Goal: Contribute content: Contribute content

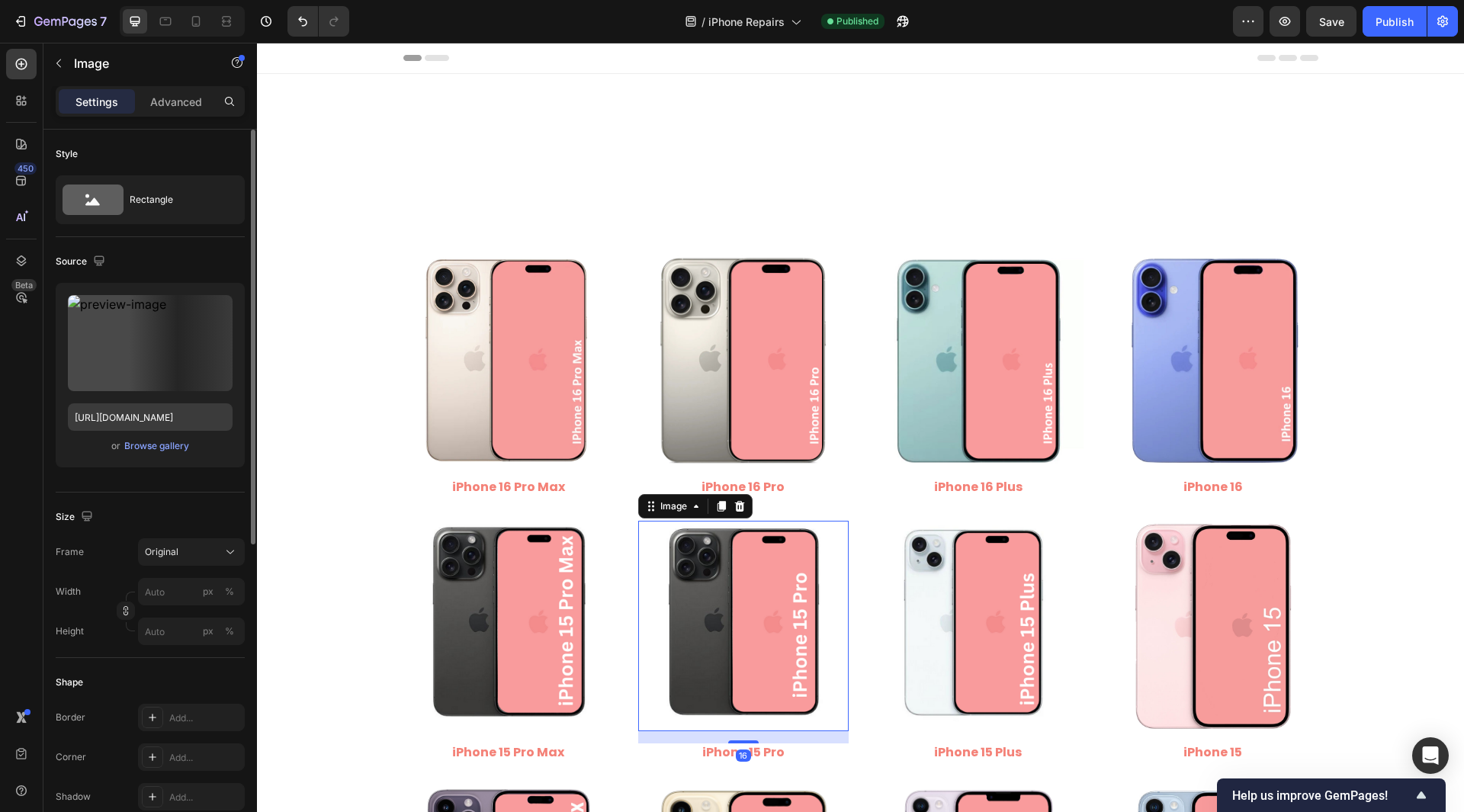
scroll to position [229, 0]
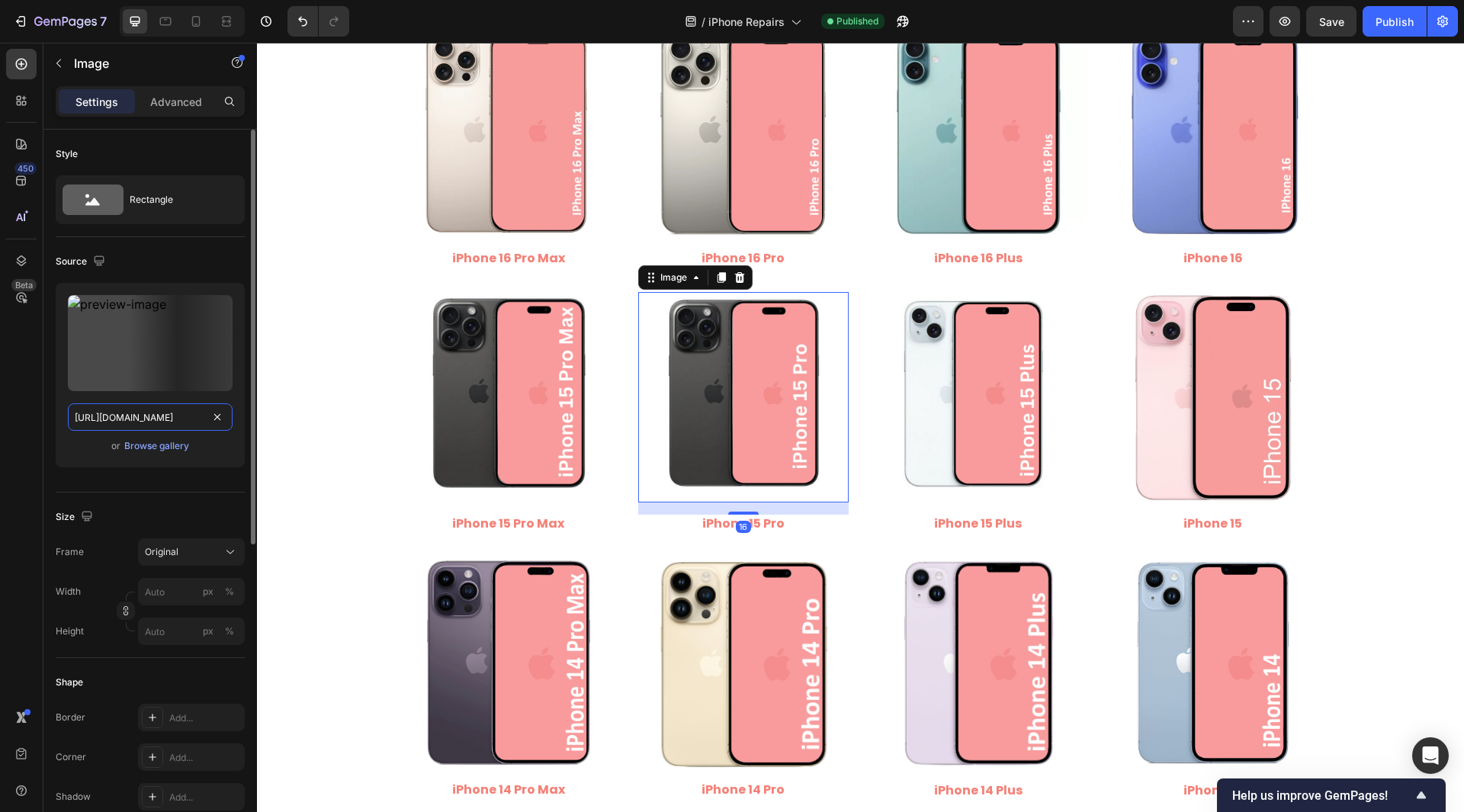
click at [170, 428] on input "[URL][DOMAIN_NAME]" at bounding box center [150, 417] width 164 height 28
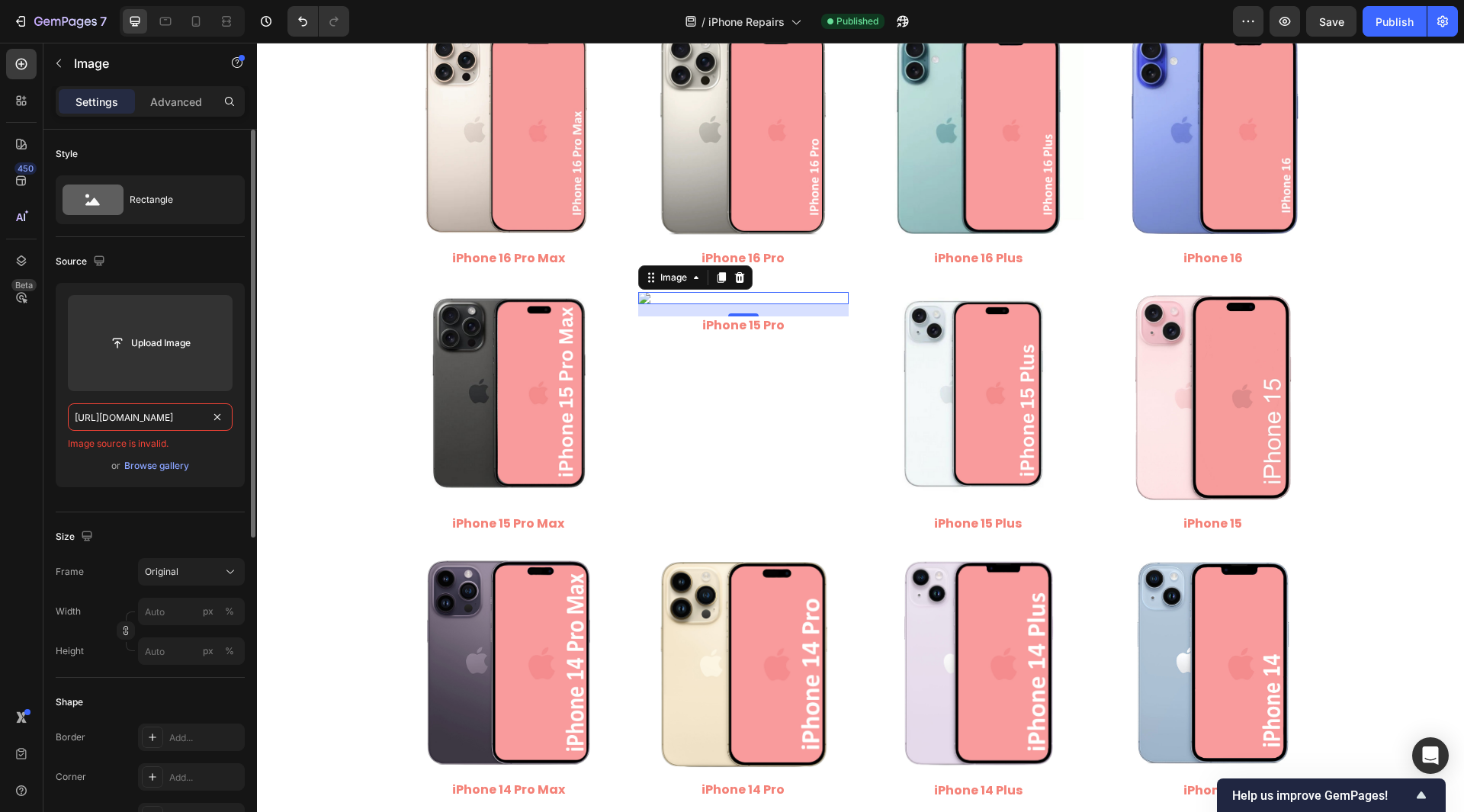
scroll to position [0, 0]
click at [165, 424] on input "[URL][DOMAIN_NAME]" at bounding box center [150, 417] width 164 height 28
paste input "iPhone_15_Pro.png?v=1758980440"
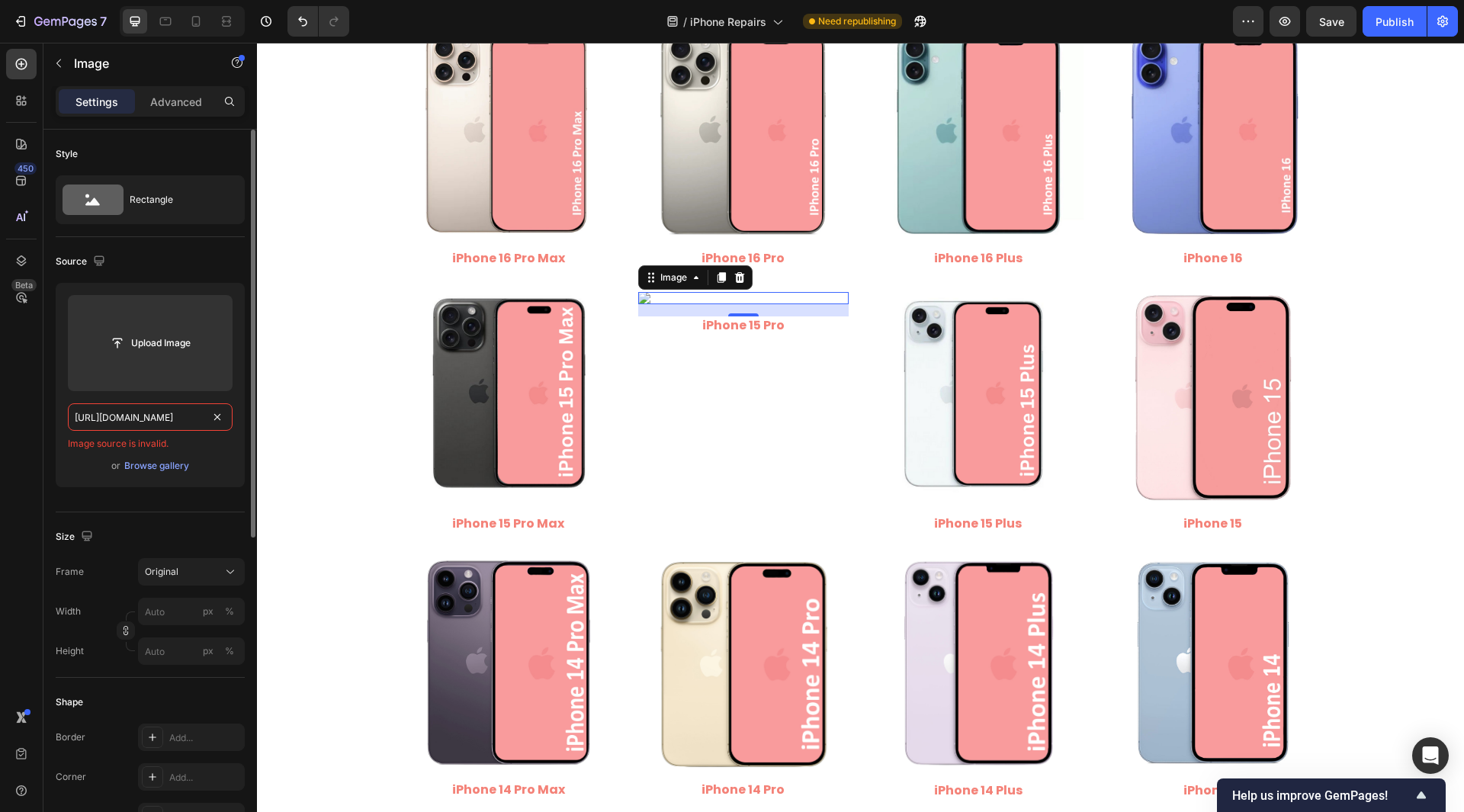
scroll to position [0, 263]
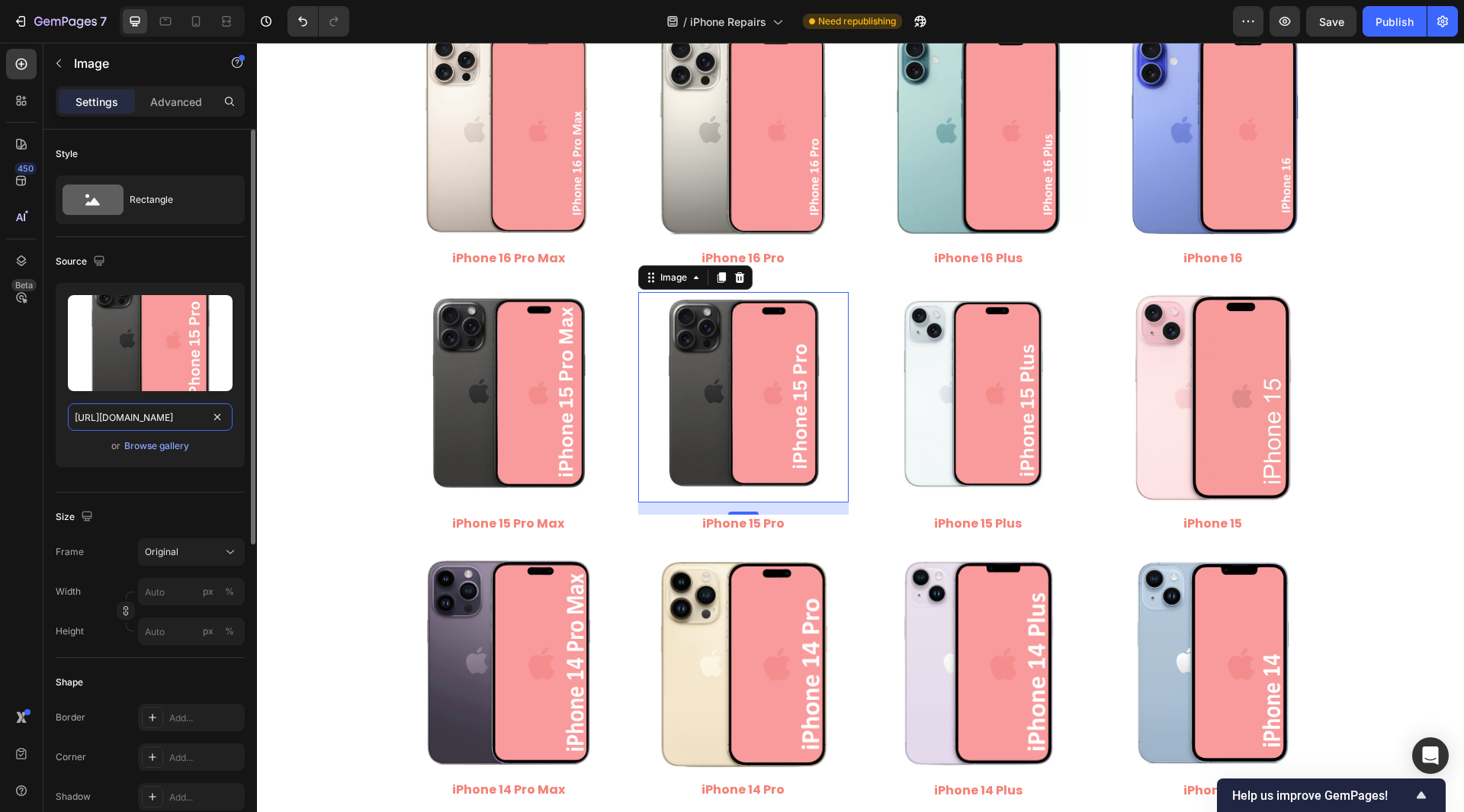
drag, startPoint x: 131, startPoint y: 415, endPoint x: 208, endPoint y: 437, distance: 80.1
click at [208, 437] on div "Upload Image [URL][DOMAIN_NAME] or Browse gallery" at bounding box center [151, 375] width 189 height 184
type input "[URL][DOMAIN_NAME]"
click at [40, 432] on div "450 Beta" at bounding box center [22, 428] width 44 height 769
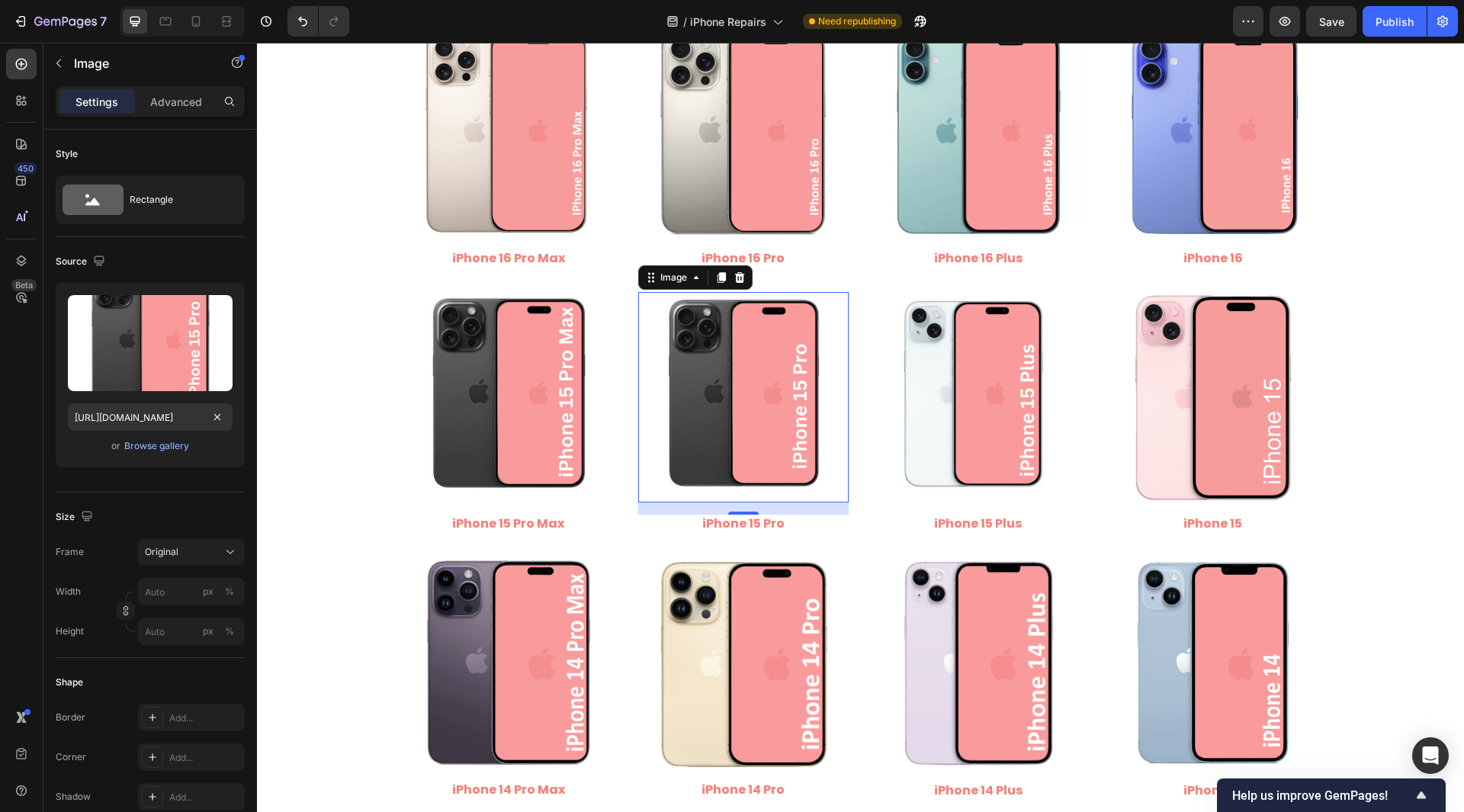
scroll to position [0, 0]
click at [1339, 32] on button "Save" at bounding box center [1331, 21] width 50 height 30
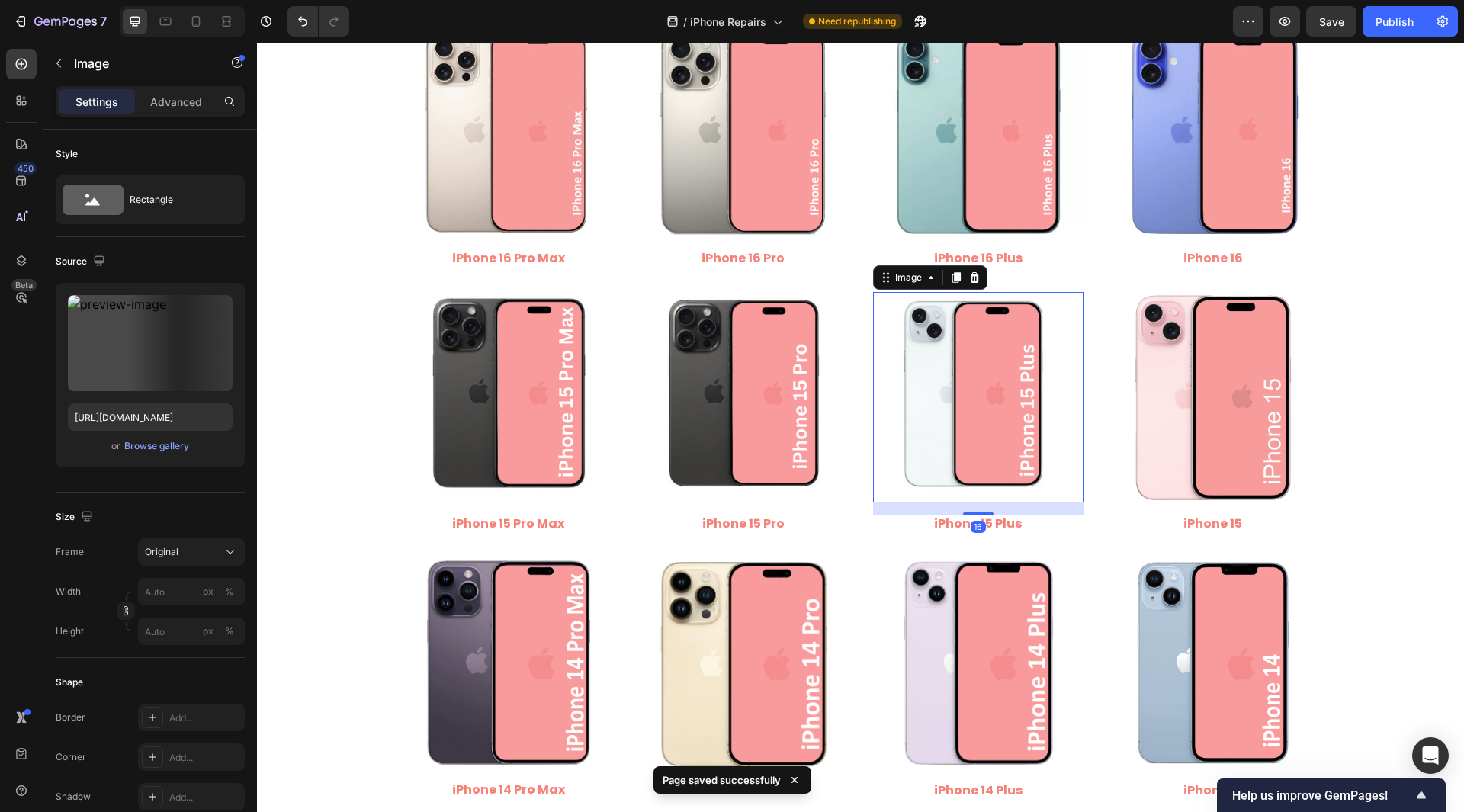
click at [971, 445] on img at bounding box center [979, 397] width 211 height 211
click at [158, 413] on input "[URL][DOMAIN_NAME]" at bounding box center [150, 417] width 164 height 28
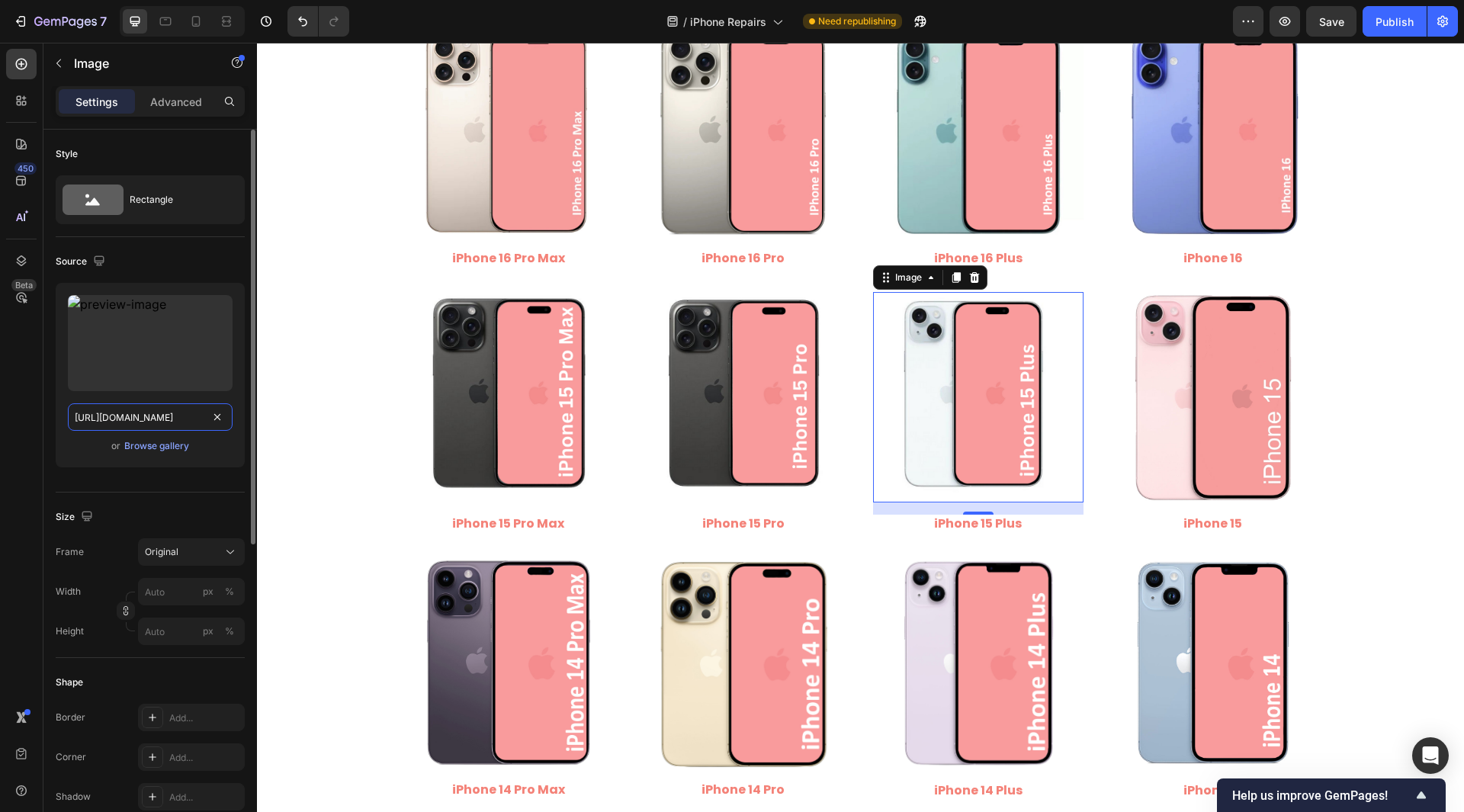
scroll to position [0, 255]
drag, startPoint x: 133, startPoint y: 420, endPoint x: 110, endPoint y: 409, distance: 25.5
click at [110, 409] on input "[URL][DOMAIN_NAME]" at bounding box center [150, 417] width 164 height 28
click at [131, 412] on input "[URL][DOMAIN_NAME]" at bounding box center [150, 417] width 164 height 28
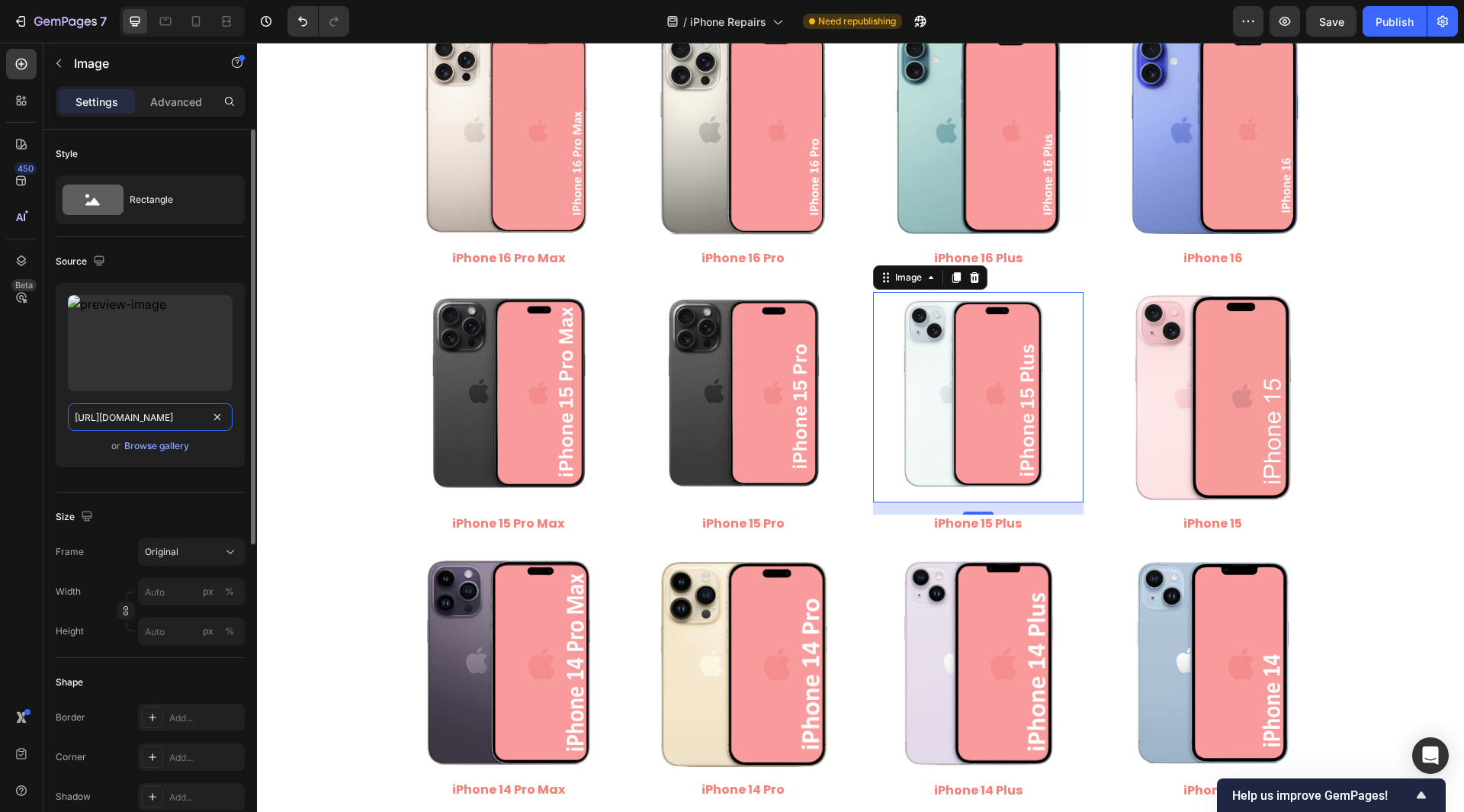
click at [131, 412] on input "[URL][DOMAIN_NAME]" at bounding box center [150, 417] width 164 height 28
paste input "iPhone_15_Plus.png?v=1758980485"
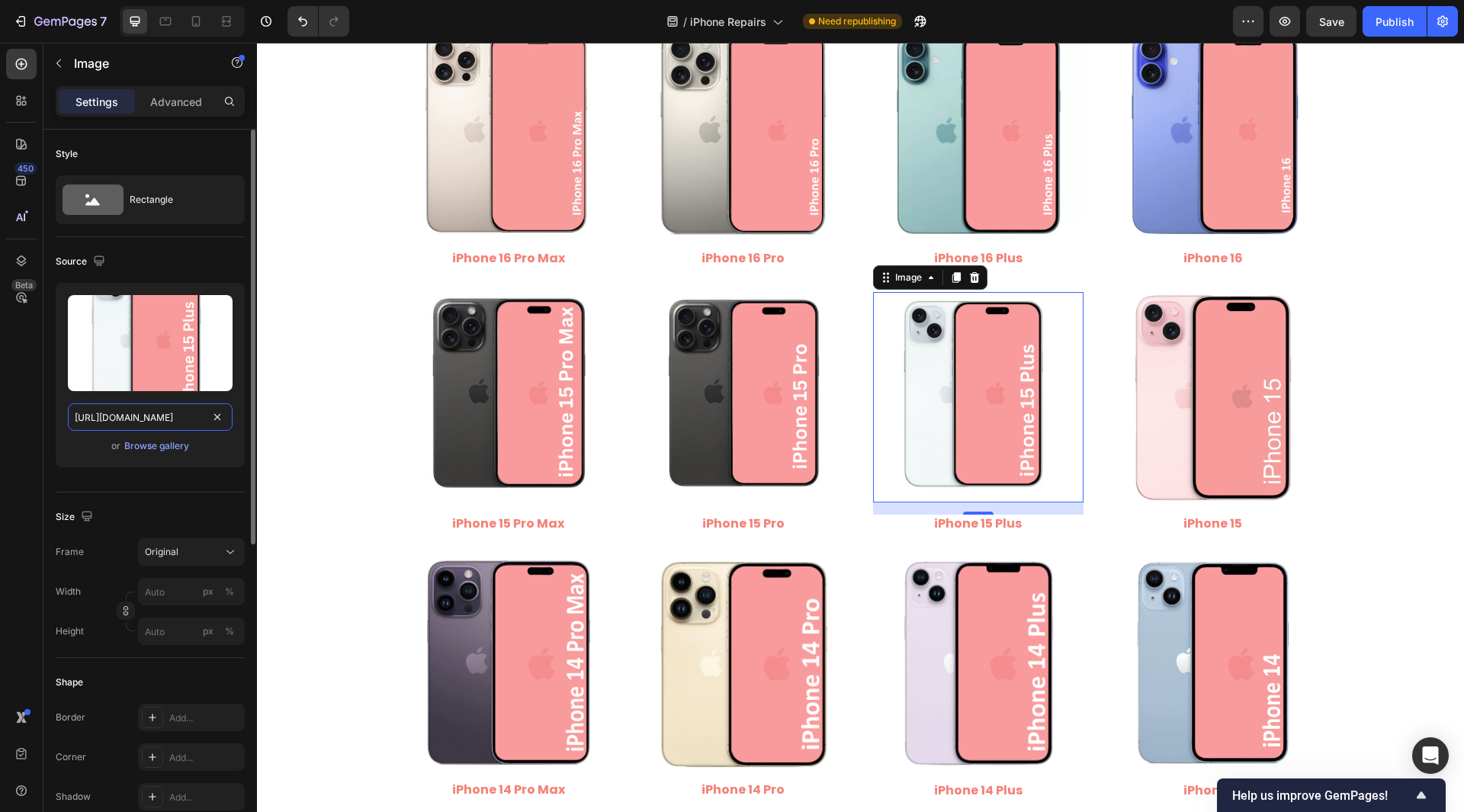
drag, startPoint x: 131, startPoint y: 418, endPoint x: 224, endPoint y: 440, distance: 95.6
click at [224, 440] on div "Upload Image [URL][DOMAIN_NAME] or Browse gallery" at bounding box center [151, 375] width 189 height 184
type input "[URL][DOMAIN_NAME]"
click at [22, 431] on div "450 Beta" at bounding box center [21, 375] width 30 height 653
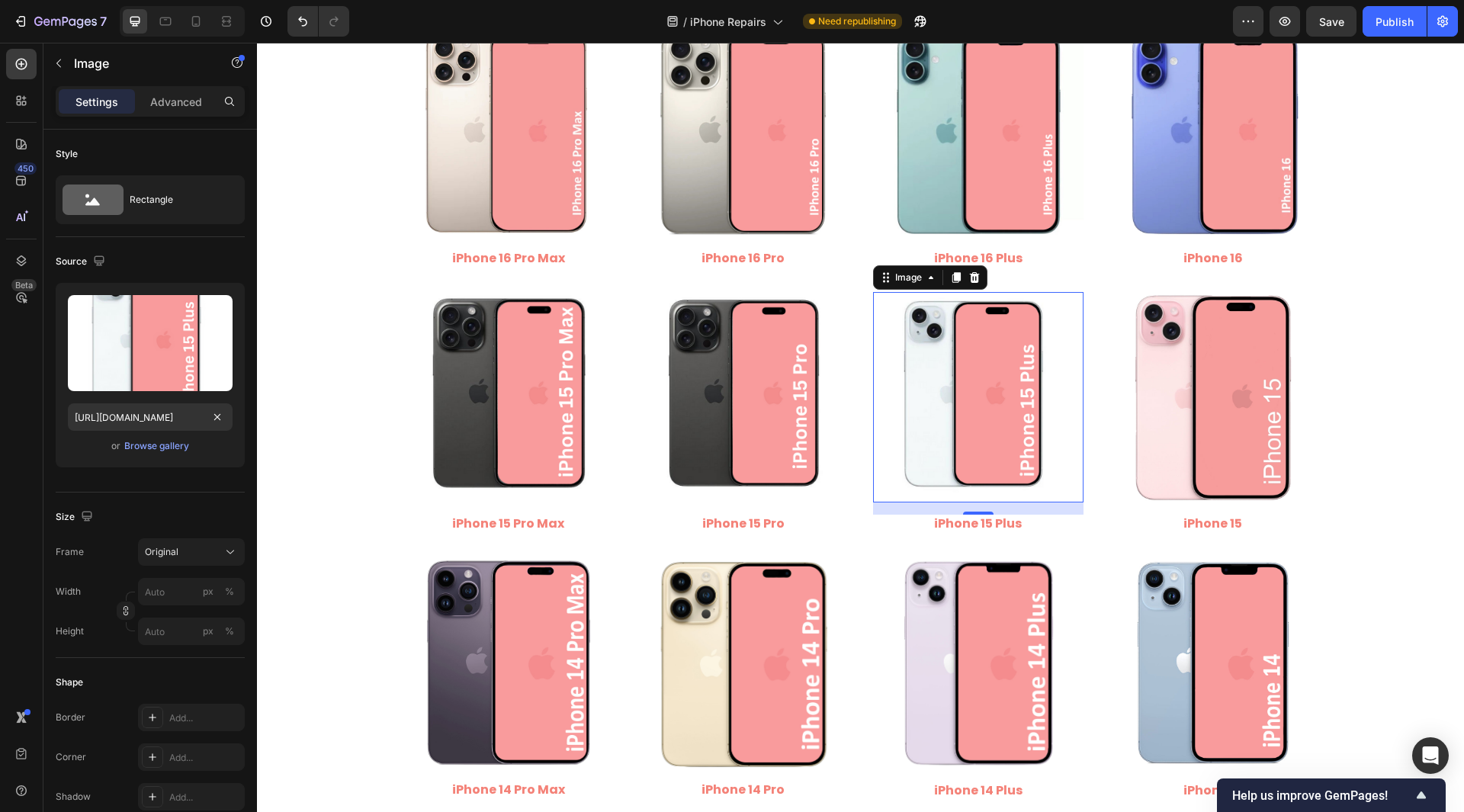
scroll to position [0, 0]
click at [1329, 17] on span "Save" at bounding box center [1331, 22] width 25 height 13
click at [1164, 443] on img at bounding box center [1214, 397] width 211 height 211
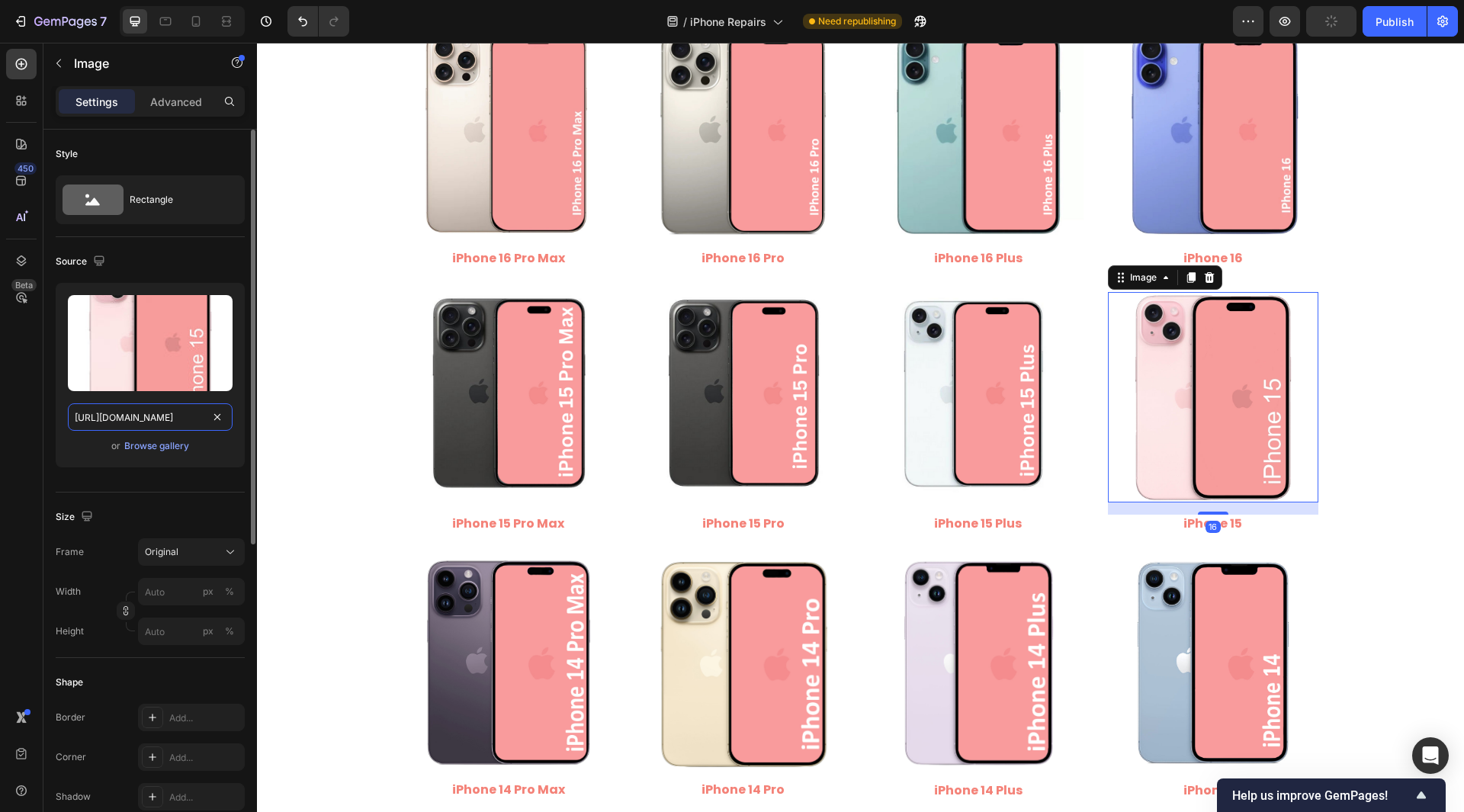
click at [131, 406] on input "[URL][DOMAIN_NAME]" at bounding box center [150, 417] width 164 height 28
drag, startPoint x: 131, startPoint y: 420, endPoint x: 168, endPoint y: 425, distance: 37.3
click at [168, 425] on input "[URL][DOMAIN_NAME]" at bounding box center [150, 417] width 164 height 28
drag, startPoint x: 131, startPoint y: 417, endPoint x: 215, endPoint y: 430, distance: 85.0
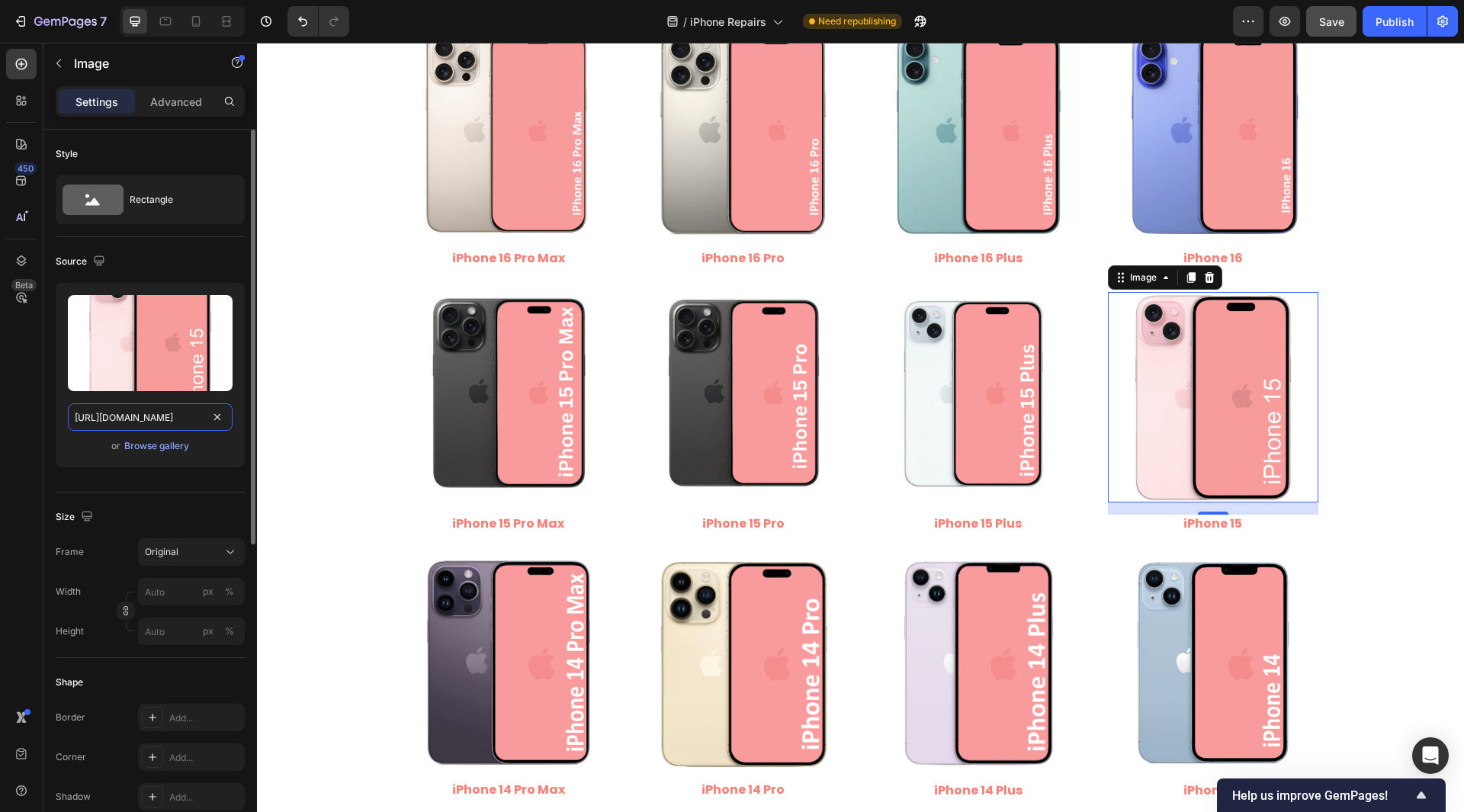
click at [215, 430] on input "[URL][DOMAIN_NAME]" at bounding box center [150, 417] width 164 height 28
type input "[URL][DOMAIN_NAME]"
click at [21, 419] on div "450 Beta" at bounding box center [21, 375] width 30 height 653
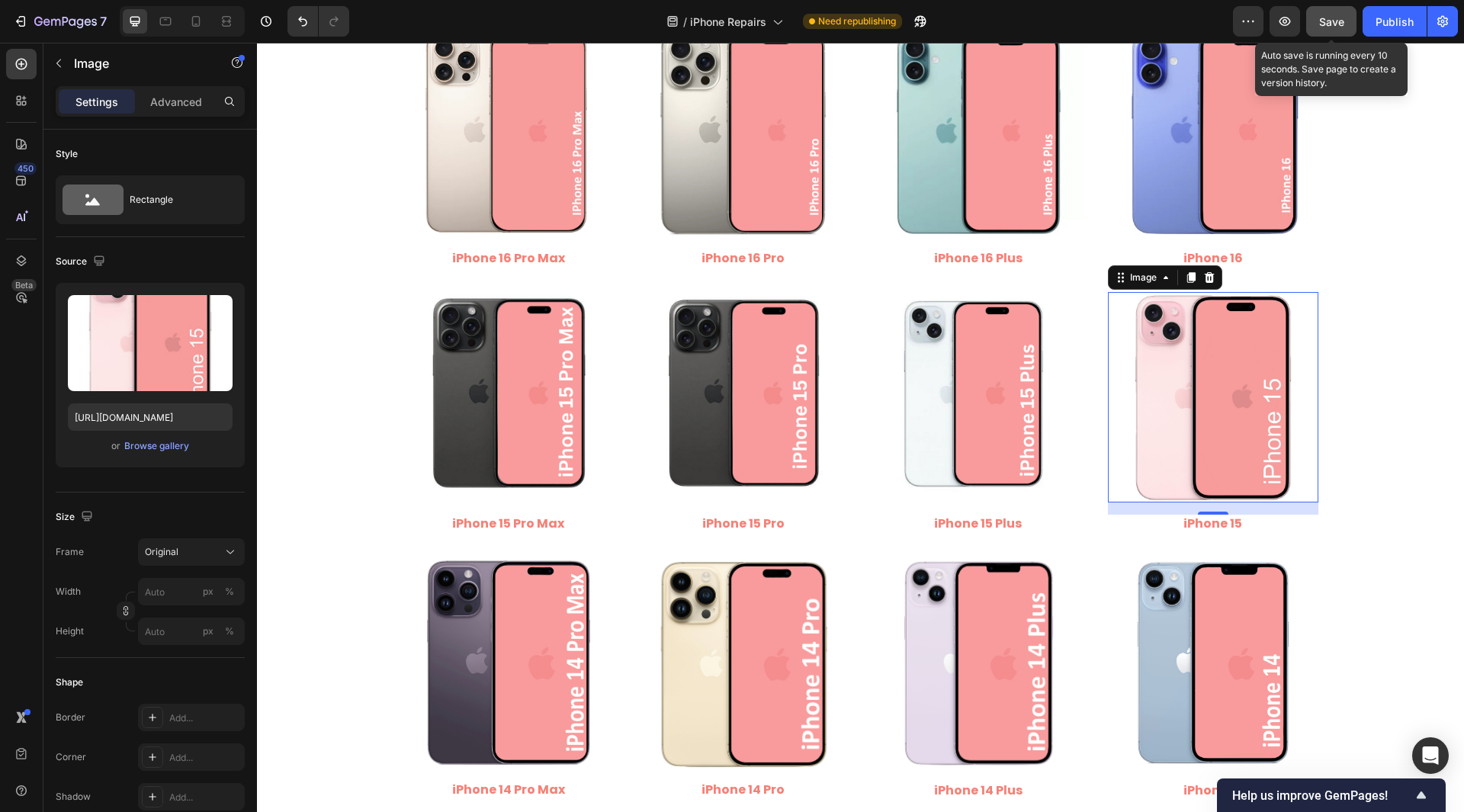
click at [1344, 20] on span "Save" at bounding box center [1331, 22] width 25 height 13
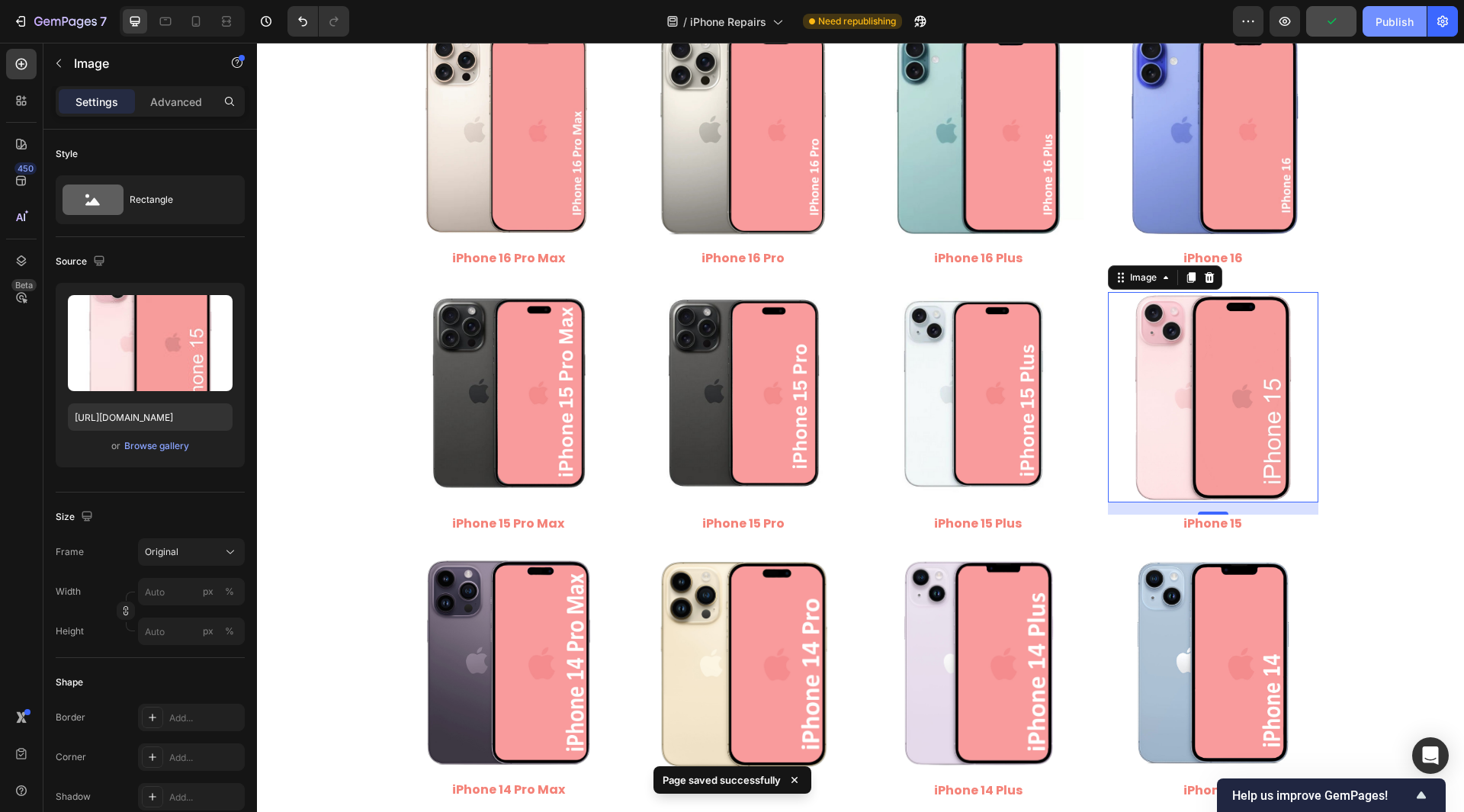
click at [1400, 14] on div "Publish" at bounding box center [1395, 22] width 38 height 16
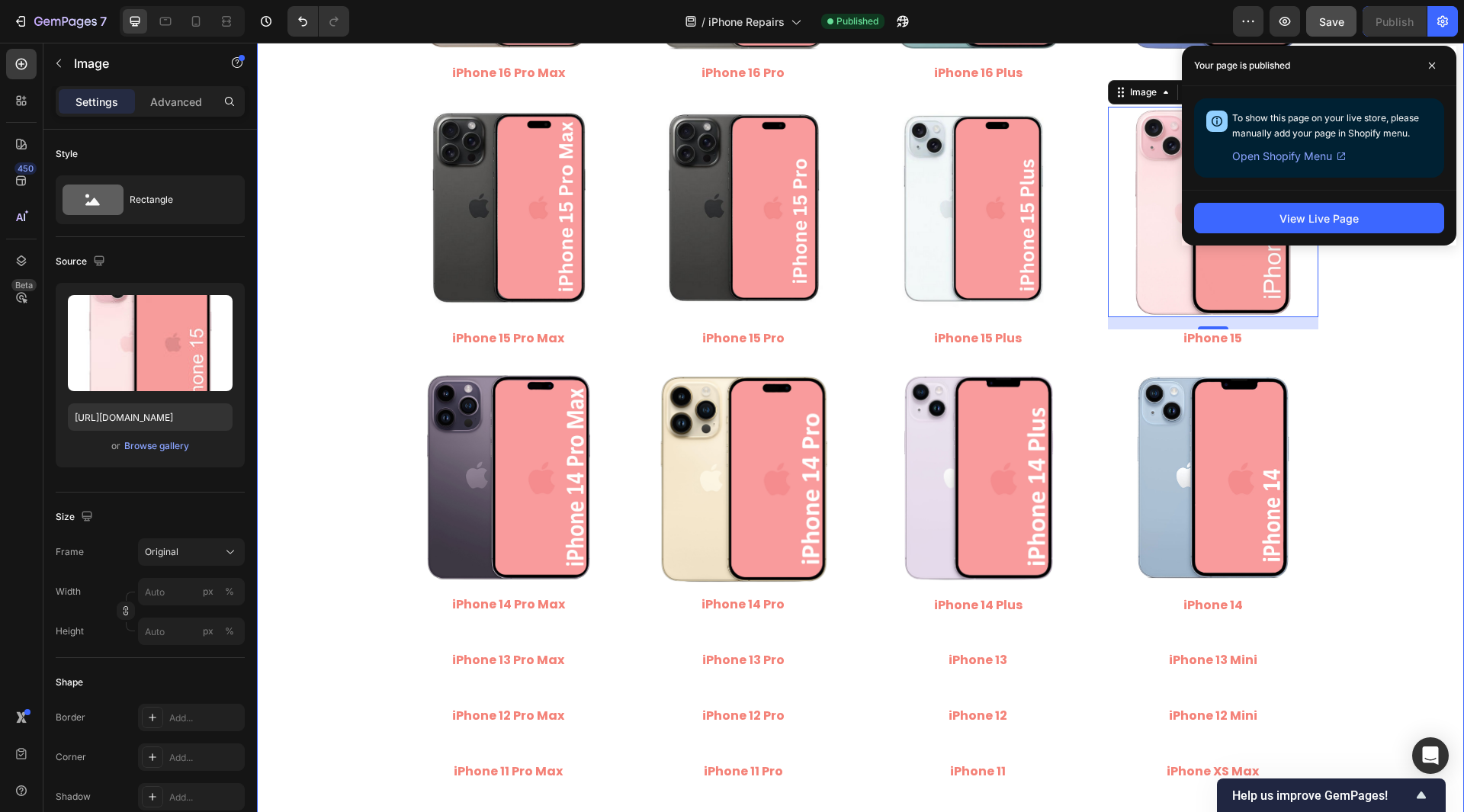
scroll to position [458, 0]
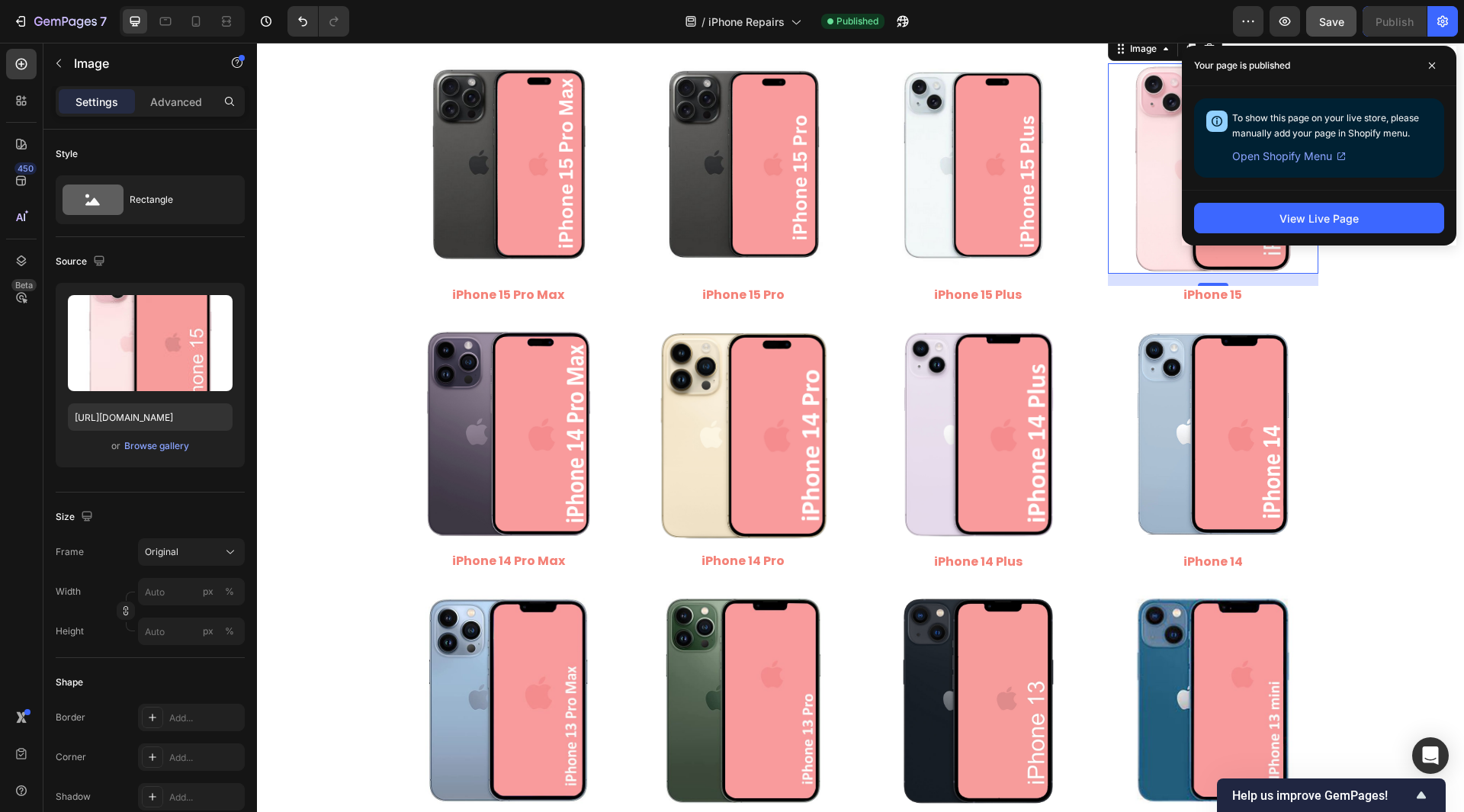
drag, startPoint x: 1436, startPoint y: 67, endPoint x: 1356, endPoint y: 128, distance: 100.6
click at [1436, 67] on icon at bounding box center [1432, 65] width 8 height 8
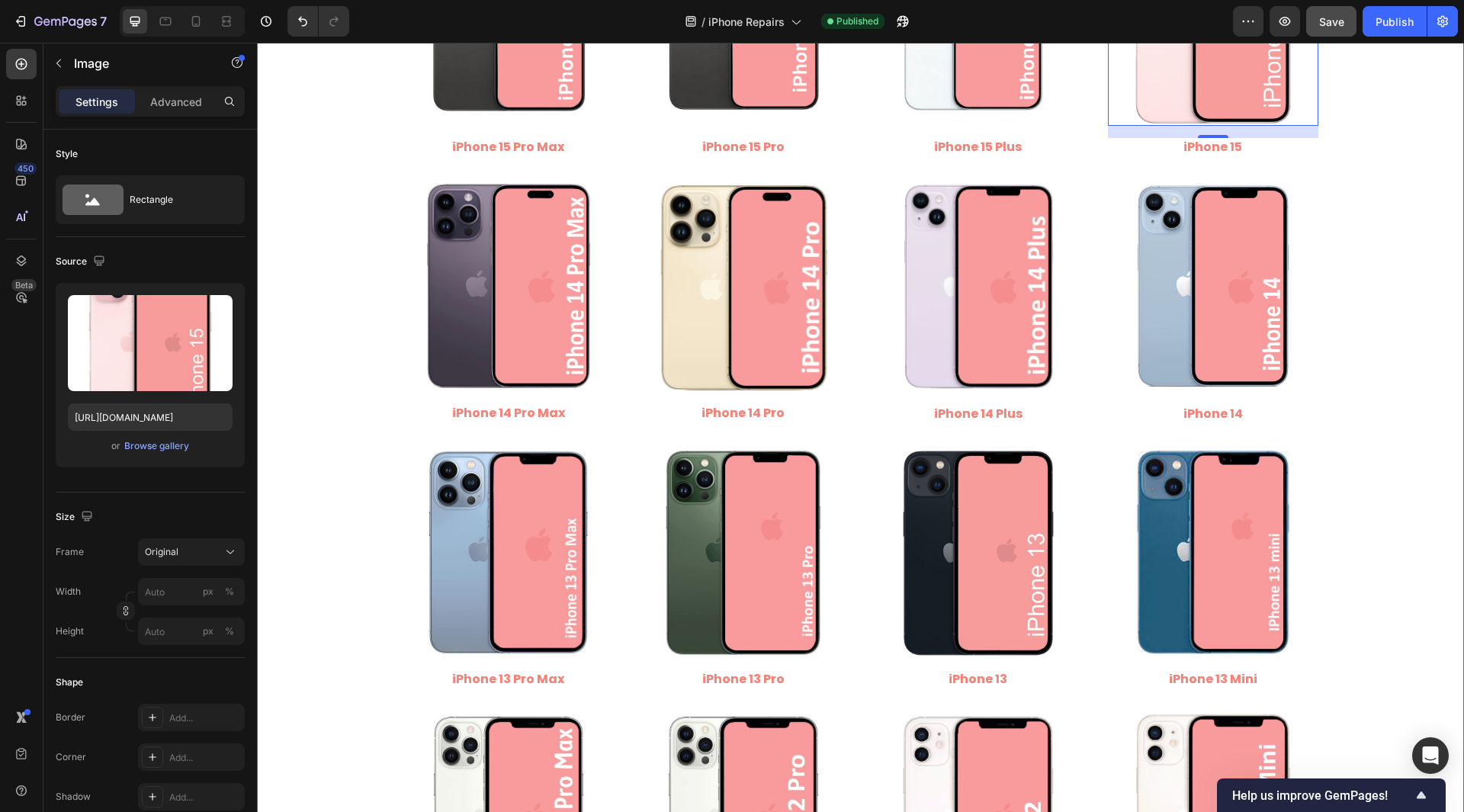
scroll to position [610, 0]
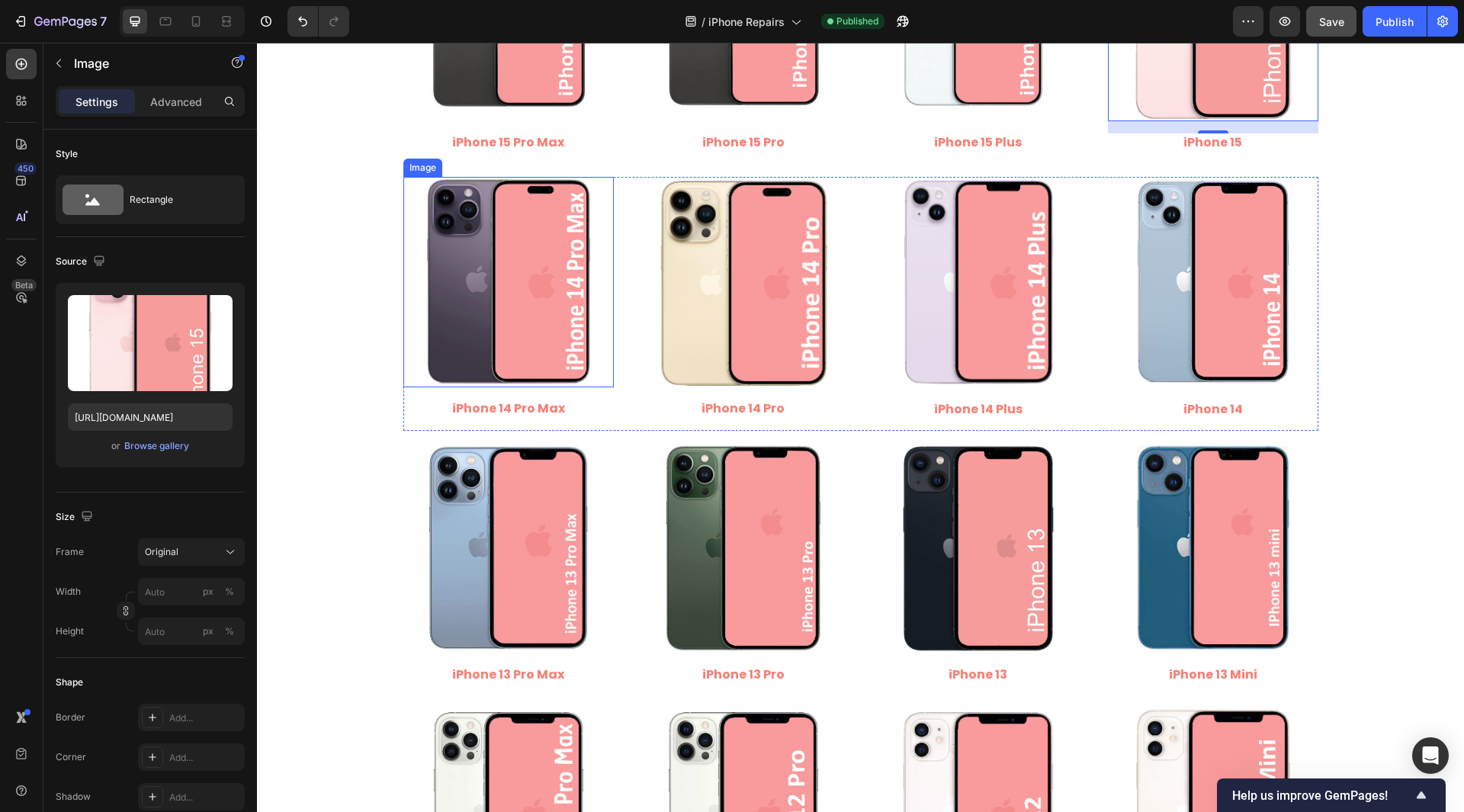
click at [521, 307] on img at bounding box center [509, 282] width 211 height 211
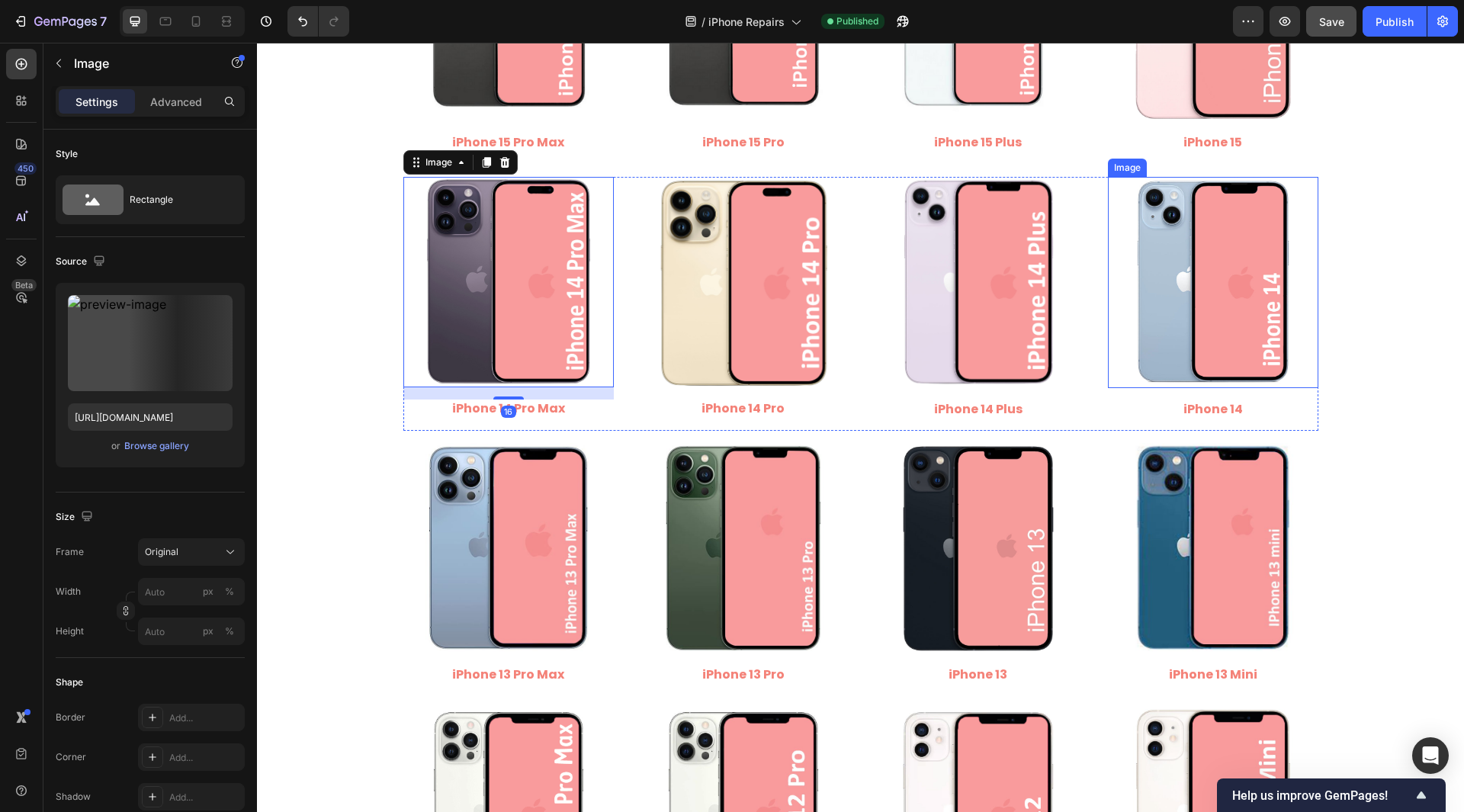
click at [1154, 343] on img at bounding box center [1214, 282] width 211 height 211
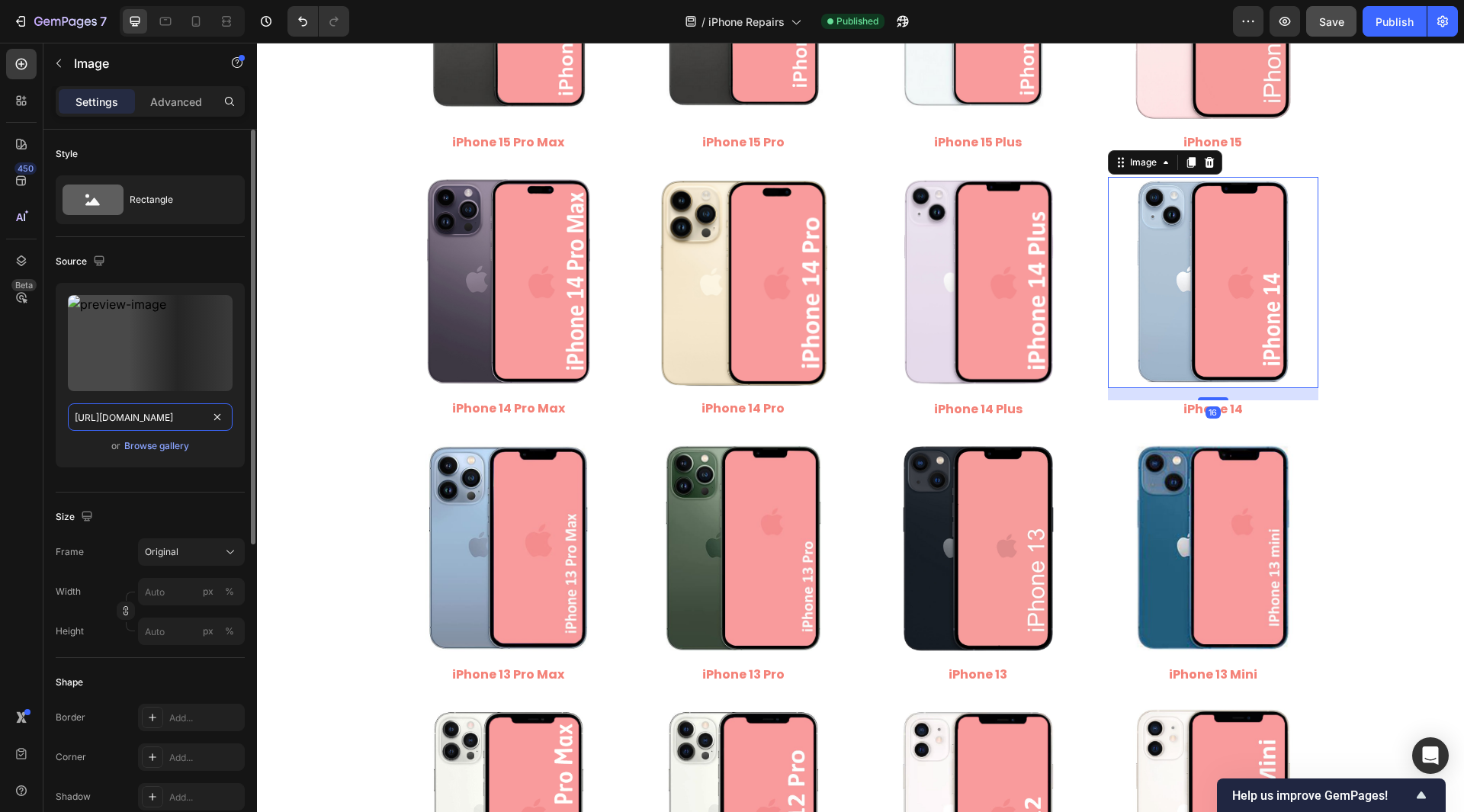
click at [169, 420] on input "[URL][DOMAIN_NAME]" at bounding box center [150, 417] width 164 height 28
click at [79, 420] on input "[URL][DOMAIN_NAME]" at bounding box center [150, 417] width 164 height 28
click at [188, 416] on input "[URL][DOMAIN_NAME]" at bounding box center [150, 417] width 164 height 28
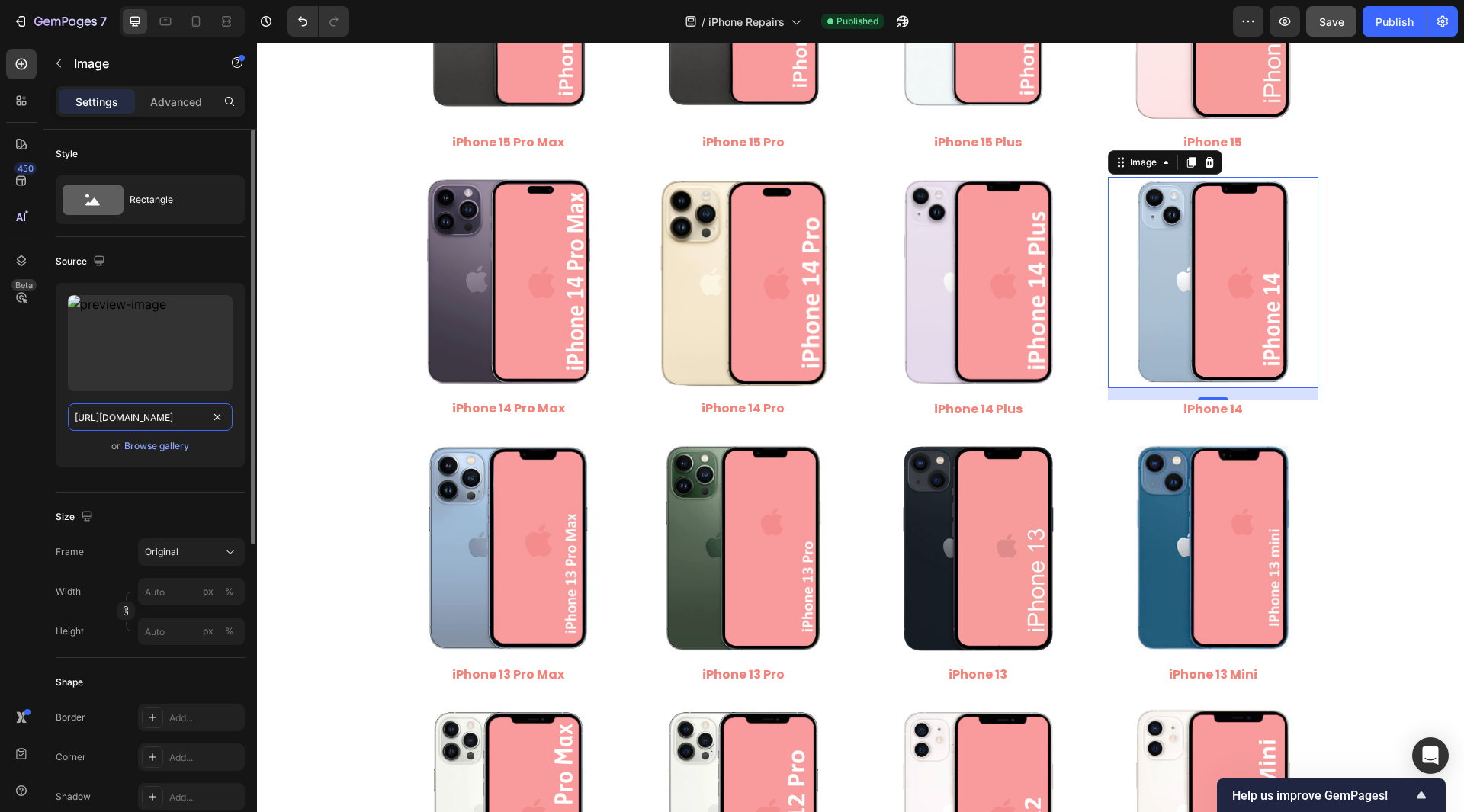
click at [151, 415] on input "[URL][DOMAIN_NAME]" at bounding box center [150, 417] width 164 height 28
paste input "iPhone_14.jpg?v=1758980699"
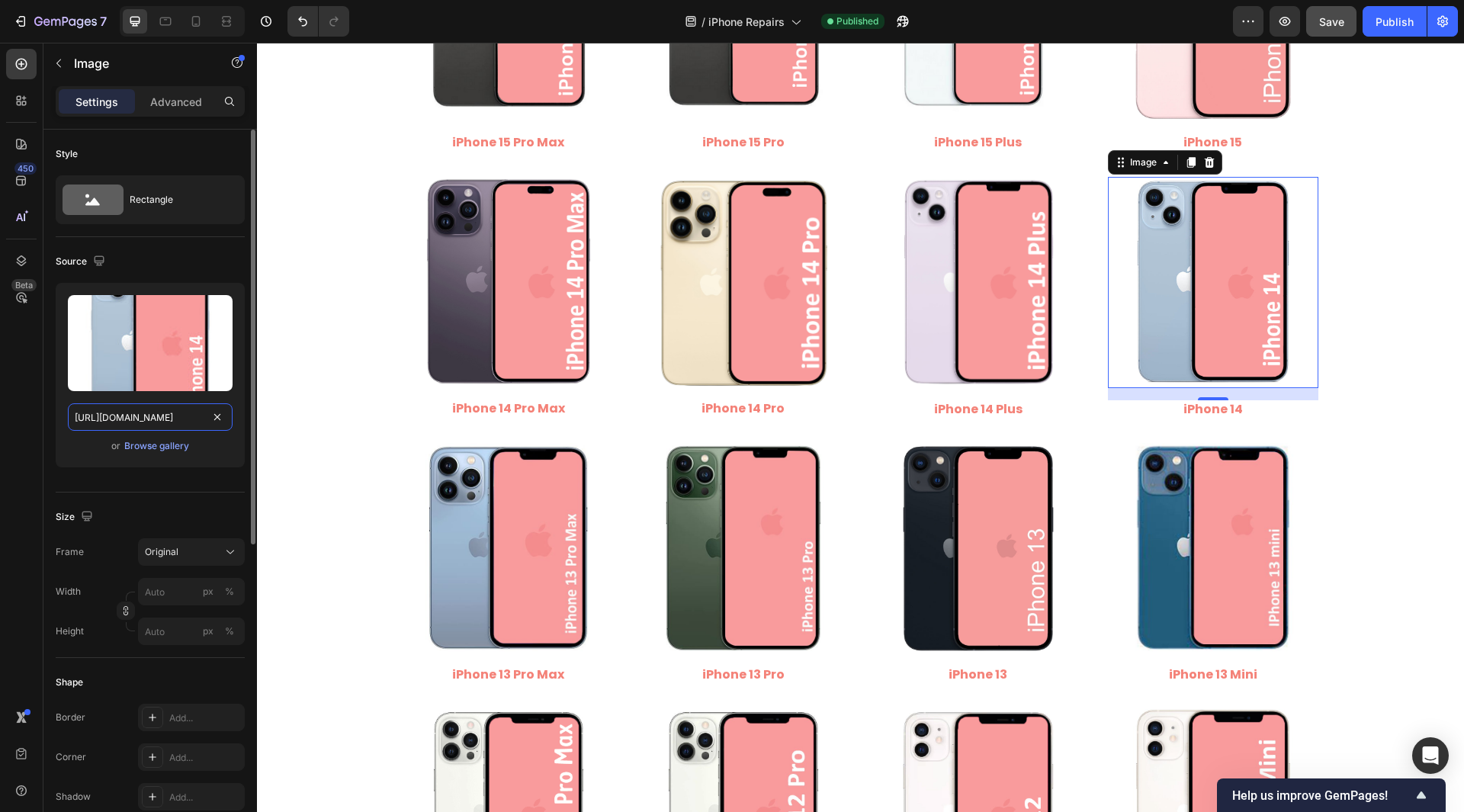
drag, startPoint x: 177, startPoint y: 423, endPoint x: 223, endPoint y: 428, distance: 46.3
click at [223, 428] on input "[URL][DOMAIN_NAME]" at bounding box center [150, 417] width 164 height 28
type input "[URL][DOMAIN_NAME]"
click at [3, 418] on div "450 Beta" at bounding box center [22, 428] width 44 height 769
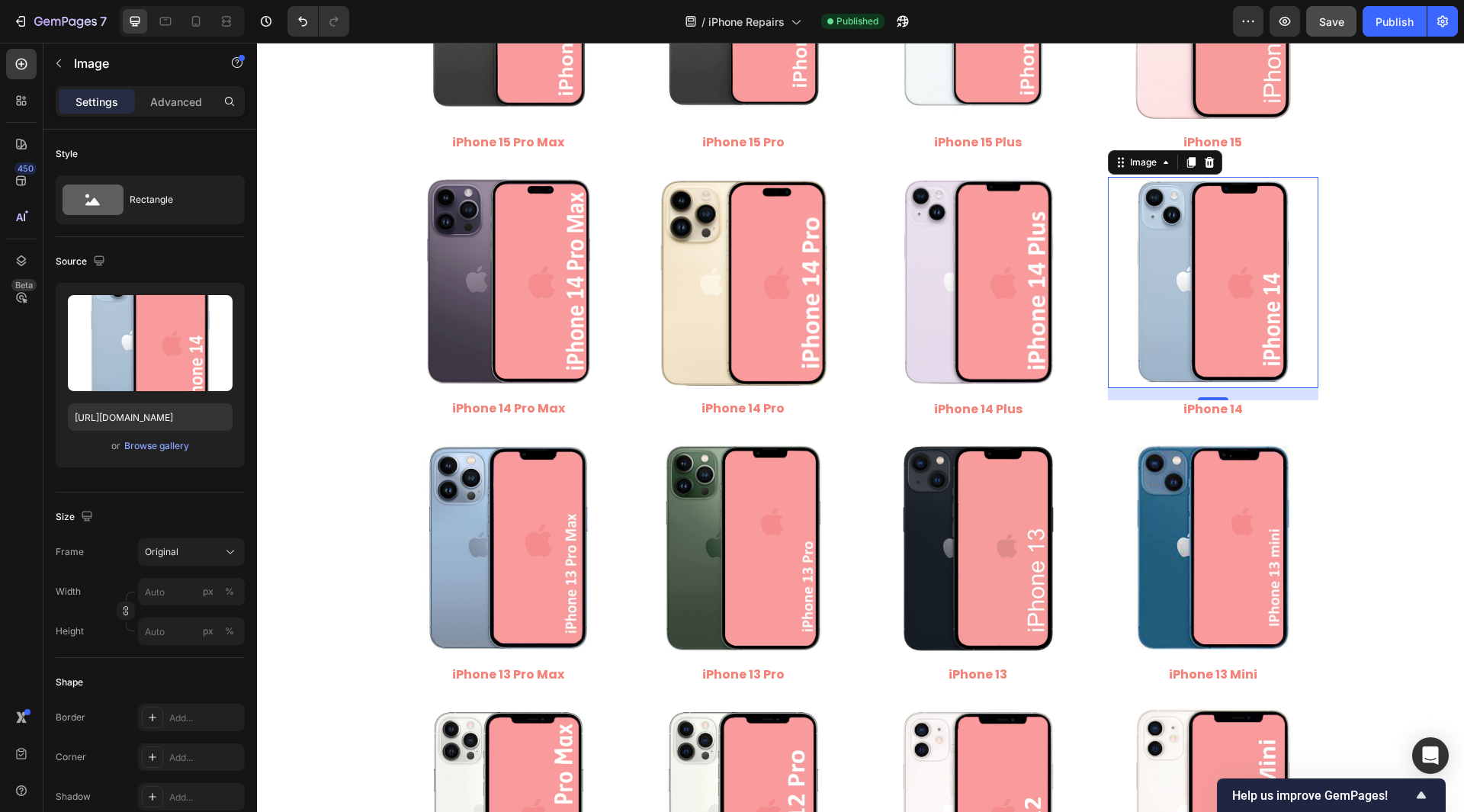
scroll to position [0, 0]
click at [1337, 34] on button "Save" at bounding box center [1331, 21] width 50 height 30
click at [1011, 304] on img at bounding box center [979, 282] width 211 height 211
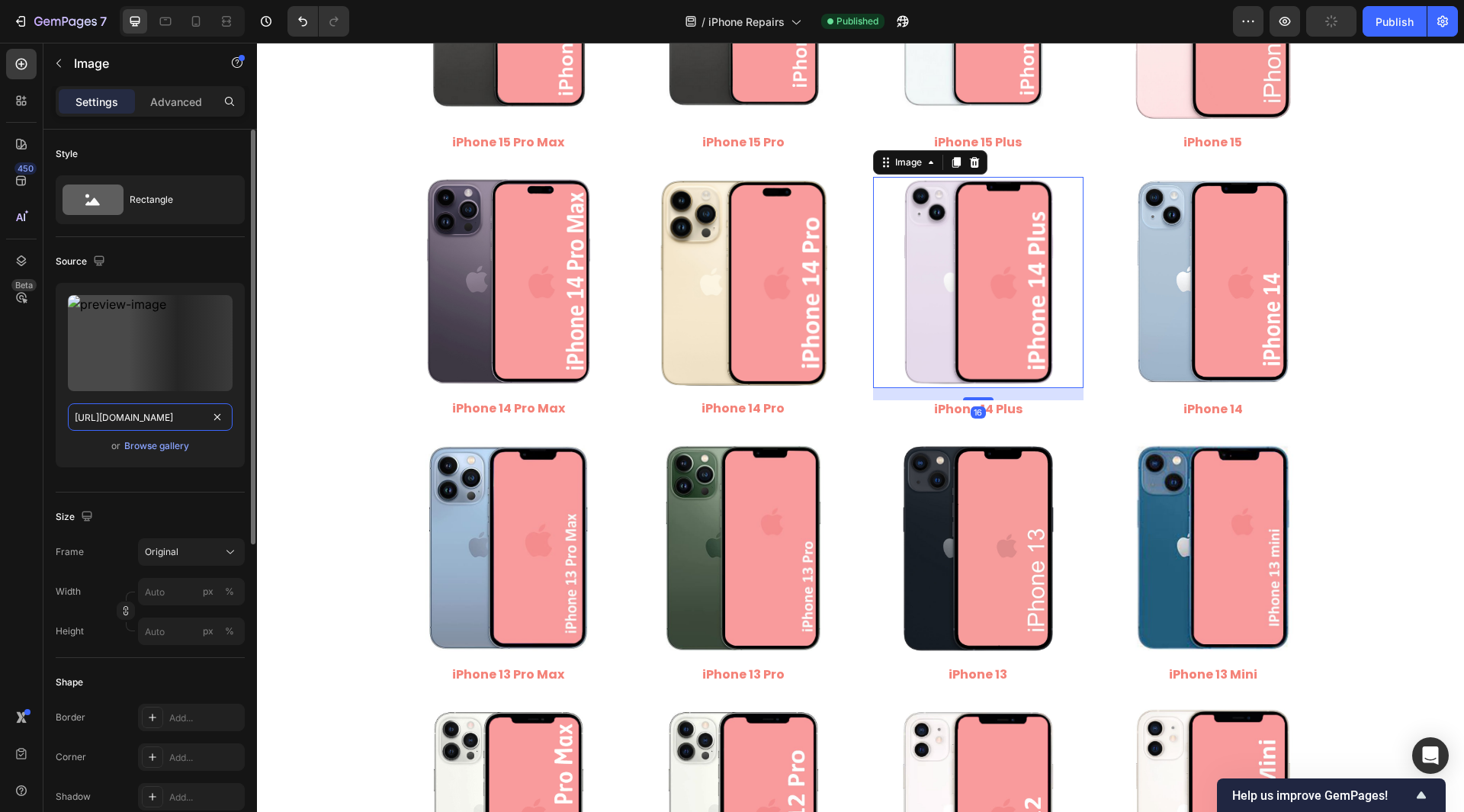
click at [181, 420] on input "[URL][DOMAIN_NAME]" at bounding box center [150, 417] width 164 height 28
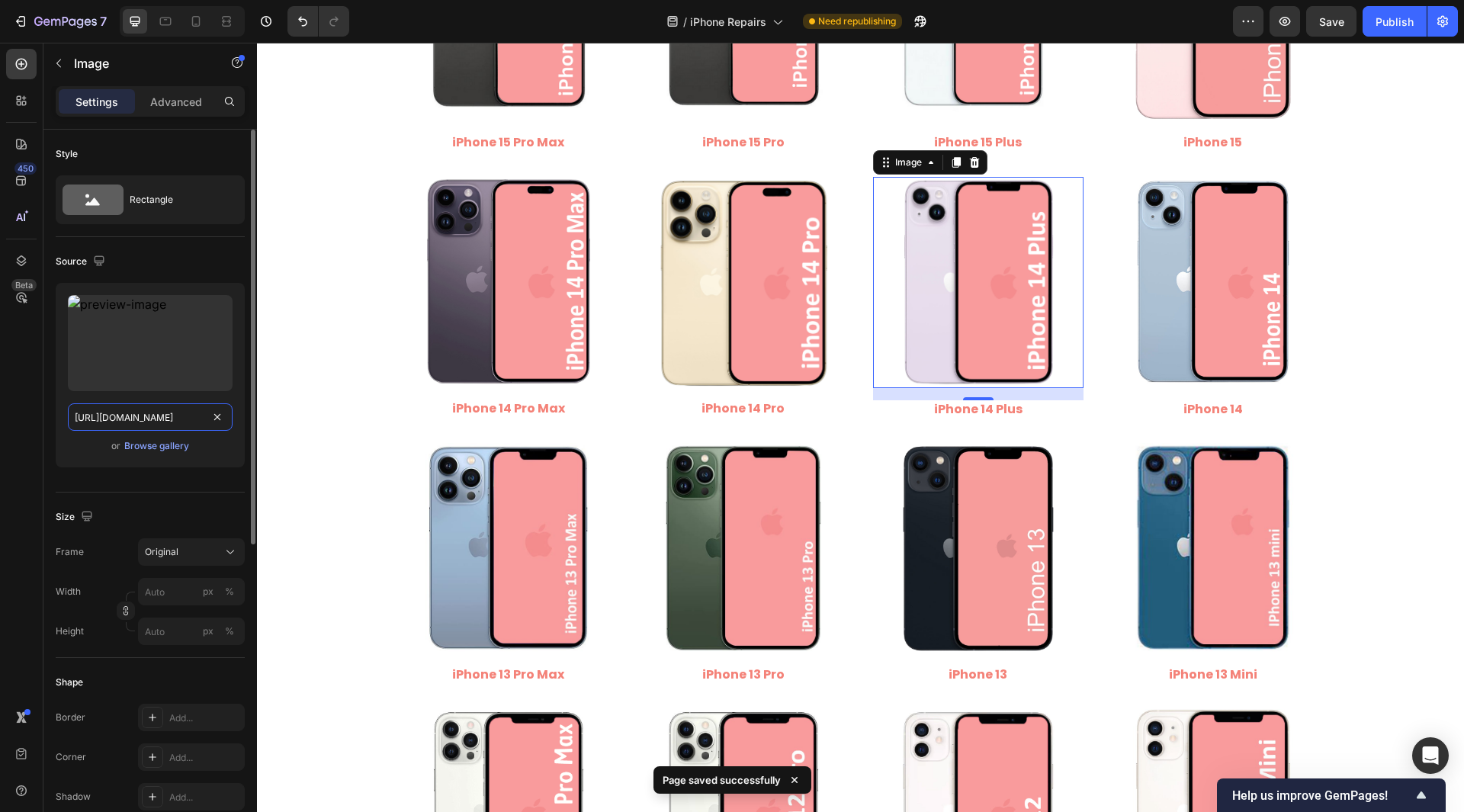
scroll to position [0, 218]
drag, startPoint x: 201, startPoint y: 425, endPoint x: 98, endPoint y: 409, distance: 104.2
click at [98, 409] on input "[URL][DOMAIN_NAME]" at bounding box center [150, 417] width 164 height 28
click at [119, 421] on input "[URL][DOMAIN_NAME]" at bounding box center [150, 417] width 164 height 28
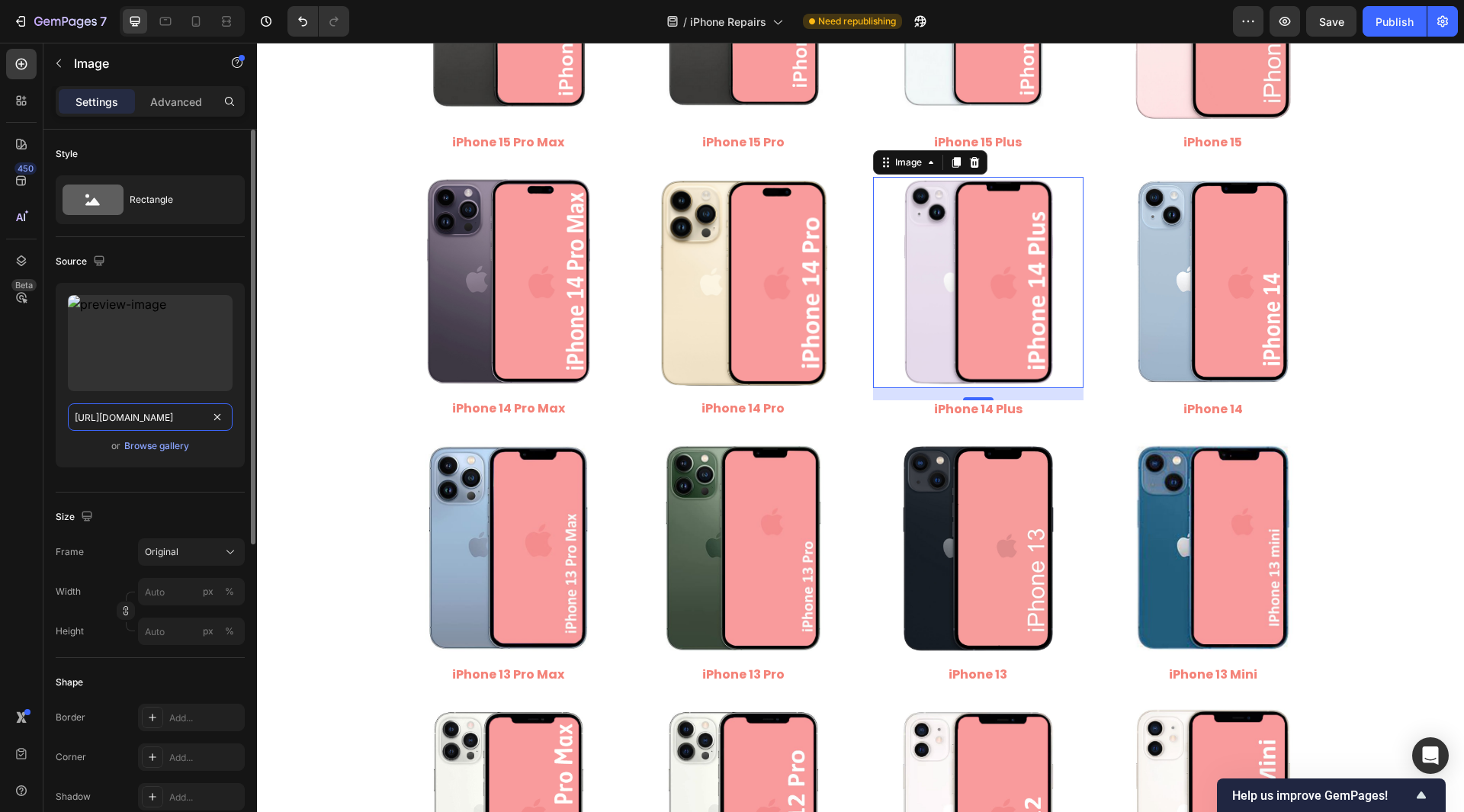
click at [119, 421] on input "[URL][DOMAIN_NAME]" at bounding box center [150, 417] width 164 height 28
paste input "iPhone_14_Plus.png?v=1758980738"
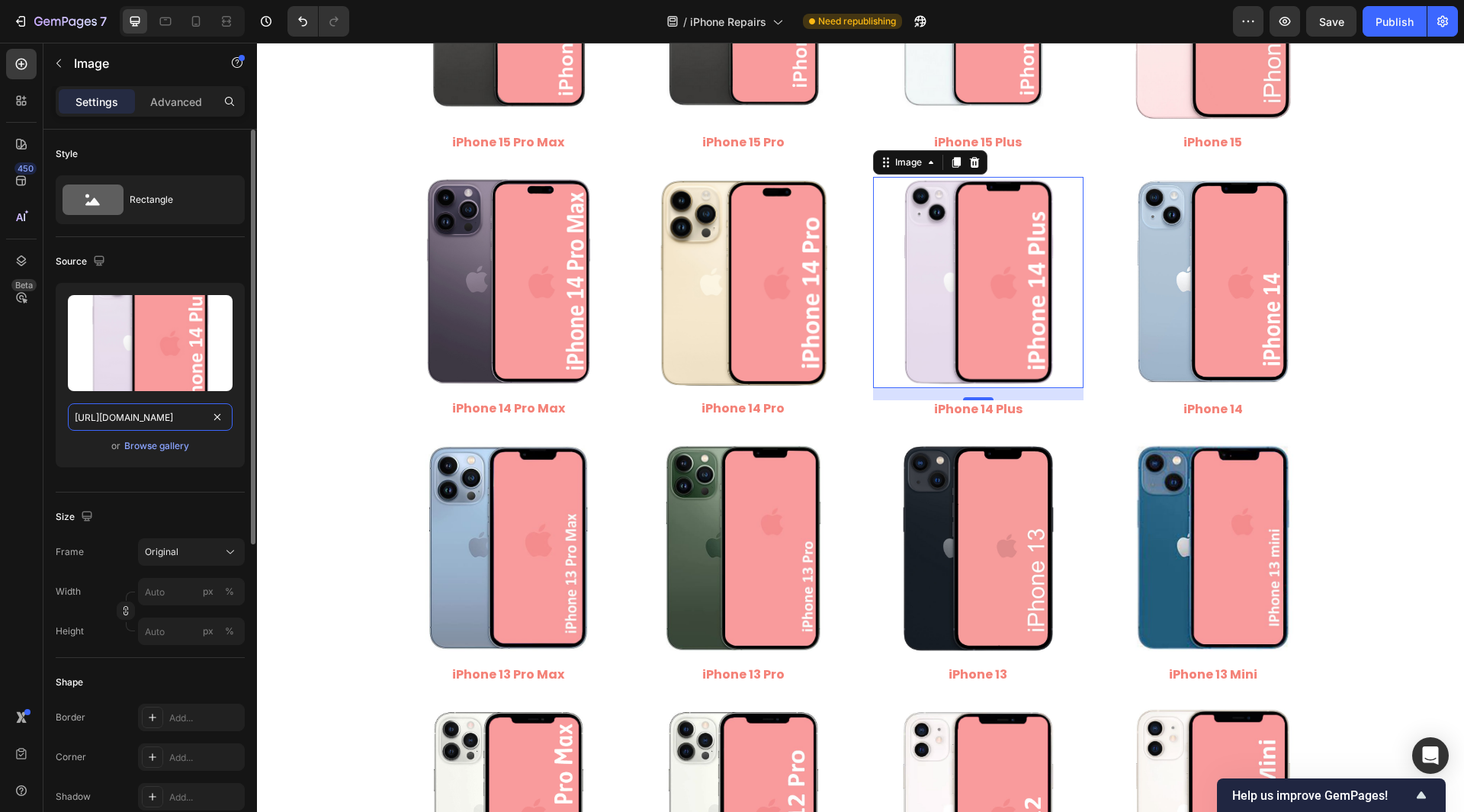
scroll to position [0, 198]
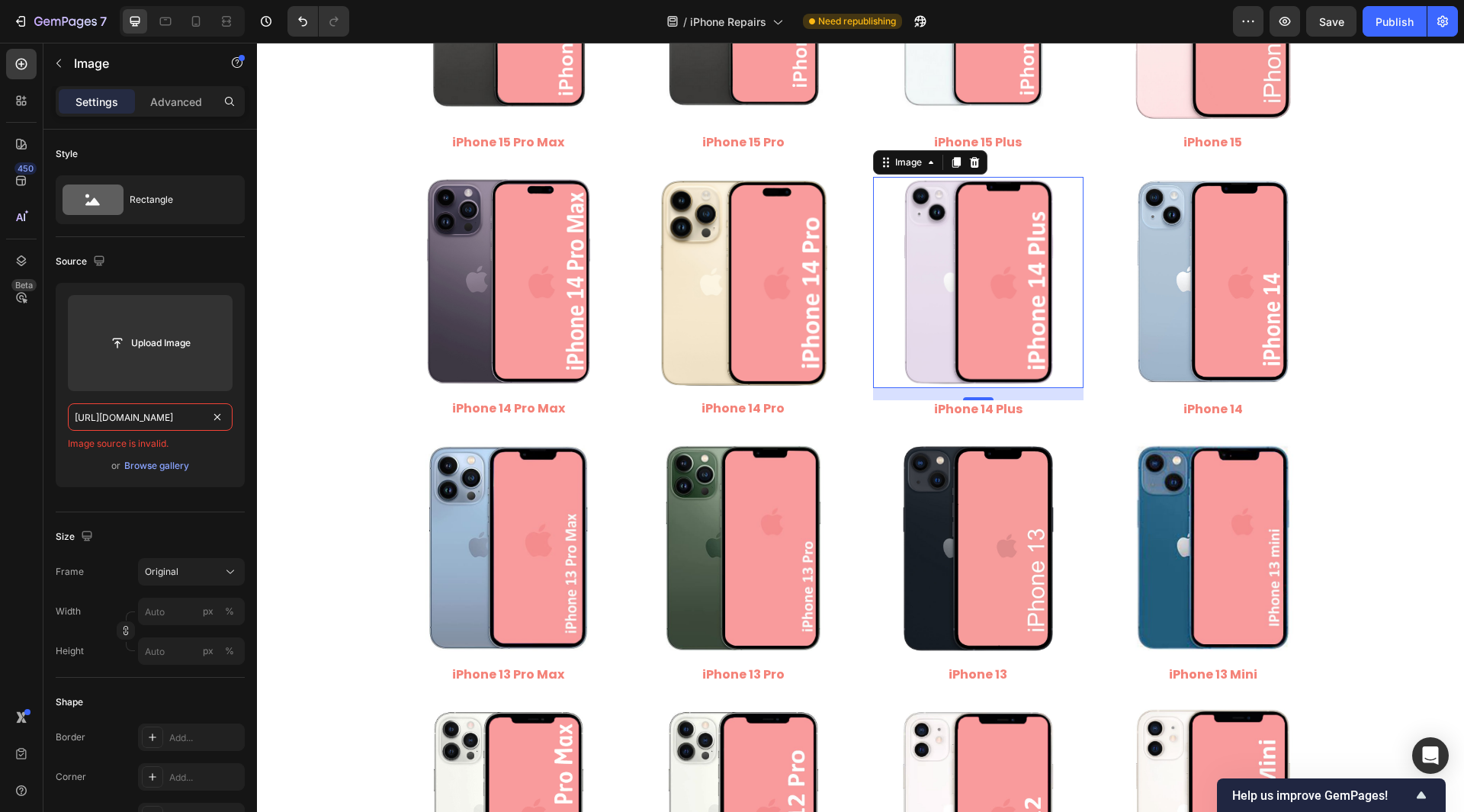
type input "[URL][DOMAIN_NAME]"
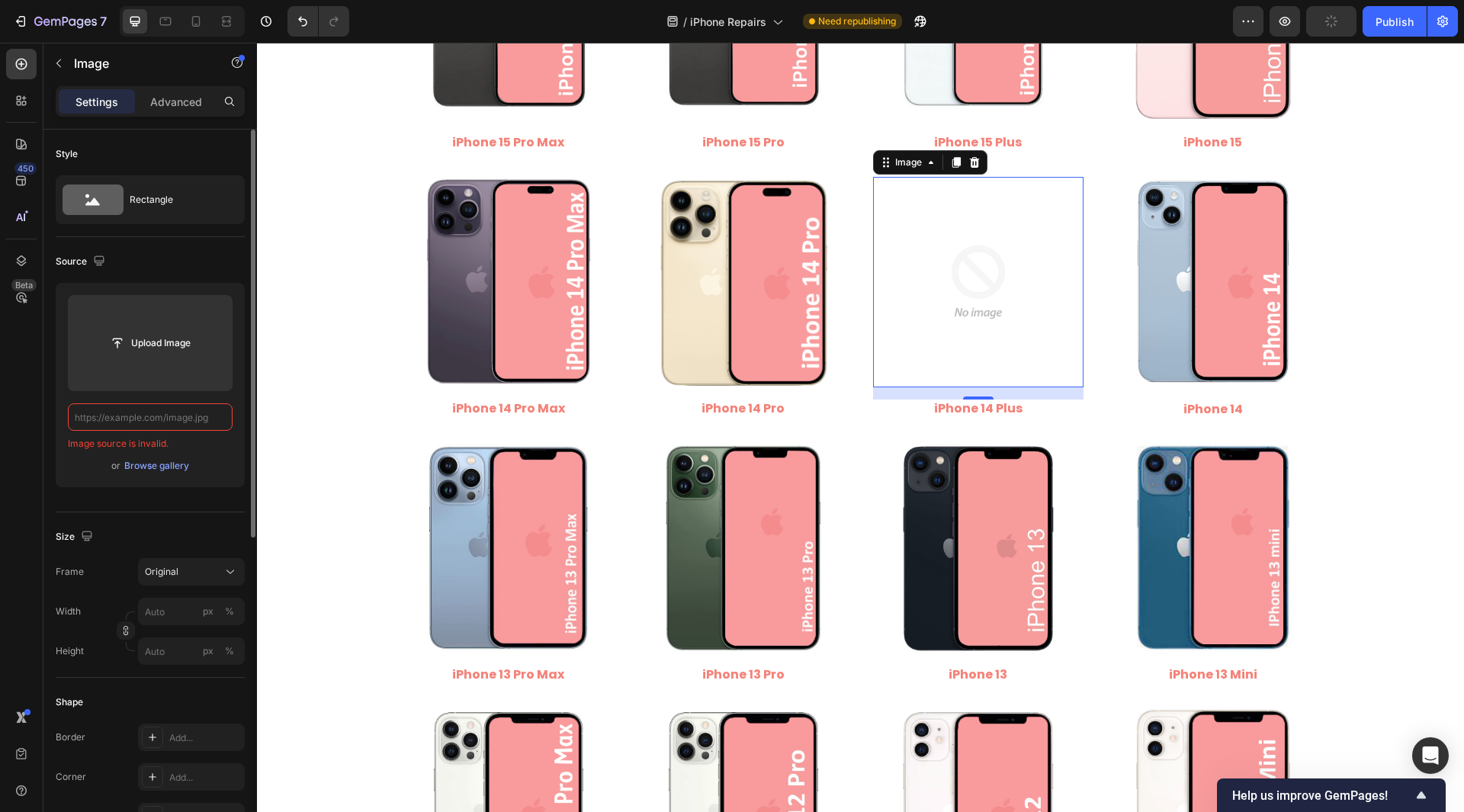
click at [164, 415] on input "text" at bounding box center [150, 417] width 164 height 28
paste input "[URL][DOMAIN_NAME]"
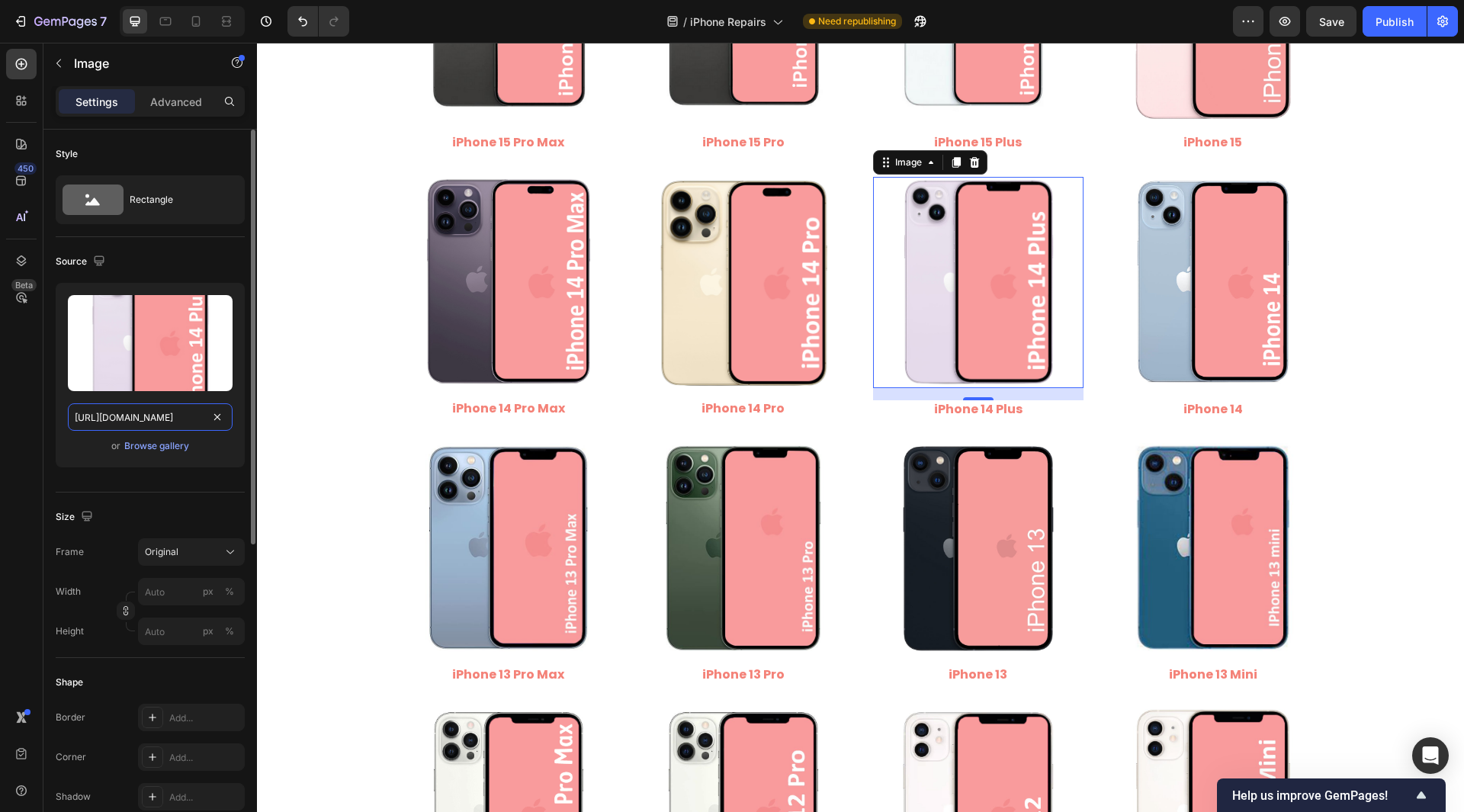
scroll to position [0, 198]
type input "[URL][DOMAIN_NAME]"
click at [12, 425] on div "450 Beta" at bounding box center [21, 375] width 30 height 653
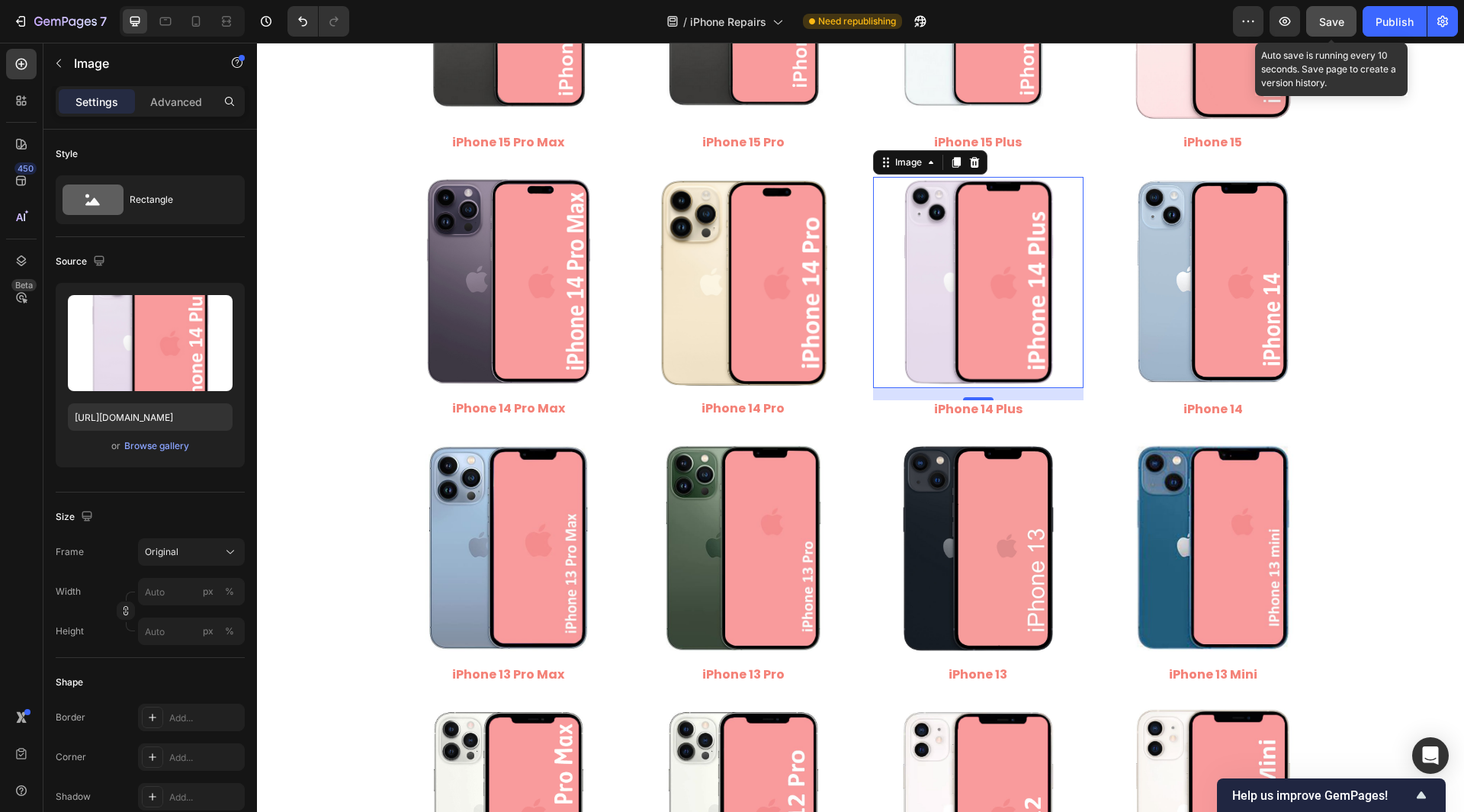
click at [1338, 34] on button "Save" at bounding box center [1331, 21] width 50 height 30
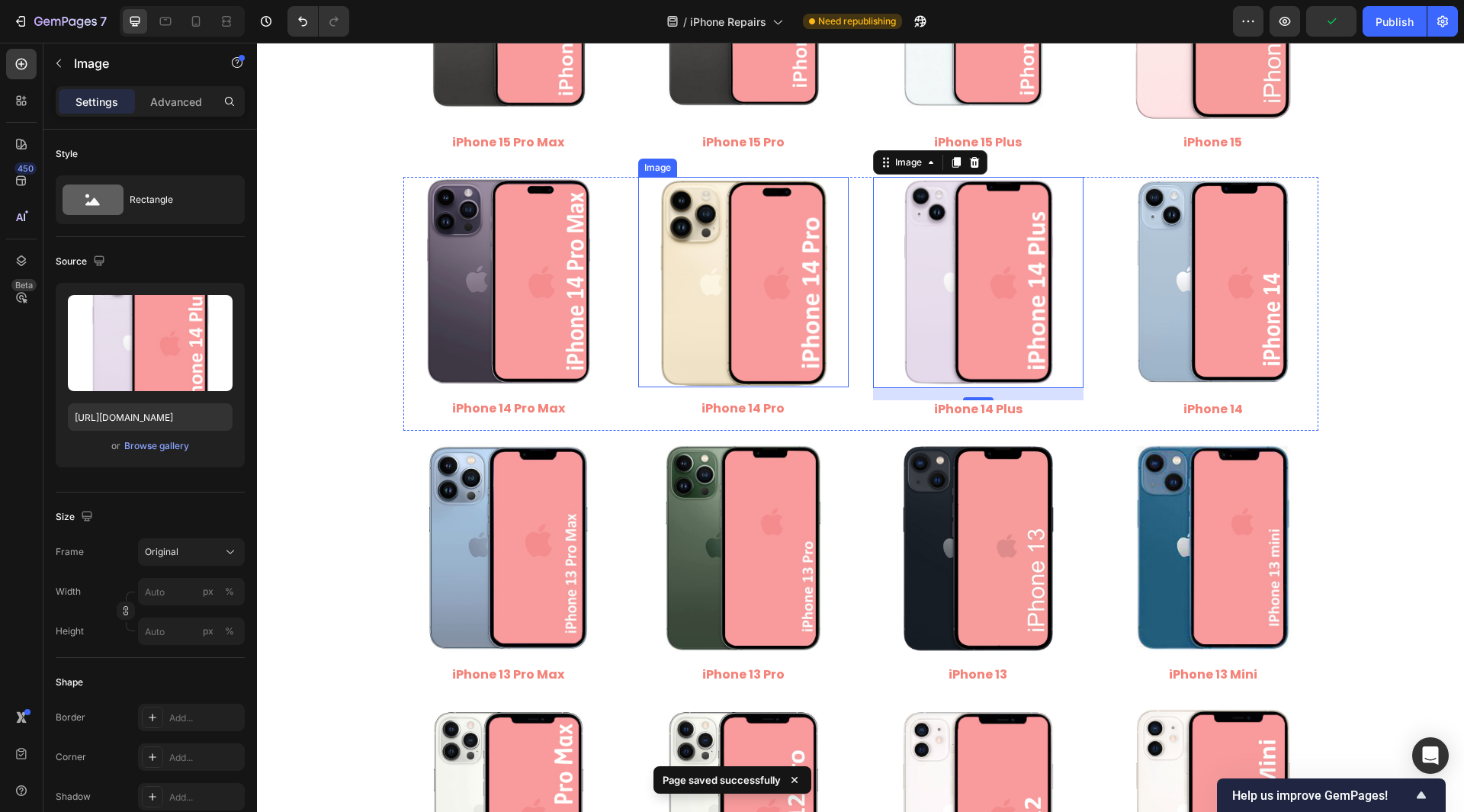
click at [700, 297] on img at bounding box center [744, 282] width 211 height 211
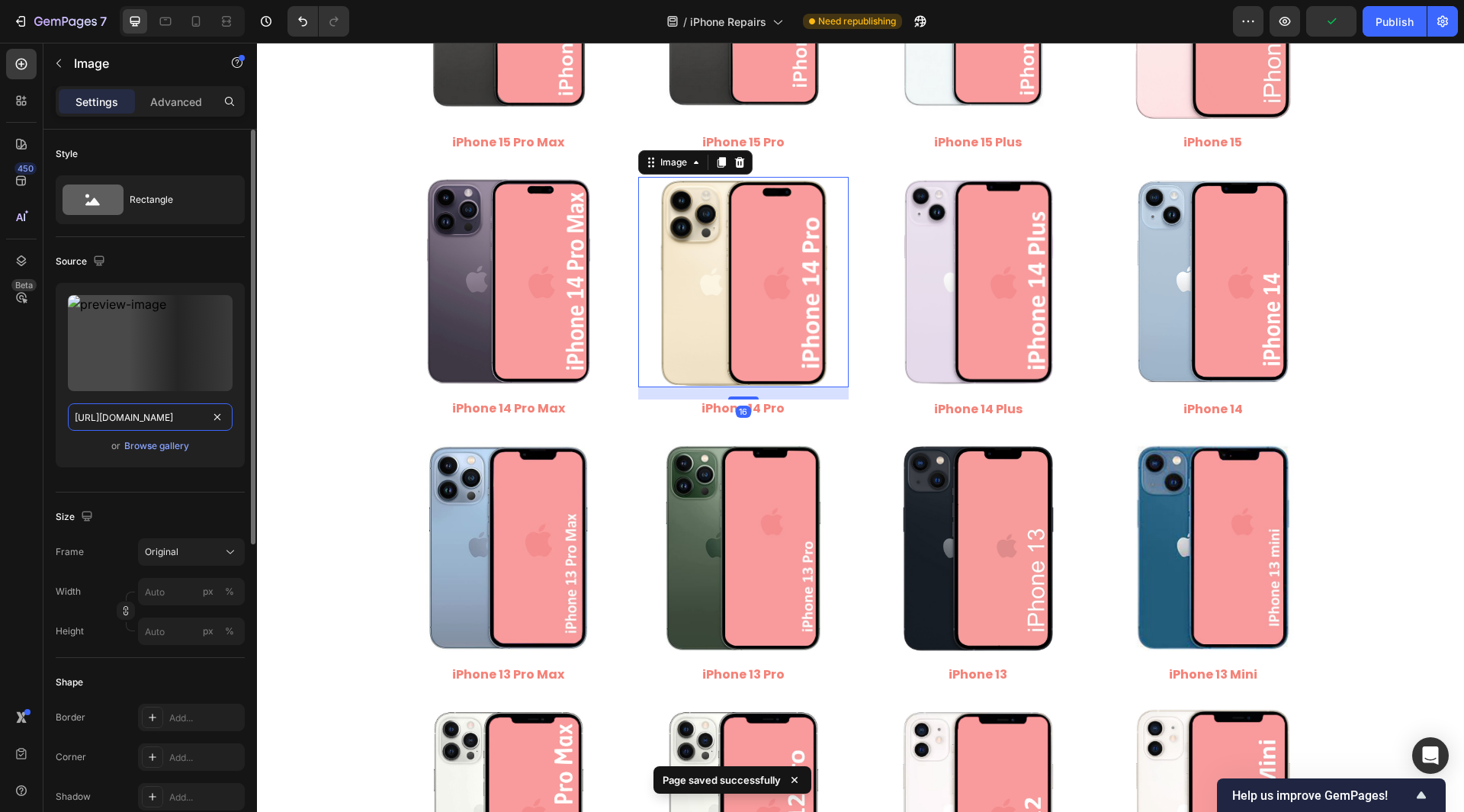
click at [138, 424] on input "[URL][DOMAIN_NAME]" at bounding box center [150, 417] width 164 height 28
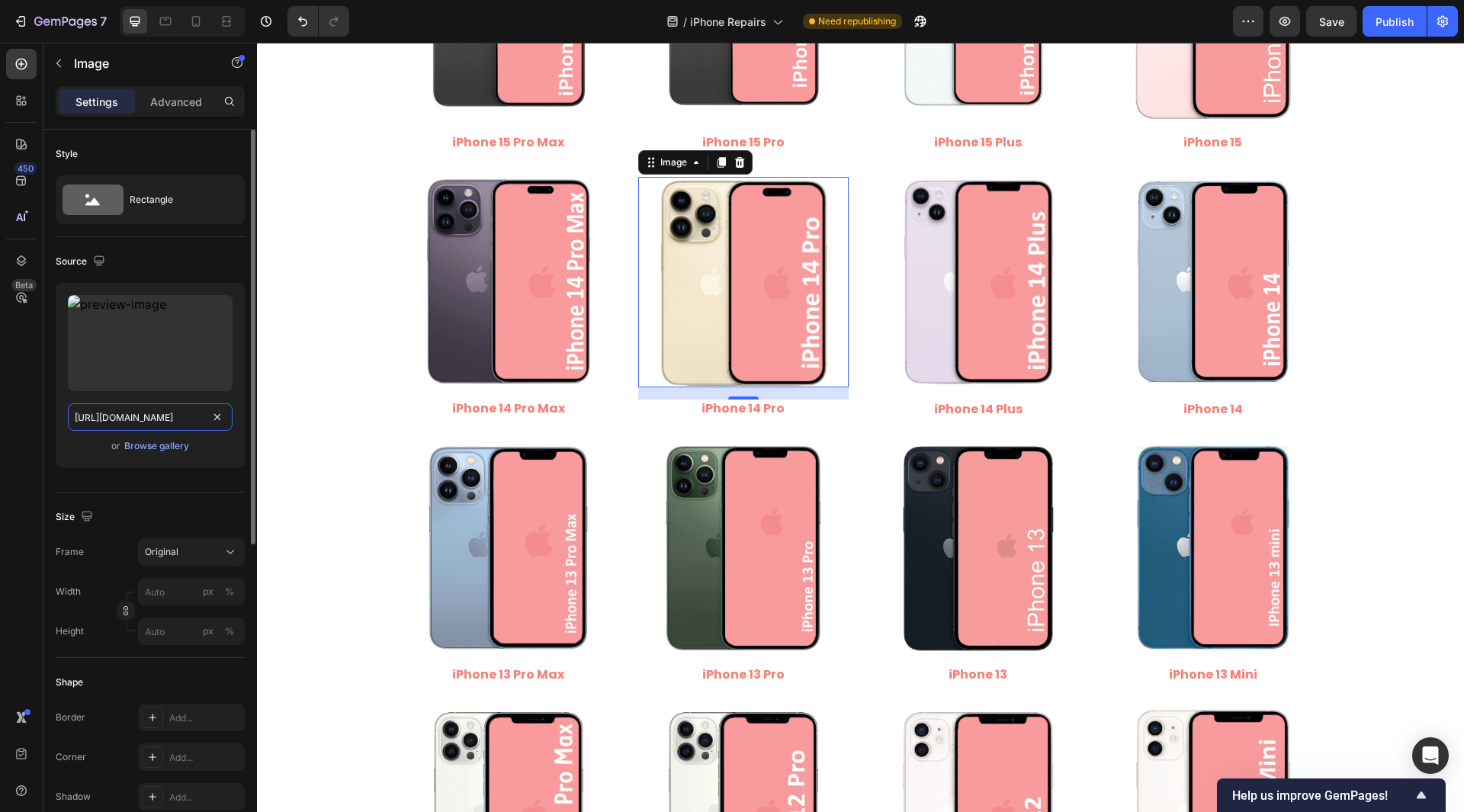
click at [132, 421] on input "[URL][DOMAIN_NAME]" at bounding box center [150, 417] width 164 height 28
click at [133, 421] on input "[URL][DOMAIN_NAME]" at bounding box center [150, 417] width 164 height 28
paste input "iPhone_14_Pro.png?v=1758980792"
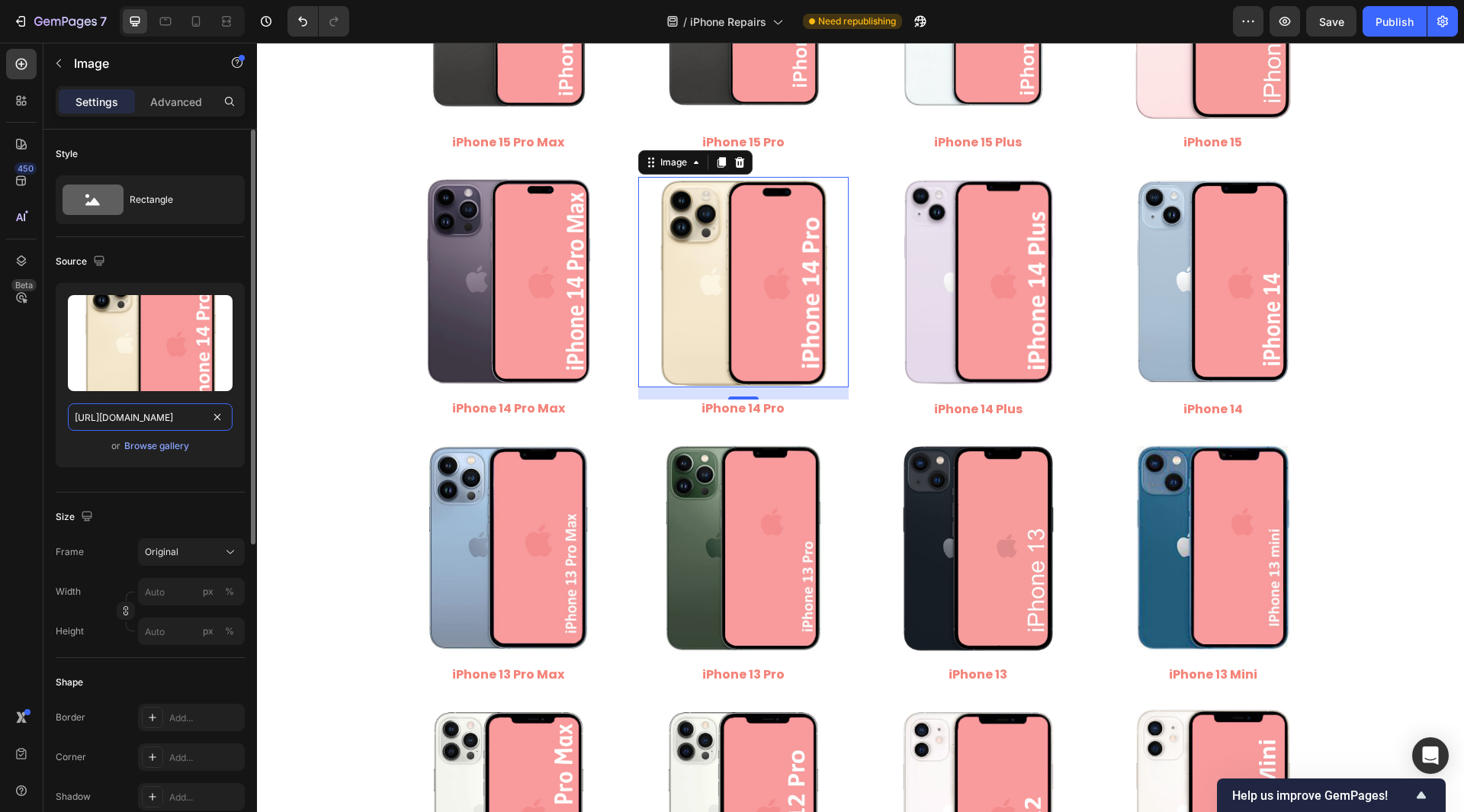
scroll to position [0, 195]
type input "[URL][DOMAIN_NAME]"
click at [14, 440] on div "450 Beta" at bounding box center [21, 375] width 30 height 653
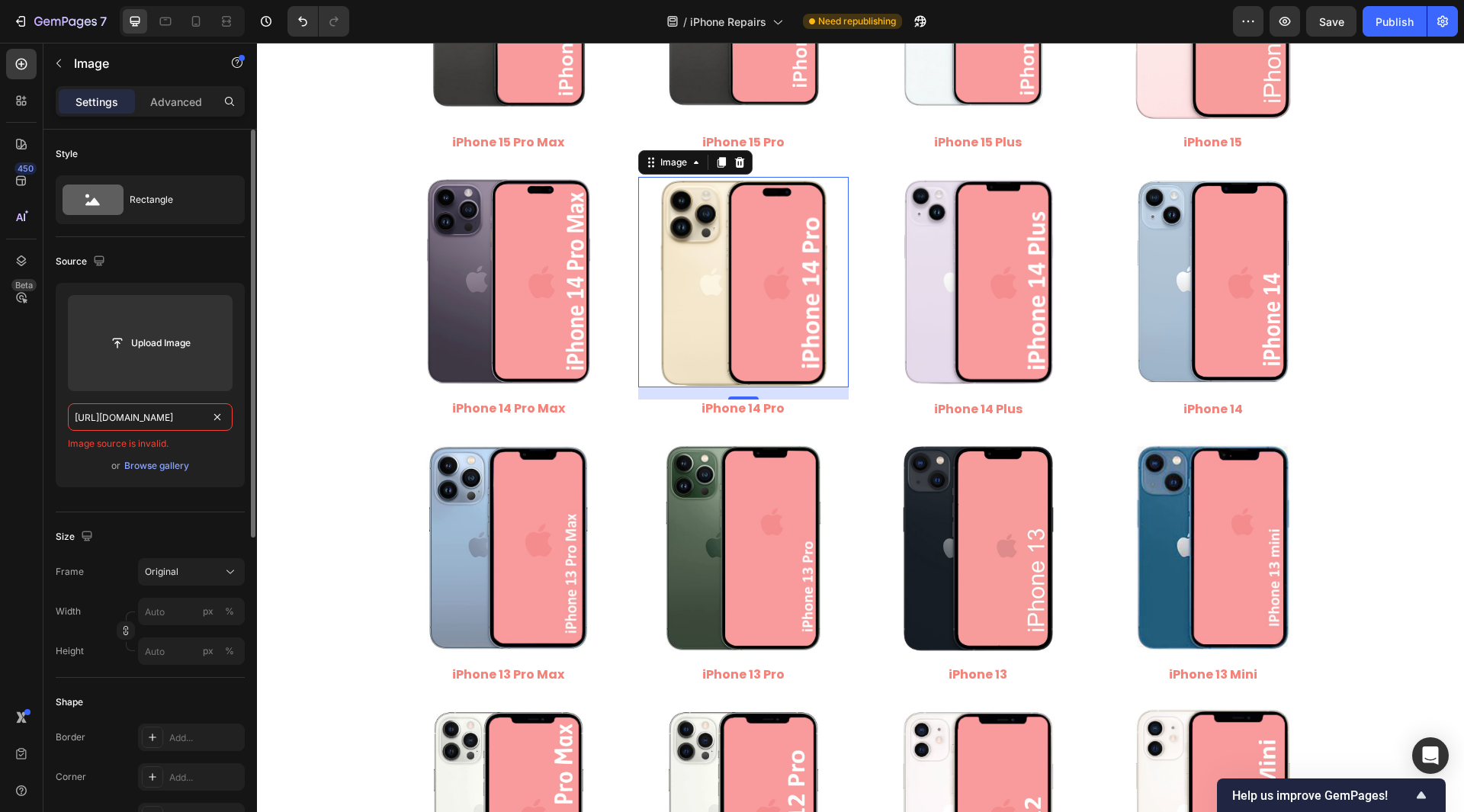
click at [185, 418] on input "[URL][DOMAIN_NAME]" at bounding box center [150, 417] width 164 height 28
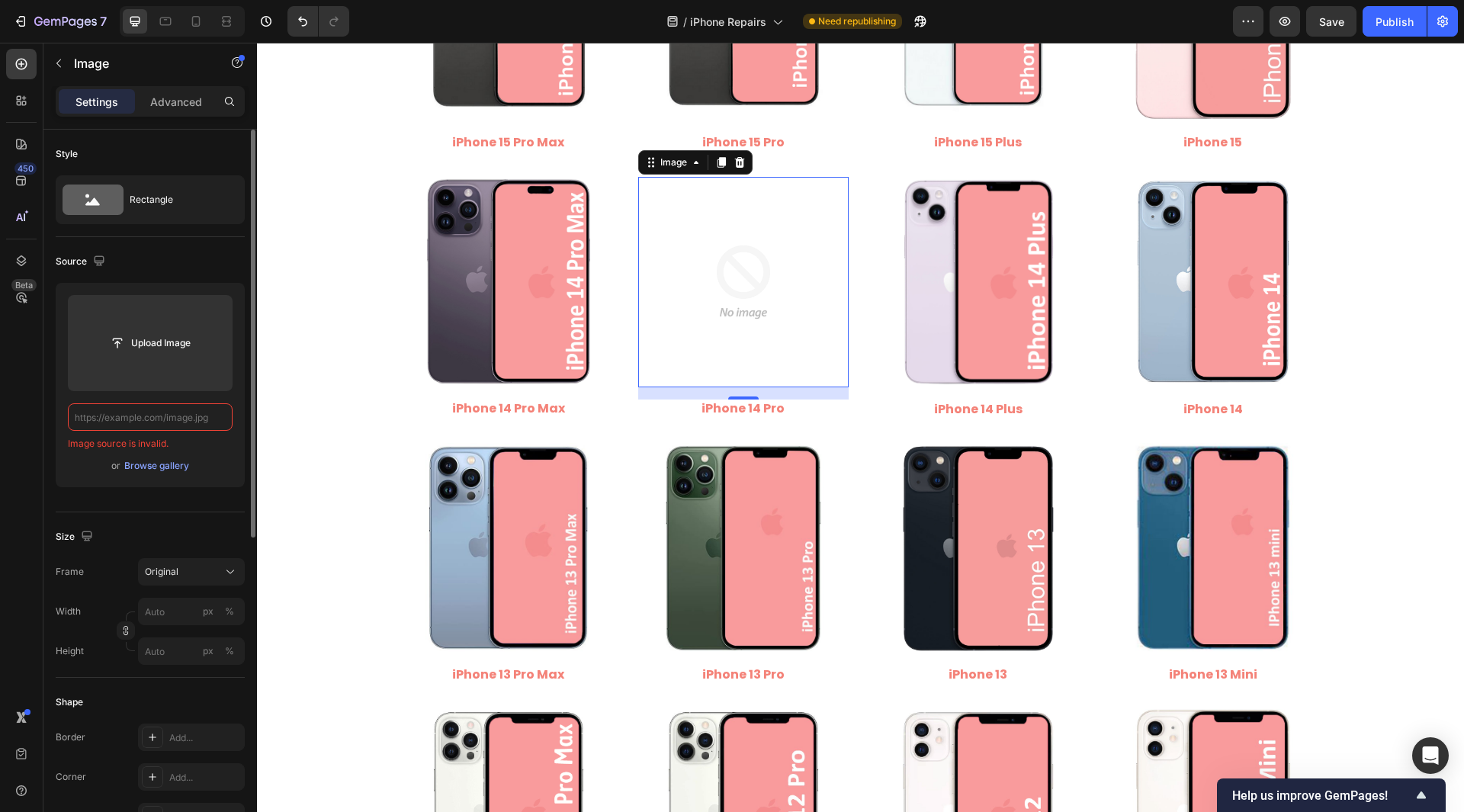
click at [145, 413] on input "text" at bounding box center [150, 417] width 164 height 28
paste input "[URL][DOMAIN_NAME]"
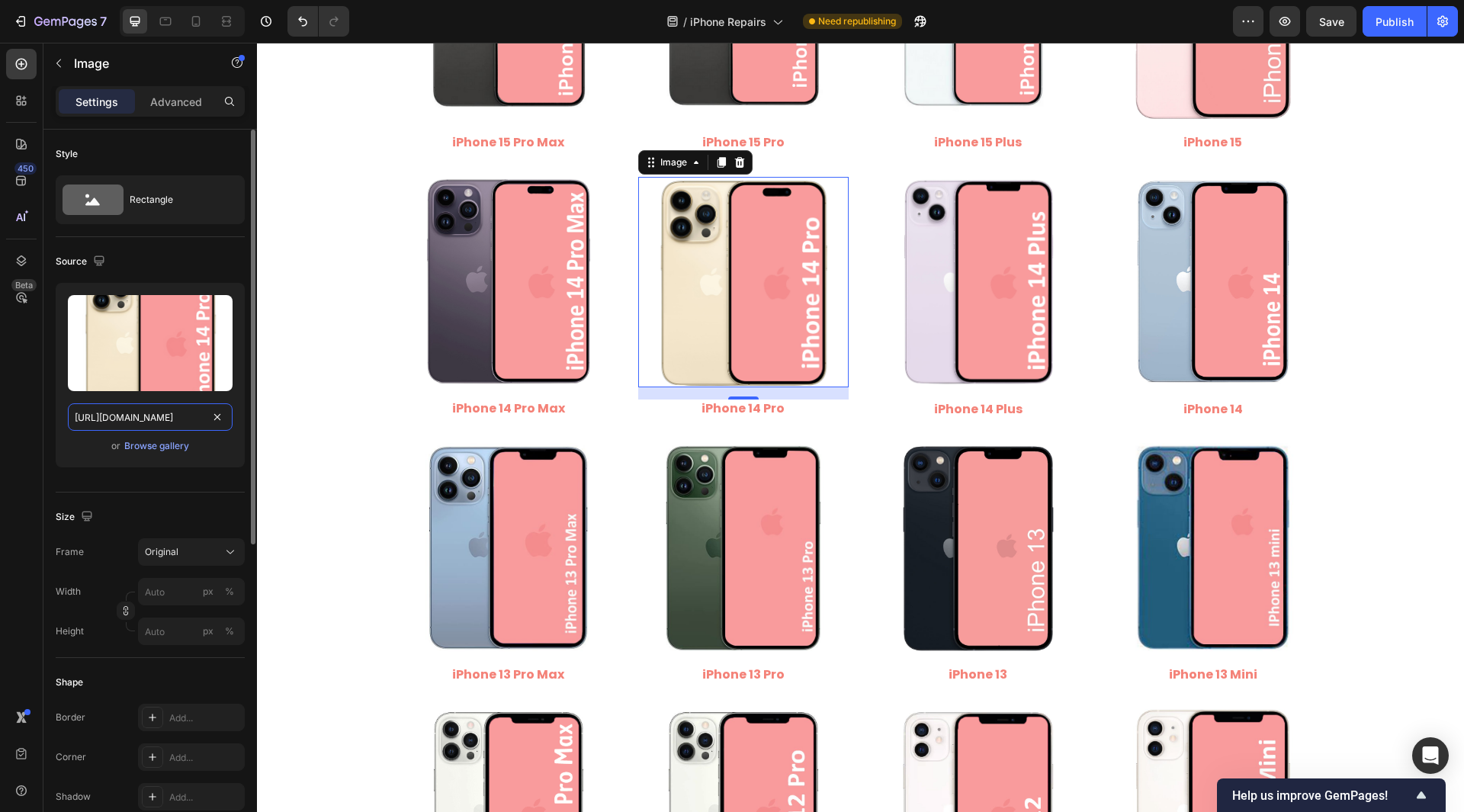
scroll to position [0, 195]
type input "[URL][DOMAIN_NAME]"
click at [9, 458] on div "450 Beta" at bounding box center [21, 375] width 30 height 653
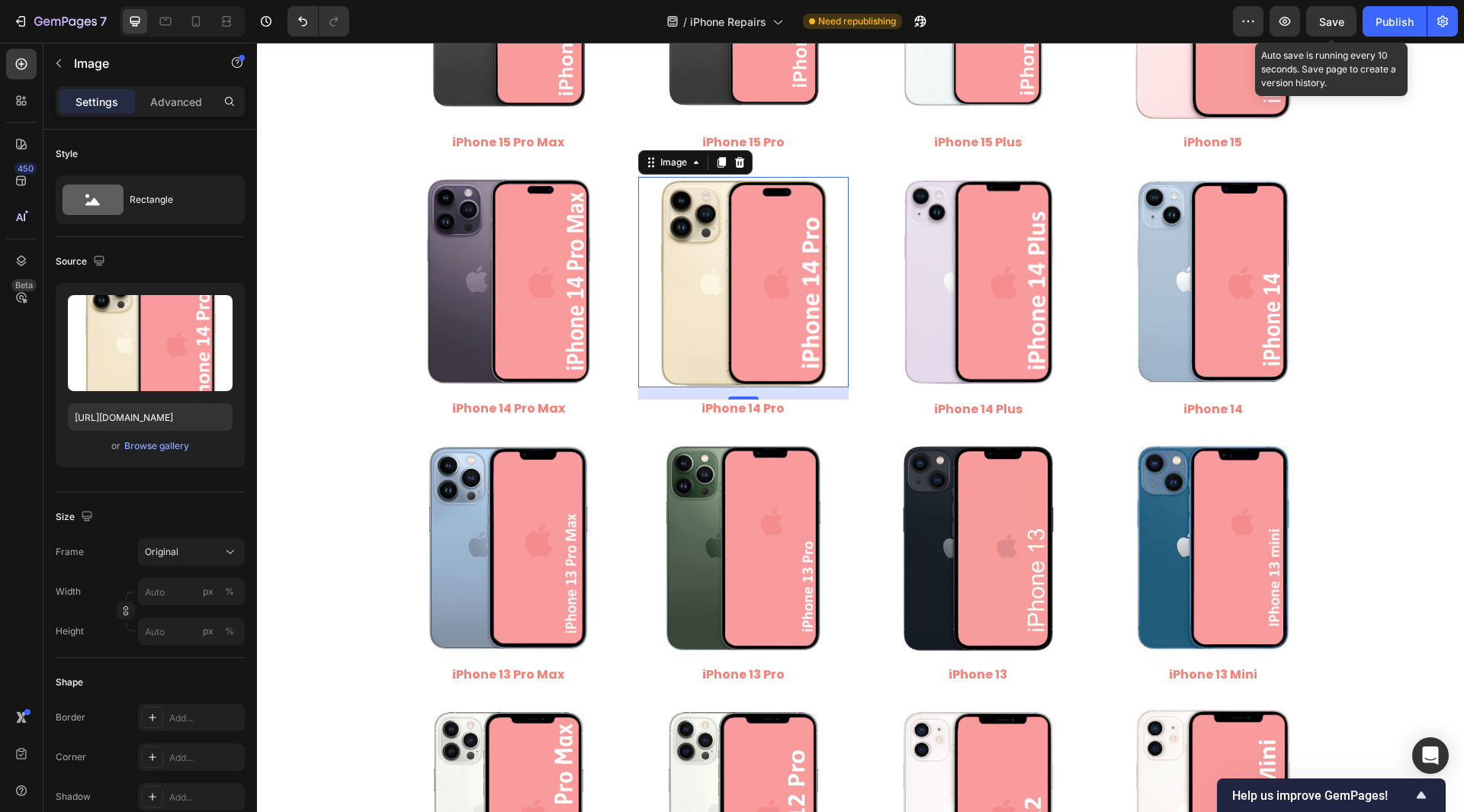
click at [1331, 24] on span "Save" at bounding box center [1331, 22] width 25 height 13
click at [462, 326] on img at bounding box center [509, 282] width 211 height 211
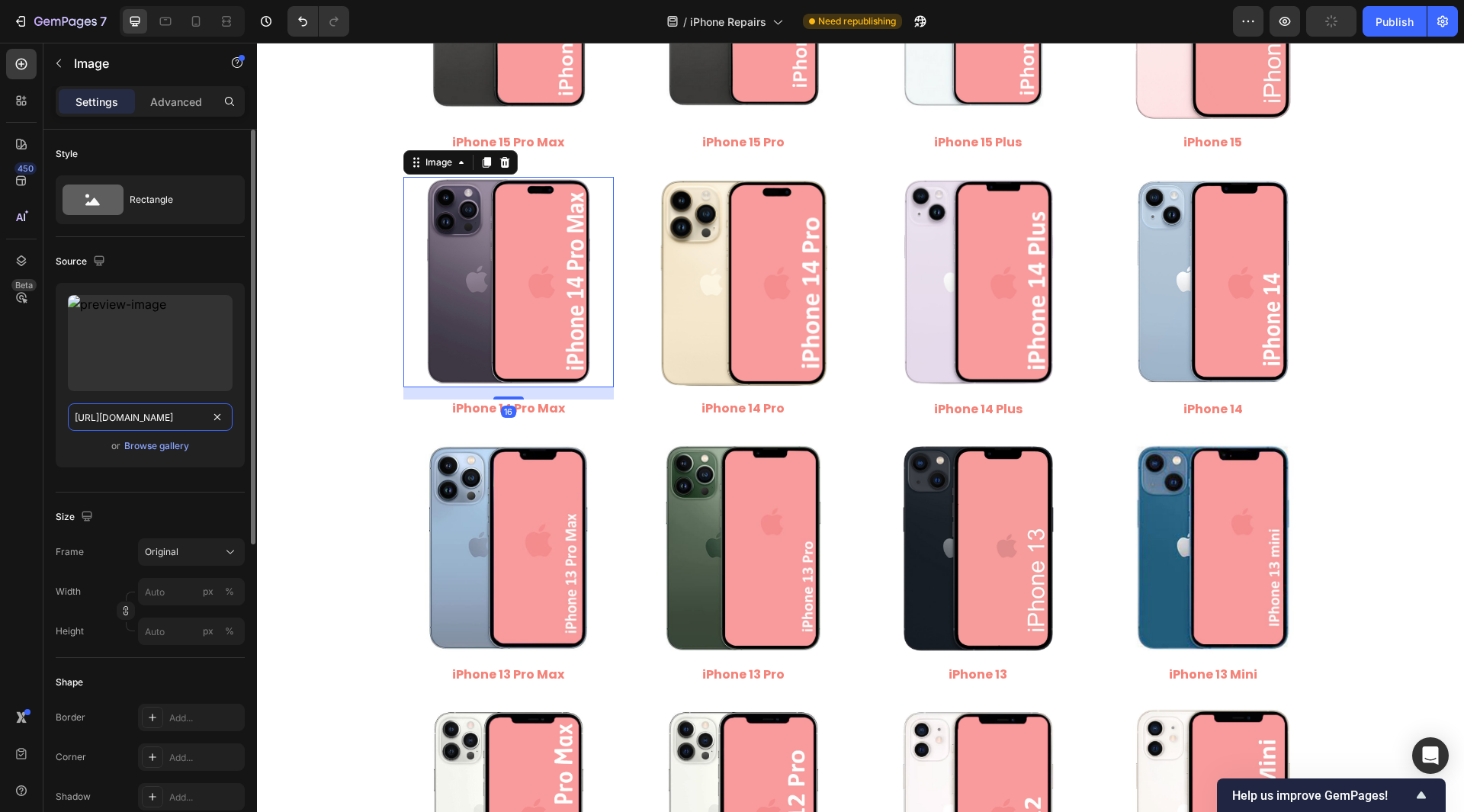
click at [128, 417] on input "[URL][DOMAIN_NAME]" at bounding box center [150, 417] width 164 height 28
drag, startPoint x: 201, startPoint y: 420, endPoint x: 139, endPoint y: 410, distance: 62.8
click at [139, 410] on input "[URL][DOMAIN_NAME]" at bounding box center [150, 417] width 164 height 28
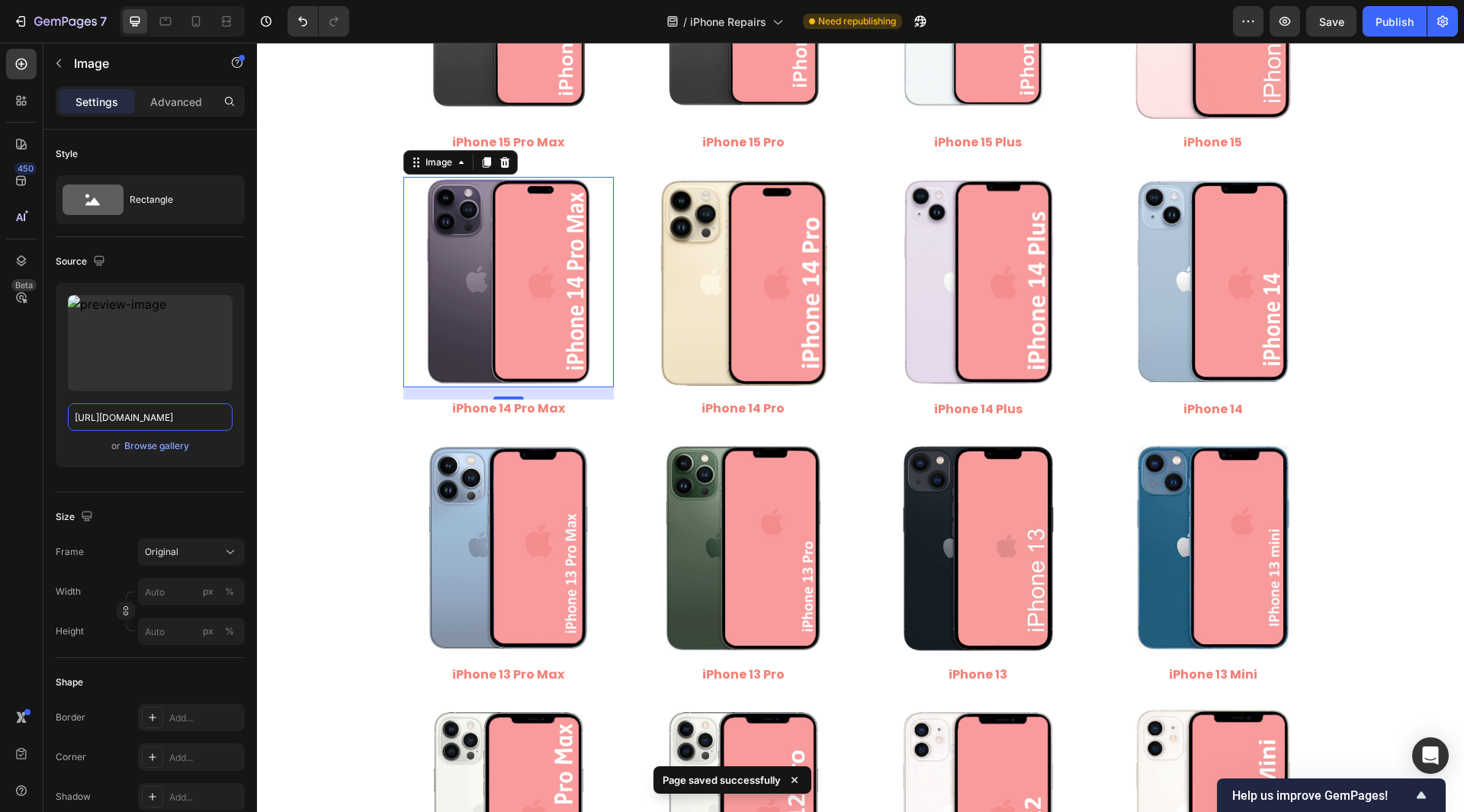
scroll to position [0, 0]
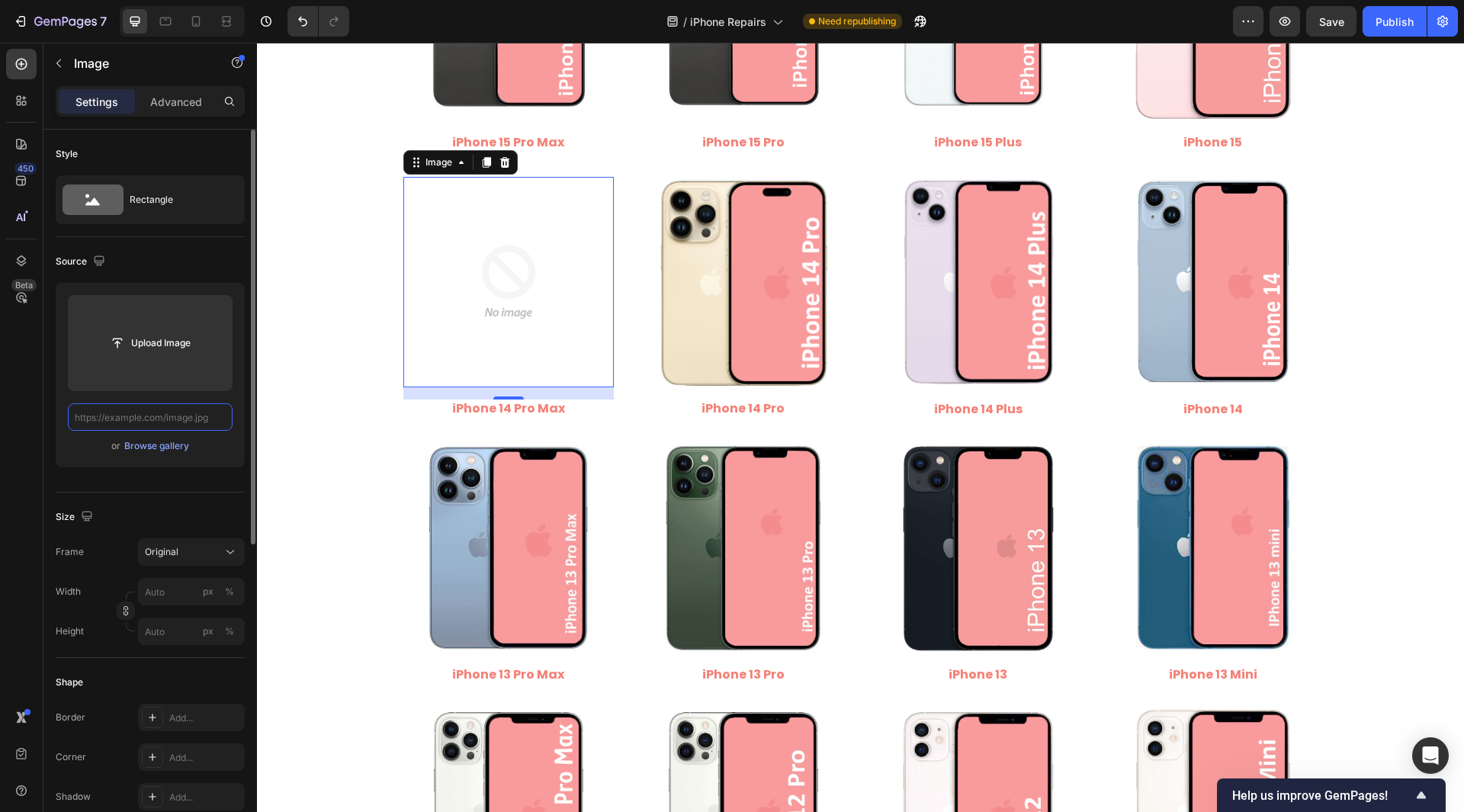
click at [164, 422] on input "text" at bounding box center [150, 417] width 164 height 28
paste input "[URL][DOMAIN_NAME]"
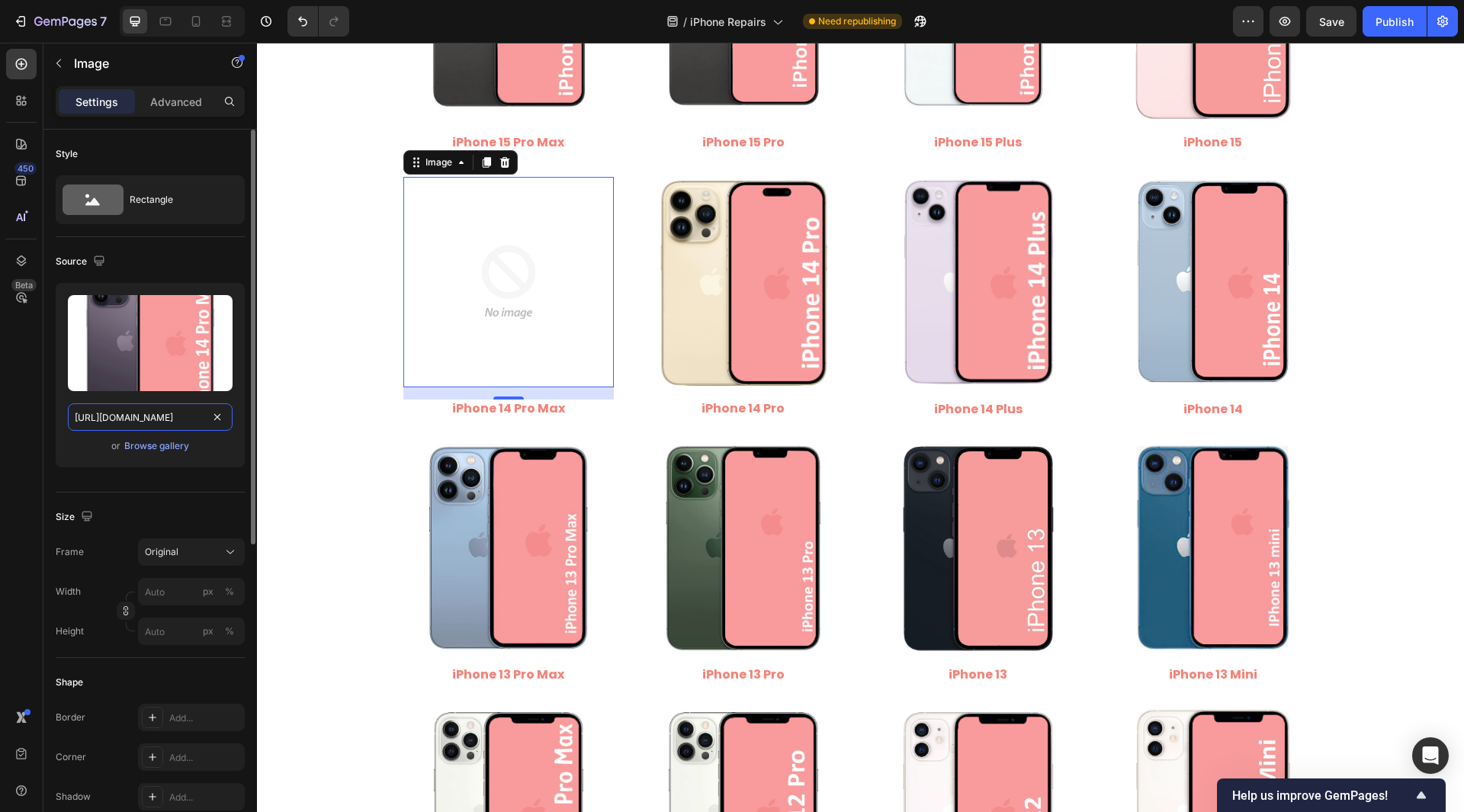
scroll to position [0, 286]
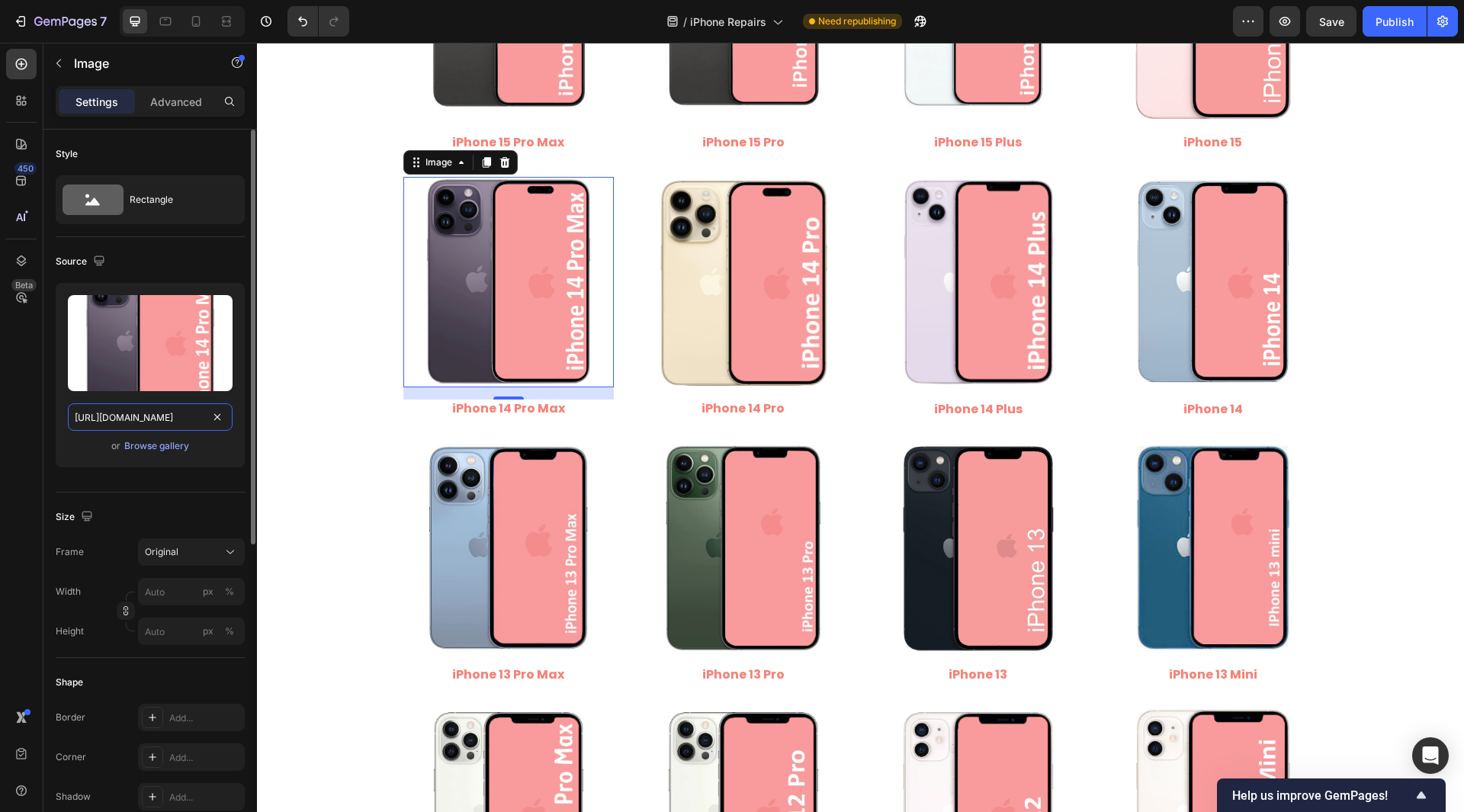
drag, startPoint x: 174, startPoint y: 434, endPoint x: 215, endPoint y: 443, distance: 42.0
click at [215, 443] on div "Upload Image [URL][DOMAIN_NAME] or Browse gallery" at bounding box center [151, 375] width 189 height 184
type input "[URL][DOMAIN_NAME]"
click at [9, 439] on div "450 Beta" at bounding box center [21, 375] width 30 height 653
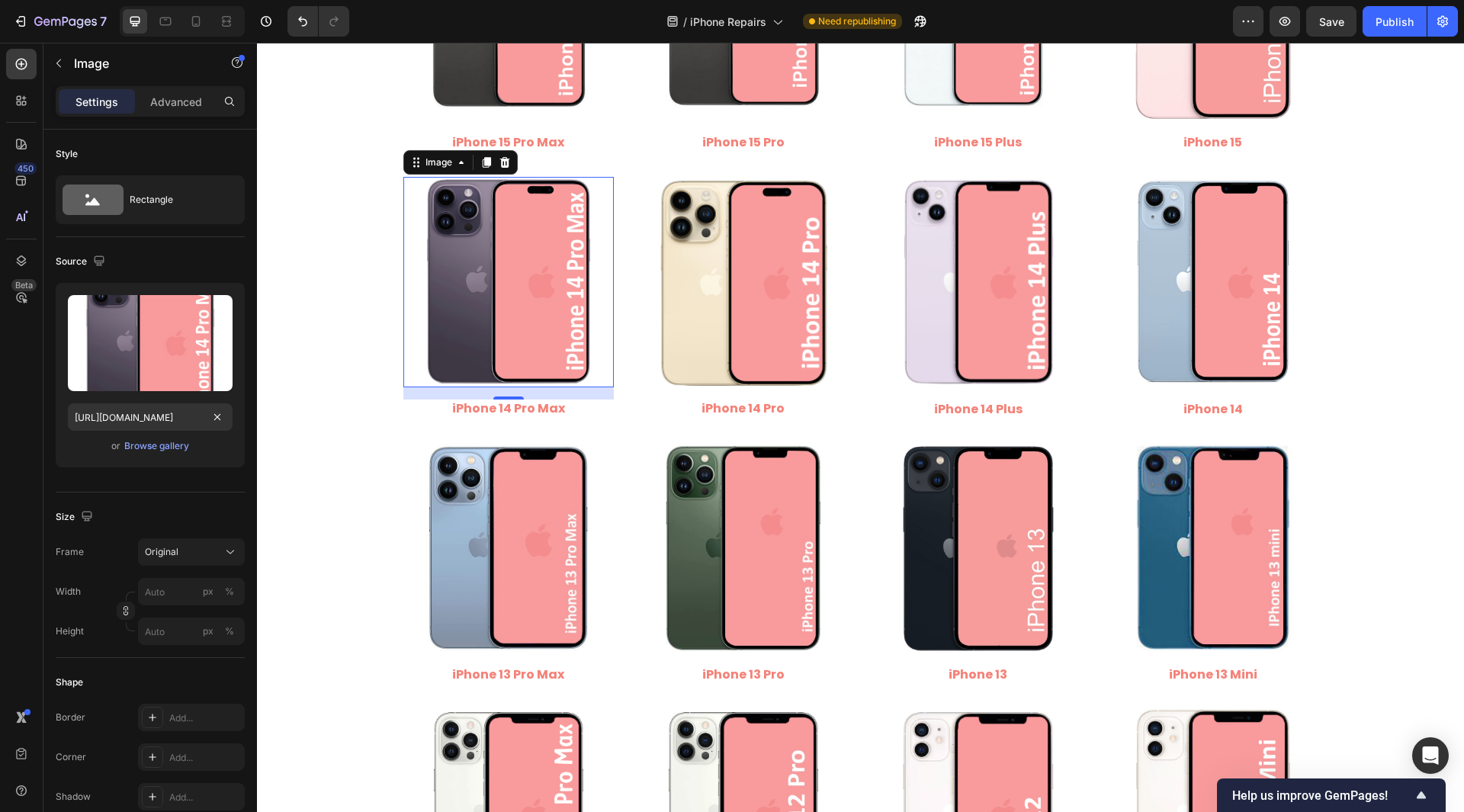
scroll to position [0, 0]
click at [1346, 12] on button "Save" at bounding box center [1331, 21] width 50 height 30
click at [1399, 21] on div "Publish" at bounding box center [1395, 22] width 38 height 16
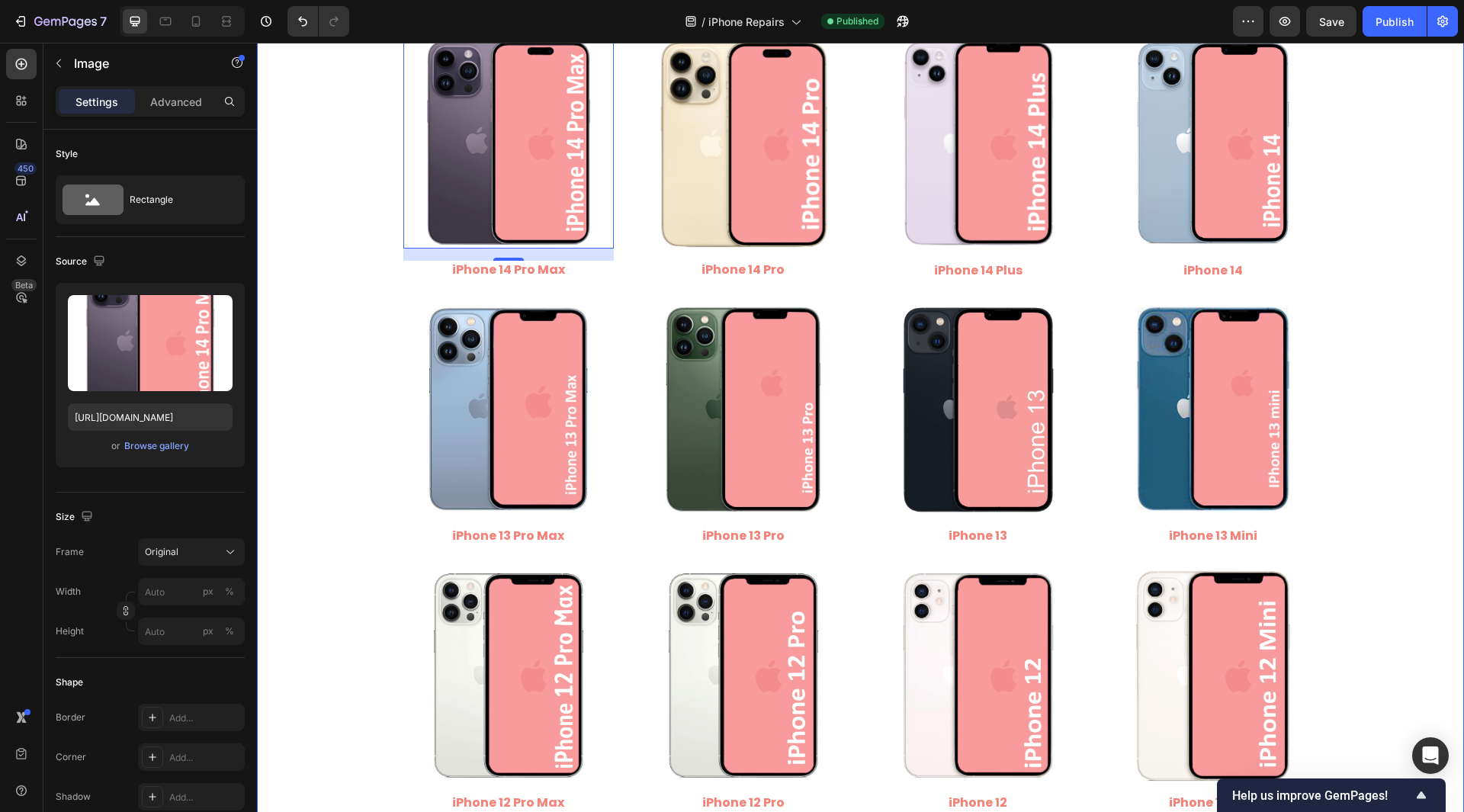
scroll to position [762, 0]
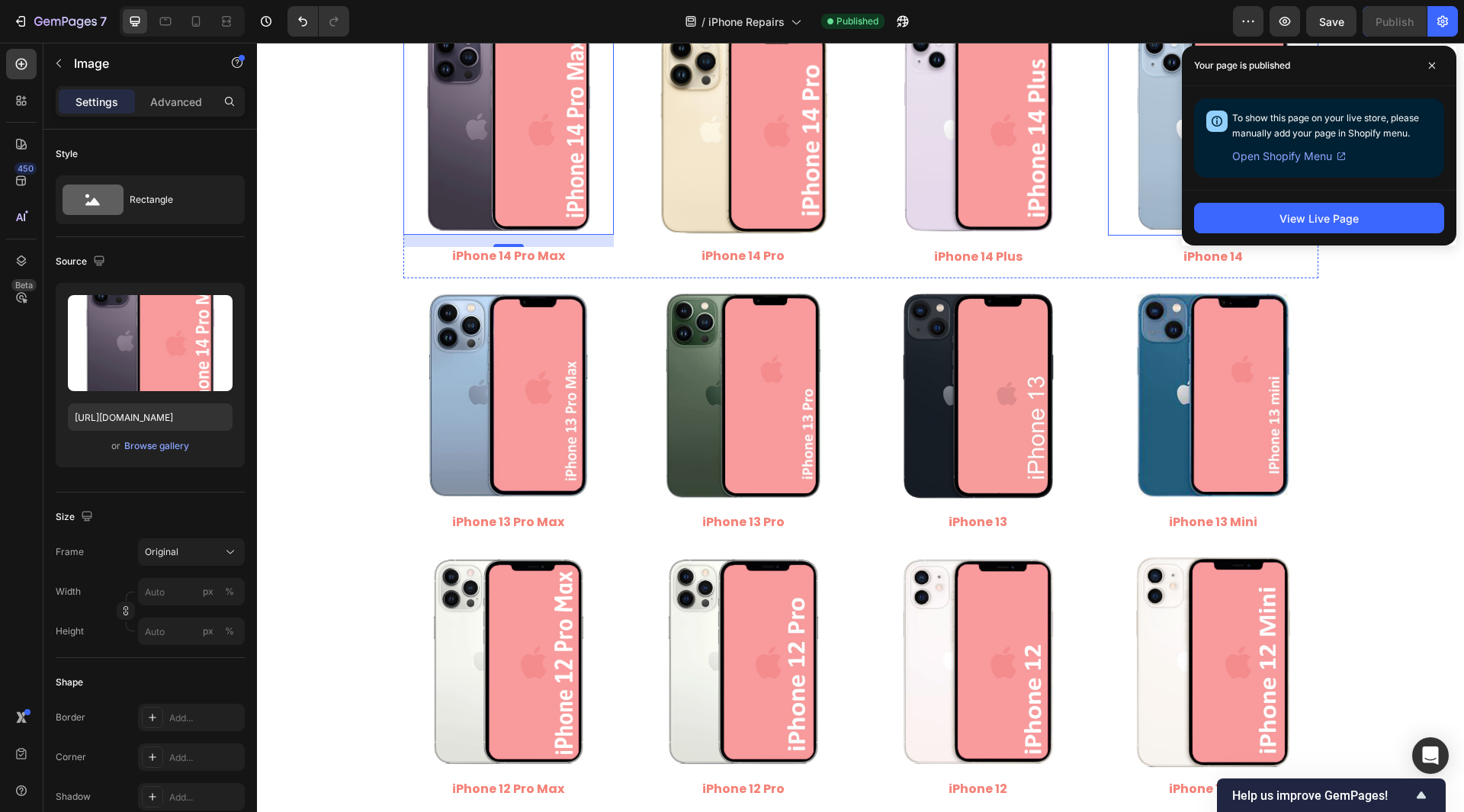
click at [1161, 134] on img at bounding box center [1214, 129] width 211 height 211
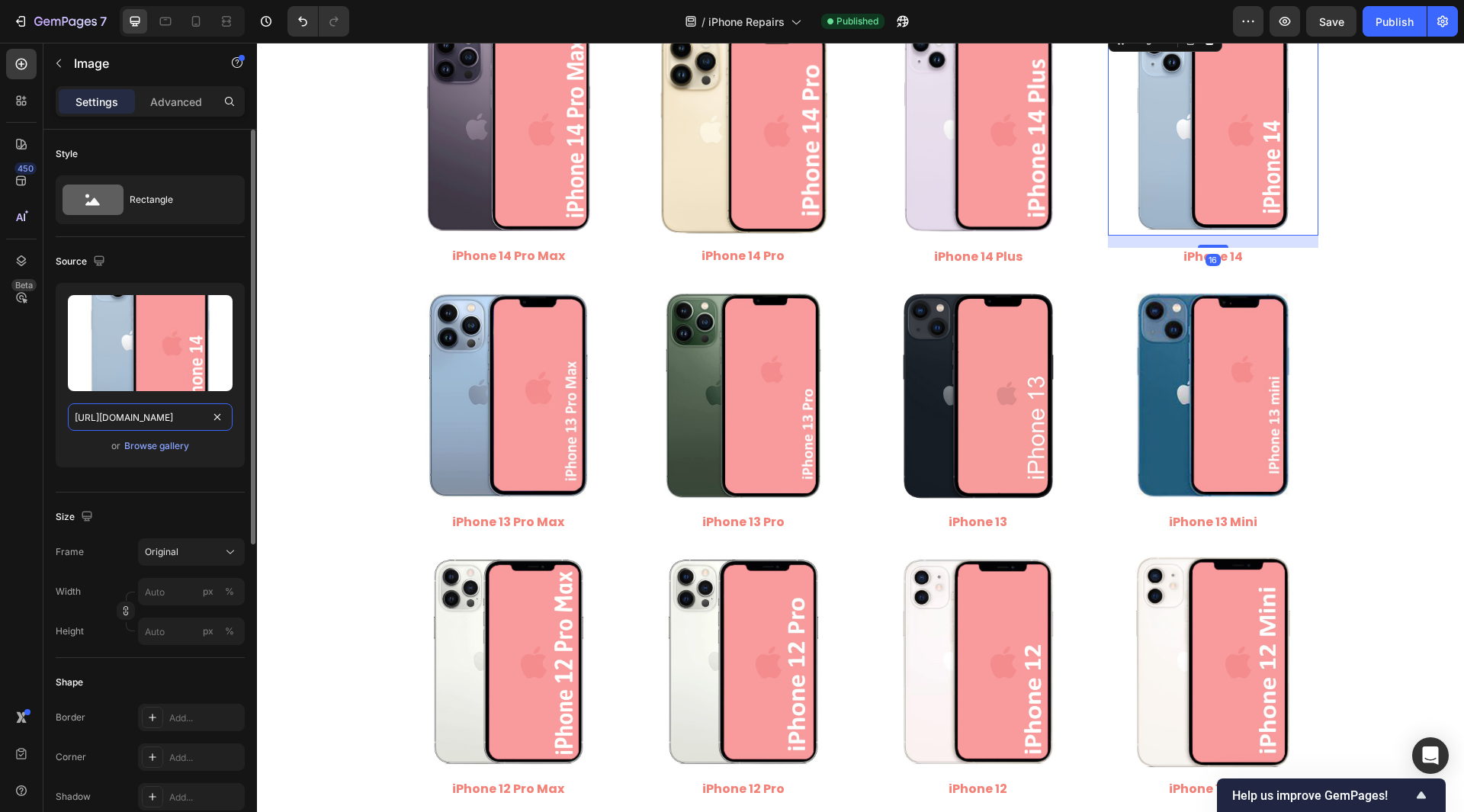
click at [177, 415] on input "[URL][DOMAIN_NAME]" at bounding box center [150, 417] width 164 height 28
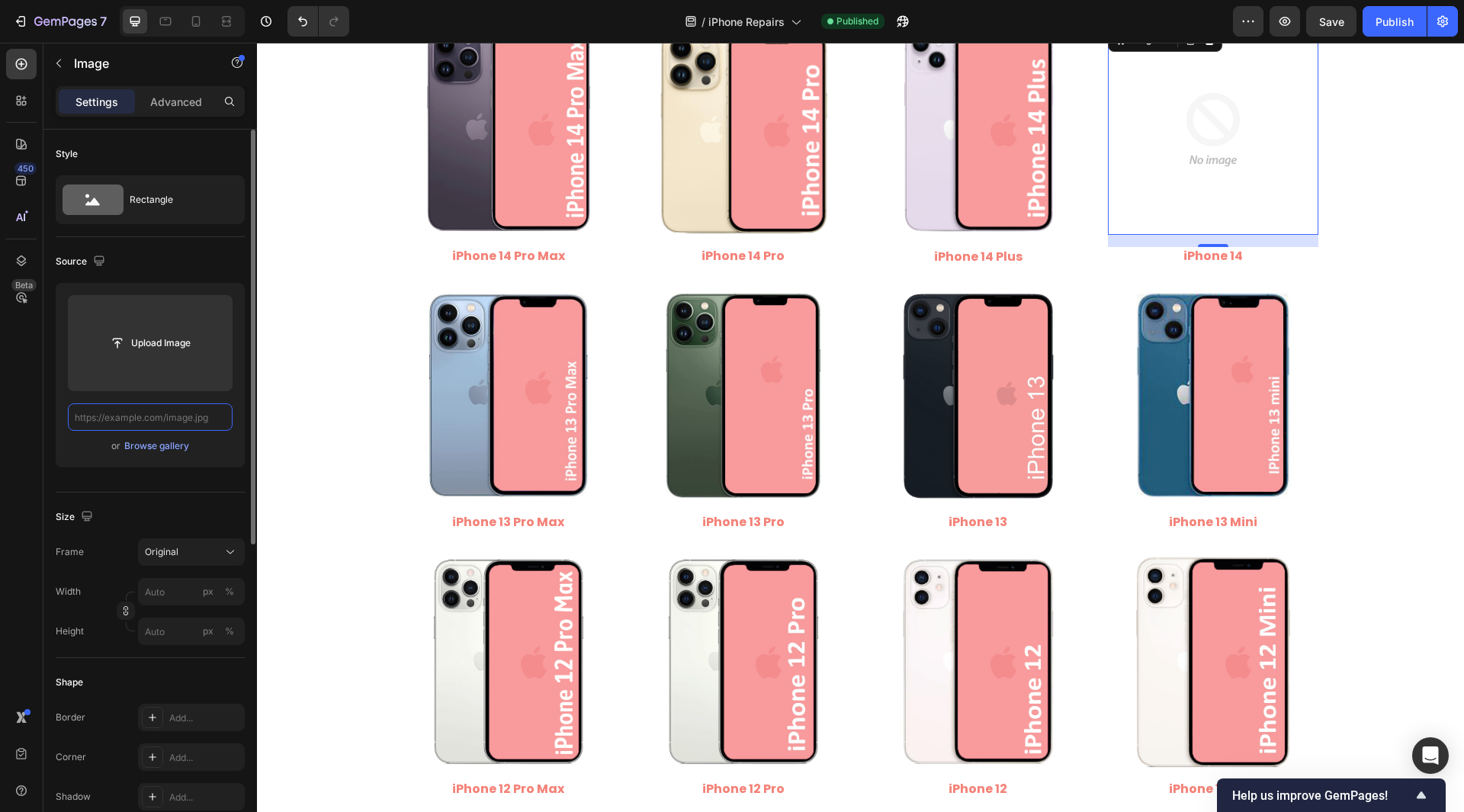
scroll to position [0, 0]
click at [157, 421] on input "text" at bounding box center [150, 417] width 164 height 28
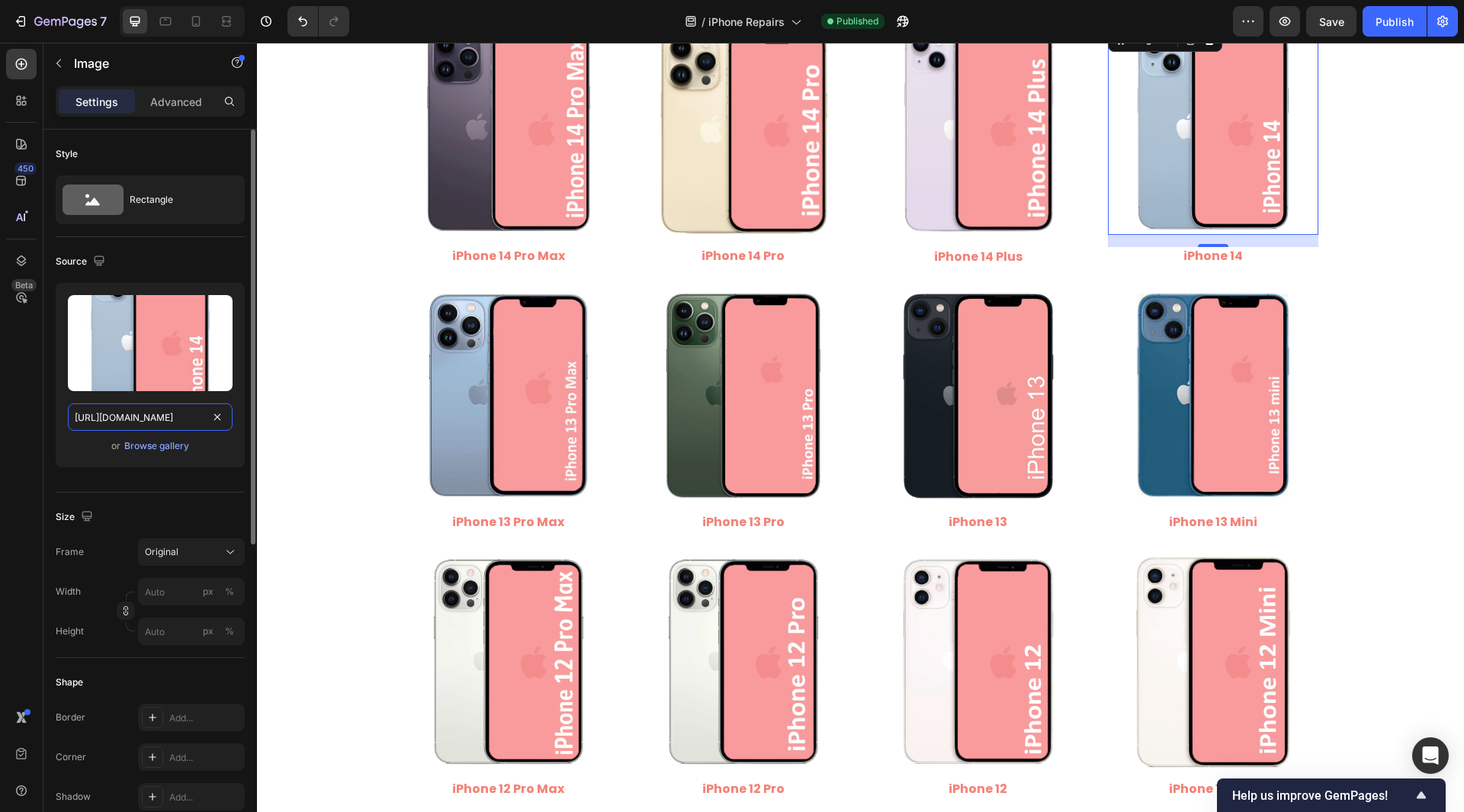
scroll to position [0, 171]
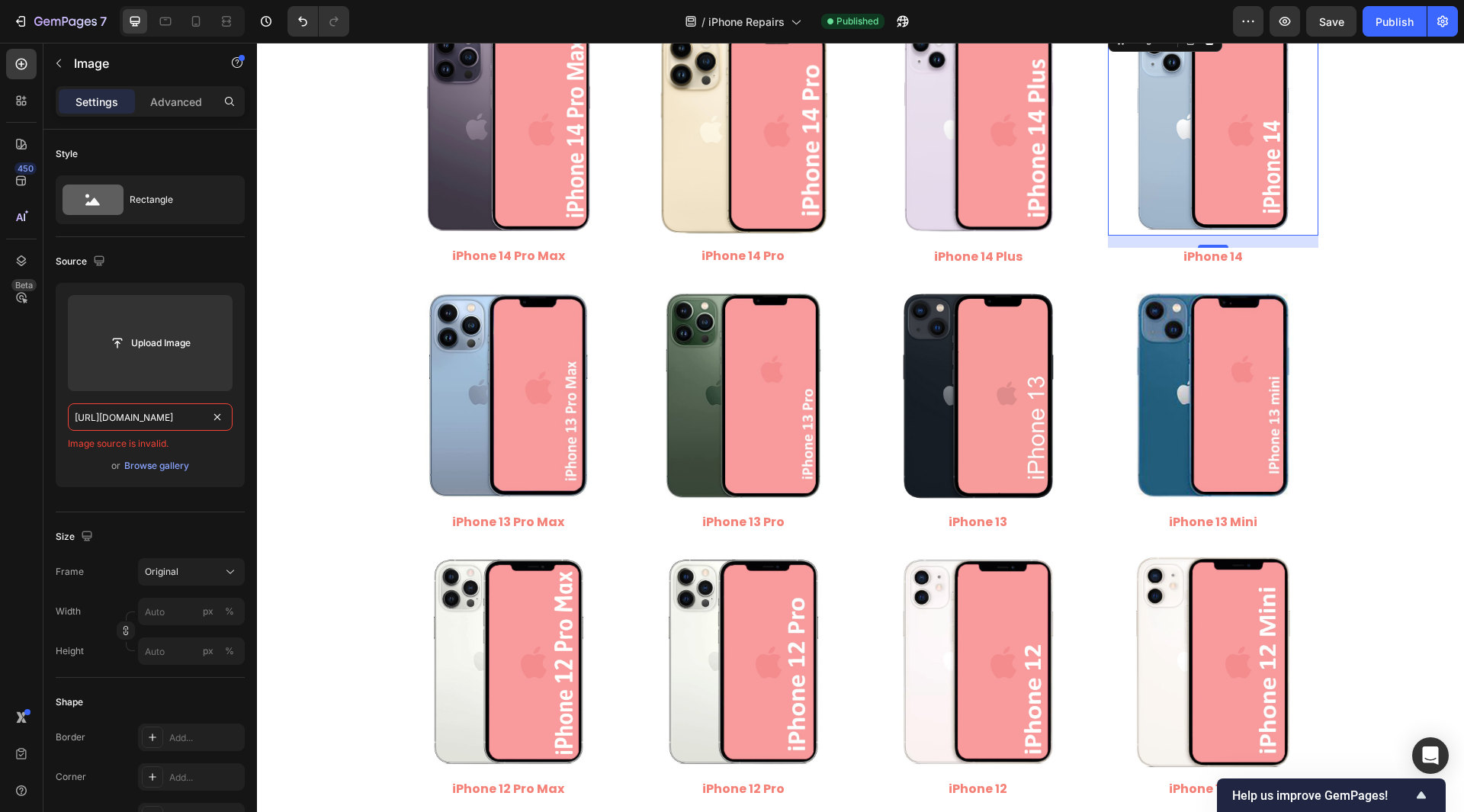
type input "[URL][DOMAIN_NAME]"
click at [26, 432] on div "450 Beta" at bounding box center [21, 375] width 30 height 653
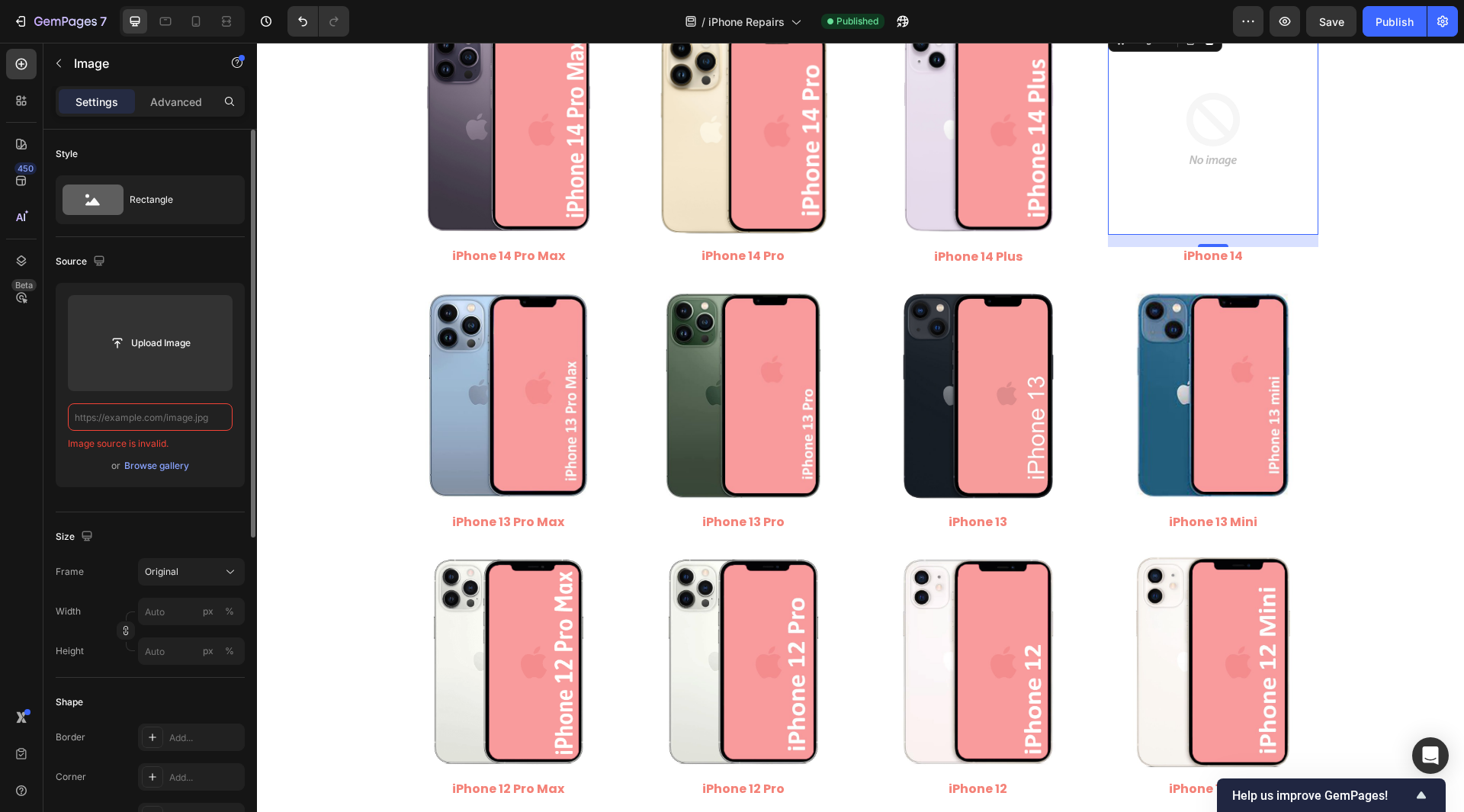
click at [137, 425] on input "text" at bounding box center [150, 417] width 164 height 28
paste input "[URL][DOMAIN_NAME]"
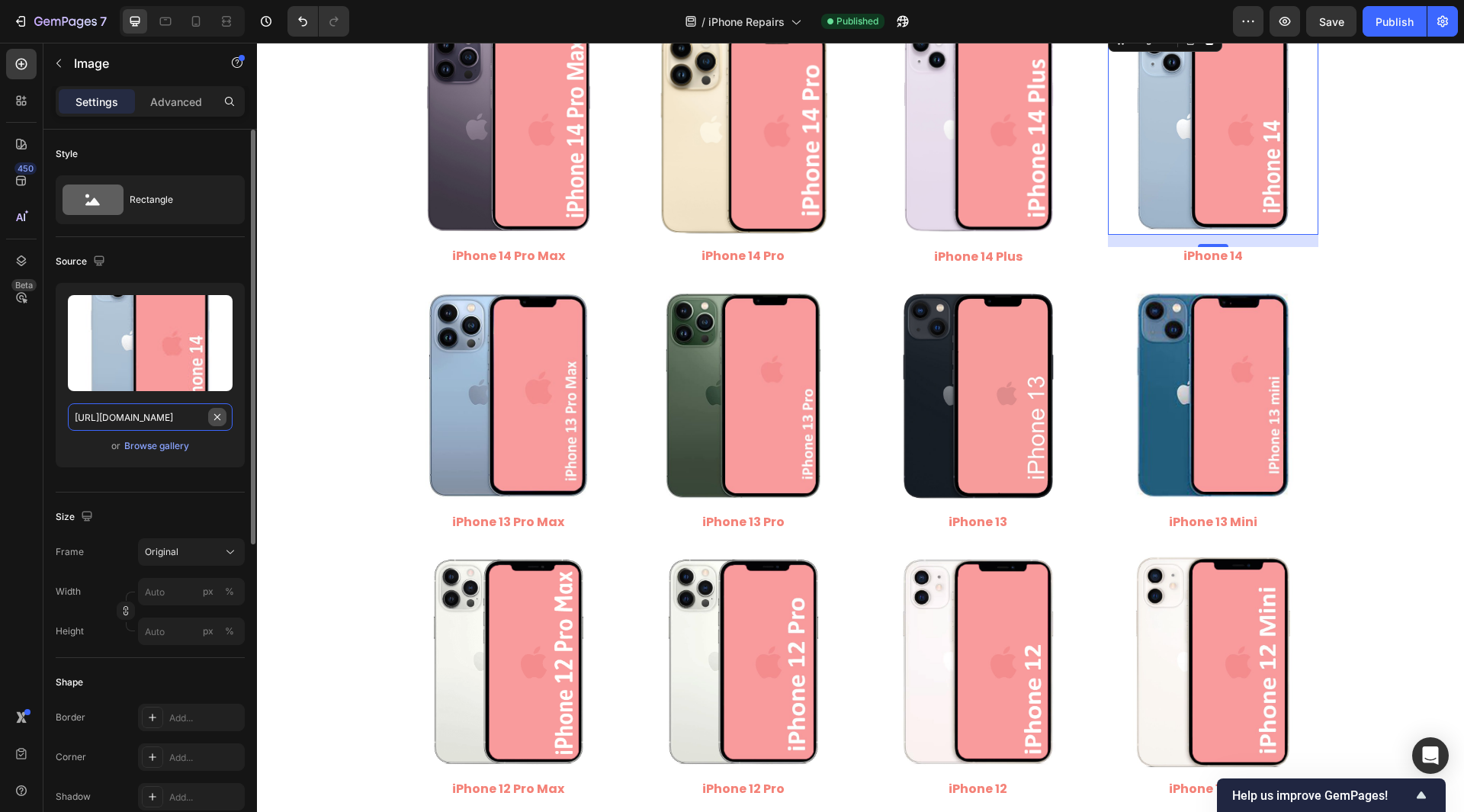
drag, startPoint x: 137, startPoint y: 422, endPoint x: 211, endPoint y: 422, distance: 74.0
click at [211, 422] on div "[URL][DOMAIN_NAME]" at bounding box center [150, 417] width 164 height 28
type input "[URL][DOMAIN_NAME]"
click at [15, 433] on div "450 Beta" at bounding box center [21, 375] width 30 height 653
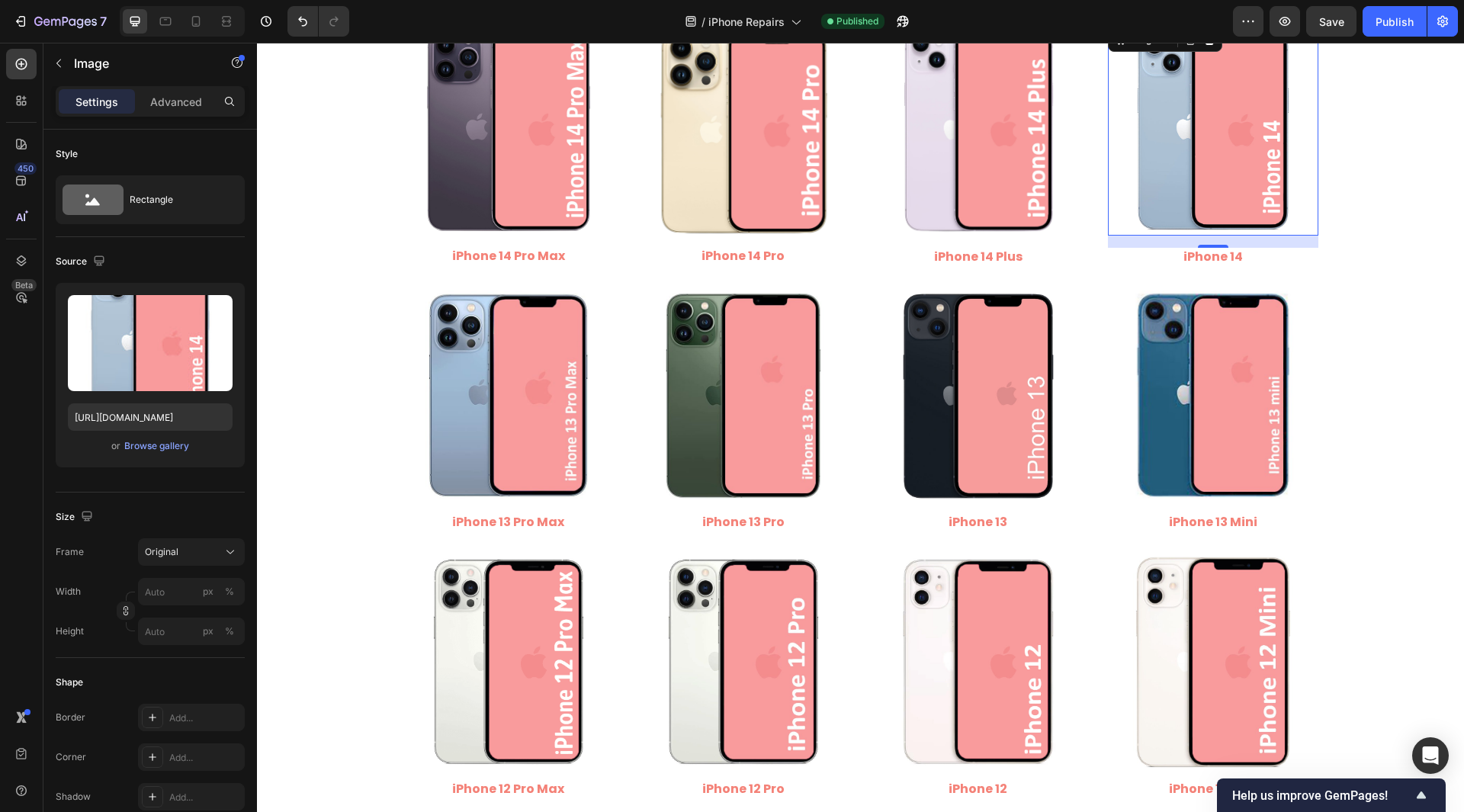
scroll to position [0, 0]
click at [1333, 33] on button "Save" at bounding box center [1331, 21] width 50 height 30
click at [1390, 22] on div "Publish" at bounding box center [1395, 22] width 38 height 16
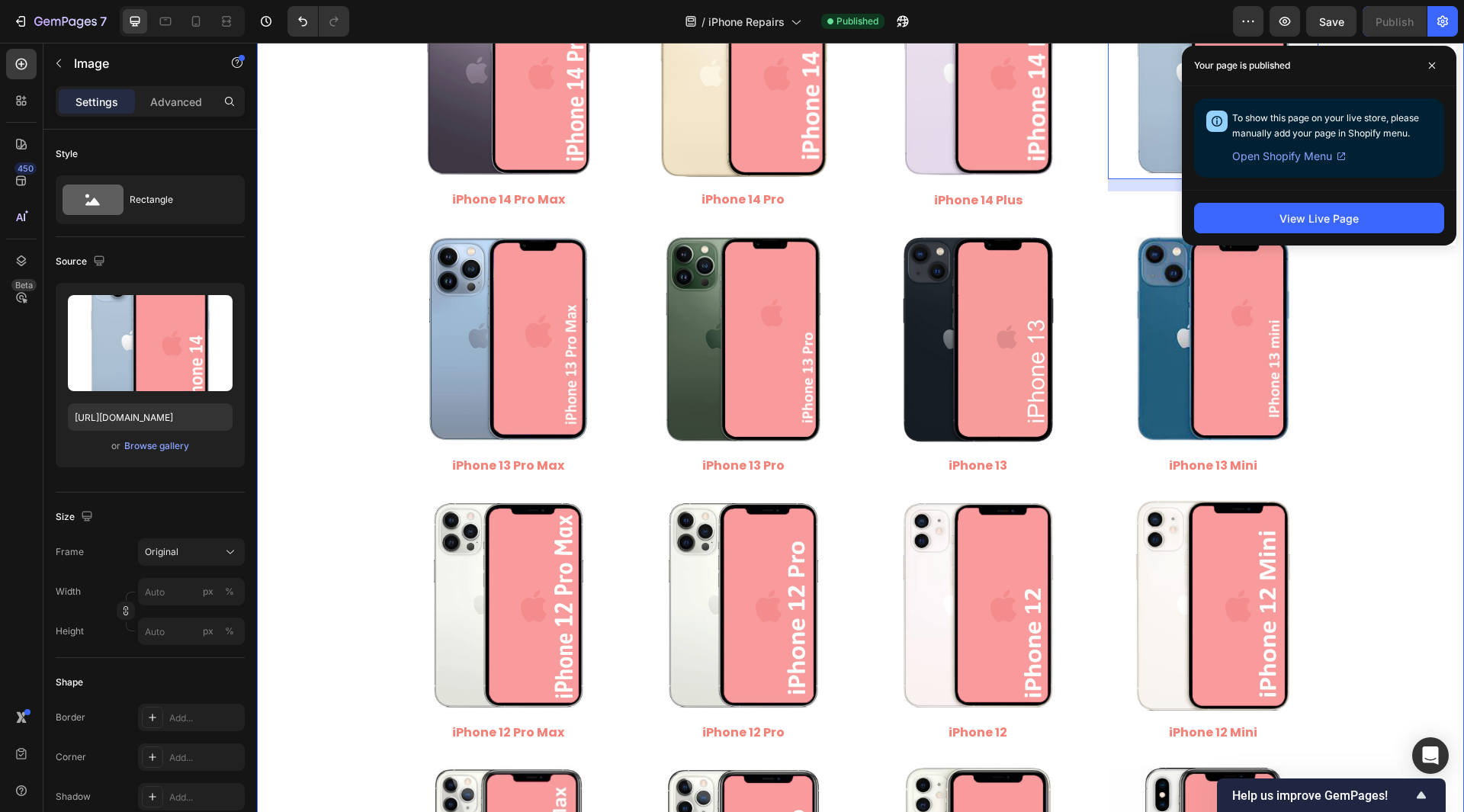
scroll to position [914, 0]
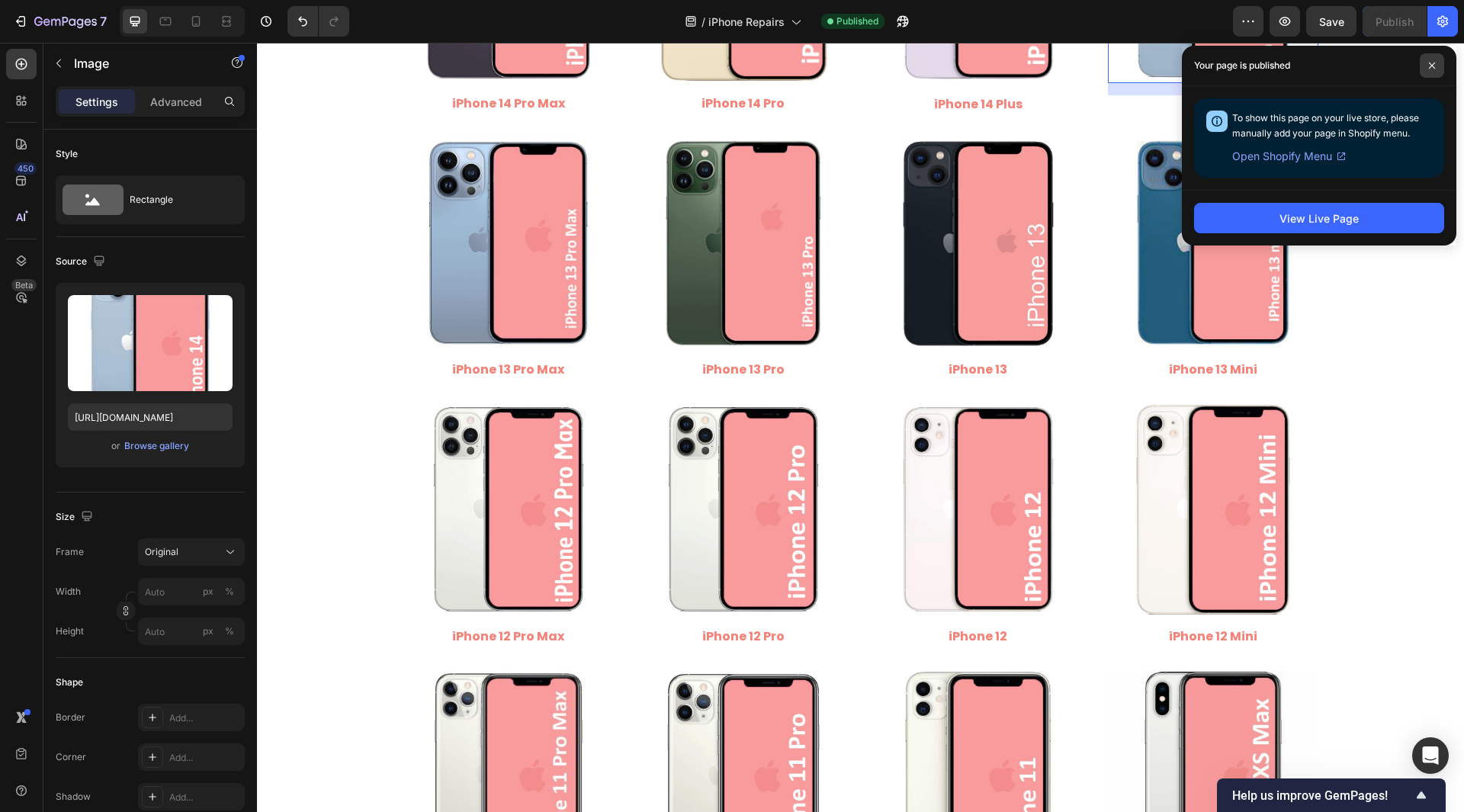
click at [1424, 66] on span at bounding box center [1432, 65] width 24 height 24
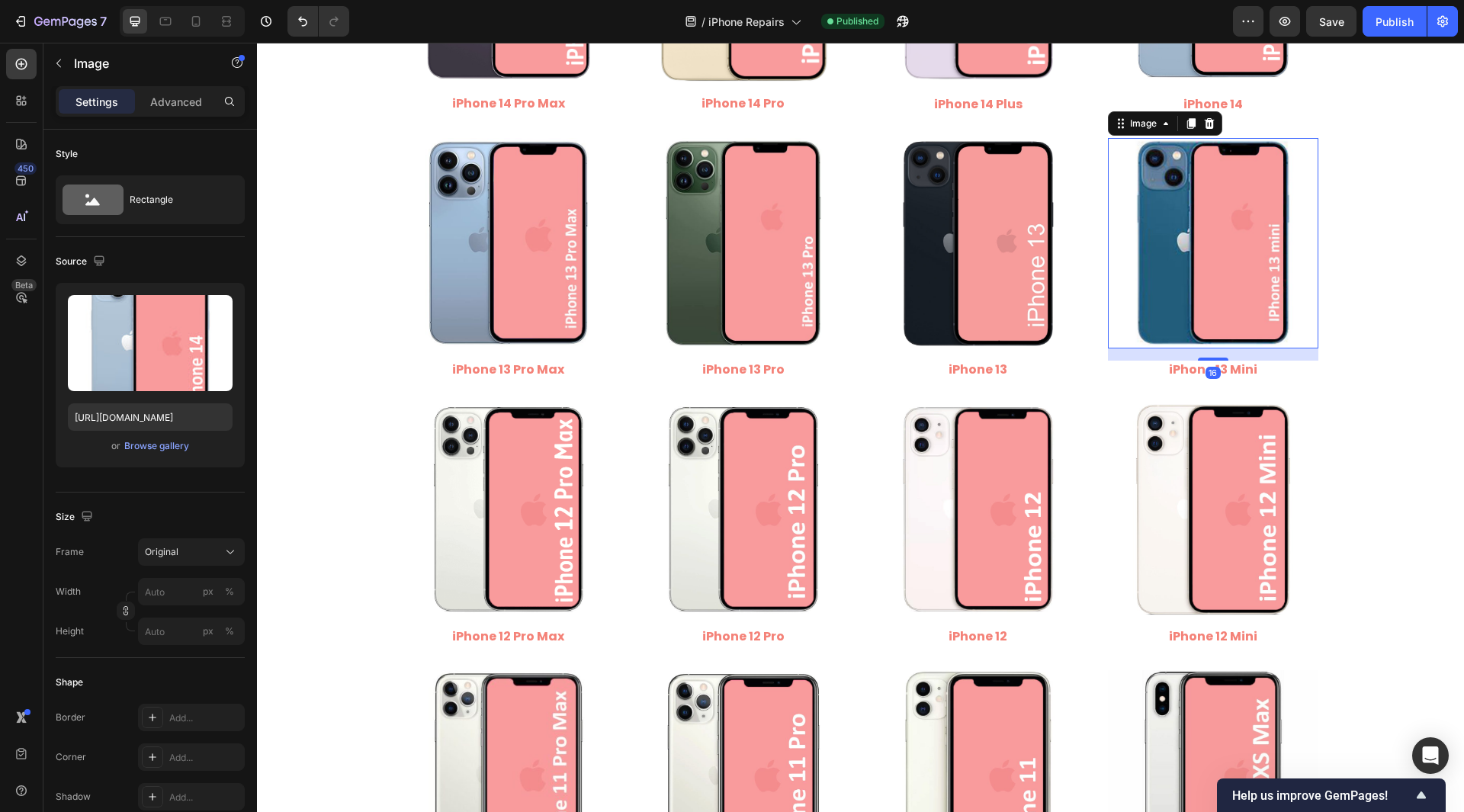
click at [1205, 270] on img at bounding box center [1214, 243] width 211 height 211
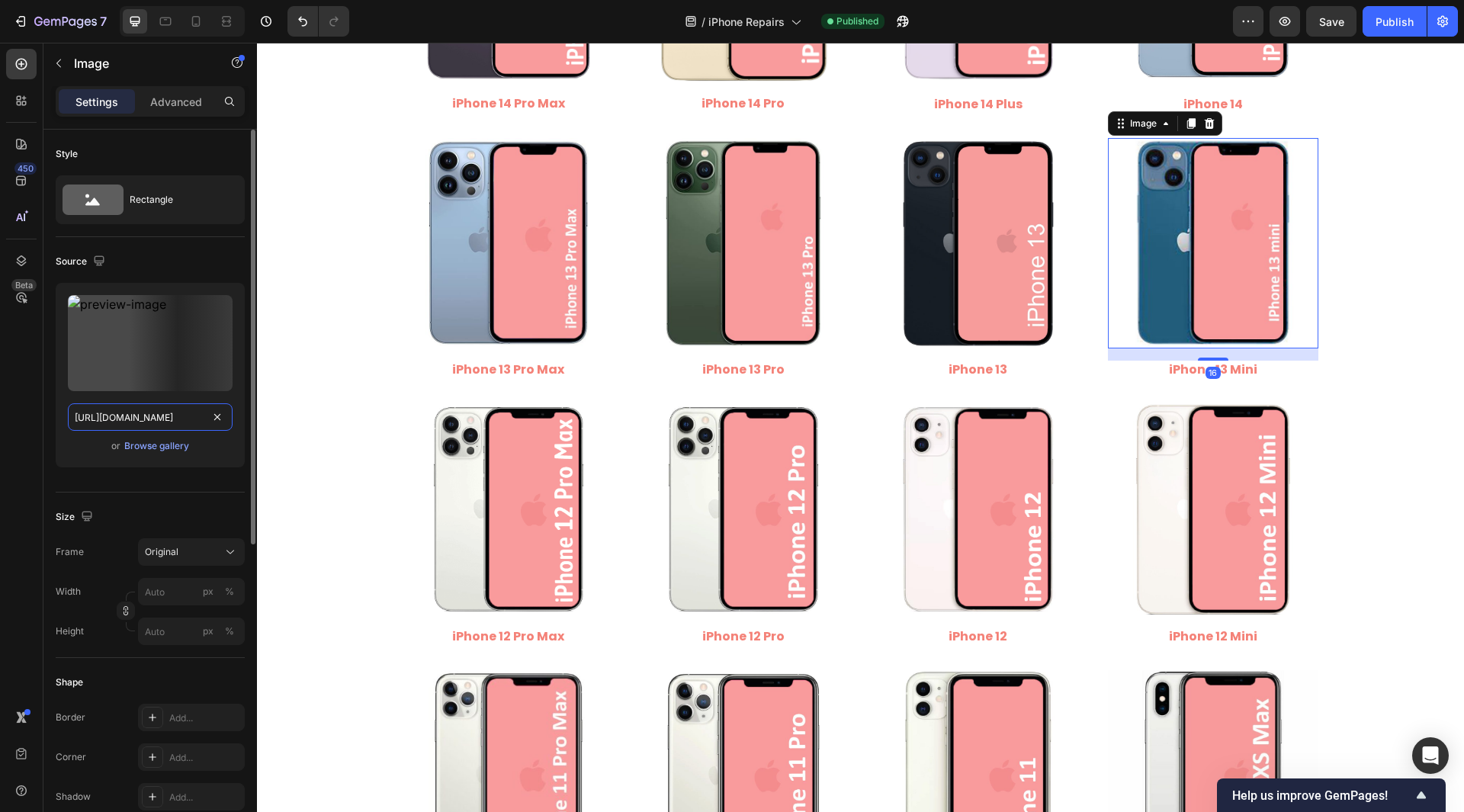
click at [132, 412] on input "[URL][DOMAIN_NAME]" at bounding box center [150, 417] width 164 height 28
click at [133, 430] on input "[URL][DOMAIN_NAME]" at bounding box center [150, 417] width 164 height 28
click at [177, 426] on input "[URL][DOMAIN_NAME]" at bounding box center [150, 417] width 164 height 28
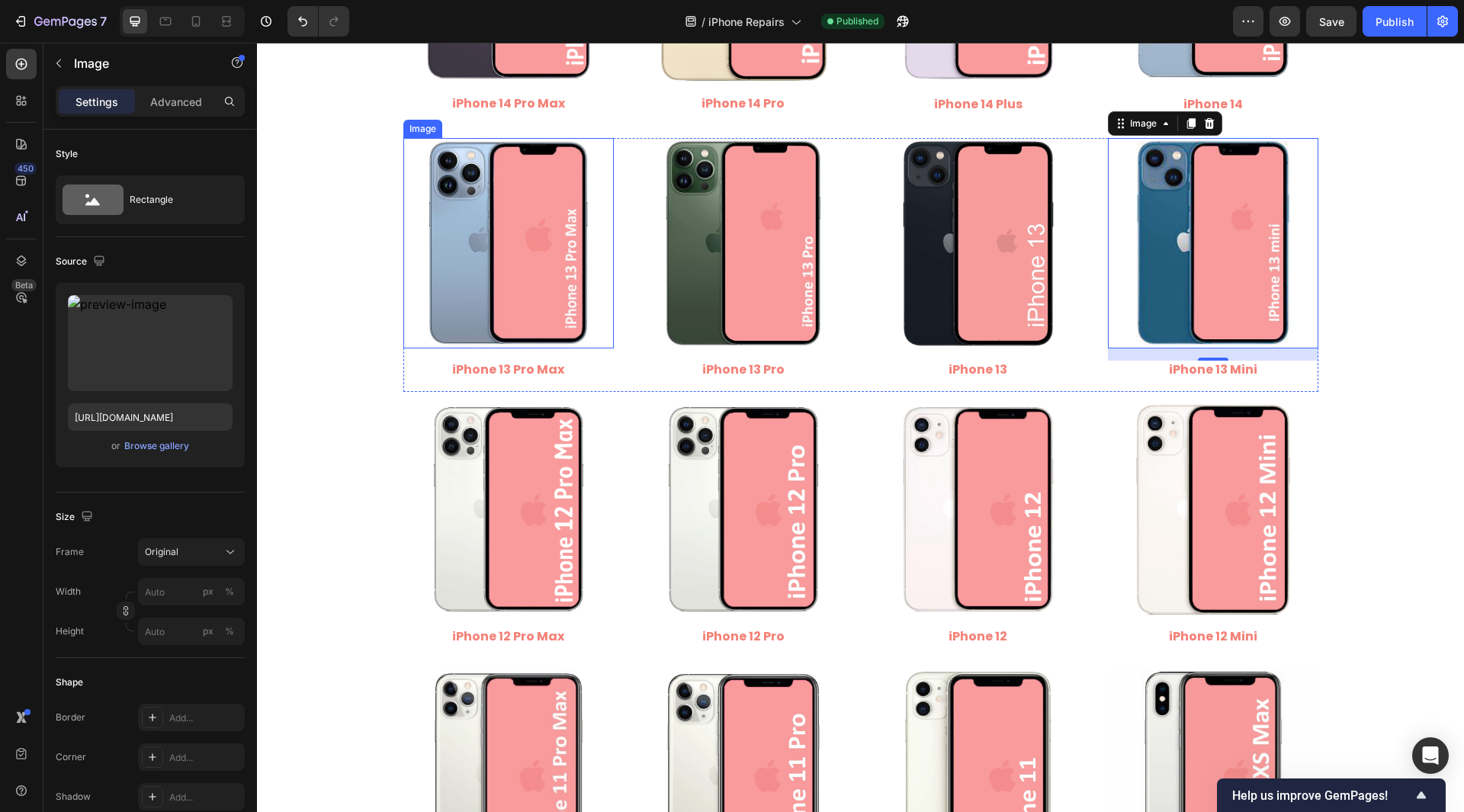
click at [503, 311] on img at bounding box center [509, 243] width 211 height 211
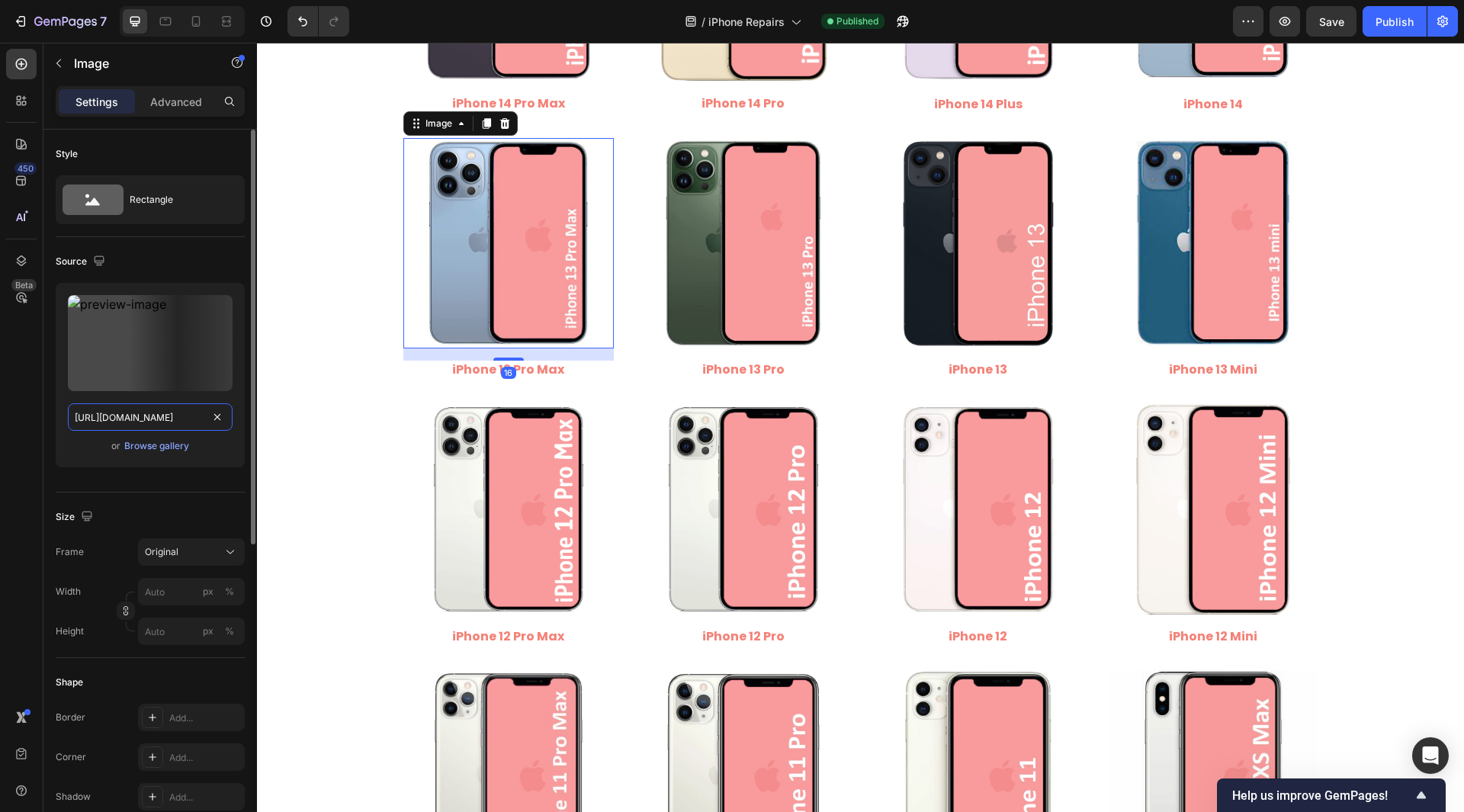
click at [200, 409] on input "[URL][DOMAIN_NAME]" at bounding box center [150, 417] width 164 height 28
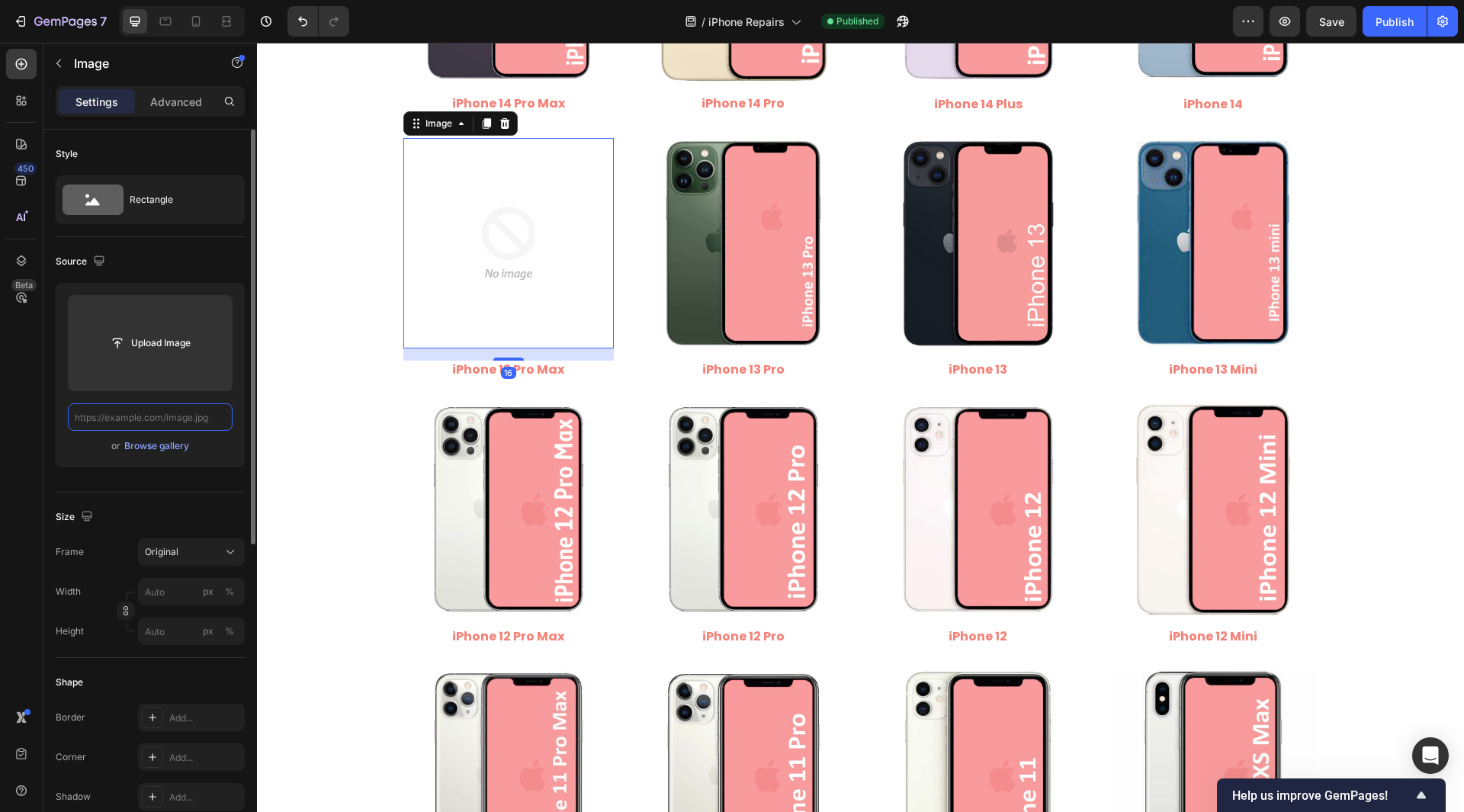
click at [190, 416] on input "text" at bounding box center [150, 417] width 164 height 28
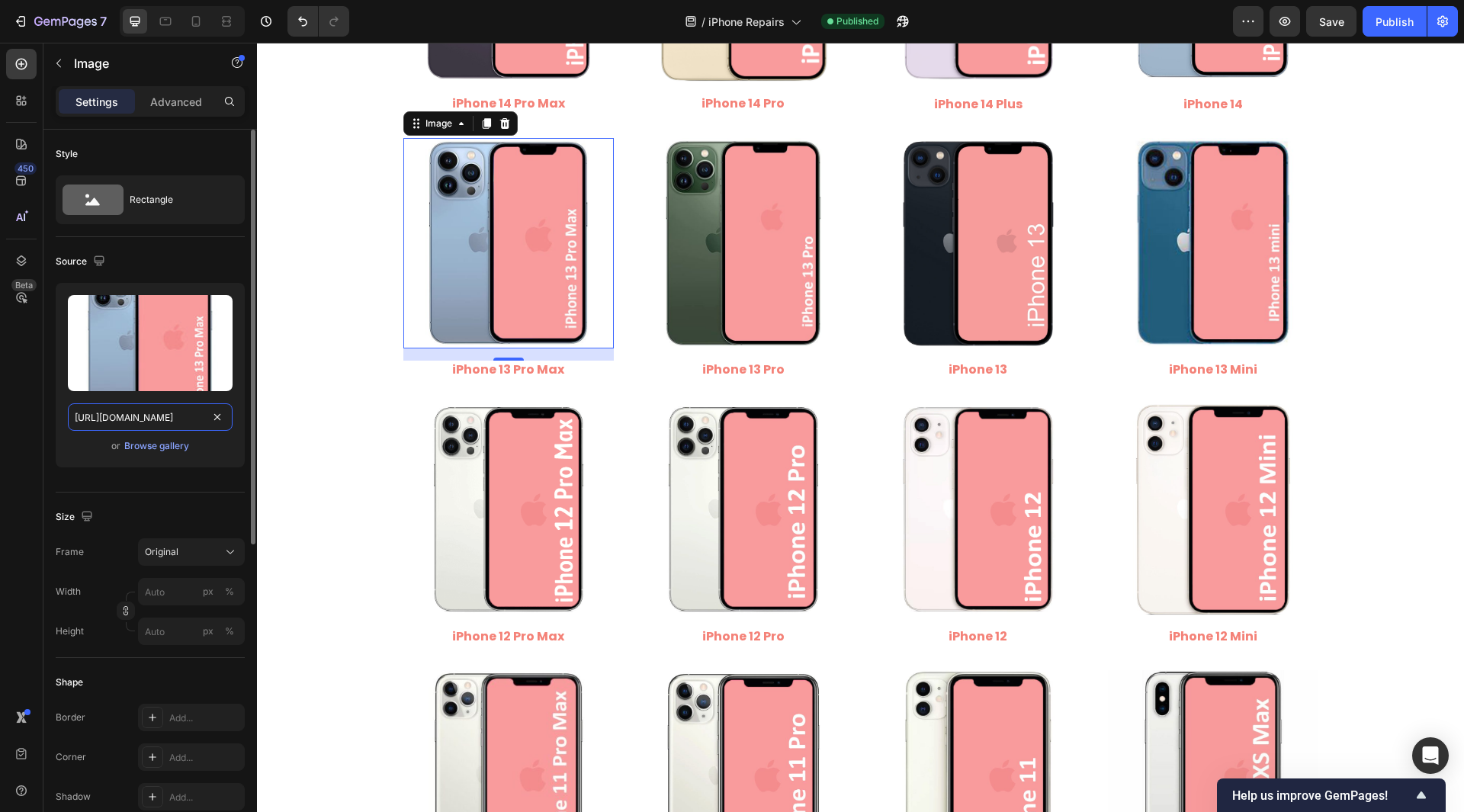
scroll to position [0, 213]
type input "[URL][DOMAIN_NAME]"
click at [18, 434] on div "450 Beta" at bounding box center [21, 375] width 30 height 653
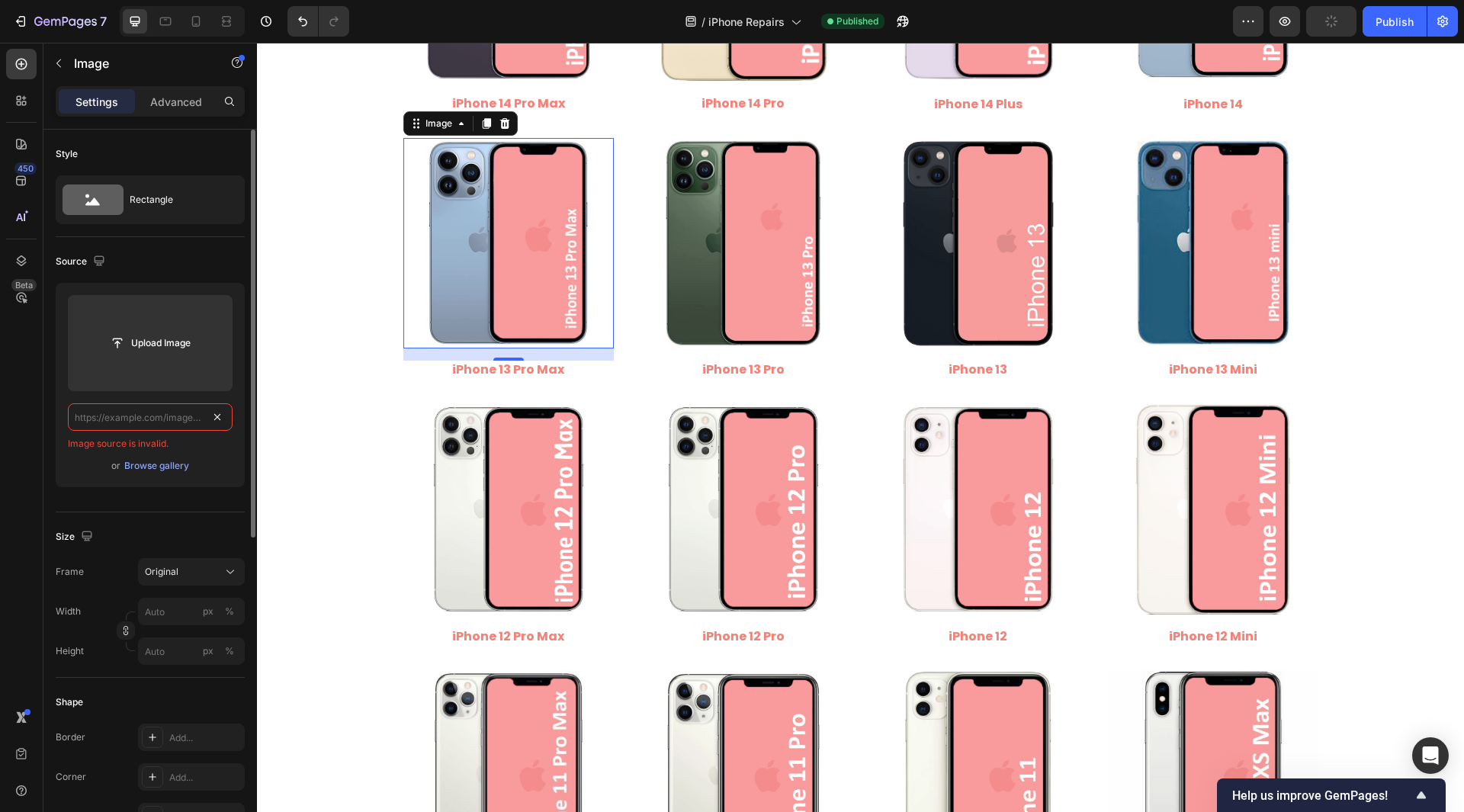
scroll to position [0, 0]
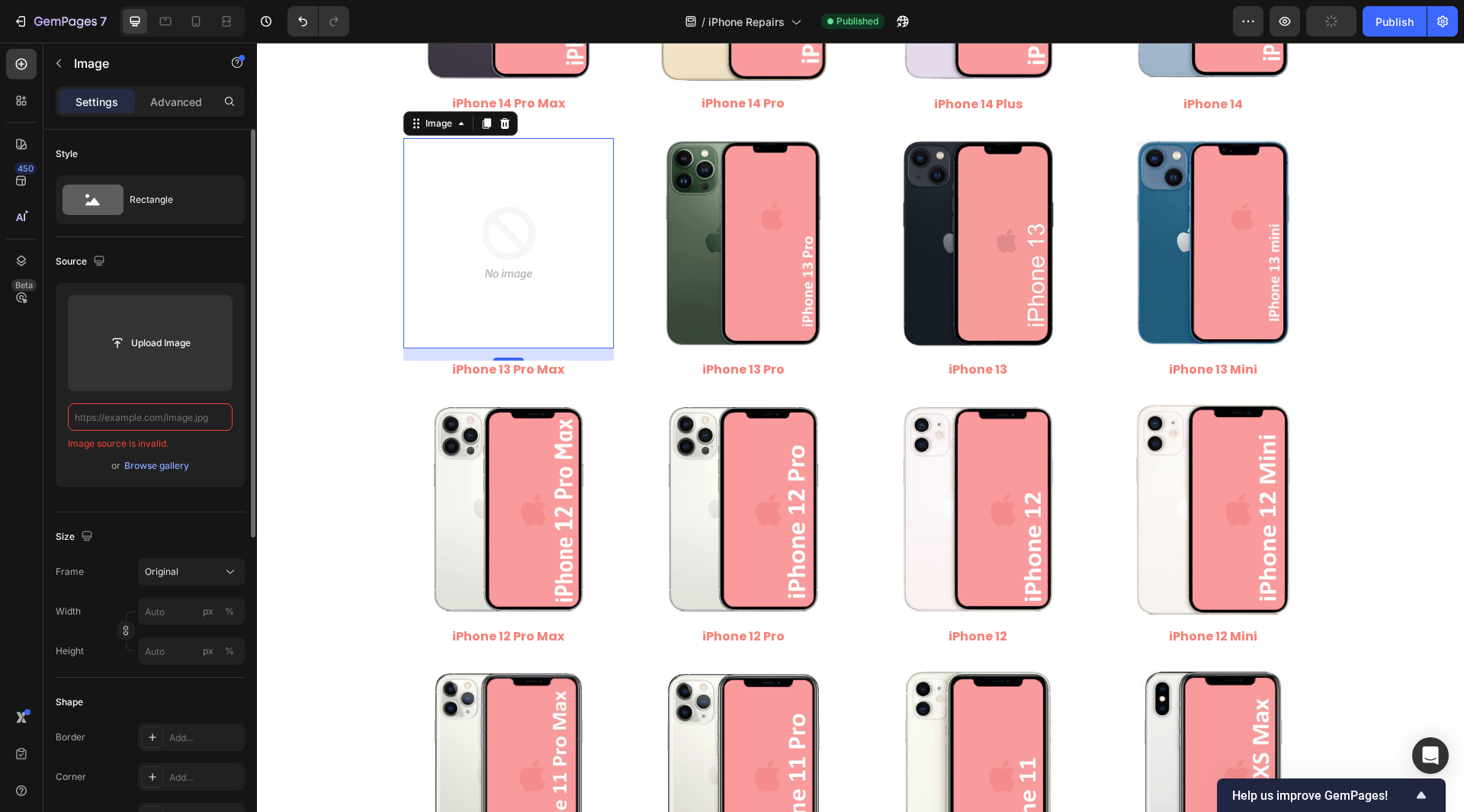
click at [192, 418] on input "text" at bounding box center [150, 417] width 164 height 28
paste input "[URL][DOMAIN_NAME]"
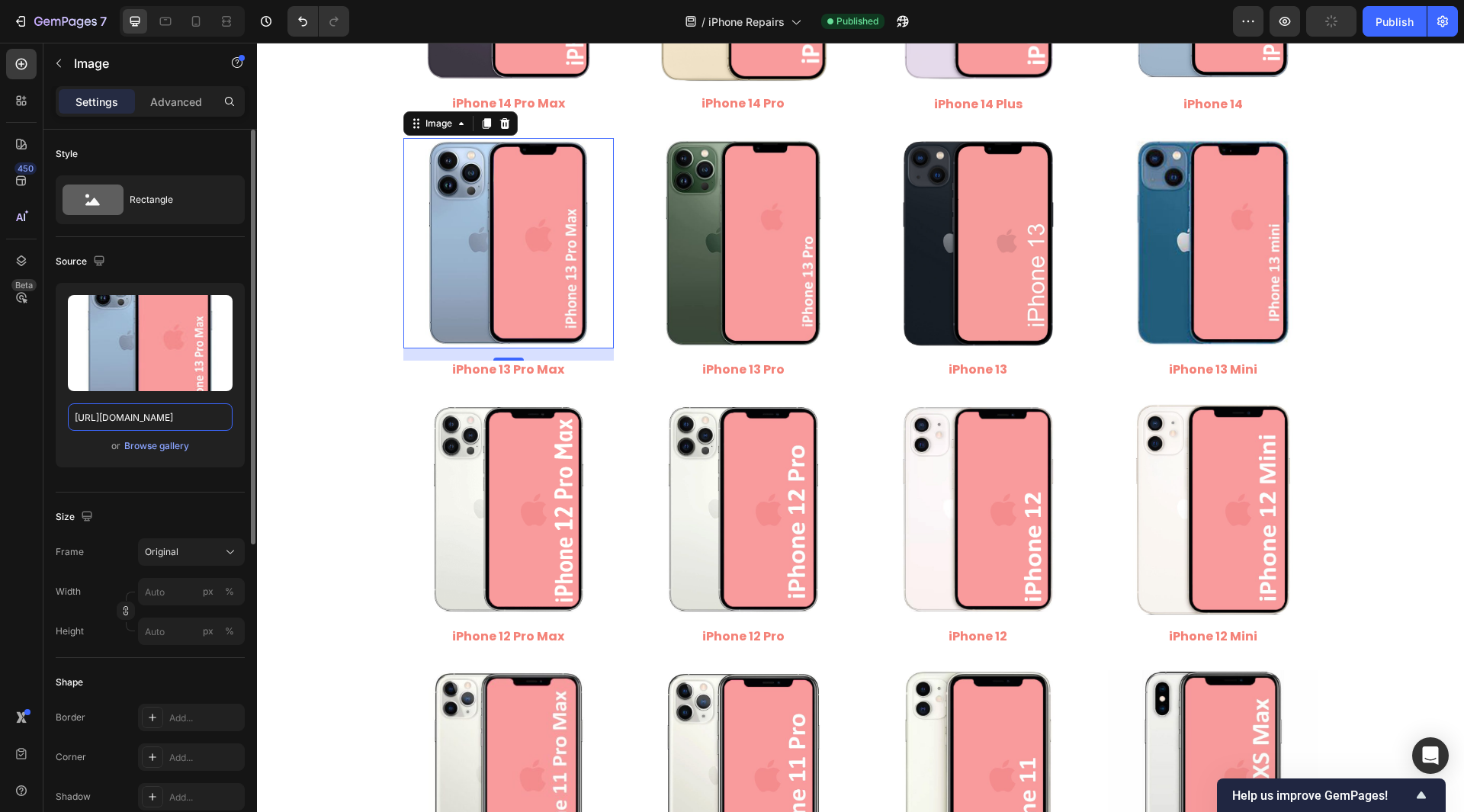
scroll to position [0, 213]
type input "[URL][DOMAIN_NAME]"
click at [24, 423] on div "450 Beta" at bounding box center [21, 375] width 30 height 653
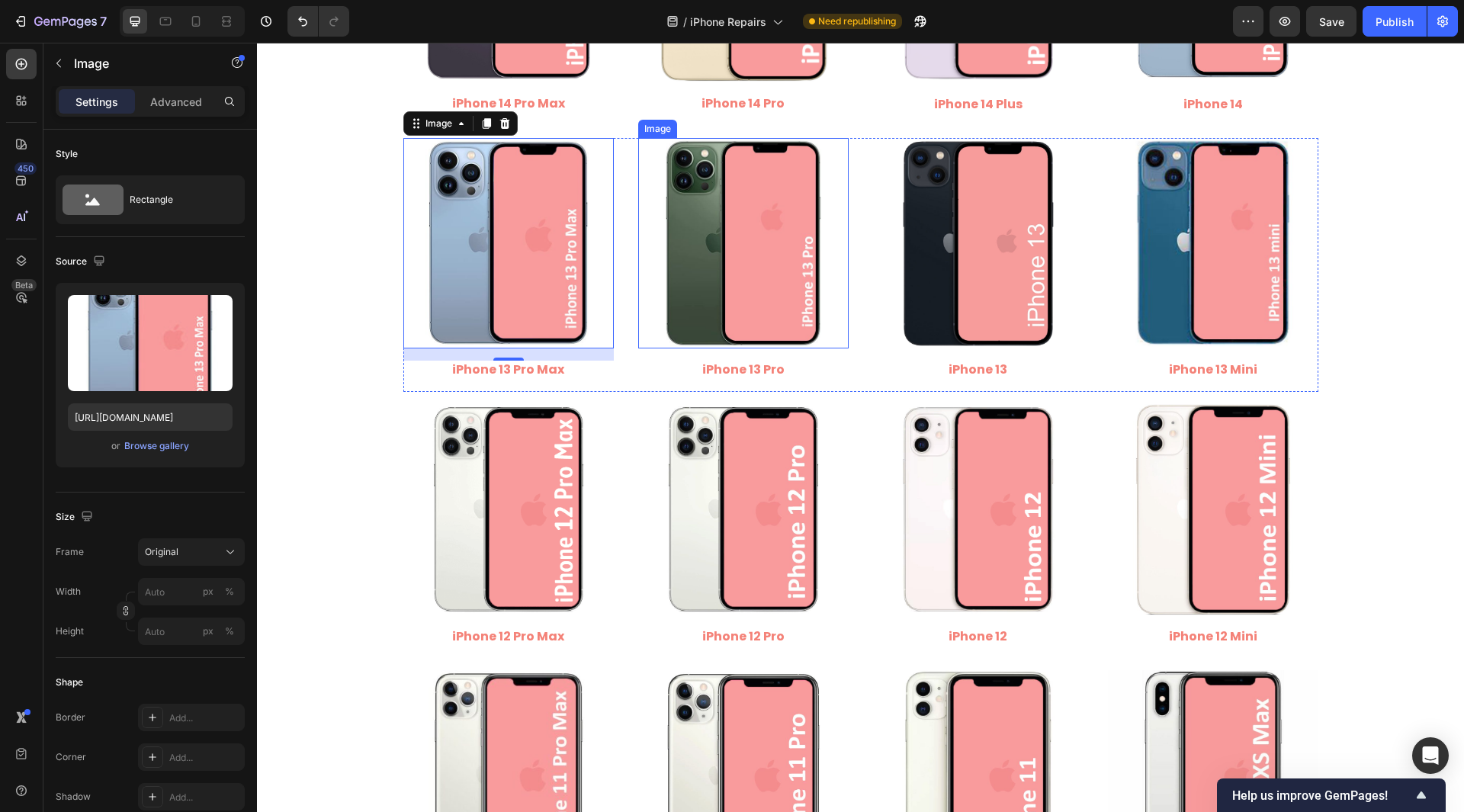
click at [778, 224] on img at bounding box center [744, 243] width 211 height 211
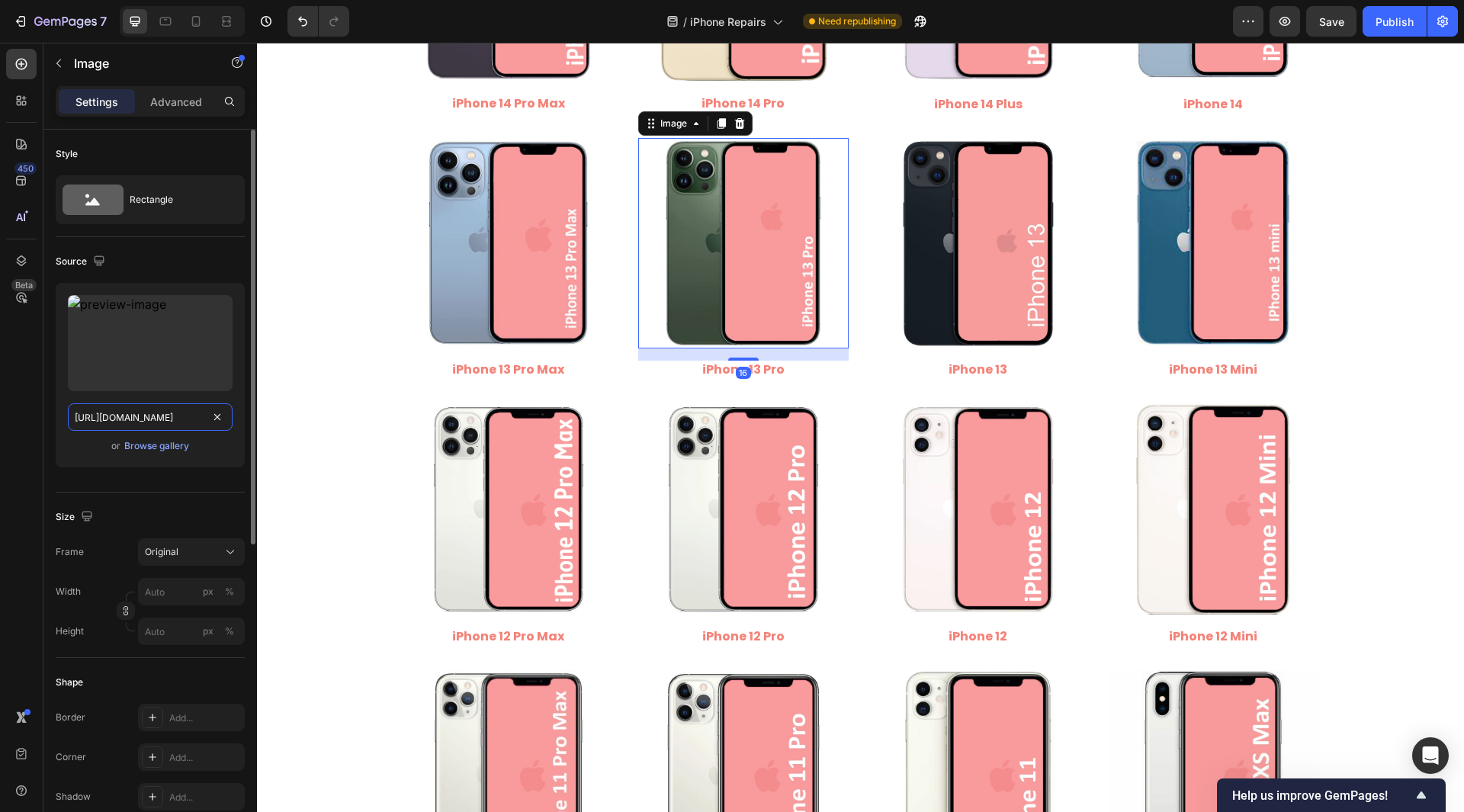
click at [161, 418] on input "[URL][DOMAIN_NAME]" at bounding box center [150, 417] width 164 height 28
click at [83, 417] on input "[URL][DOMAIN_NAME]" at bounding box center [150, 417] width 164 height 28
drag, startPoint x: 212, startPoint y: 417, endPoint x: 164, endPoint y: 415, distance: 48.0
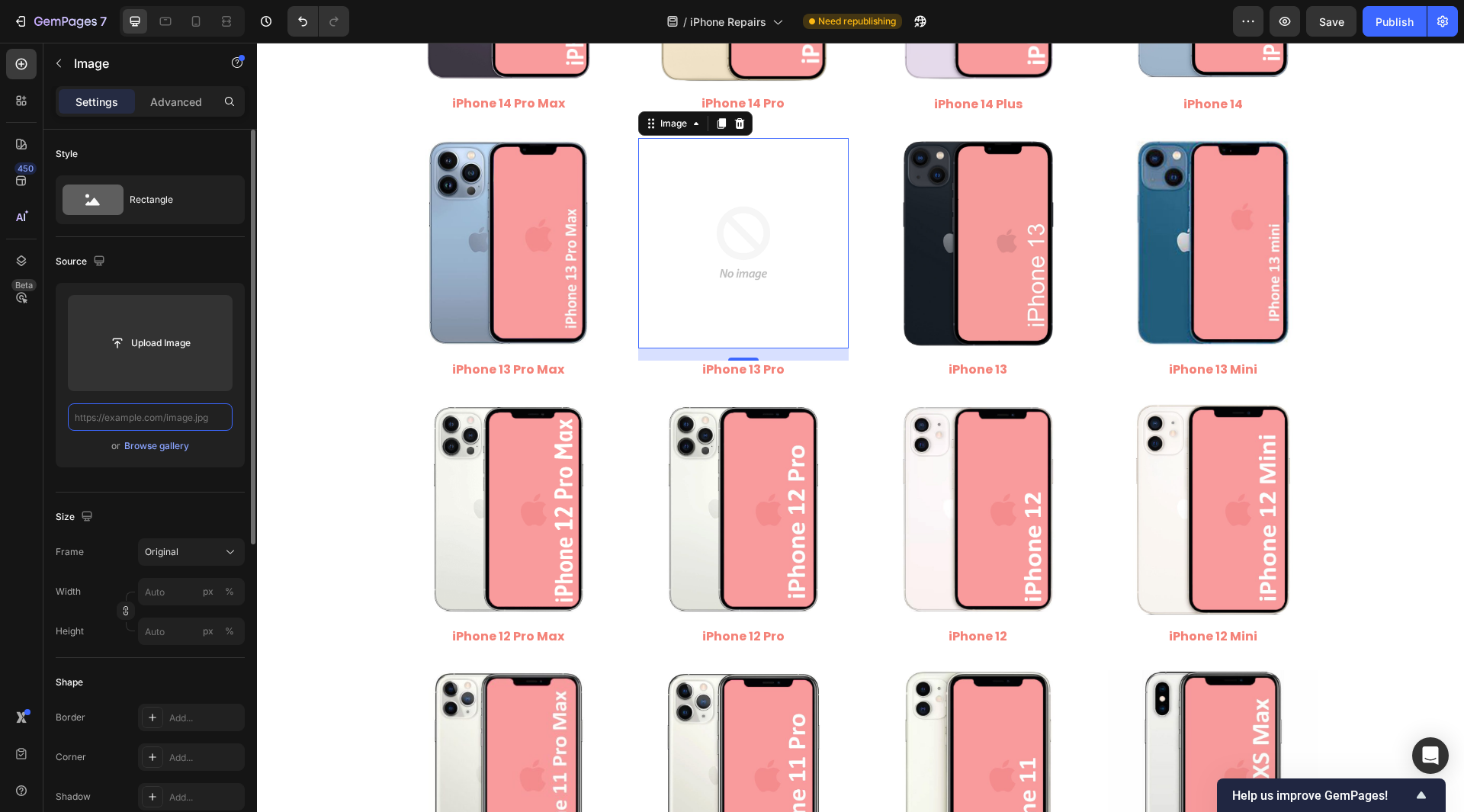
click at [159, 413] on input "text" at bounding box center [150, 417] width 164 height 28
paste input "[URL][DOMAIN_NAME]"
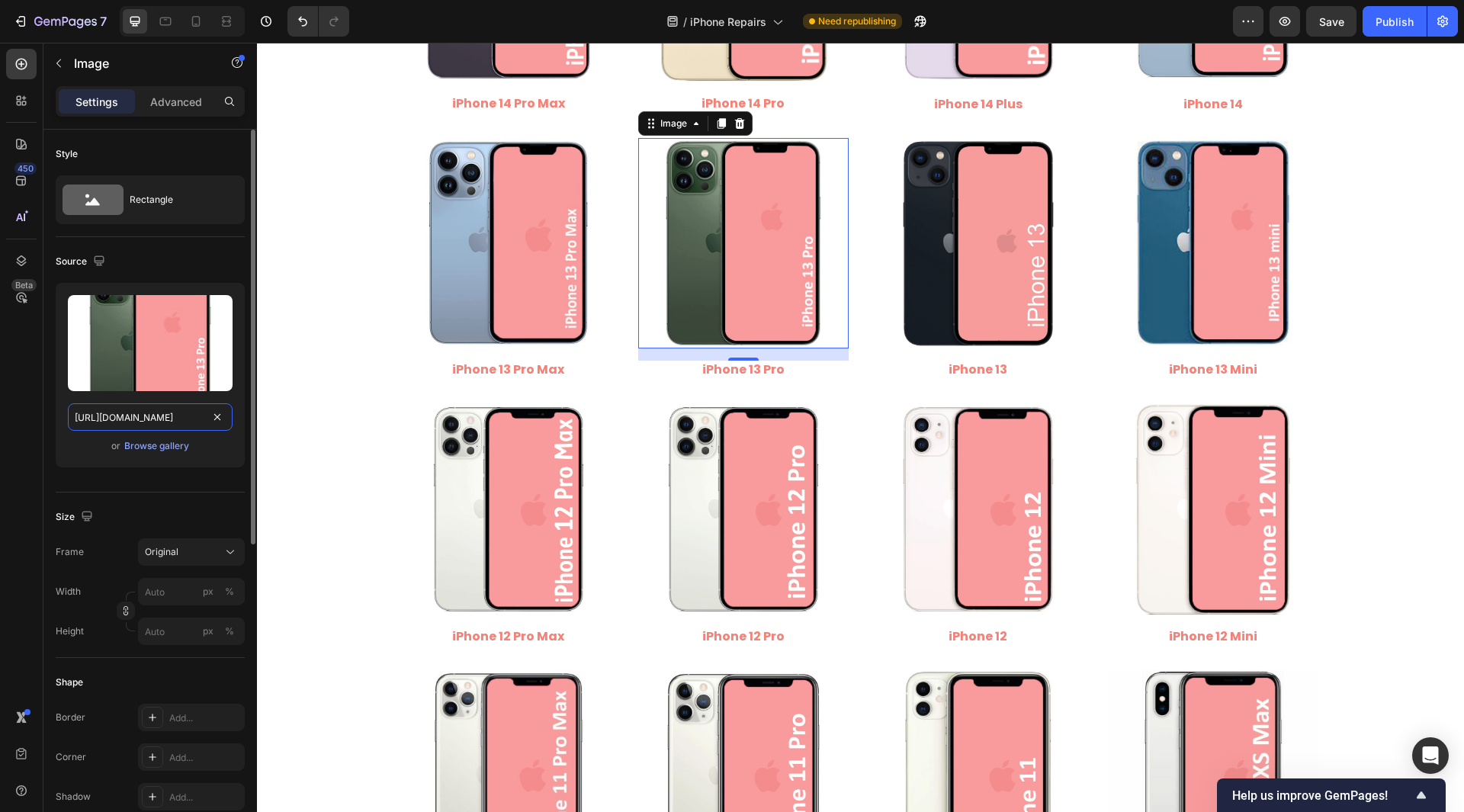
scroll to position [0, 191]
type input "[URL][DOMAIN_NAME]"
click at [19, 407] on div "450 Beta" at bounding box center [21, 375] width 30 height 653
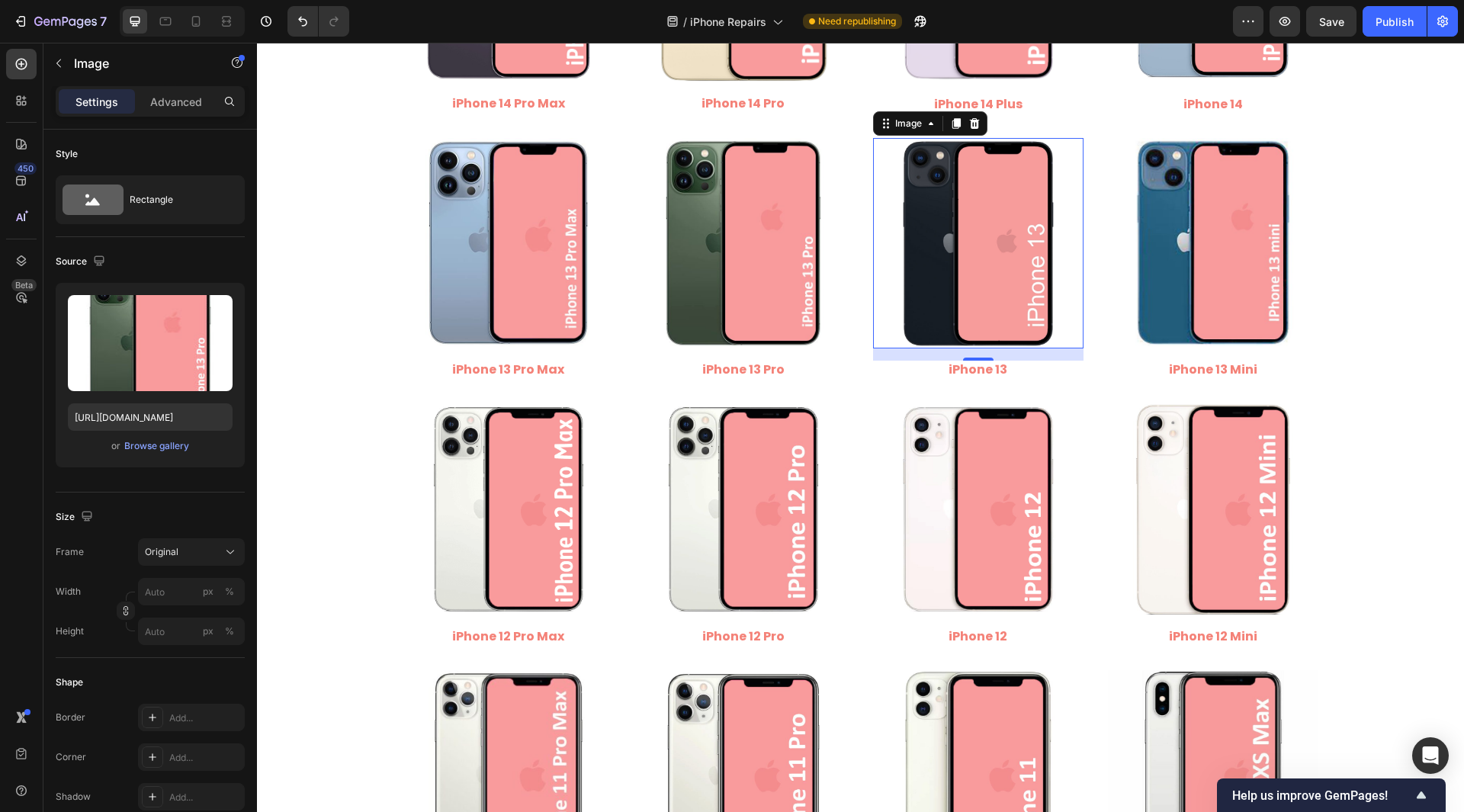
click at [921, 255] on img at bounding box center [979, 243] width 211 height 211
click at [178, 423] on input "[URL][DOMAIN_NAME]" at bounding box center [150, 417] width 164 height 28
click at [158, 421] on input "[URL][DOMAIN_NAME]" at bounding box center [150, 417] width 164 height 28
click at [184, 415] on input "[URL][DOMAIN_NAME]" at bounding box center [150, 417] width 164 height 28
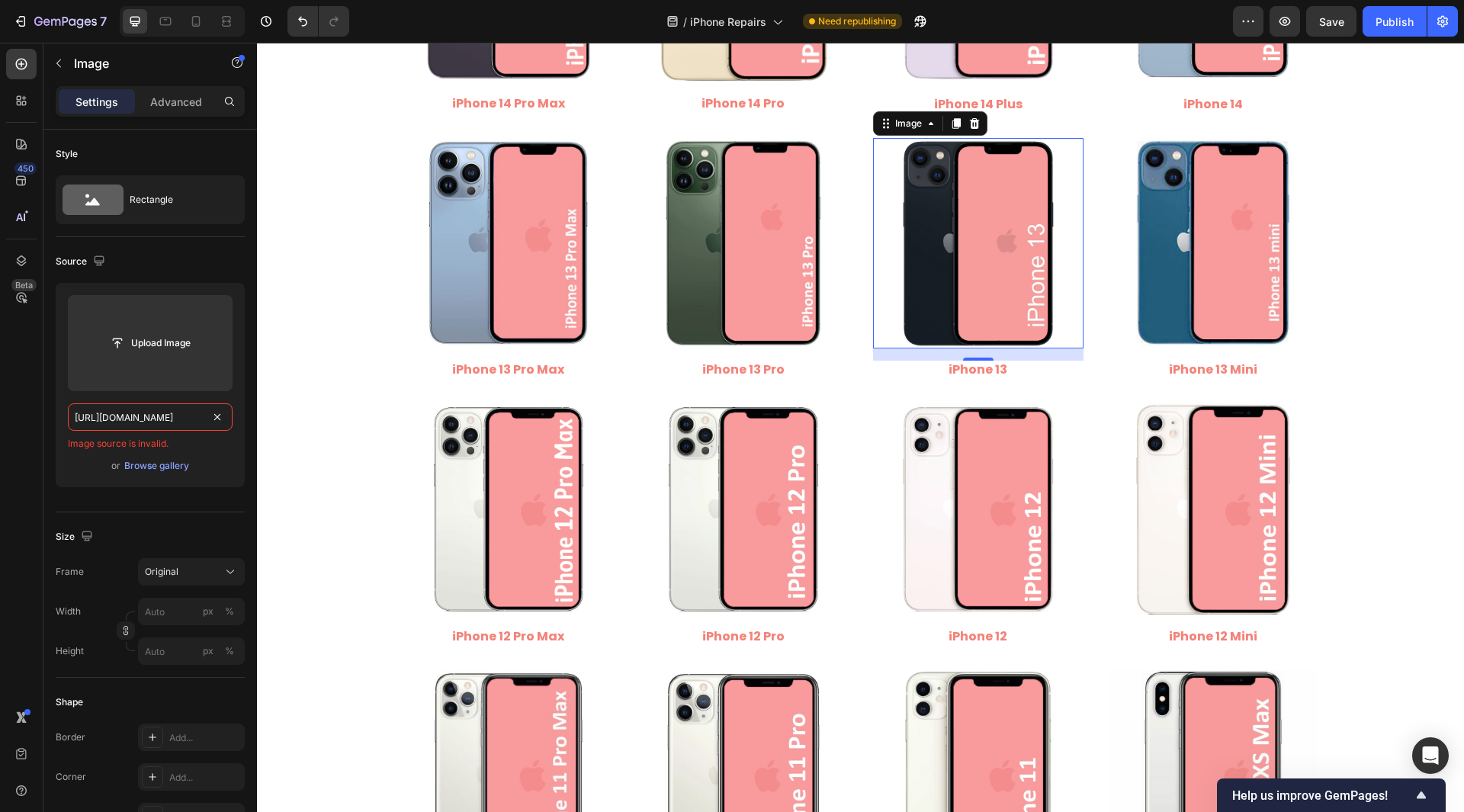
type input "[URL][DOMAIN_NAME]"
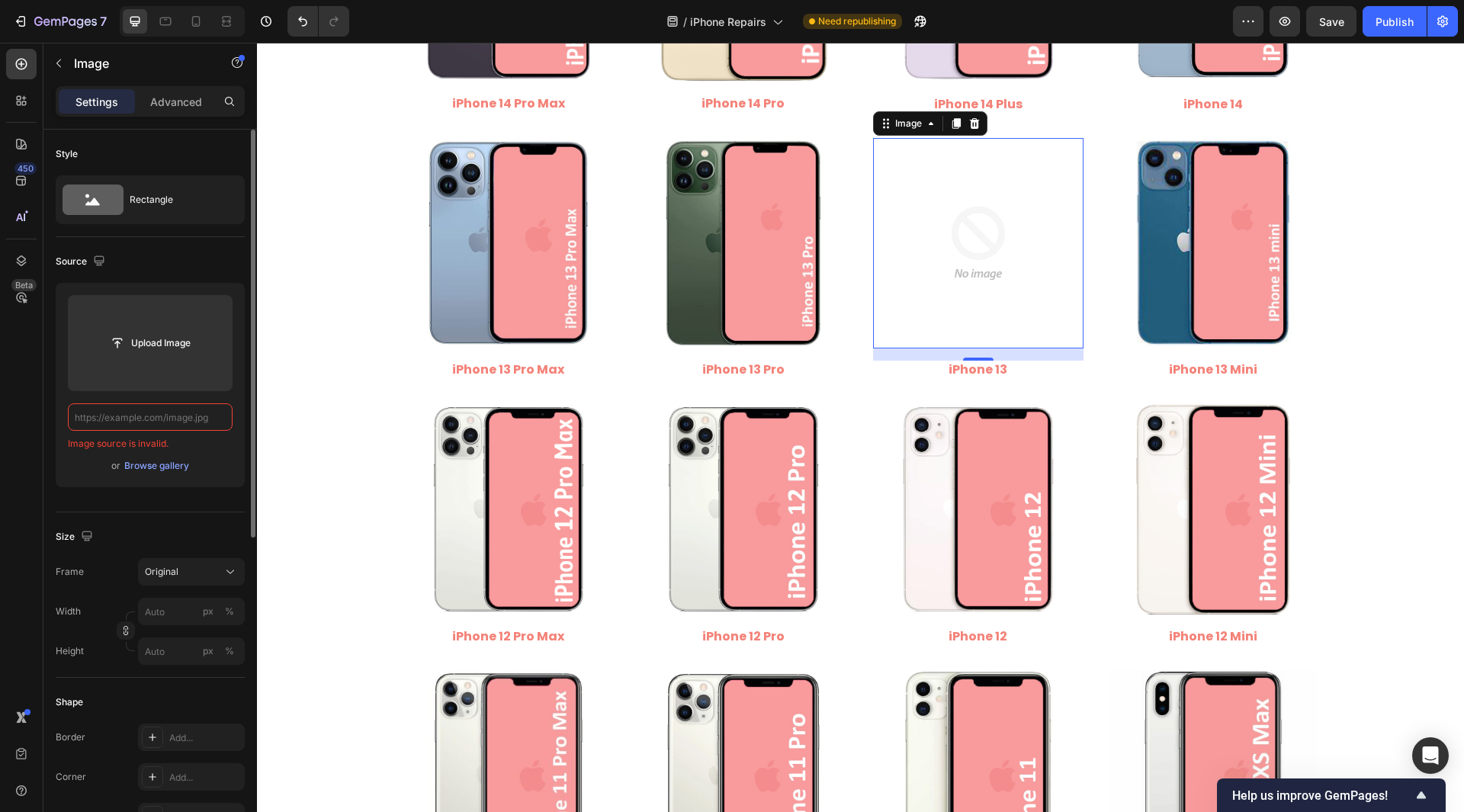
click at [184, 422] on input "text" at bounding box center [150, 417] width 164 height 28
paste input "[URL][DOMAIN_NAME]"
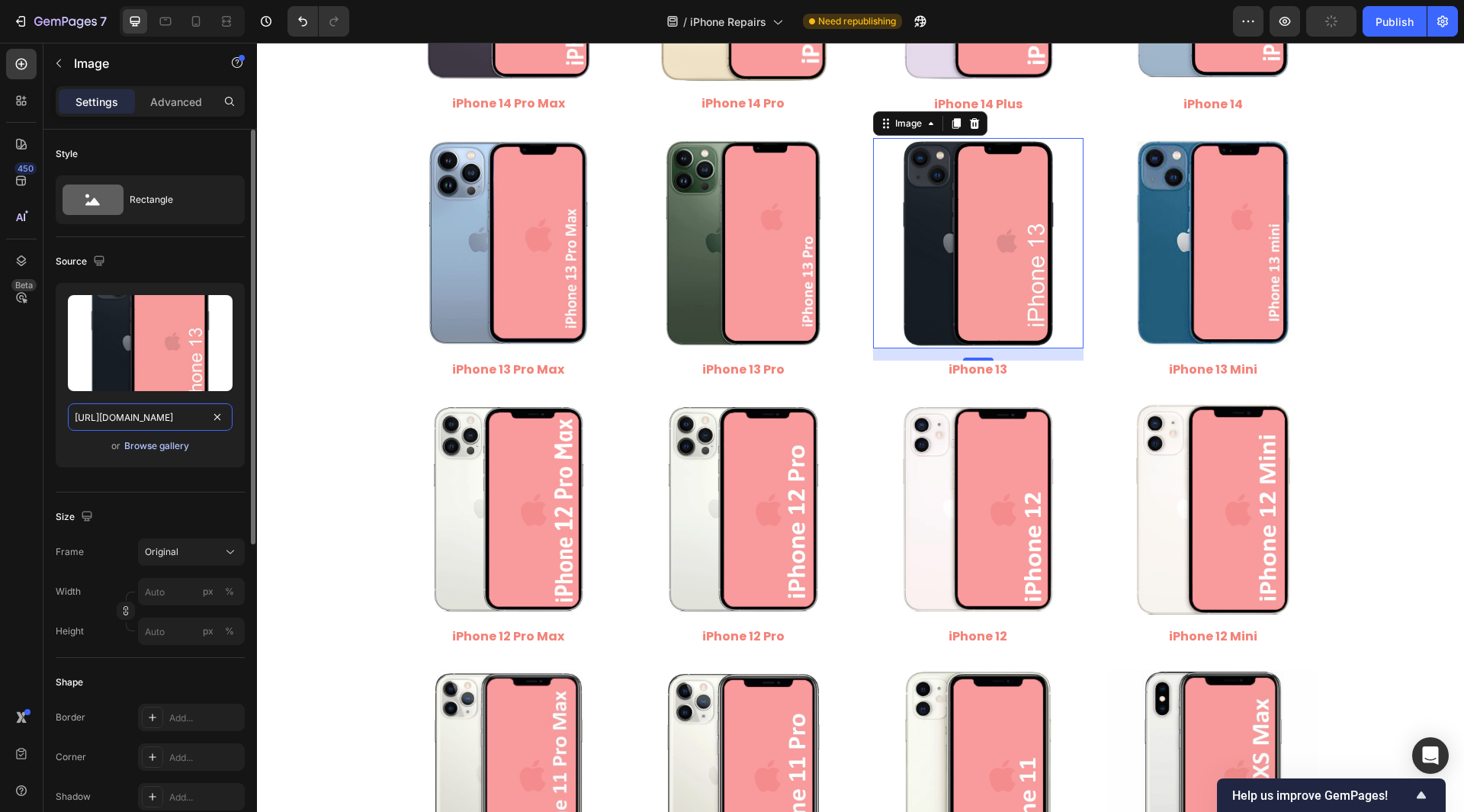
scroll to position [0, 171]
type input "[URL][DOMAIN_NAME]"
click at [31, 409] on div "450 Beta" at bounding box center [21, 375] width 30 height 653
click at [1171, 261] on img at bounding box center [1214, 243] width 211 height 211
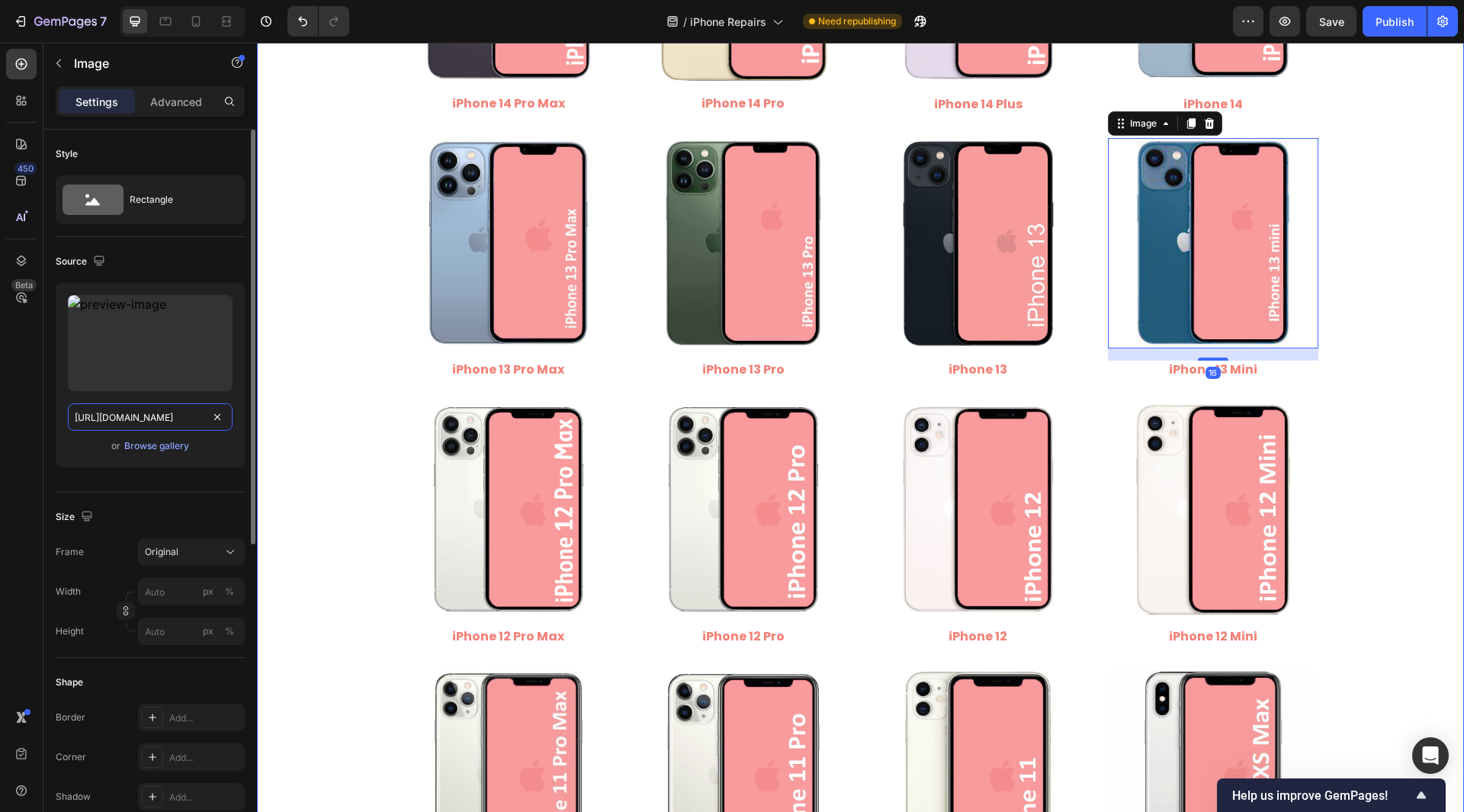
click at [155, 411] on input "[URL][DOMAIN_NAME]" at bounding box center [150, 417] width 164 height 28
drag, startPoint x: 164, startPoint y: 415, endPoint x: 206, endPoint y: 418, distance: 42.1
click at [206, 418] on input "[URL][DOMAIN_NAME]" at bounding box center [150, 417] width 164 height 28
click at [144, 416] on input "[URL][DOMAIN_NAME]" at bounding box center [150, 417] width 164 height 28
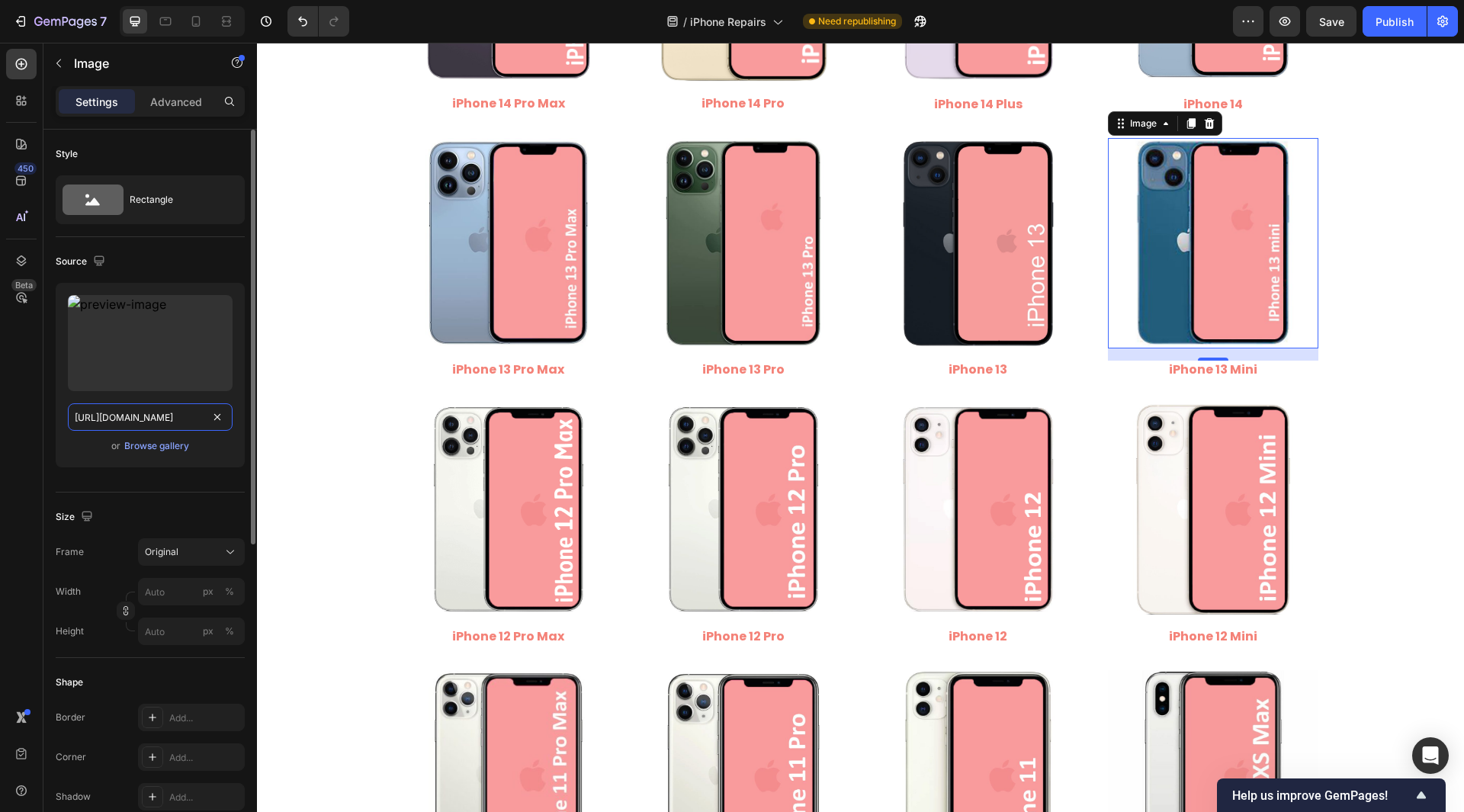
scroll to position [0, 420]
drag, startPoint x: 117, startPoint y: 421, endPoint x: 235, endPoint y: 448, distance: 121.0
click at [235, 447] on div "Upload Image [URL][DOMAIN_NAME] or Browse gallery" at bounding box center [151, 375] width 189 height 184
click at [1012, 262] on img at bounding box center [979, 243] width 211 height 211
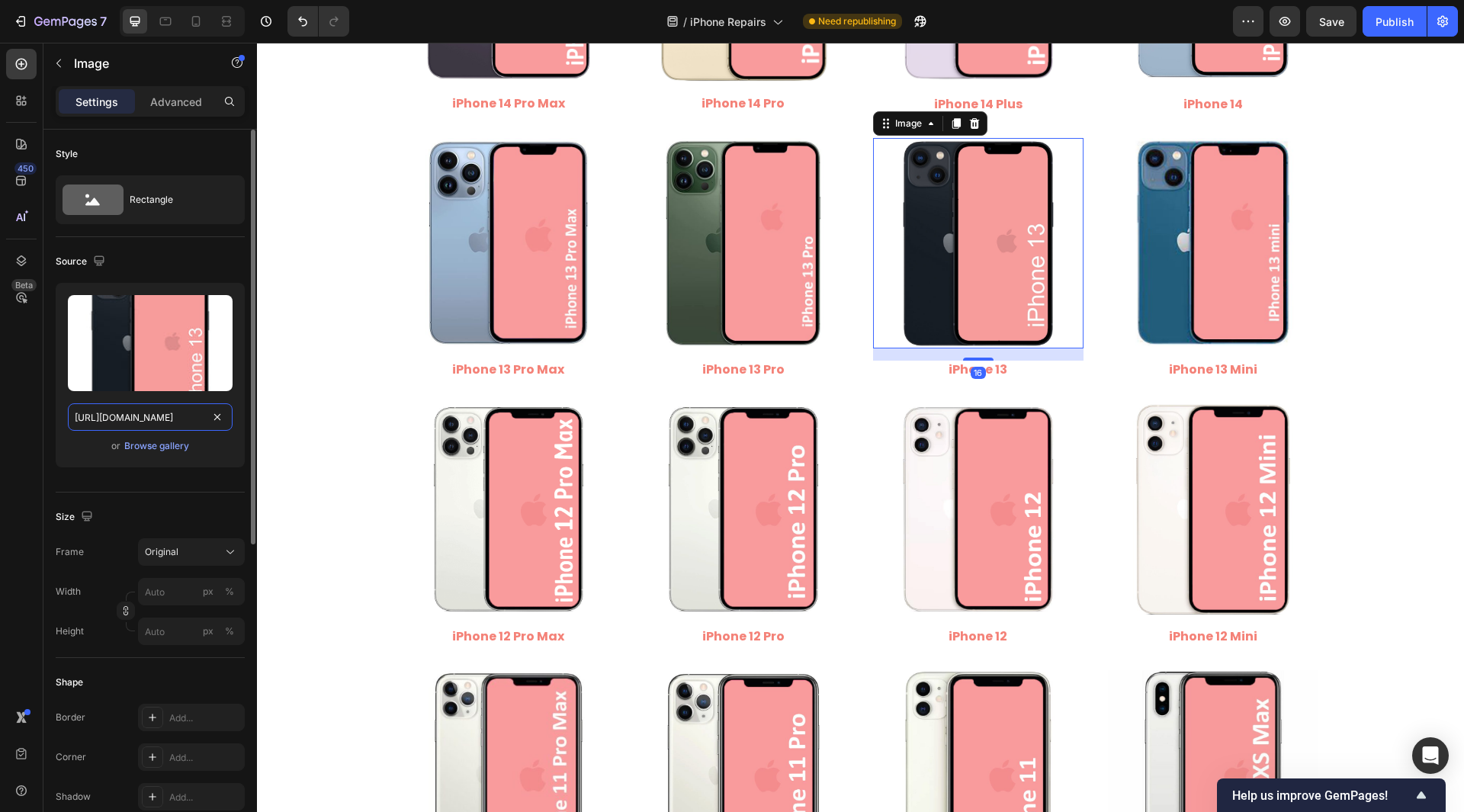
click at [160, 416] on input "[URL][DOMAIN_NAME]" at bounding box center [150, 417] width 164 height 28
click at [1170, 231] on img at bounding box center [1214, 243] width 211 height 211
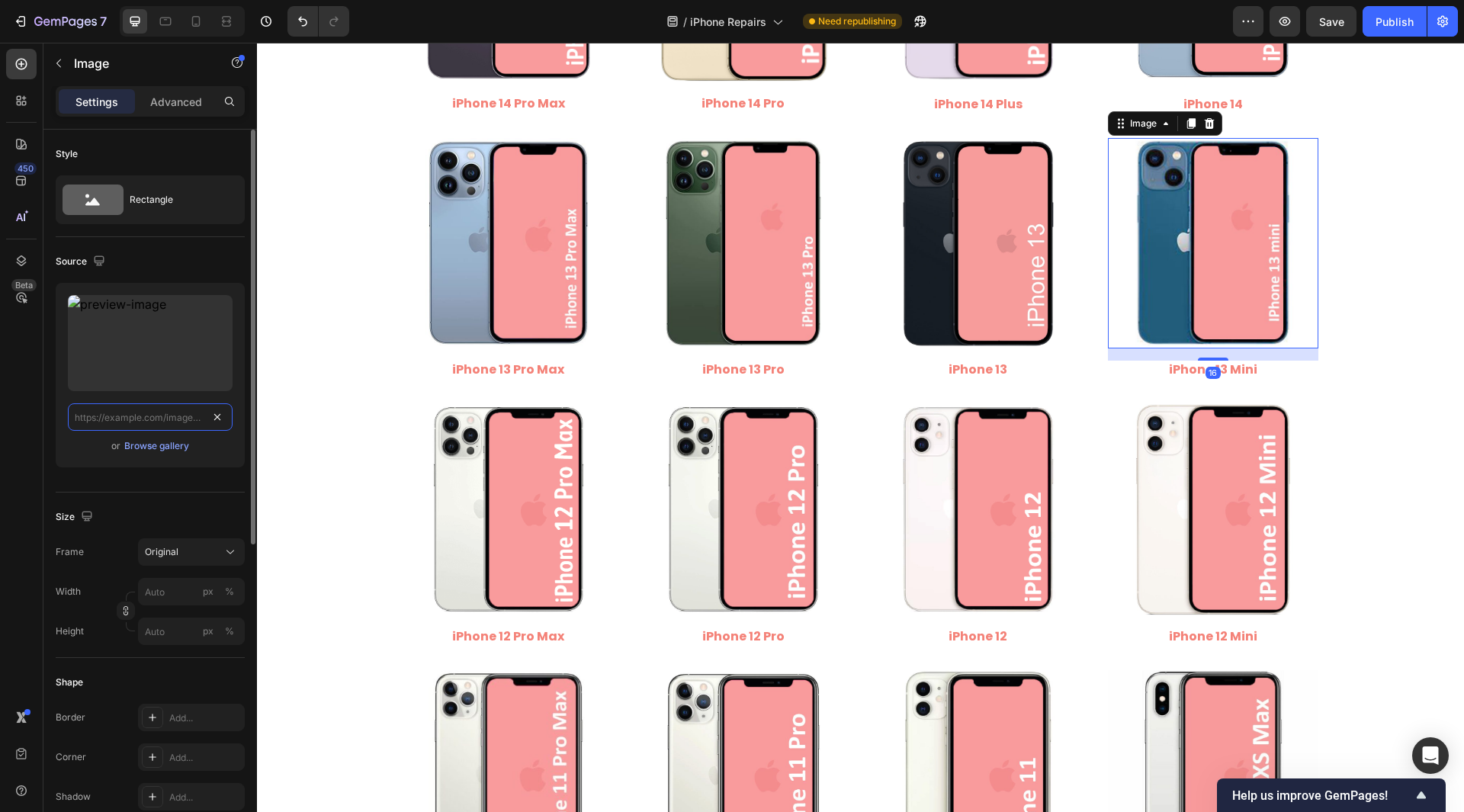
scroll to position [0, 0]
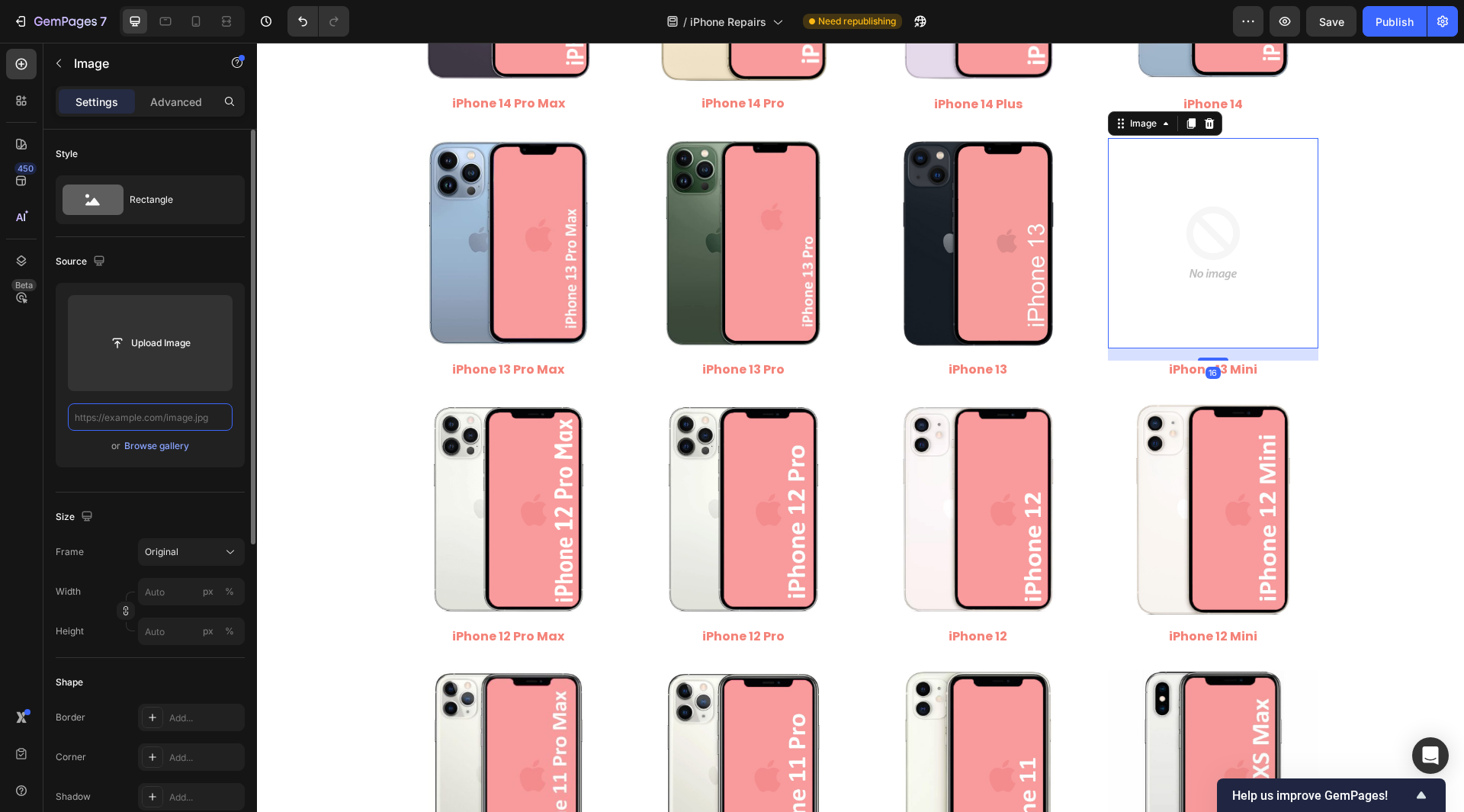
click at [93, 413] on input "text" at bounding box center [150, 417] width 164 height 28
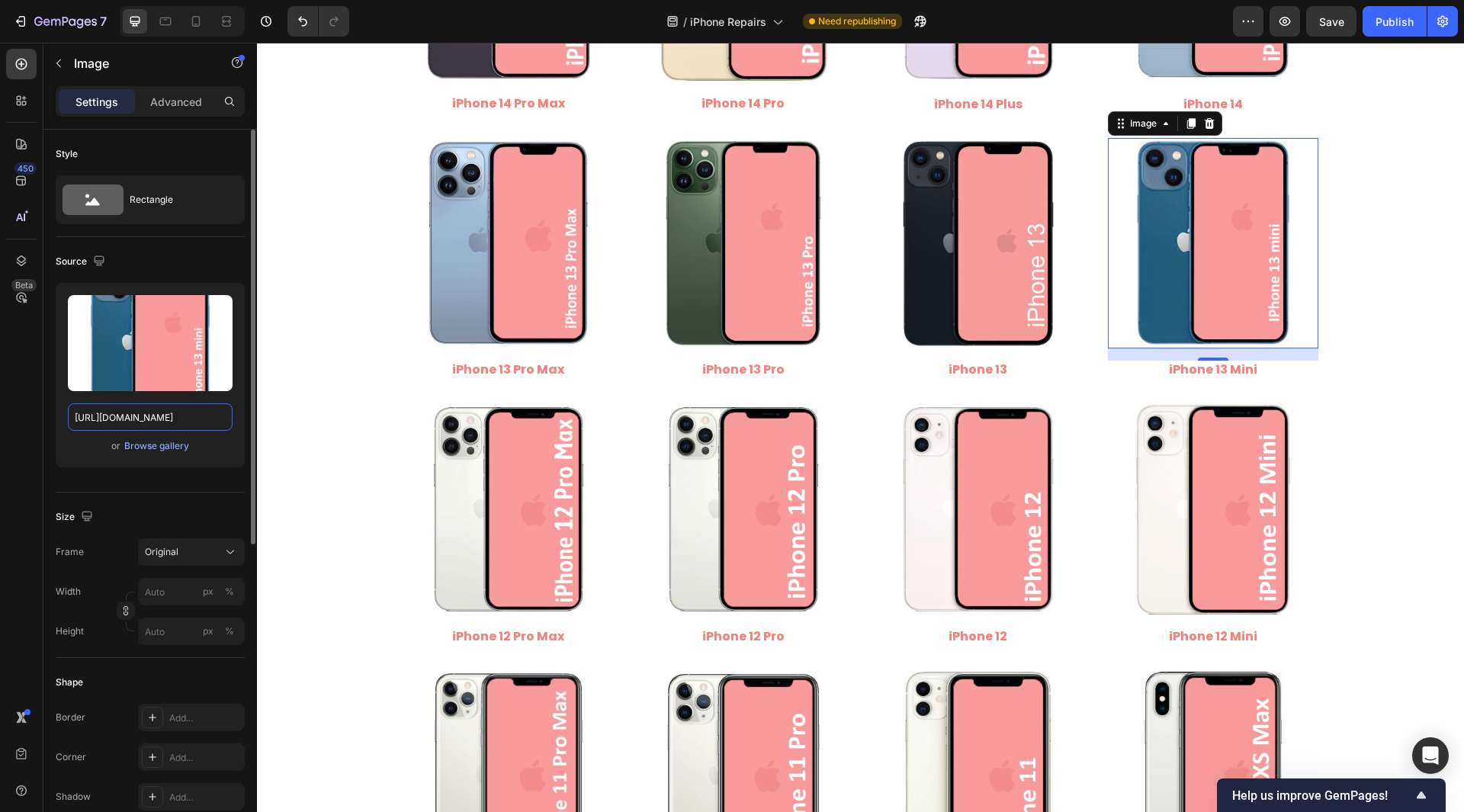
scroll to position [0, 194]
type input "[URL][DOMAIN_NAME]"
click at [7, 417] on div "450 Beta" at bounding box center [21, 375] width 30 height 653
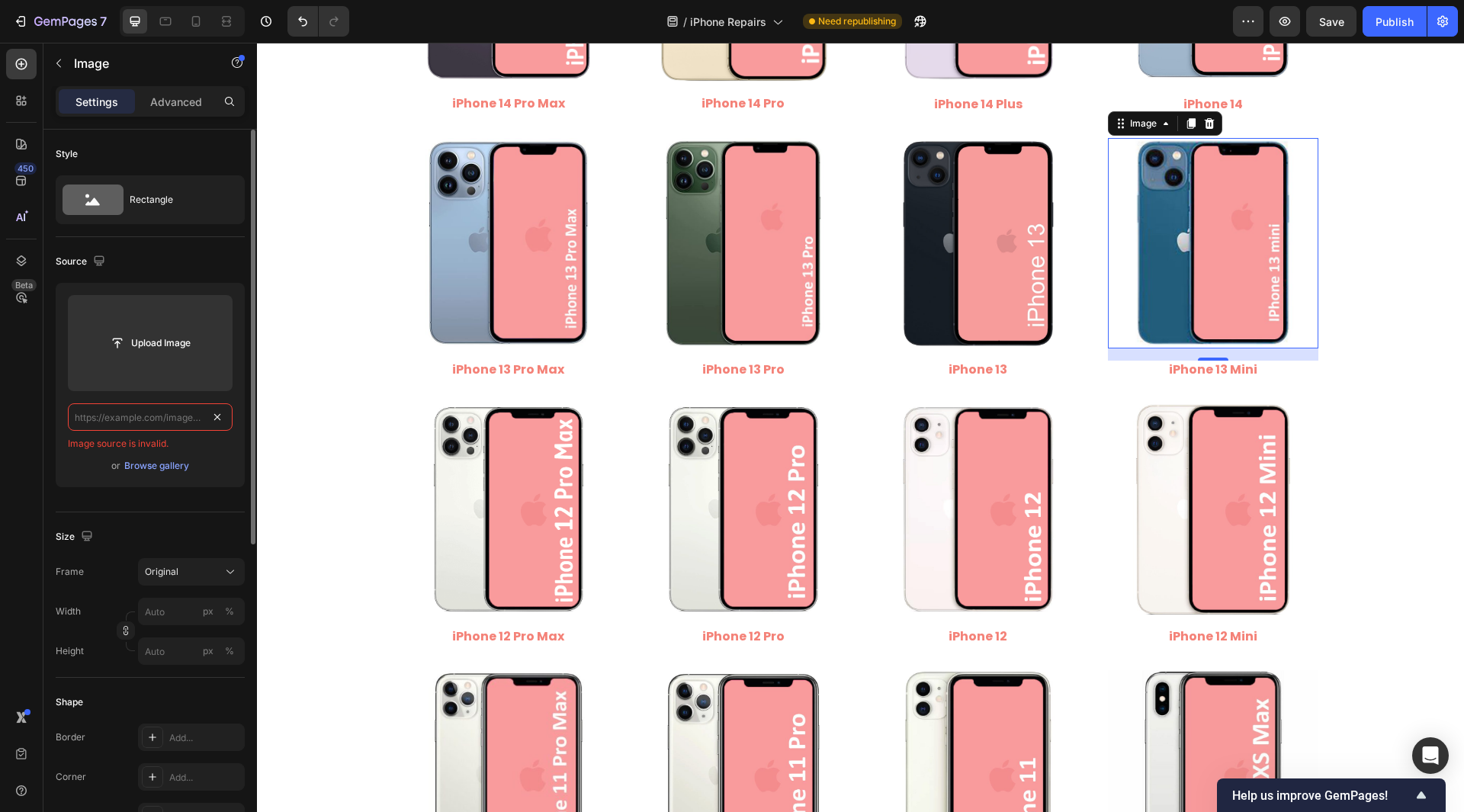
scroll to position [0, 0]
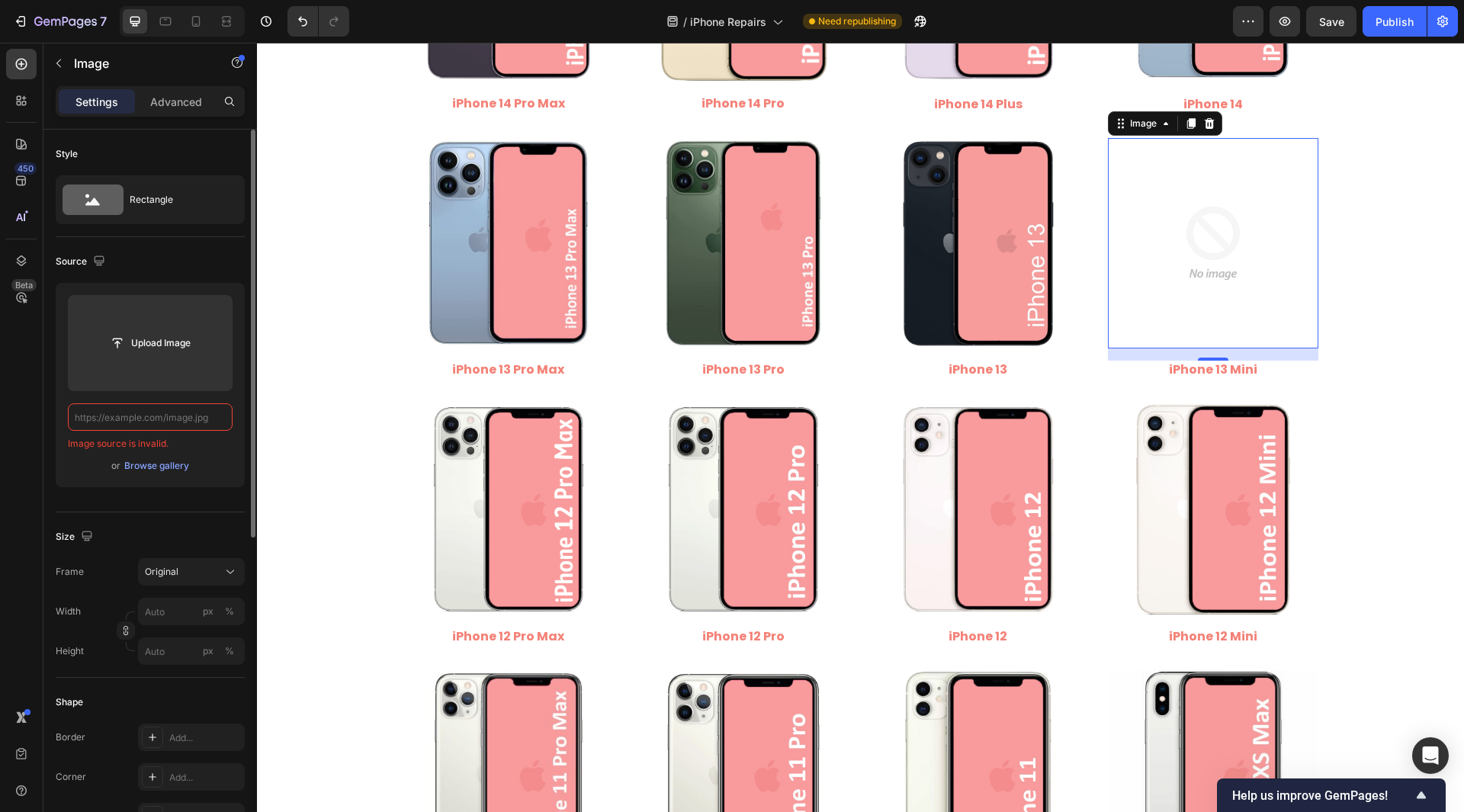
click at [159, 423] on input "text" at bounding box center [150, 417] width 164 height 28
paste input "[URL][DOMAIN_NAME]"
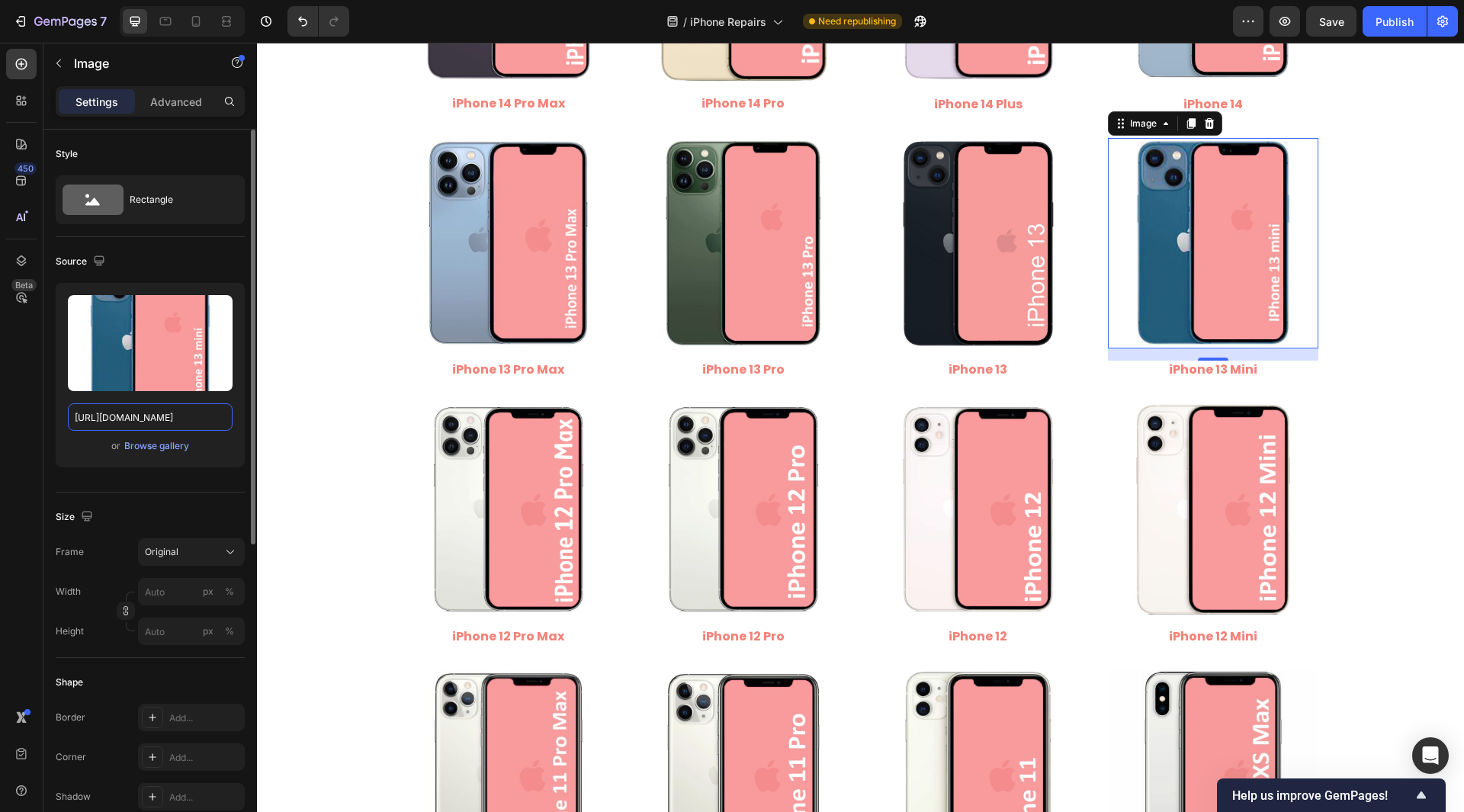
drag, startPoint x: 134, startPoint y: 418, endPoint x: 230, endPoint y: 432, distance: 97.0
click at [230, 432] on div "Upload Image [URL][DOMAIN_NAME] or Browse gallery" at bounding box center [151, 375] width 189 height 184
type input "[URL][DOMAIN_NAME]"
click at [3, 430] on div "450 Beta" at bounding box center [22, 428] width 44 height 769
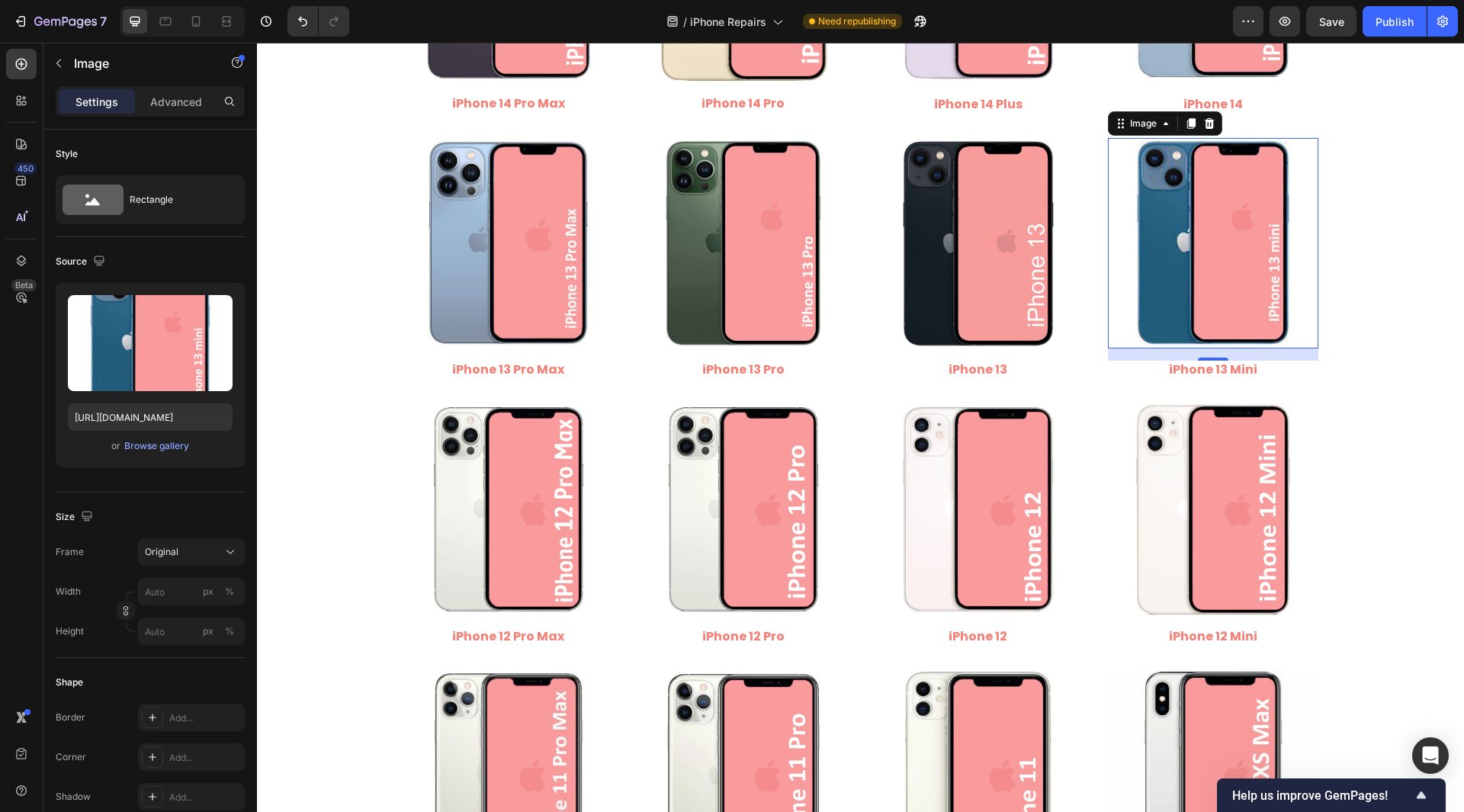
scroll to position [0, 0]
click at [167, 410] on input "[URL][DOMAIN_NAME]" at bounding box center [150, 417] width 164 height 28
click at [1343, 15] on span "Save" at bounding box center [1331, 22] width 25 height 13
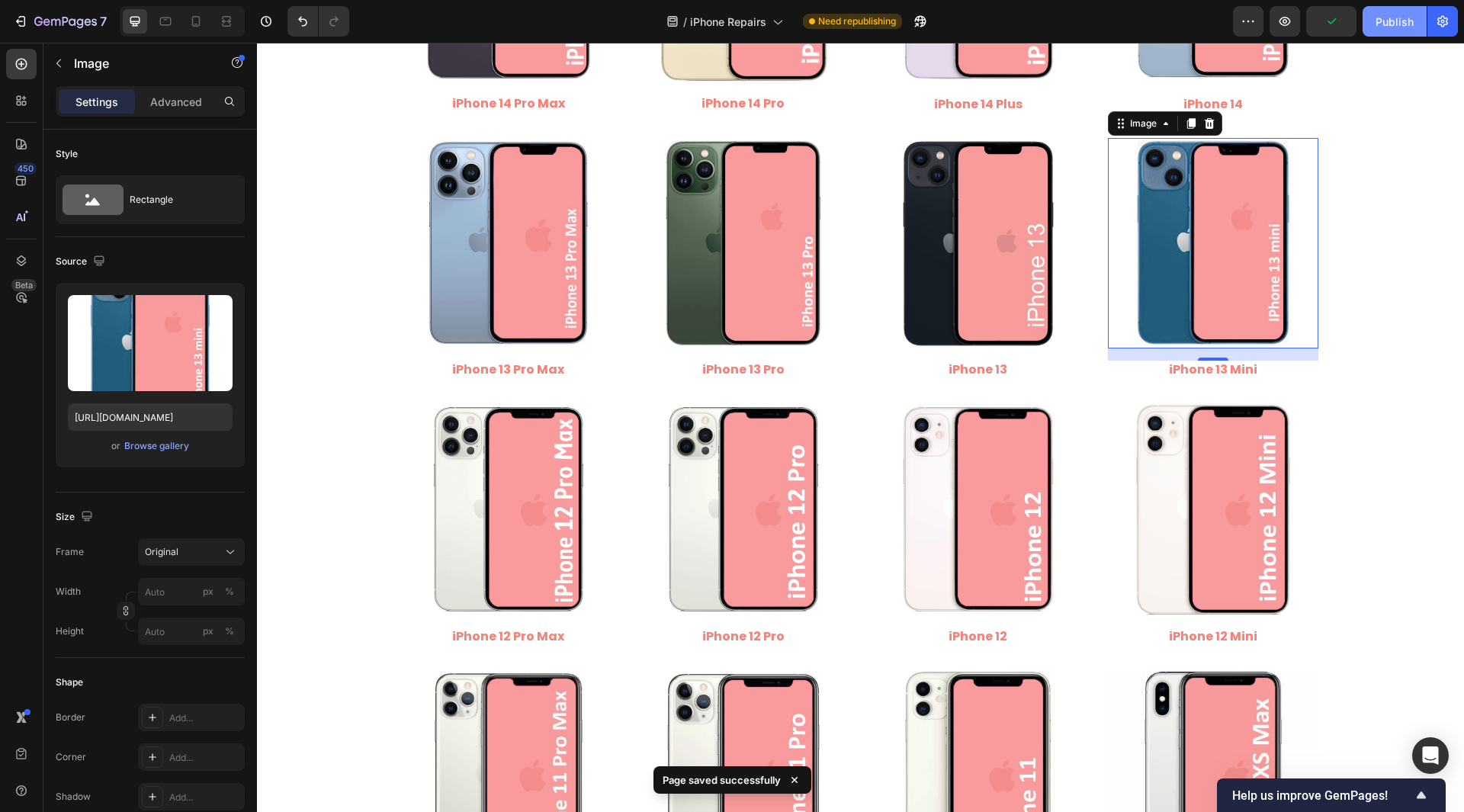
click at [1383, 15] on div "Publish" at bounding box center [1395, 22] width 38 height 16
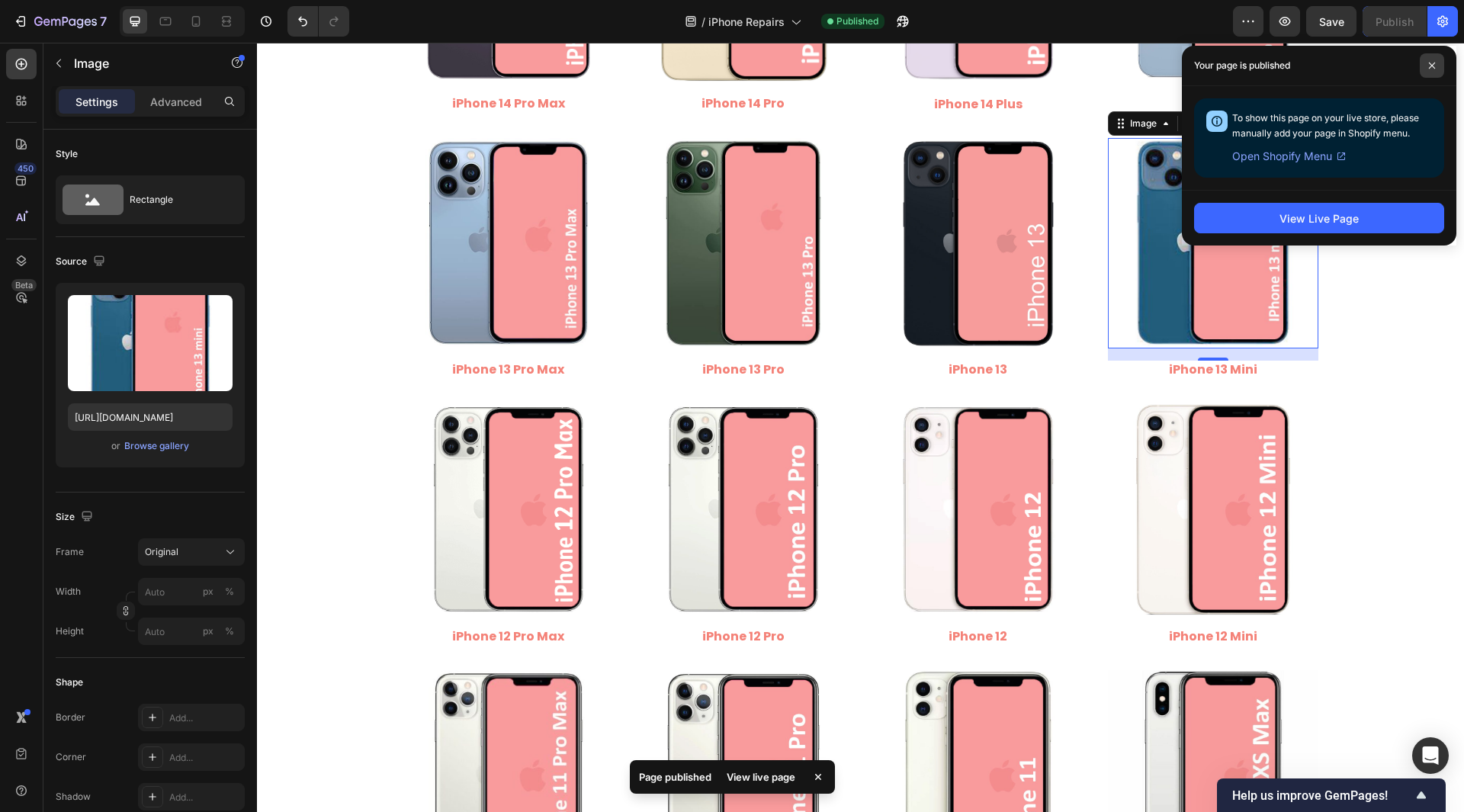
click at [1435, 70] on span at bounding box center [1432, 65] width 24 height 24
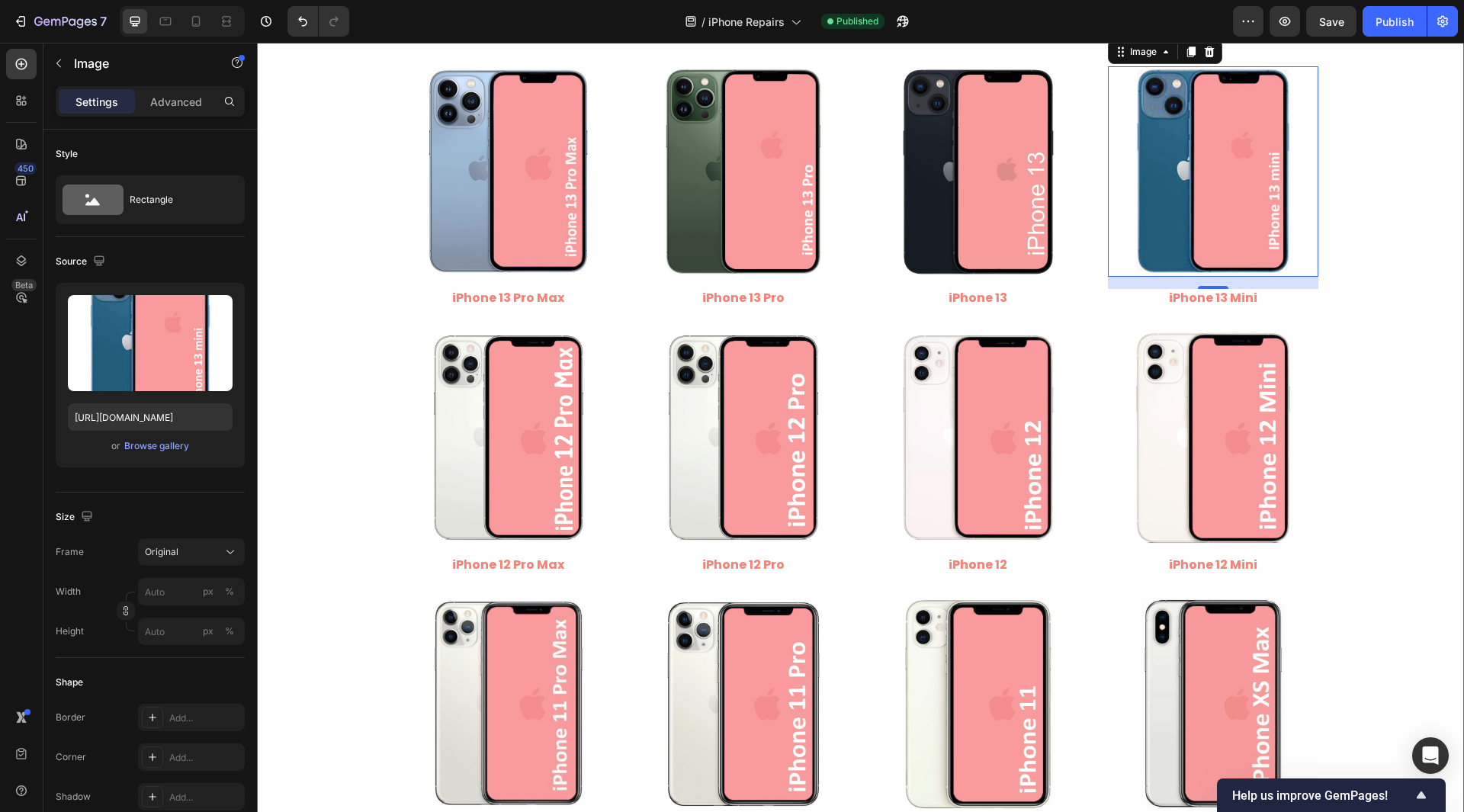
scroll to position [1067, 0]
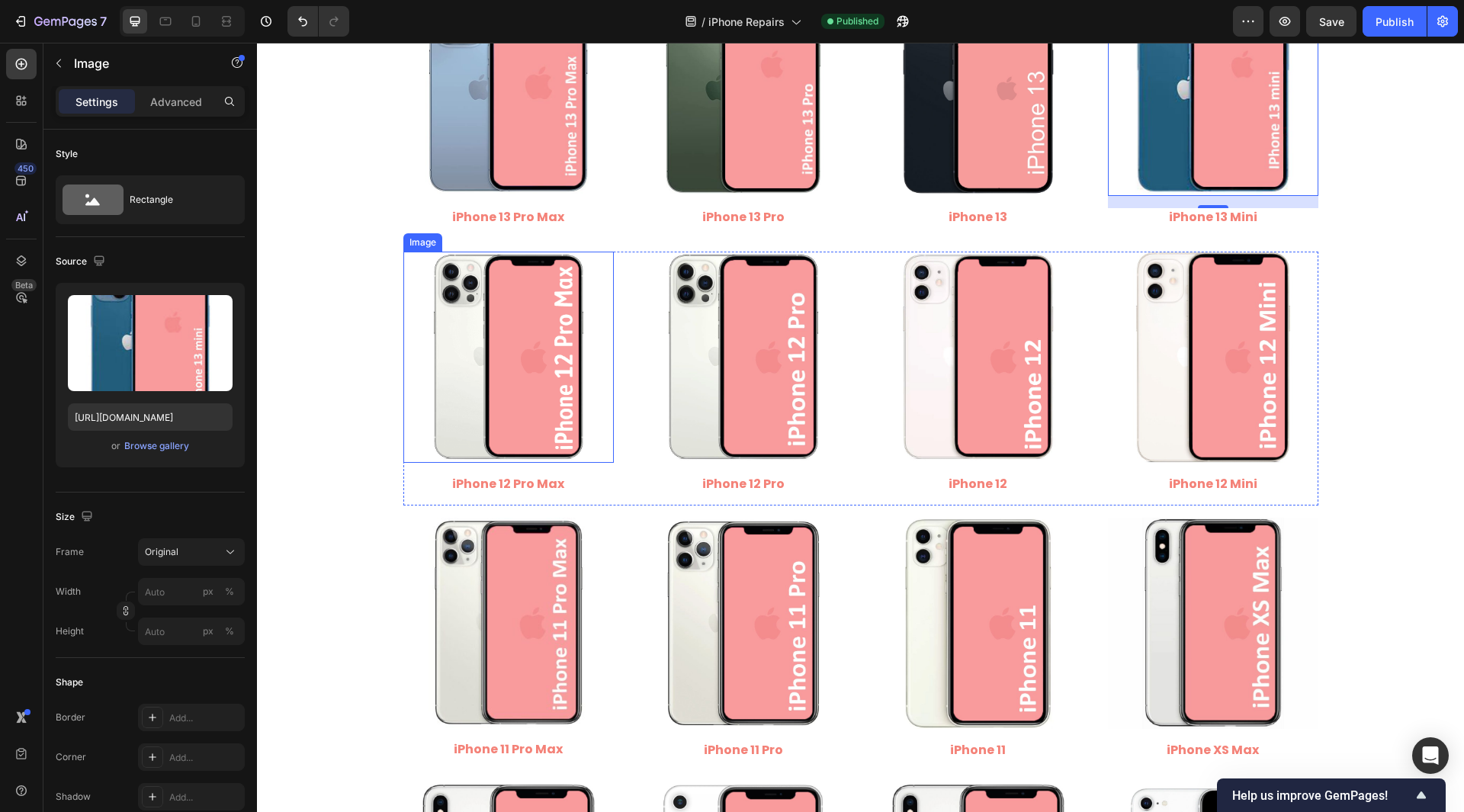
click at [505, 367] on img at bounding box center [509, 356] width 211 height 211
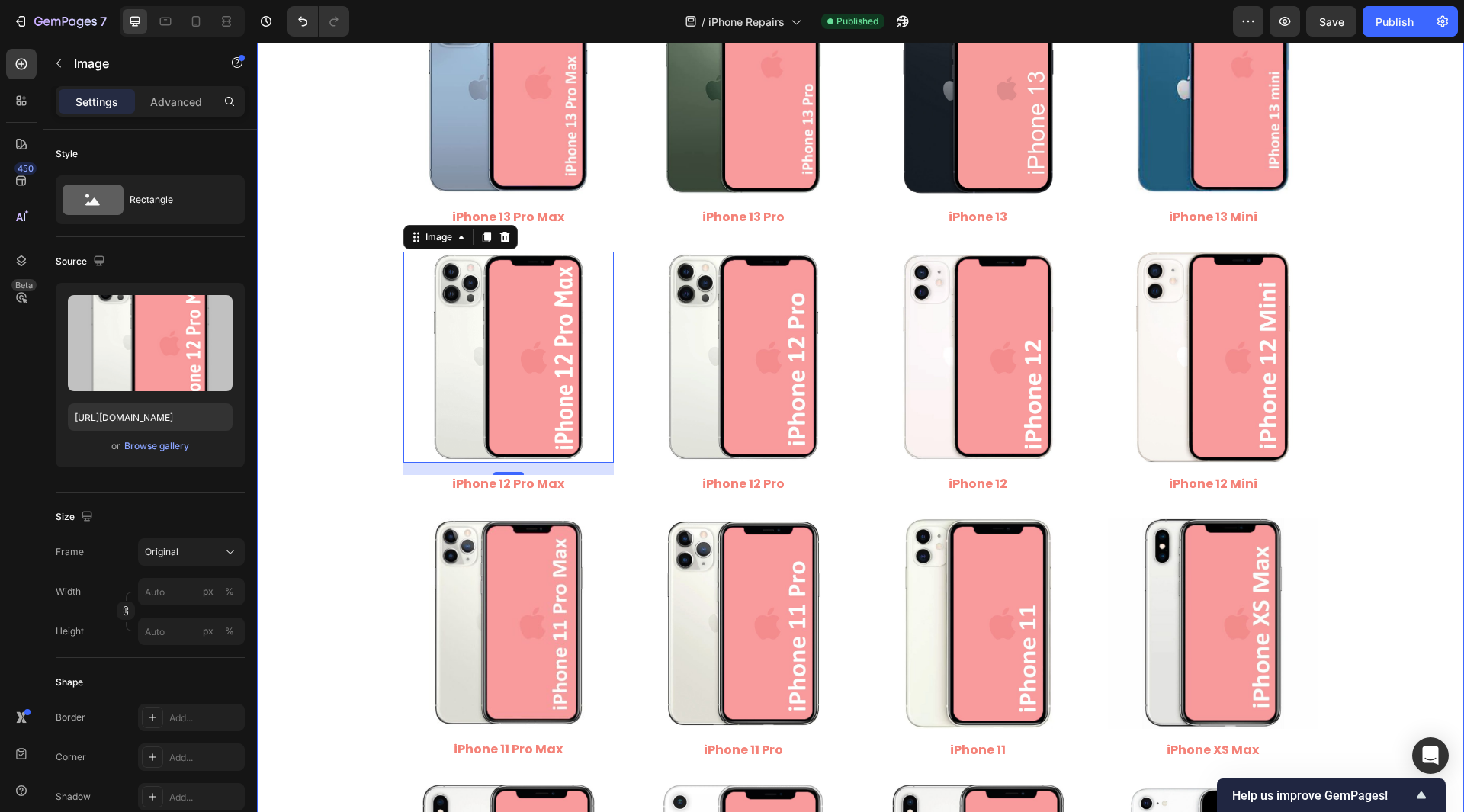
click at [326, 168] on div "Image iPhone 16 Pro Max Heading Image iPhone 16 Pro Heading Image iPhone 16 Plu…" at bounding box center [861, 225] width 1208 height 2074
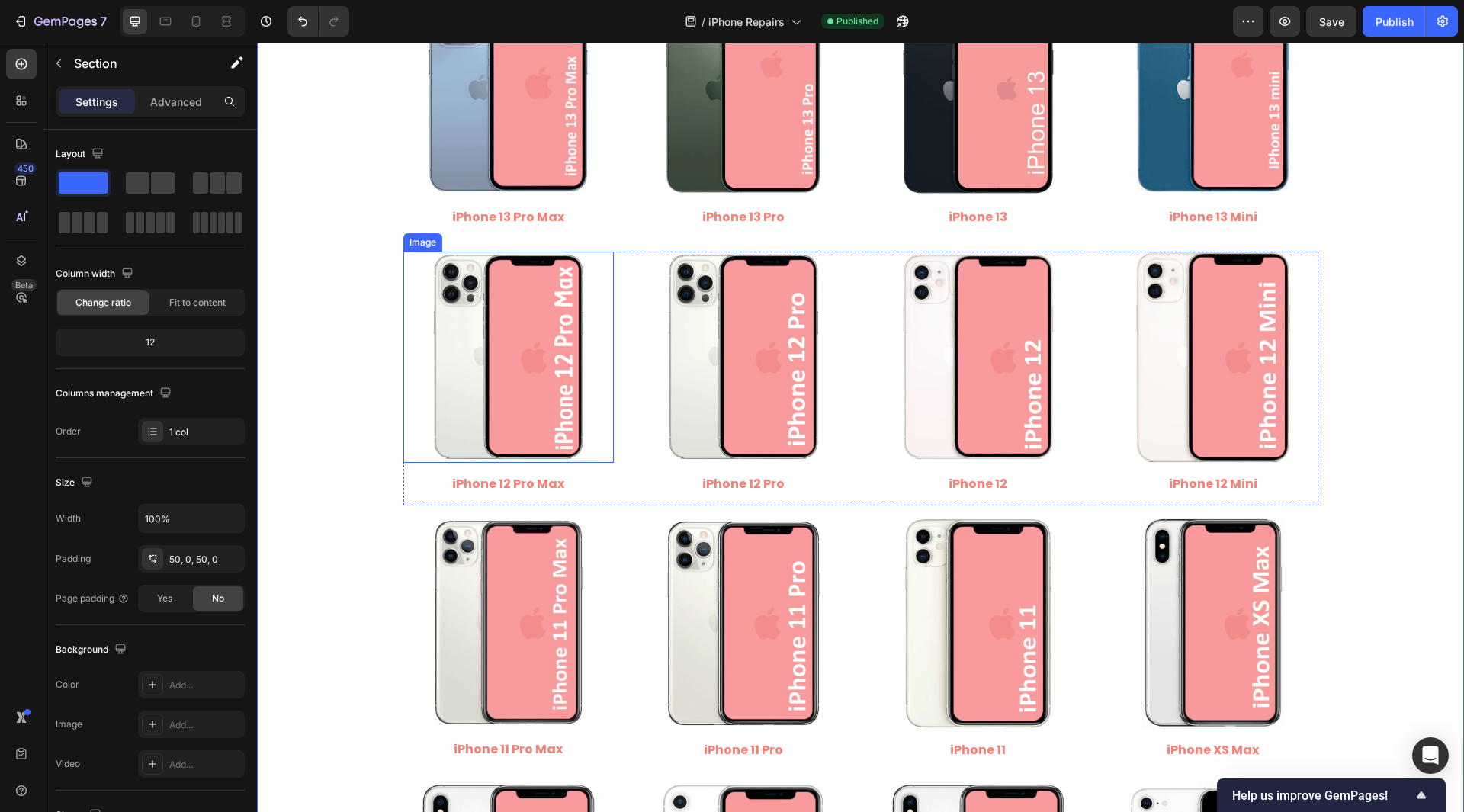
click at [520, 380] on img at bounding box center [509, 356] width 211 height 211
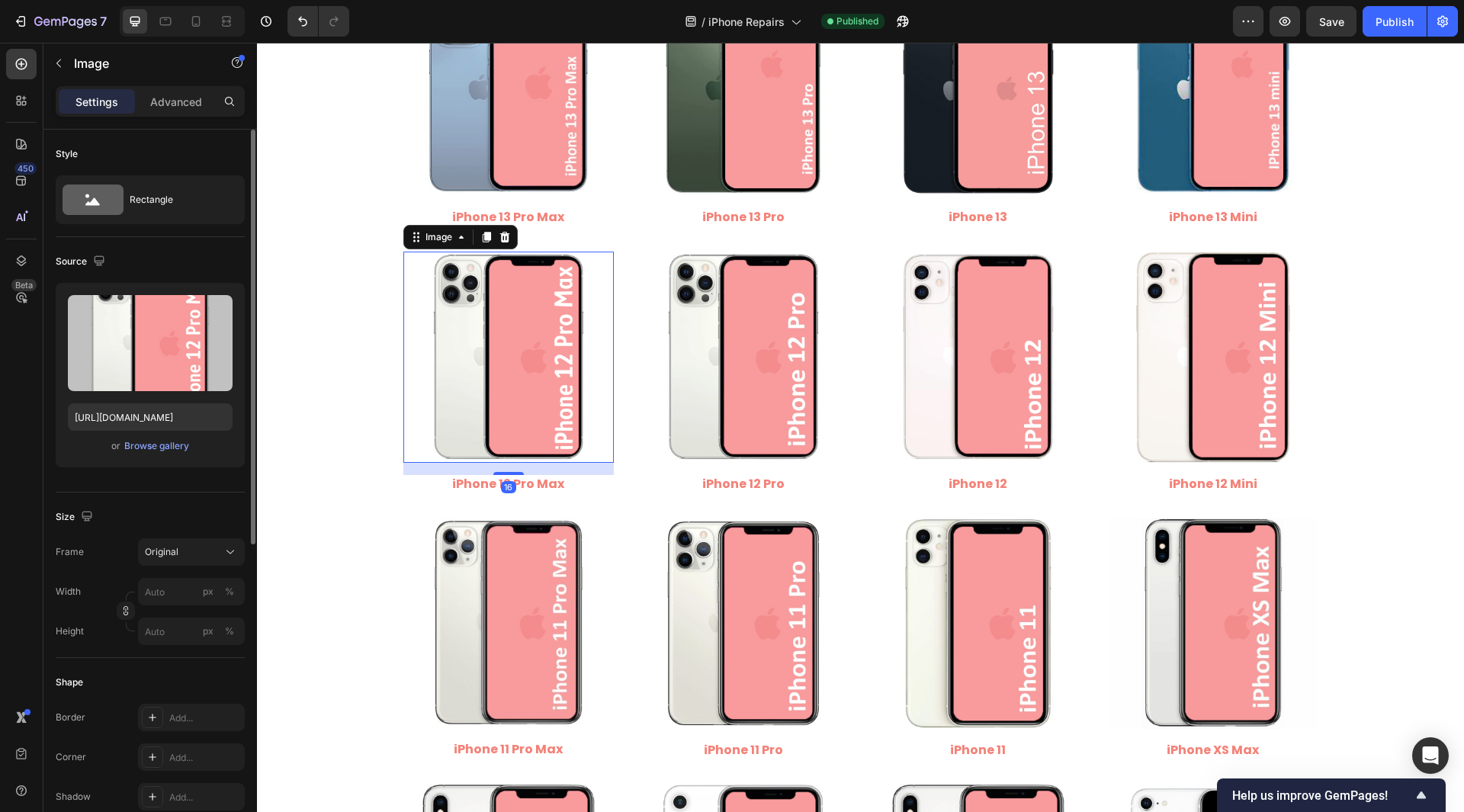
click at [142, 431] on div "Upload Image [URL][DOMAIN_NAME] or Browse gallery" at bounding box center [151, 375] width 189 height 184
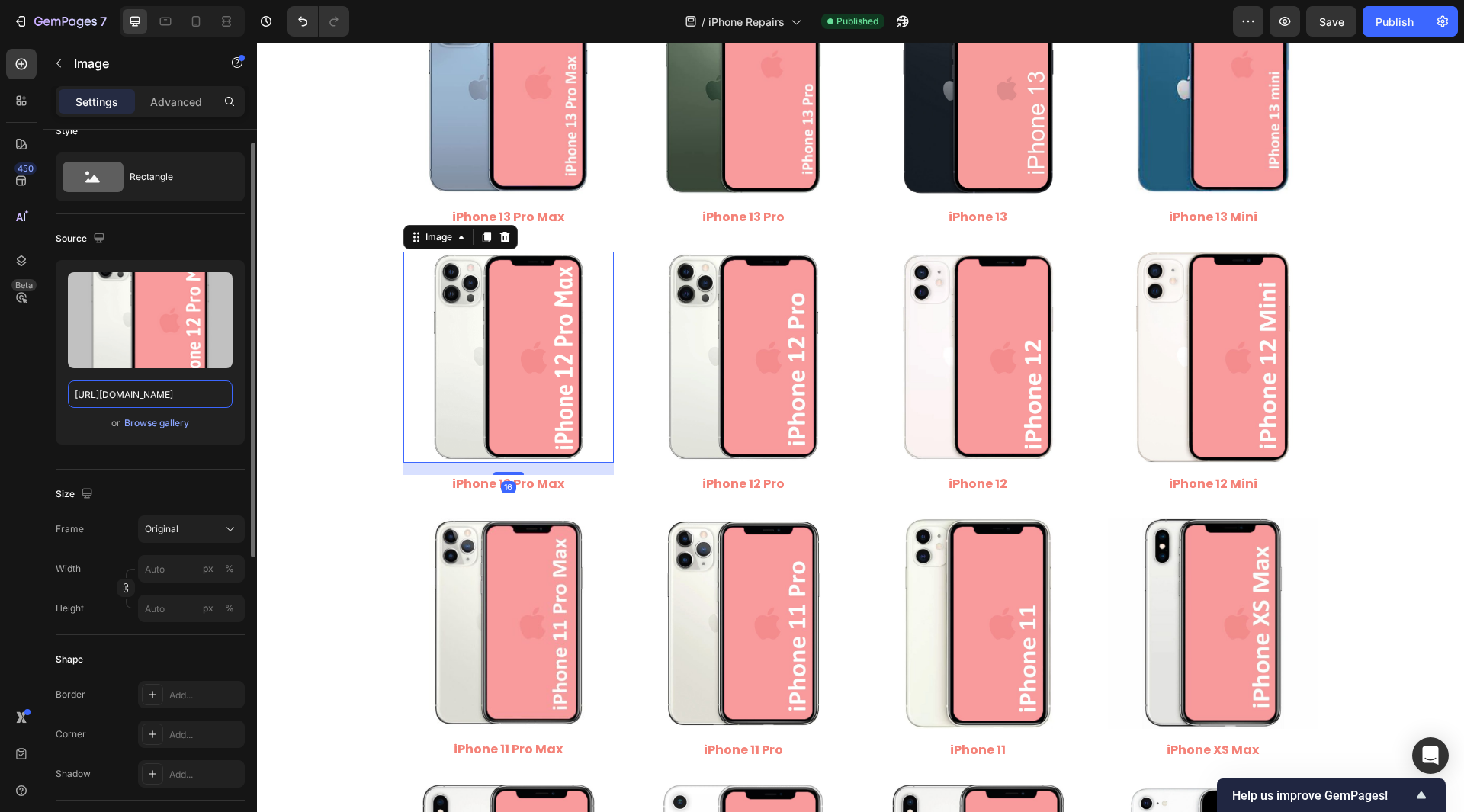
click at [145, 399] on input "[URL][DOMAIN_NAME]" at bounding box center [150, 394] width 164 height 28
click at [145, 398] on input "[URL][DOMAIN_NAME]" at bounding box center [150, 394] width 164 height 28
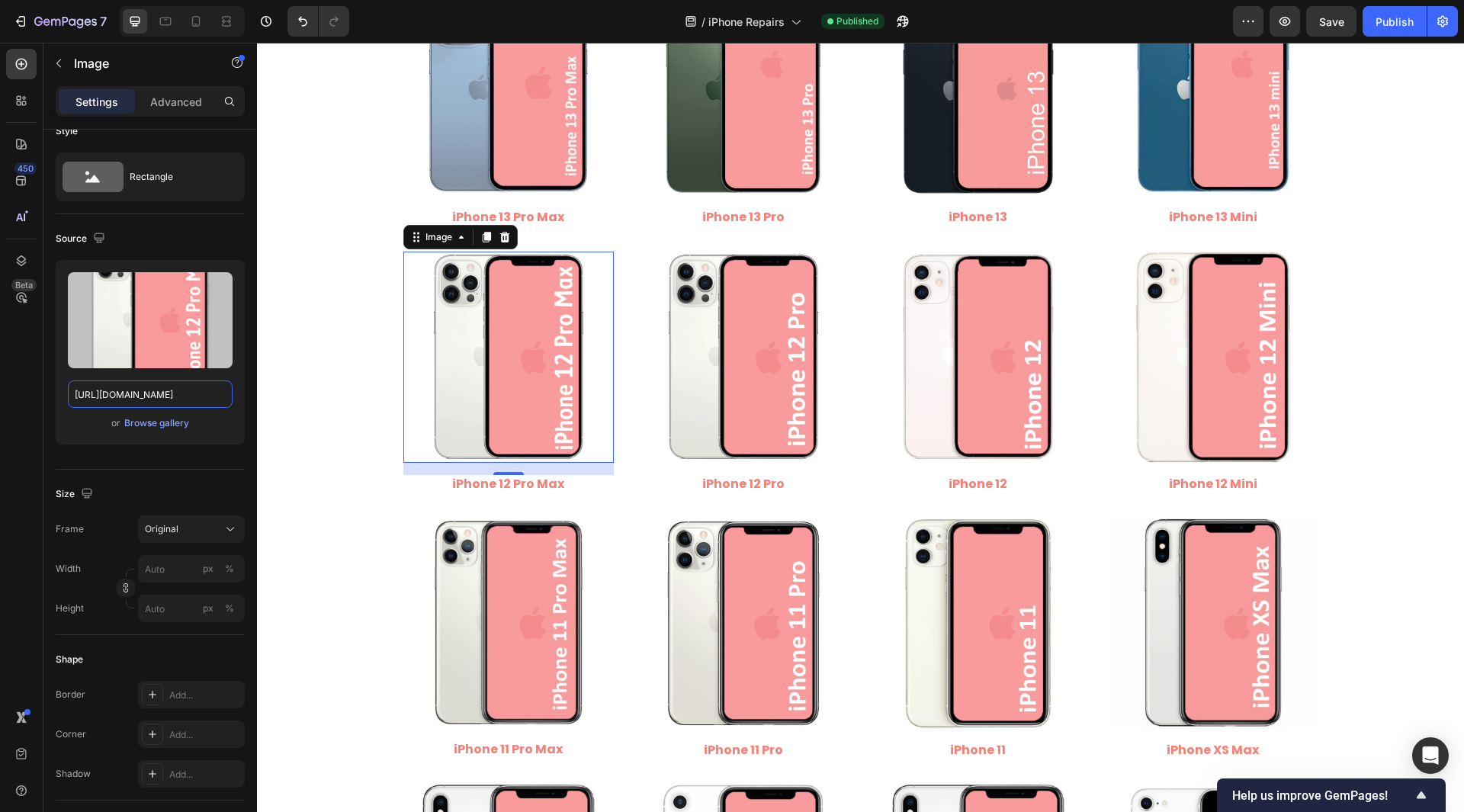
scroll to position [0, 0]
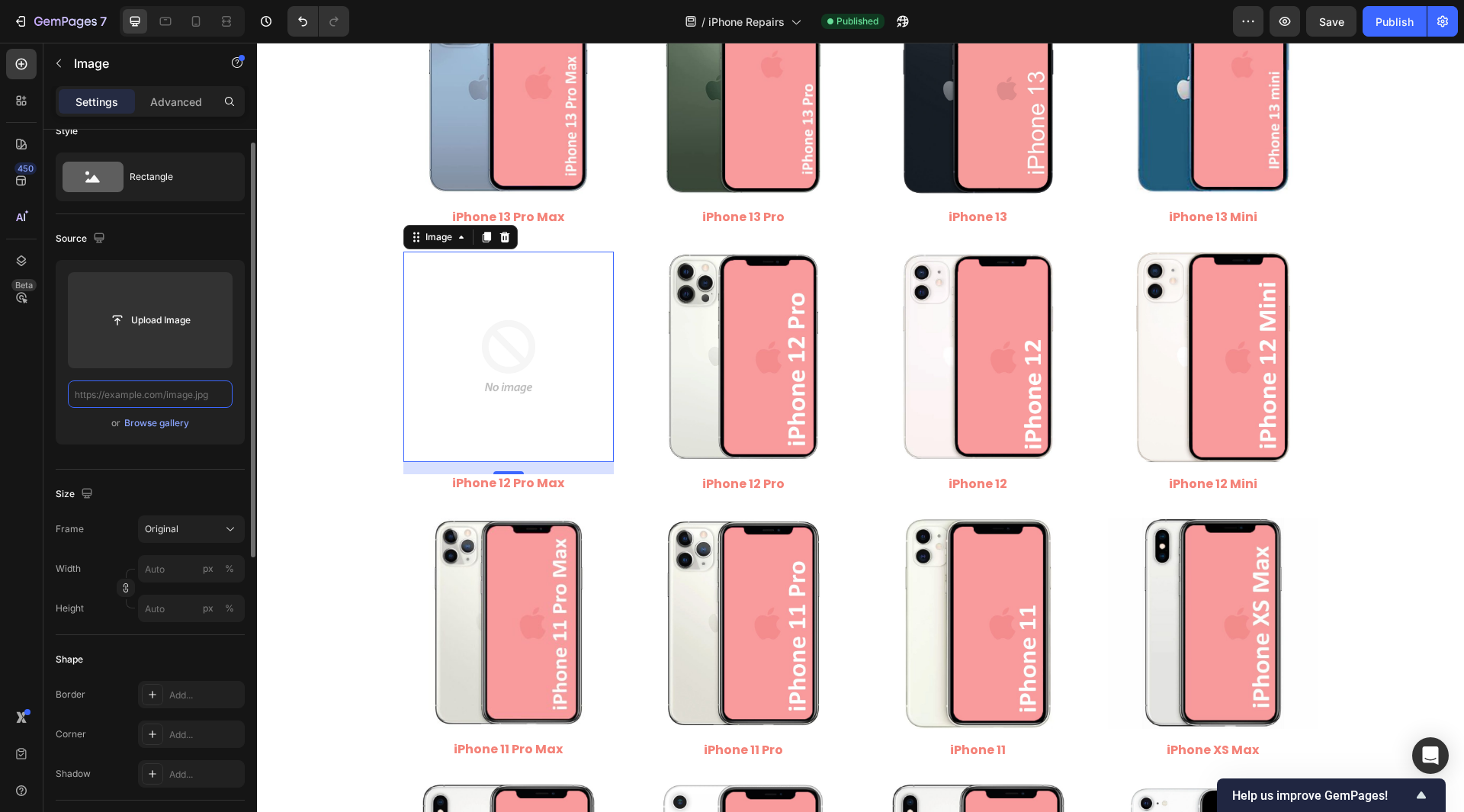
click at [144, 384] on input "text" at bounding box center [150, 394] width 164 height 28
paste input "[URL][DOMAIN_NAME]"
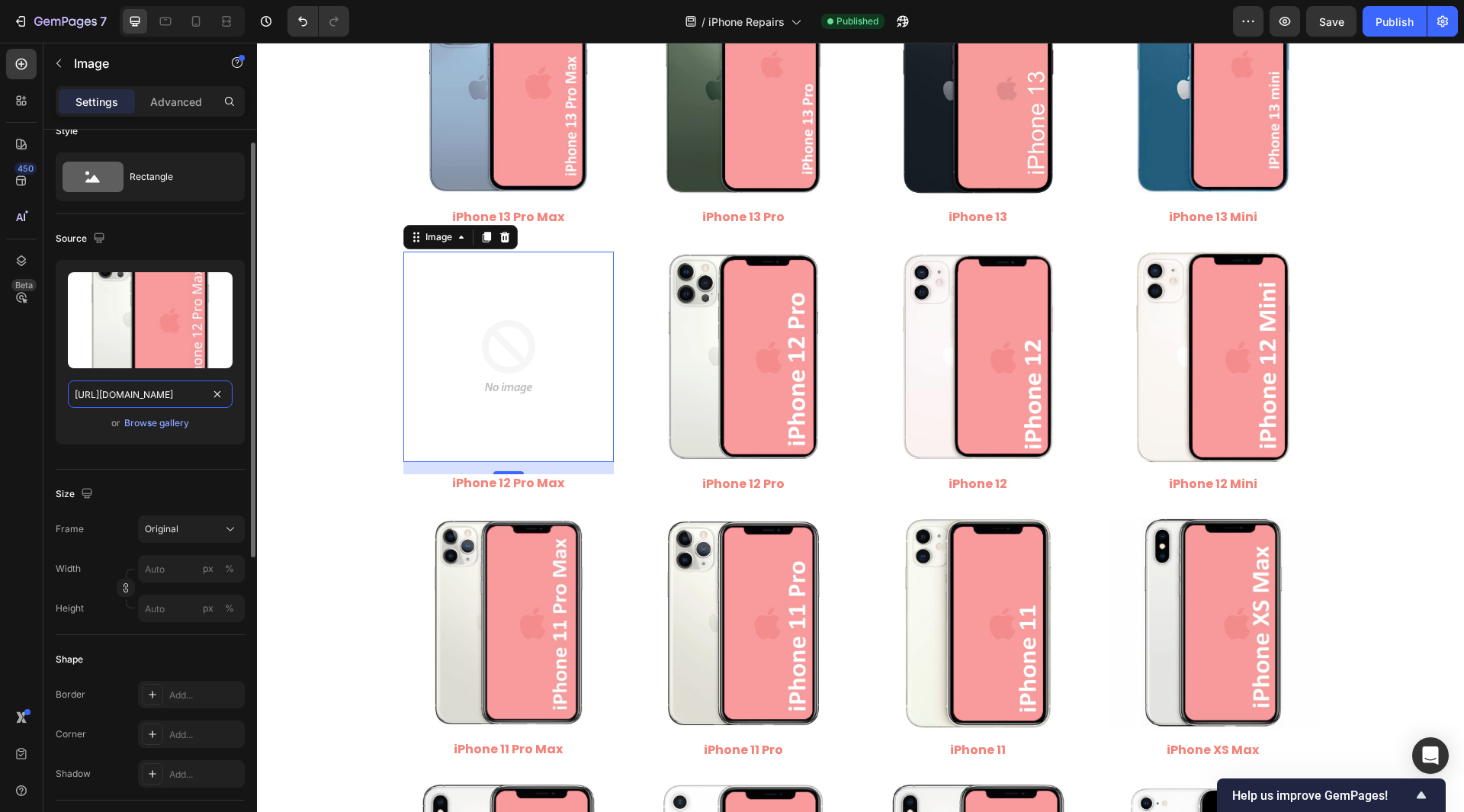
scroll to position [0, 282]
drag, startPoint x: 134, startPoint y: 394, endPoint x: 210, endPoint y: 404, distance: 76.7
click at [210, 404] on input "[URL][DOMAIN_NAME]" at bounding box center [150, 394] width 164 height 28
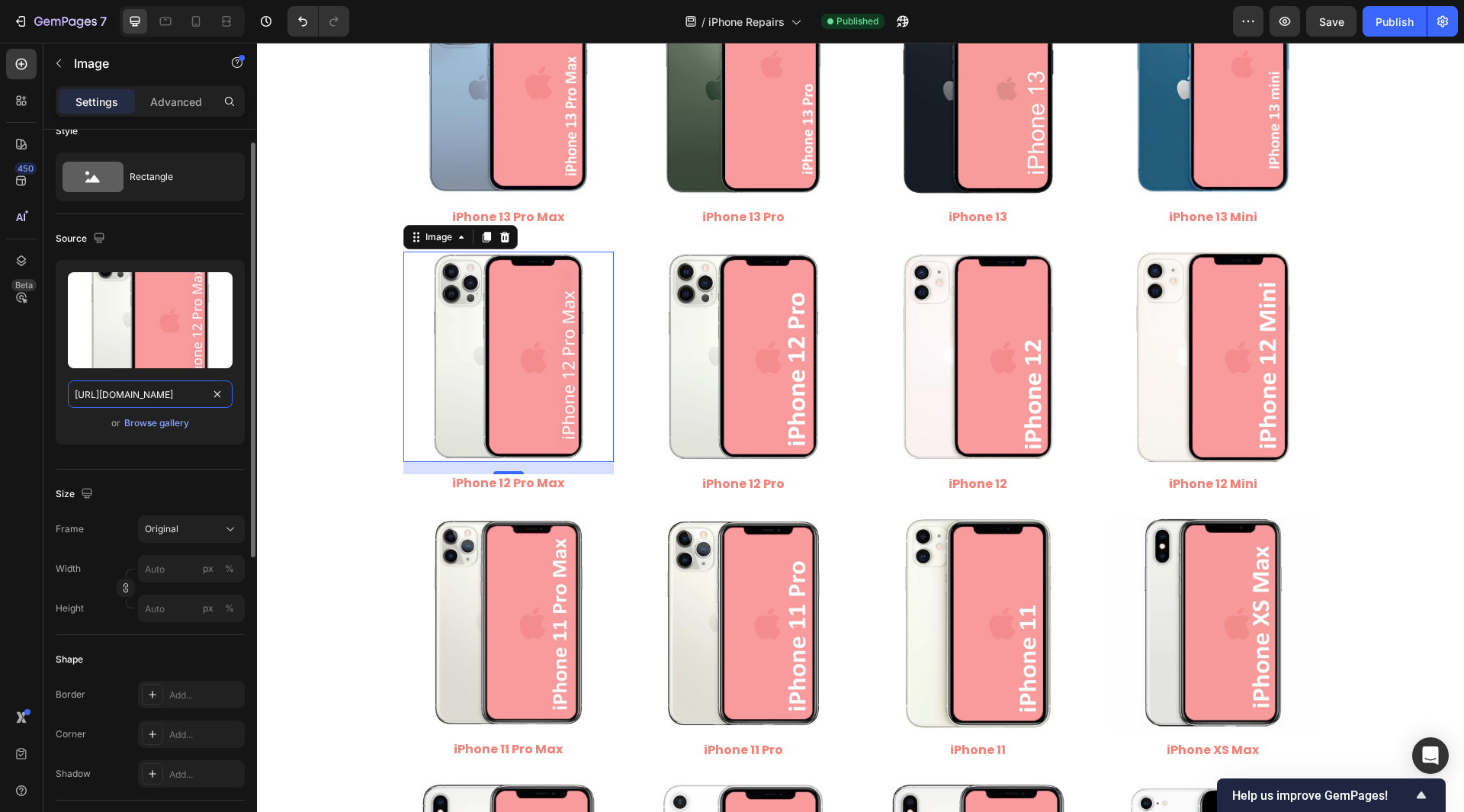
scroll to position [0, 213]
type input "[URL][DOMAIN_NAME]"
click at [23, 394] on div "450 Beta" at bounding box center [21, 375] width 30 height 653
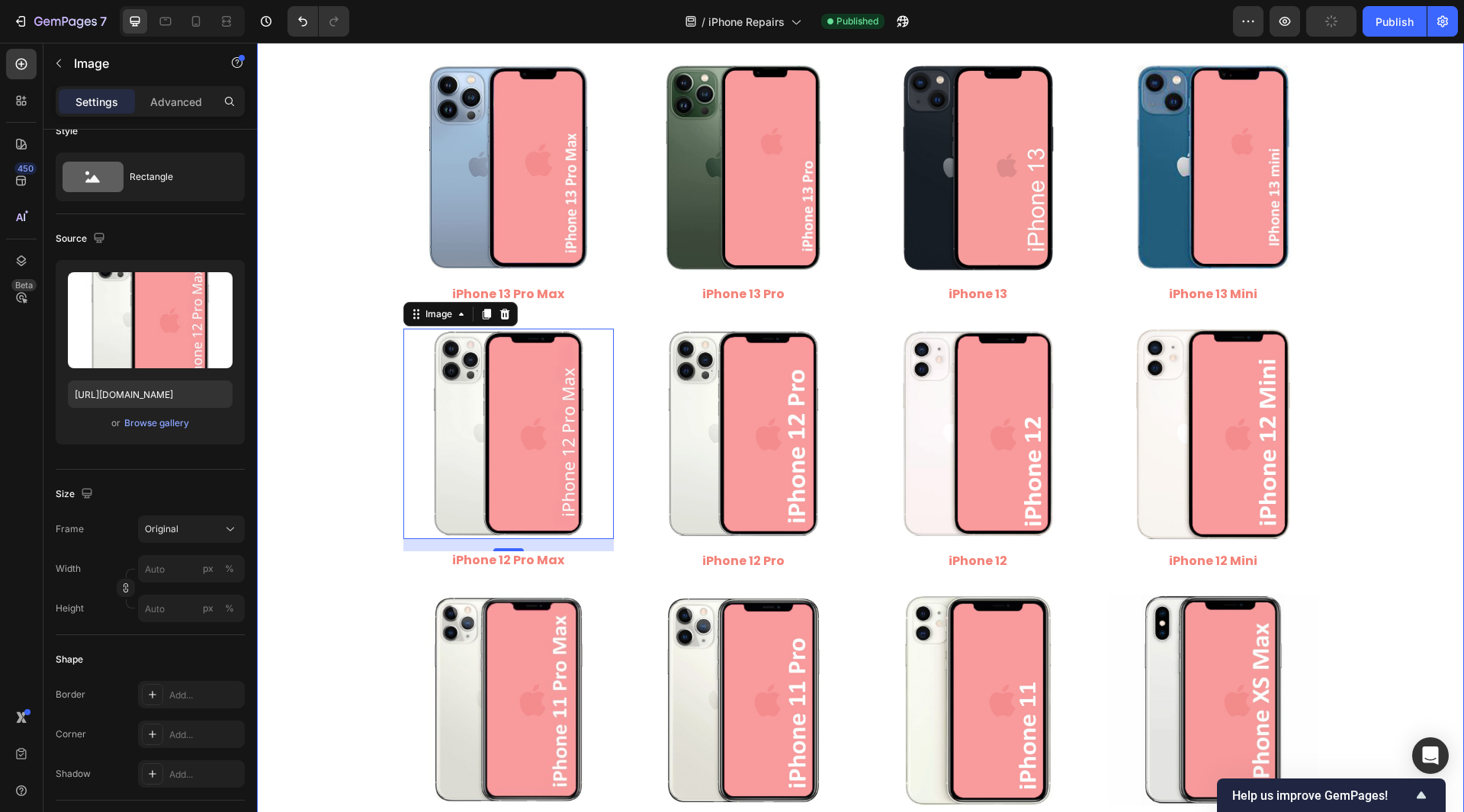
scroll to position [991, 0]
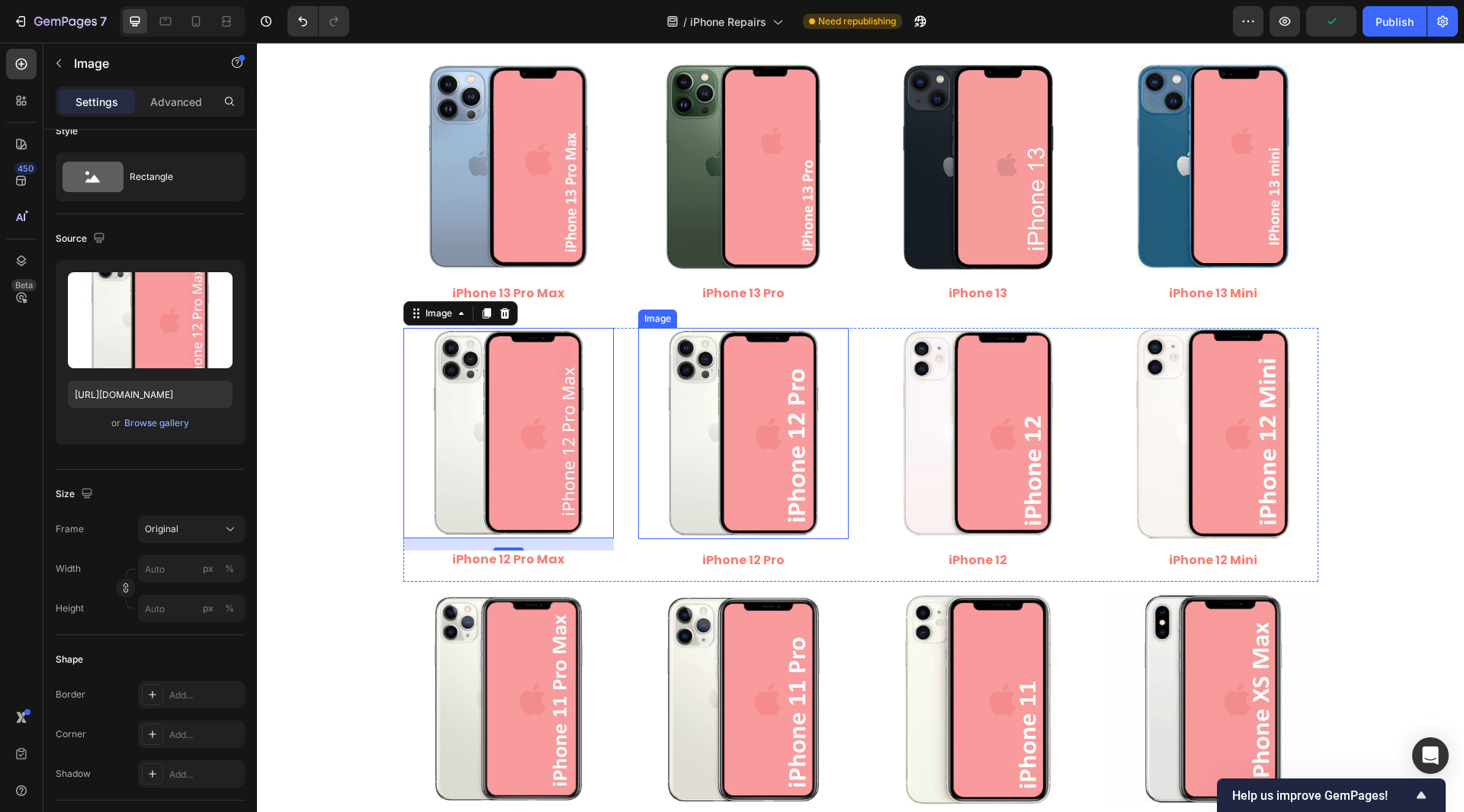
click at [774, 472] on img at bounding box center [744, 433] width 211 height 211
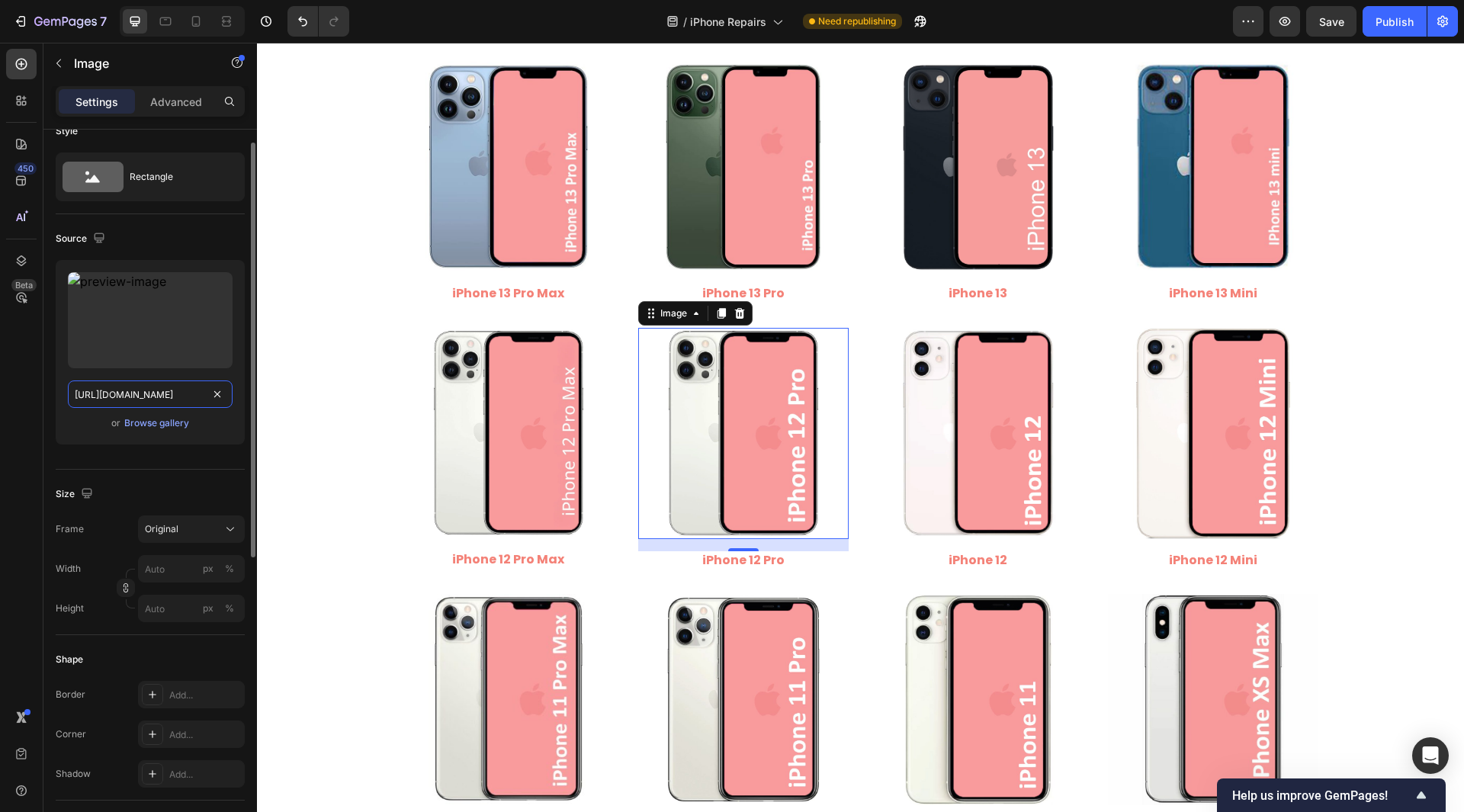
click at [176, 397] on input "[URL][DOMAIN_NAME]" at bounding box center [150, 394] width 164 height 28
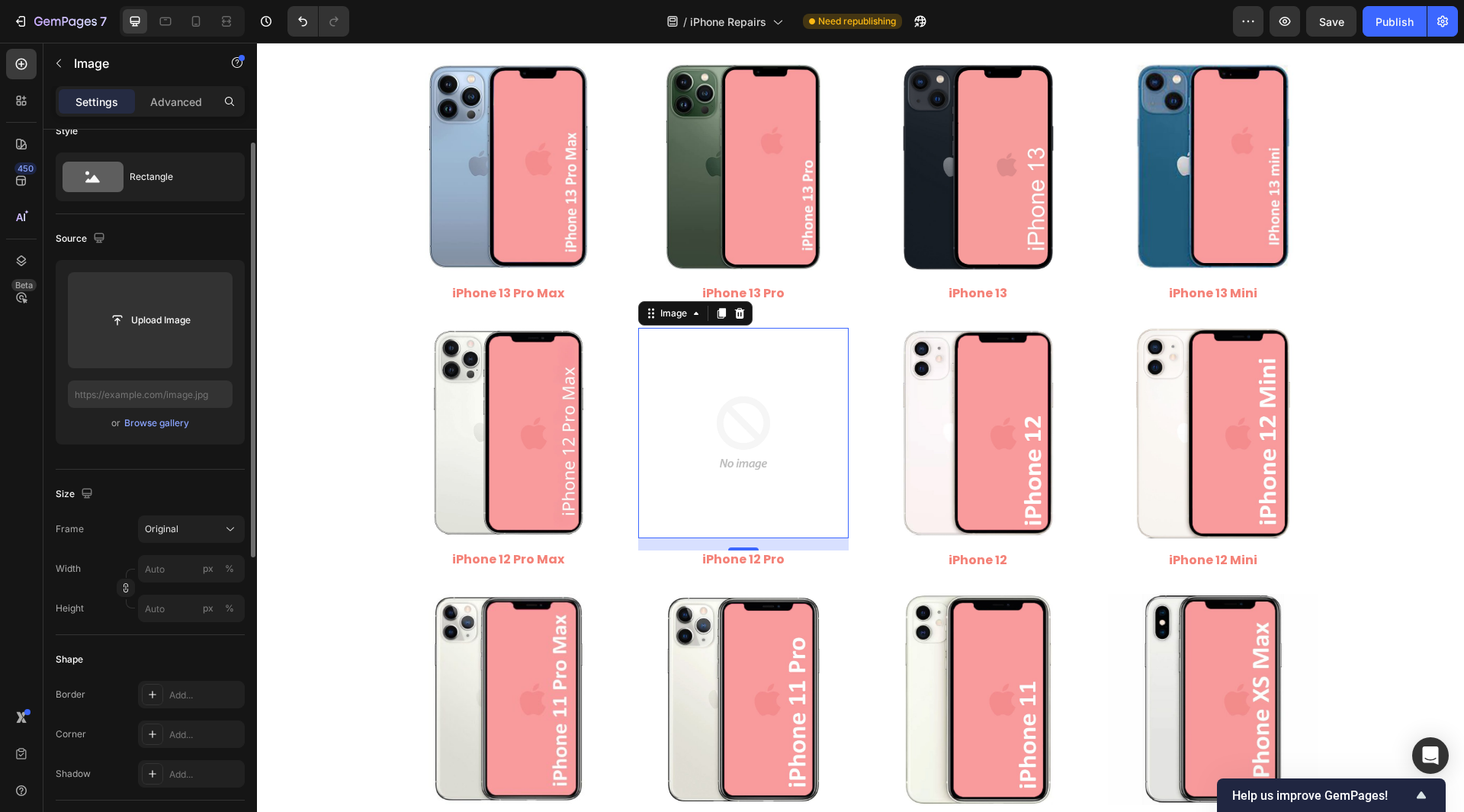
click at [99, 409] on div "Upload Image or Browse gallery" at bounding box center [151, 352] width 189 height 184
click at [115, 391] on input "text" at bounding box center [150, 394] width 164 height 28
paste input "[URL][DOMAIN_NAME]"
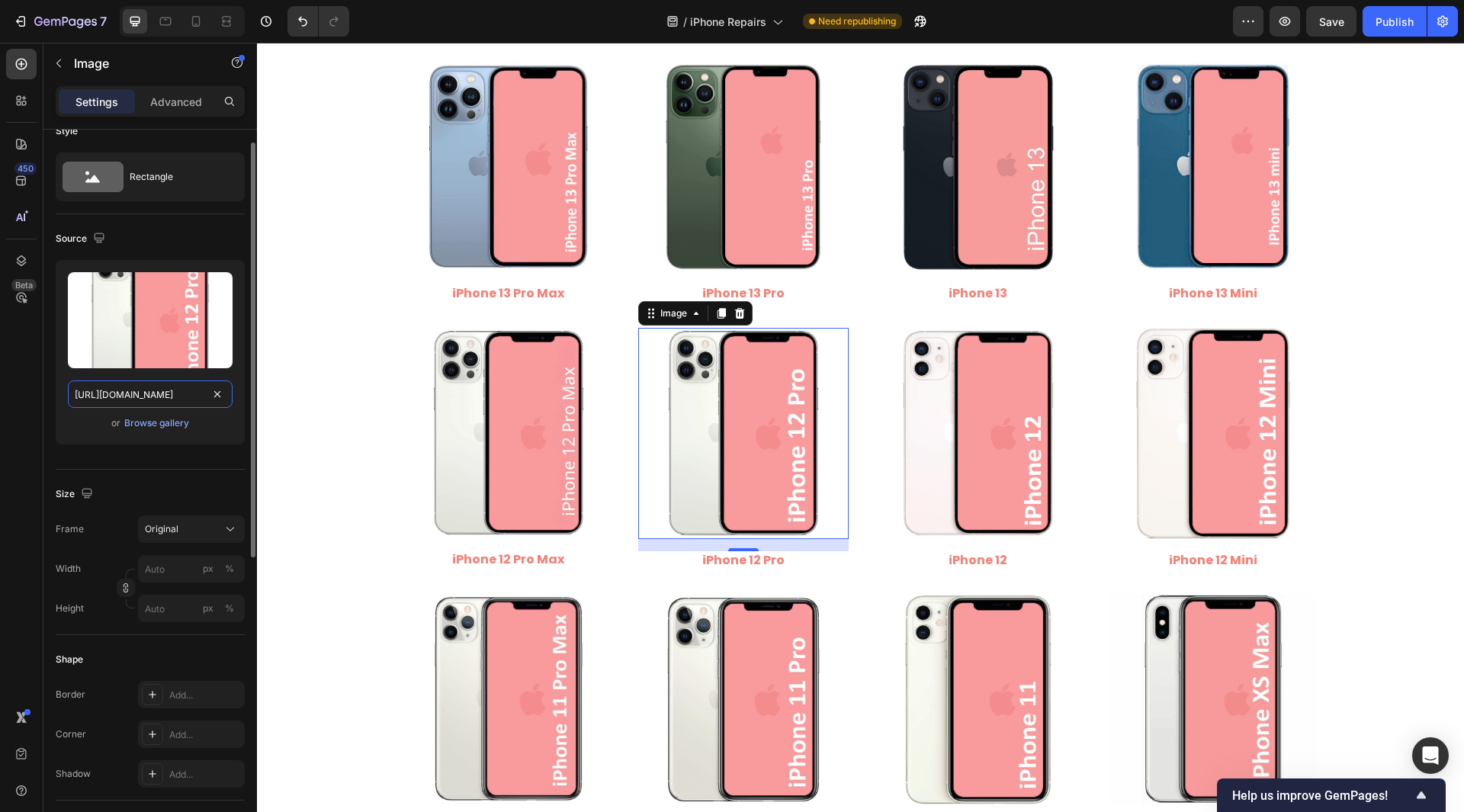
scroll to position [0, 191]
type input "[URL][DOMAIN_NAME]"
click at [23, 421] on div "450 Beta" at bounding box center [21, 375] width 30 height 653
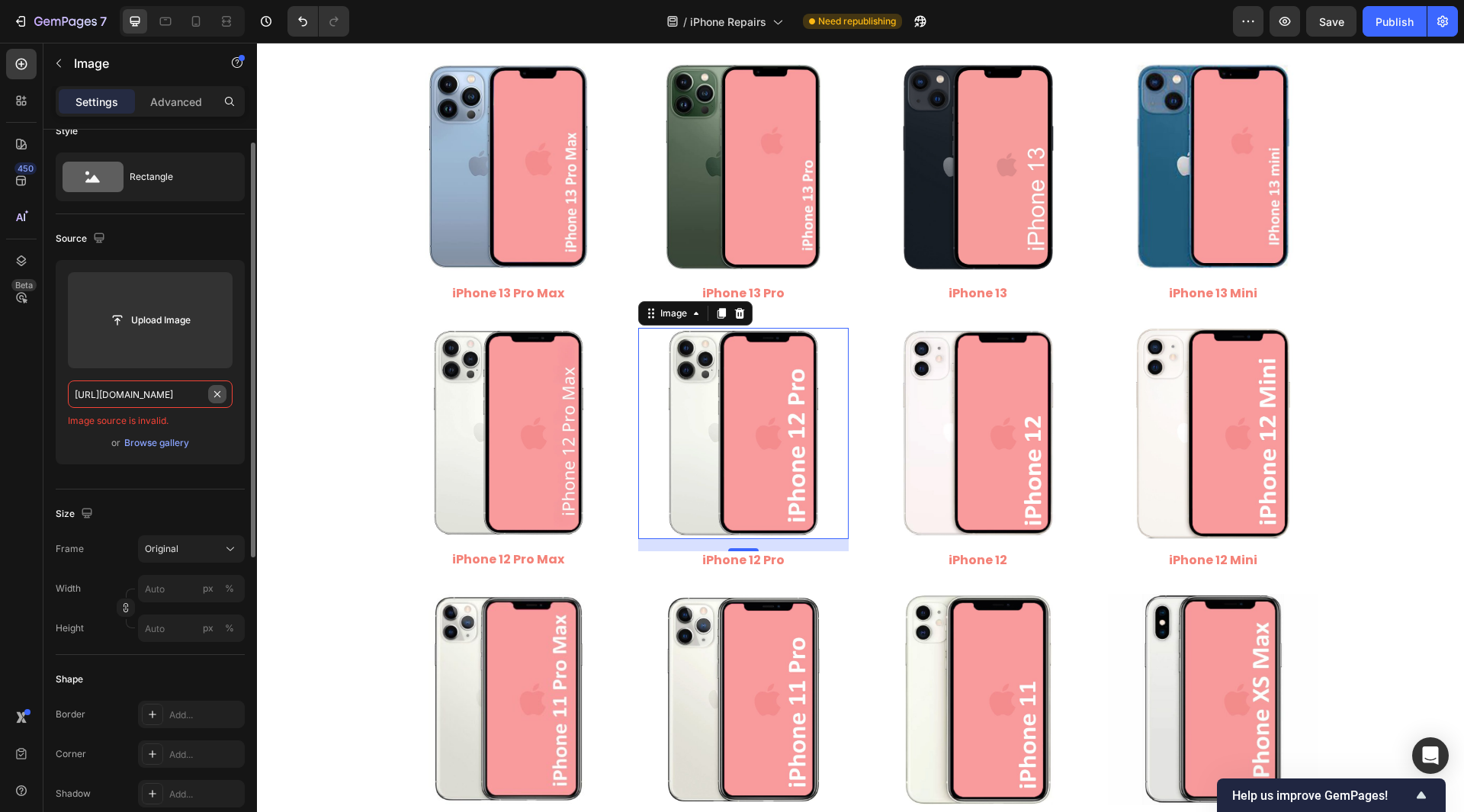
click at [226, 392] on input "[URL][DOMAIN_NAME]" at bounding box center [150, 394] width 164 height 28
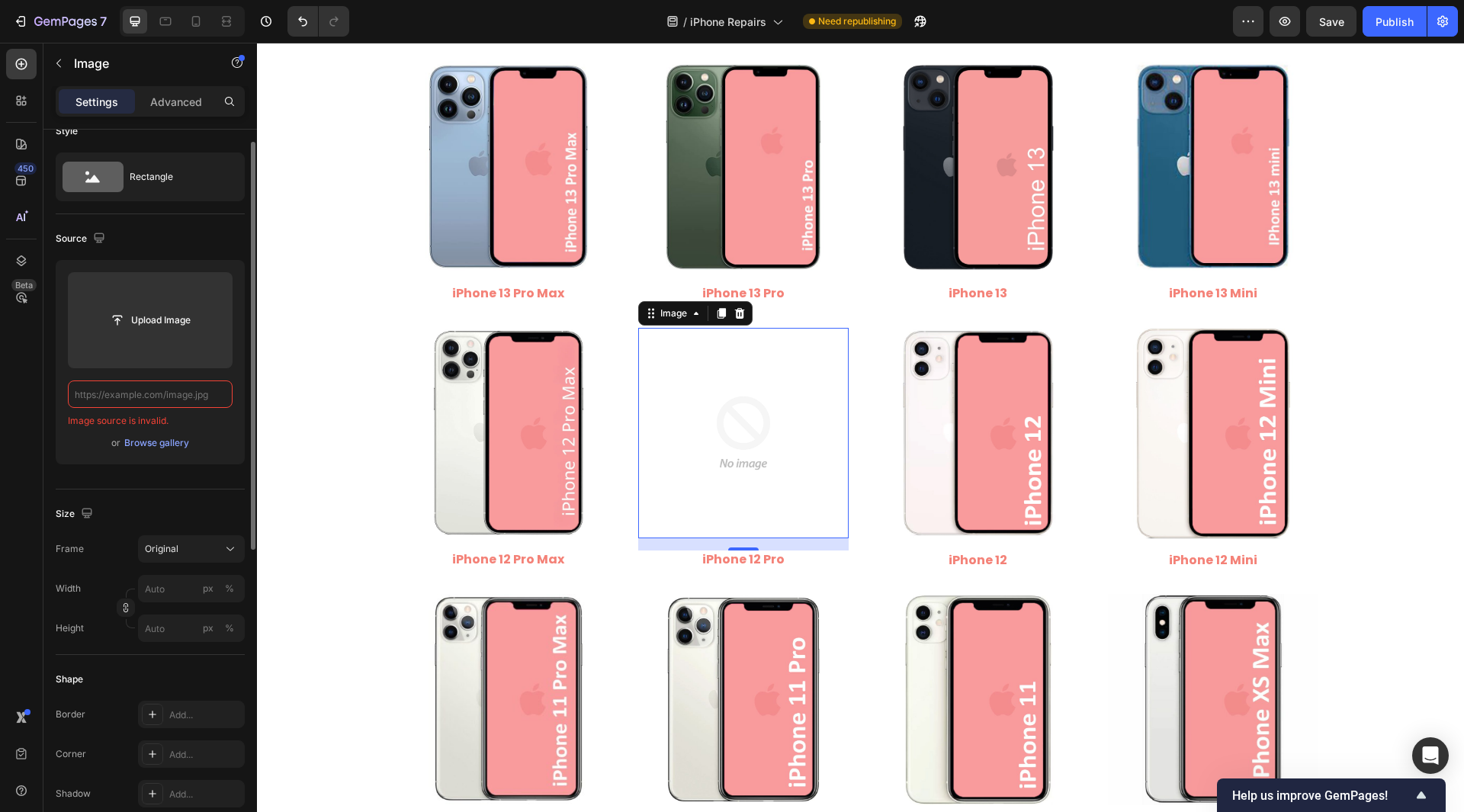
click at [163, 397] on input "text" at bounding box center [150, 394] width 164 height 28
paste input "[URL][DOMAIN_NAME]"
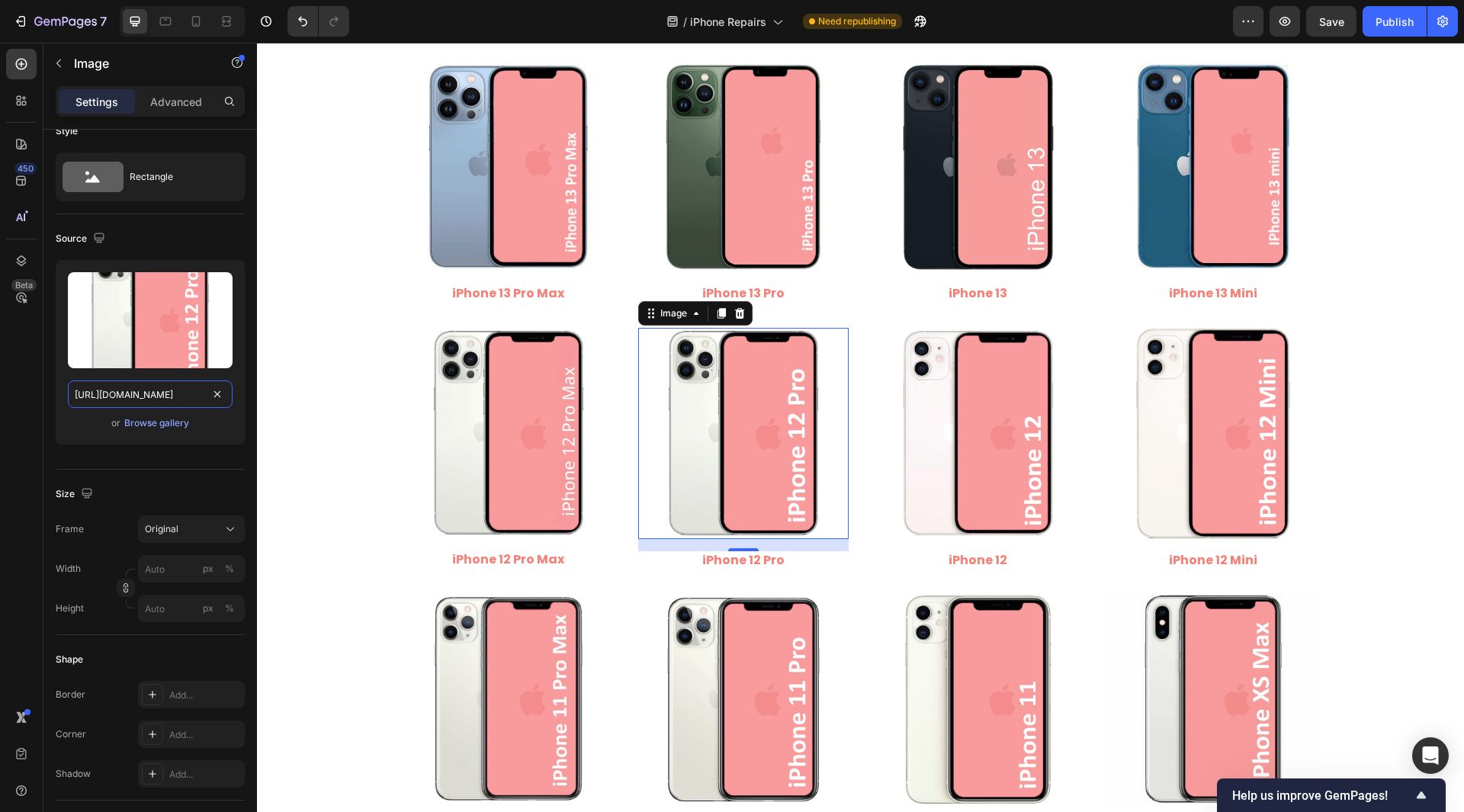
scroll to position [0, 191]
type input "[URL][DOMAIN_NAME]"
click at [0, 423] on div "450 Beta" at bounding box center [22, 428] width 44 height 769
click at [955, 483] on img at bounding box center [979, 433] width 211 height 211
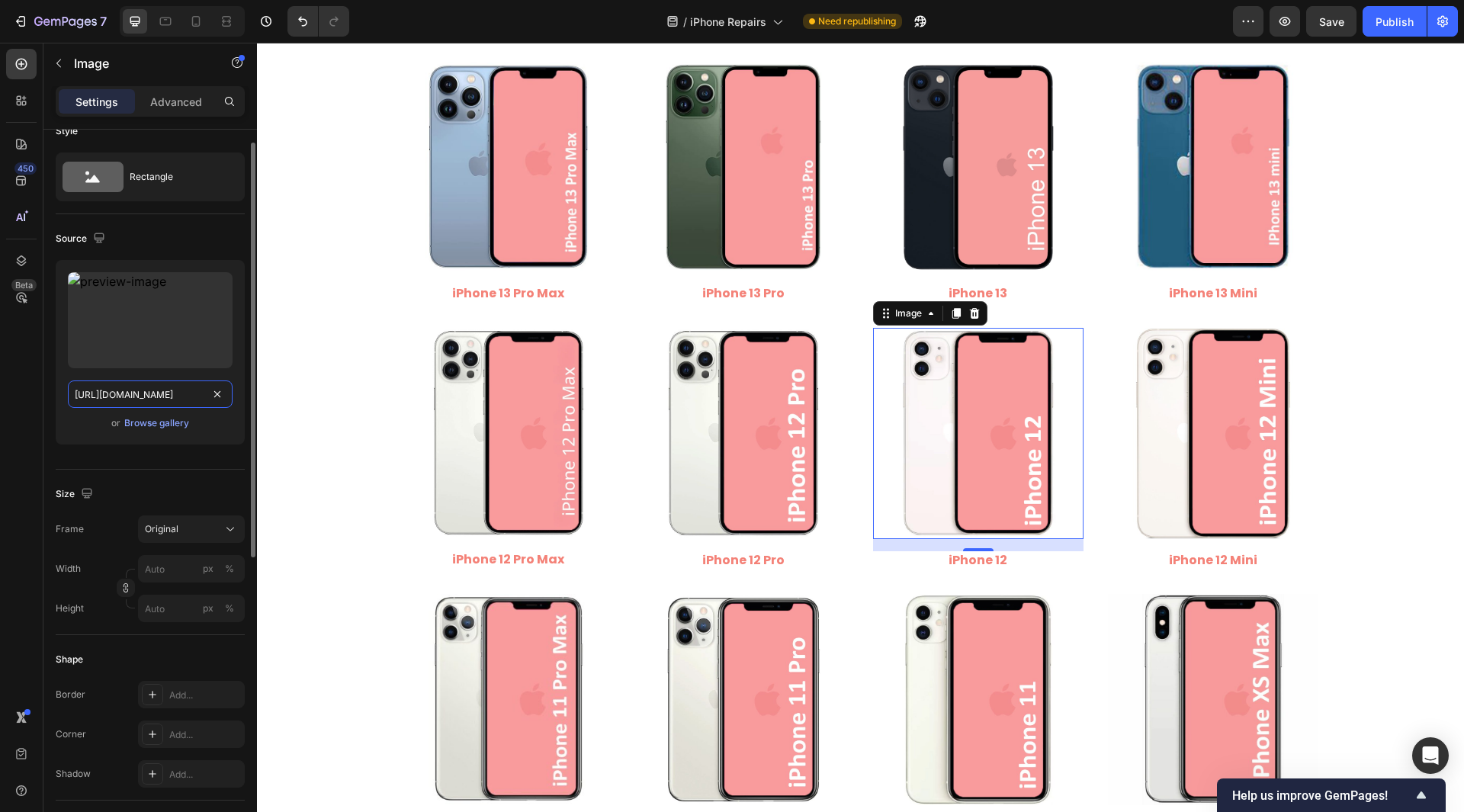
click at [175, 388] on input "[URL][DOMAIN_NAME]" at bounding box center [150, 394] width 164 height 28
drag, startPoint x: 199, startPoint y: 397, endPoint x: 96, endPoint y: 390, distance: 103.2
click at [96, 390] on input "[URL][DOMAIN_NAME]" at bounding box center [150, 394] width 164 height 28
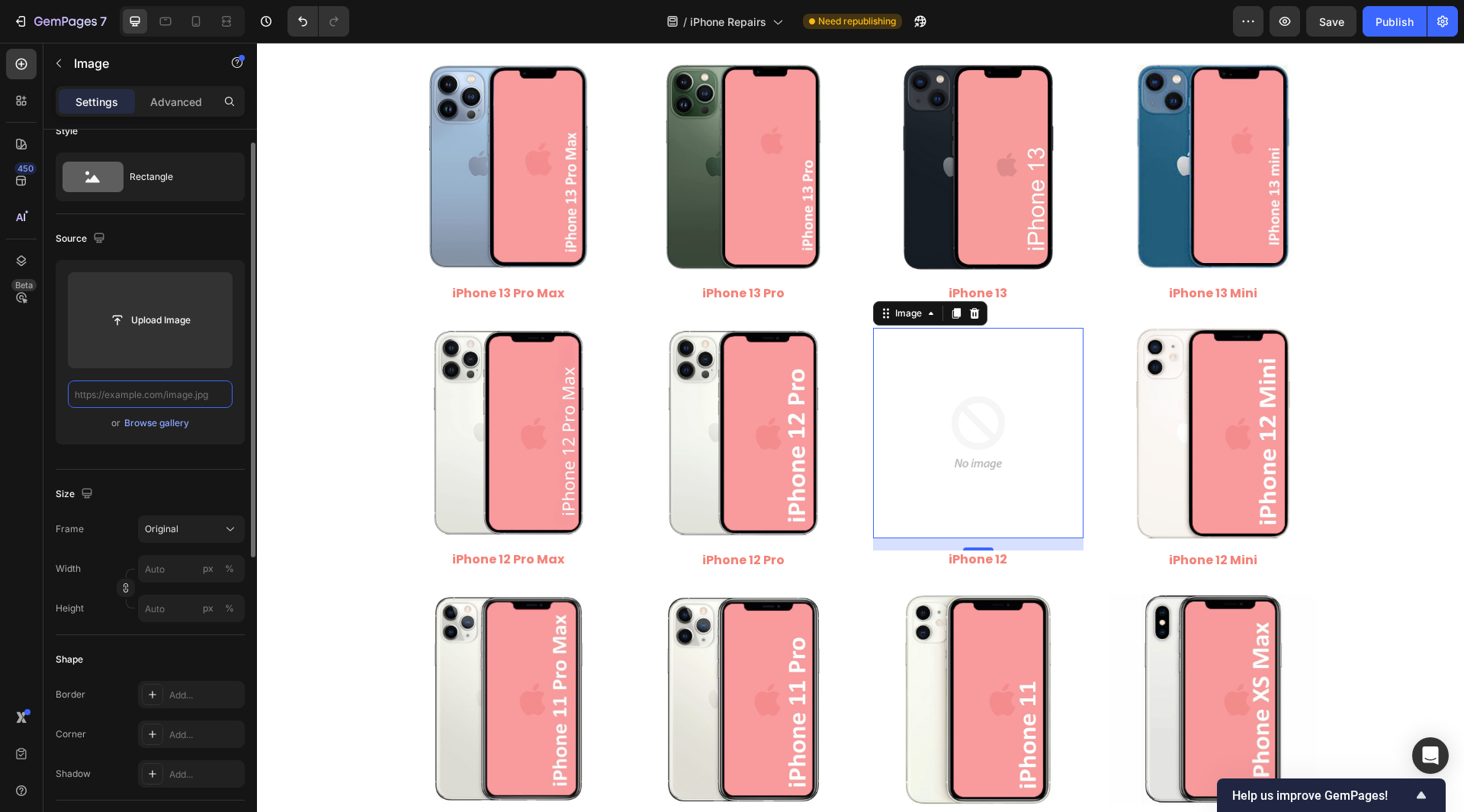
click at [181, 392] on input "text" at bounding box center [150, 394] width 164 height 28
paste input "[URL][DOMAIN_NAME]"
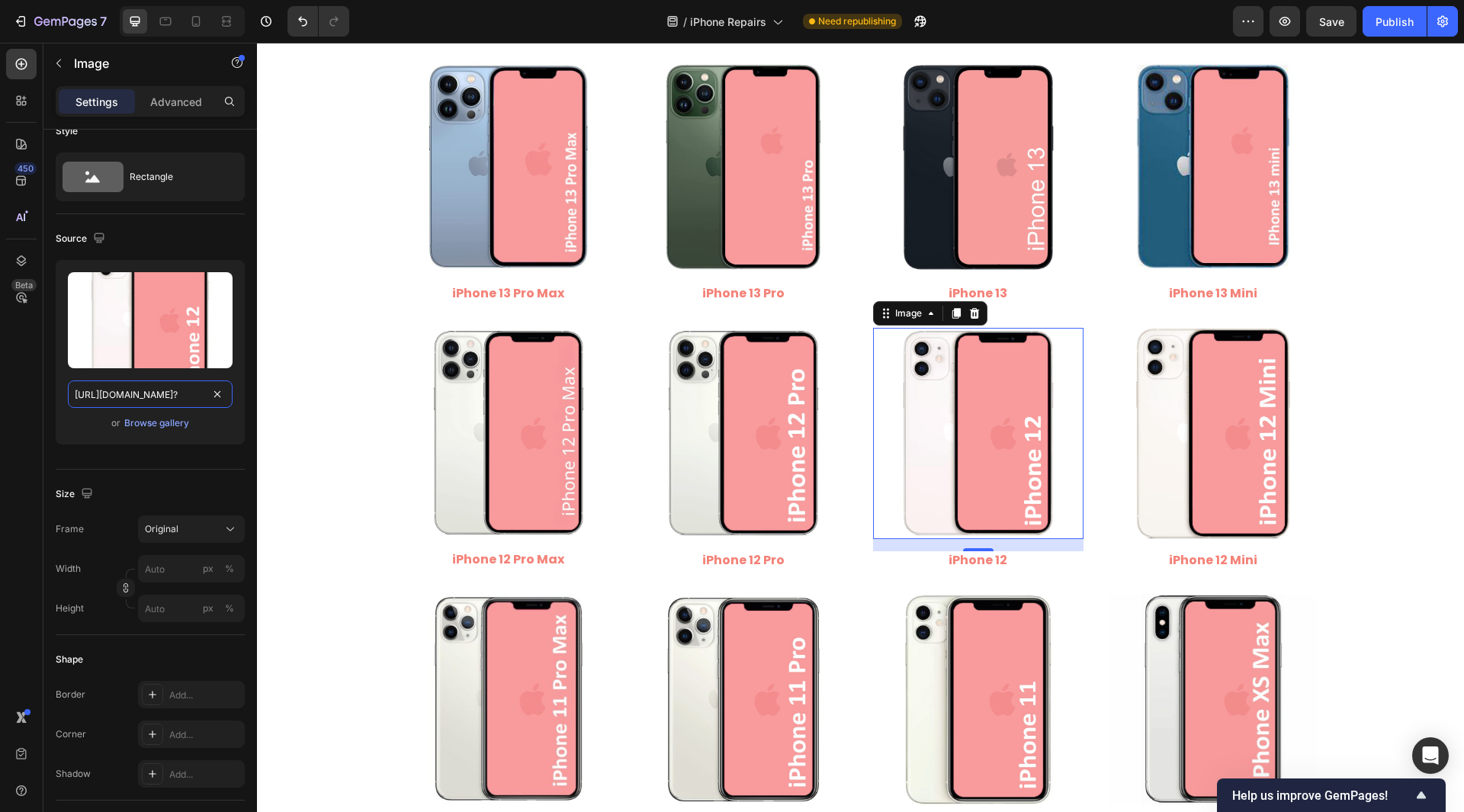
type input "[URL][DOMAIN_NAME]"
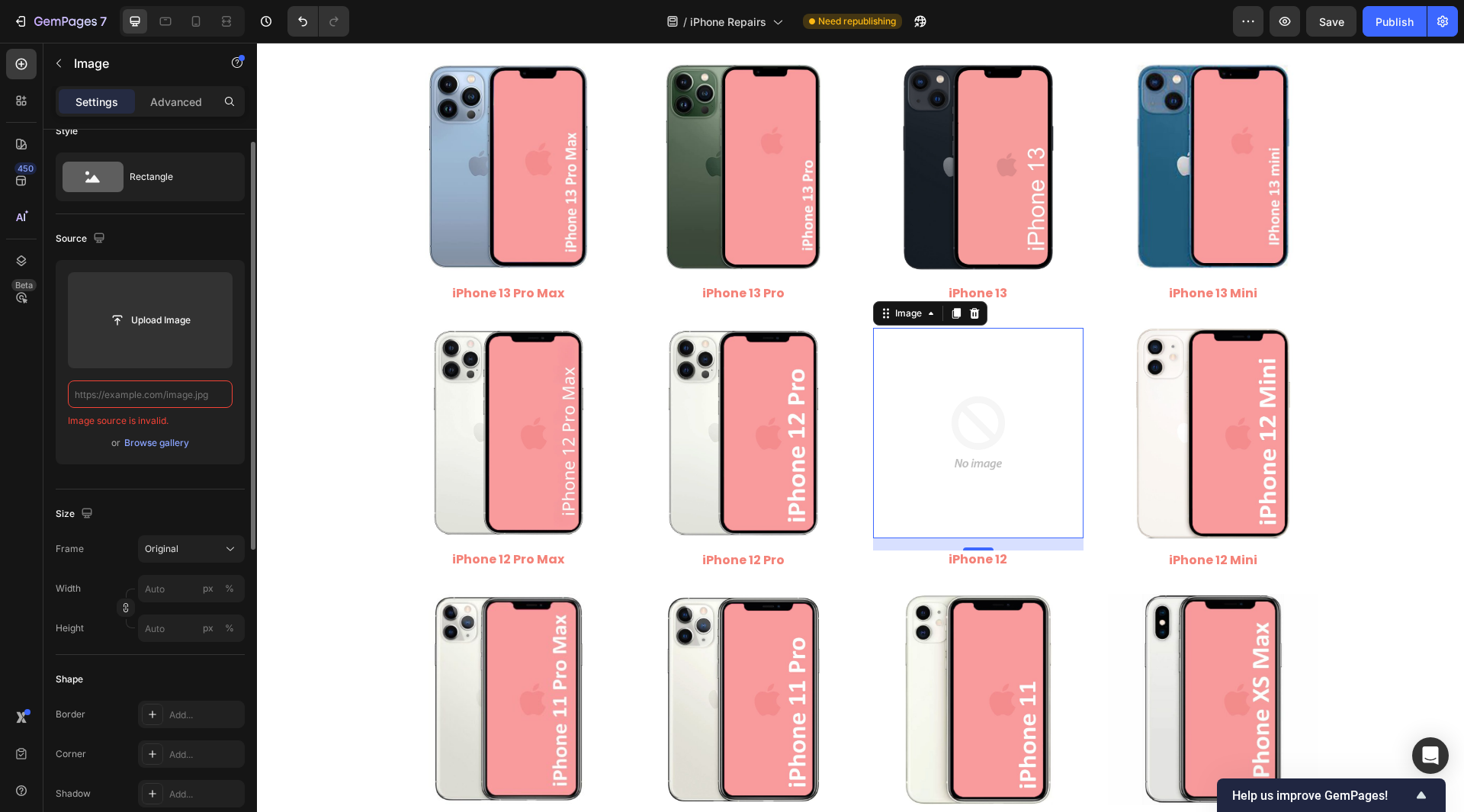
click at [167, 392] on input "text" at bounding box center [150, 394] width 164 height 28
paste input "[URL][DOMAIN_NAME]"
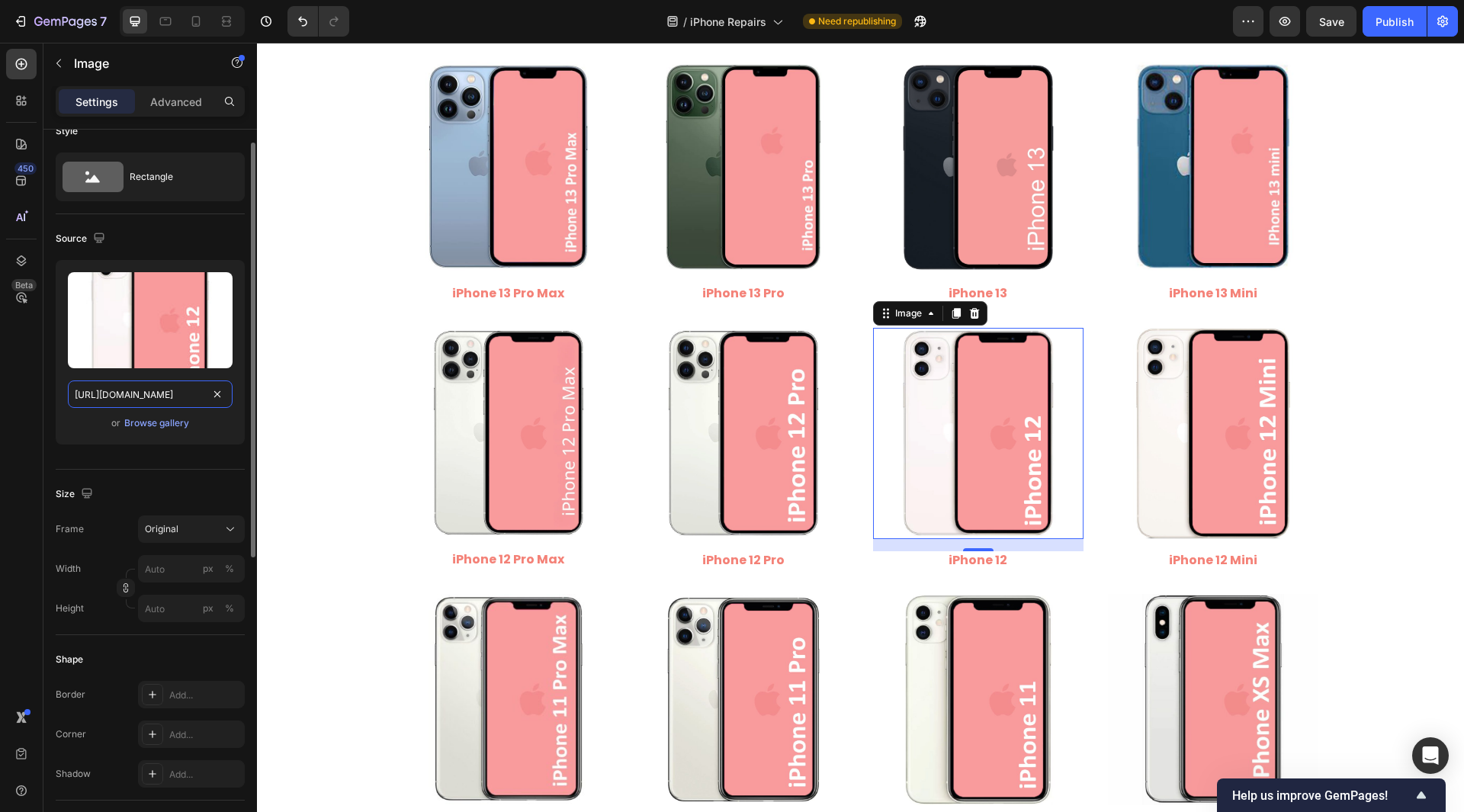
drag, startPoint x: 181, startPoint y: 403, endPoint x: 207, endPoint y: 410, distance: 26.9
click at [207, 410] on div "Upload Image [URL][DOMAIN_NAME] or Browse gallery" at bounding box center [151, 352] width 189 height 184
type input "[URL][DOMAIN_NAME]"
click at [35, 421] on div "450 Beta" at bounding box center [21, 375] width 30 height 653
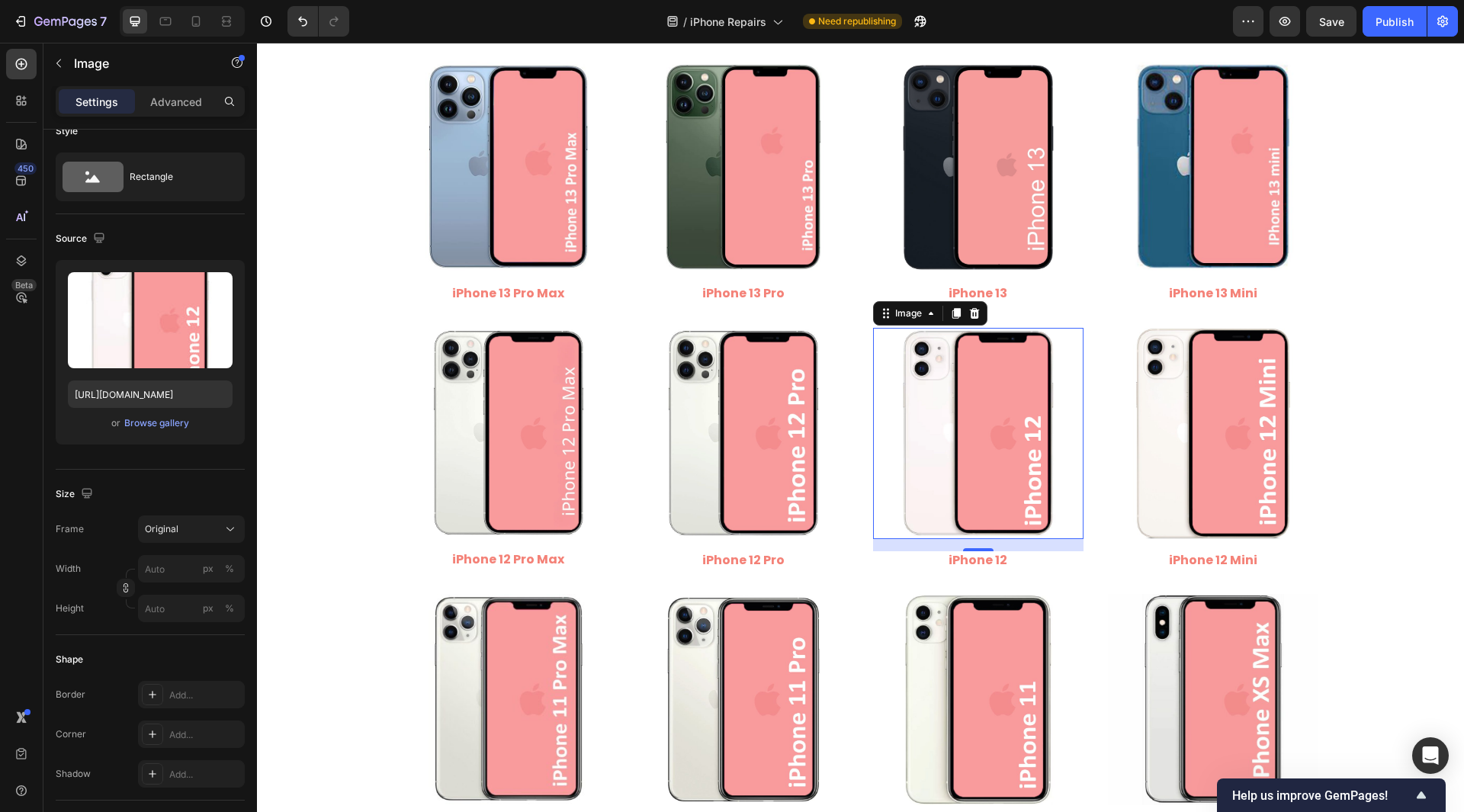
scroll to position [0, 0]
click at [1152, 429] on img at bounding box center [1214, 433] width 211 height 211
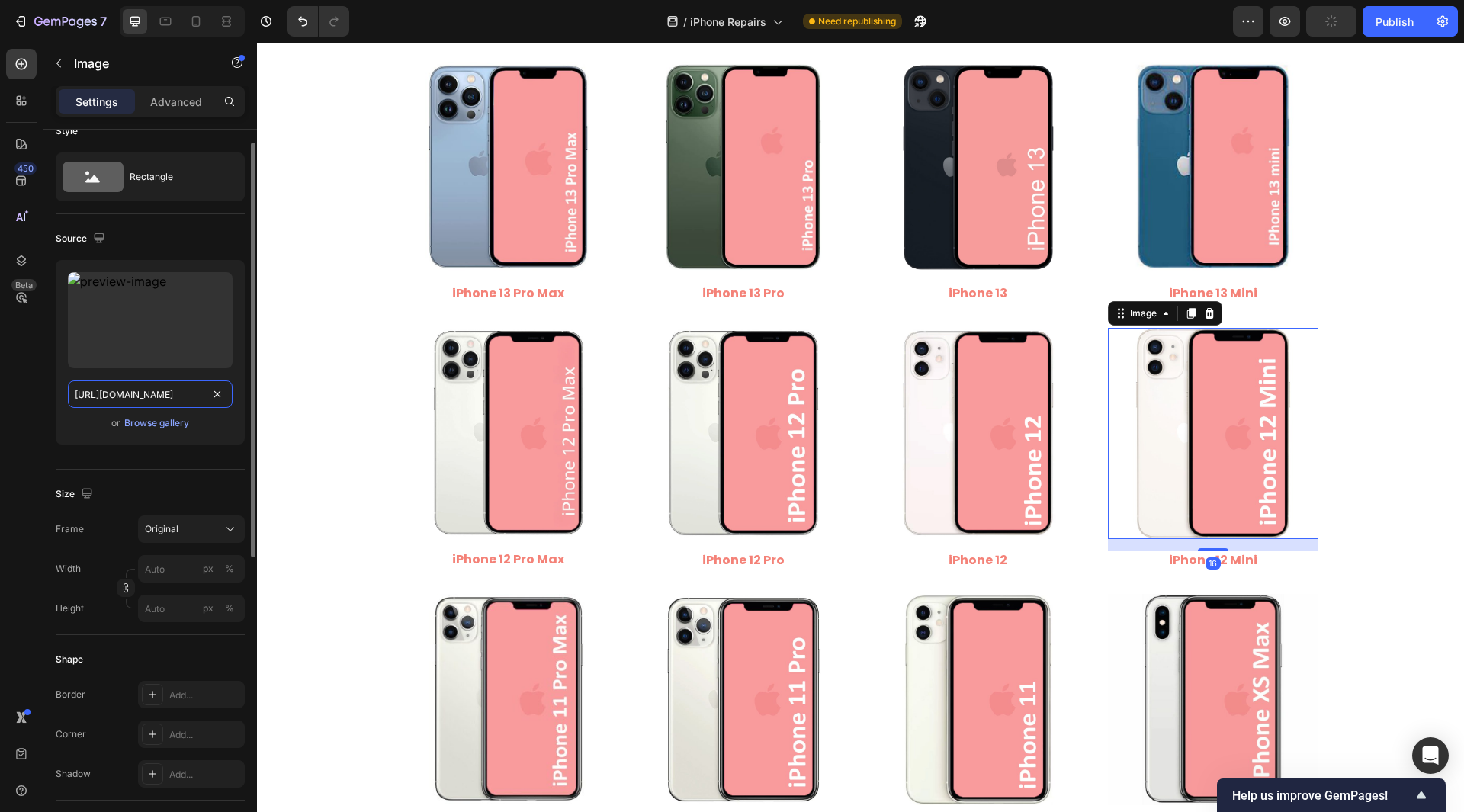
click at [171, 383] on input "[URL][DOMAIN_NAME]" at bounding box center [150, 394] width 164 height 28
drag, startPoint x: 220, startPoint y: 404, endPoint x: 220, endPoint y: 395, distance: 9.0
click at [220, 404] on input "[URL][DOMAIN_NAME]" at bounding box center [150, 394] width 164 height 28
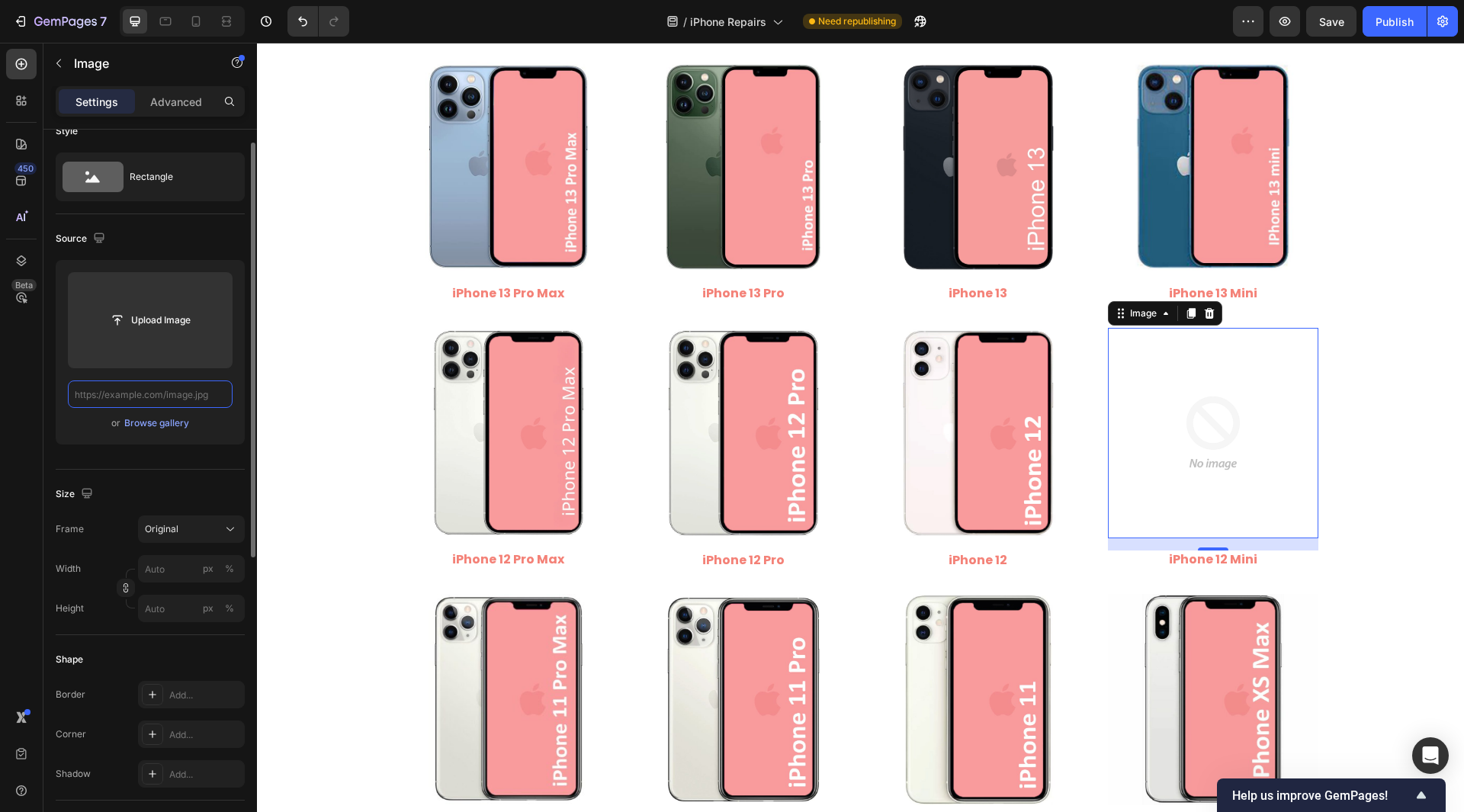
click at [119, 393] on input "text" at bounding box center [150, 394] width 164 height 28
paste input "[URL][DOMAIN_NAME]"
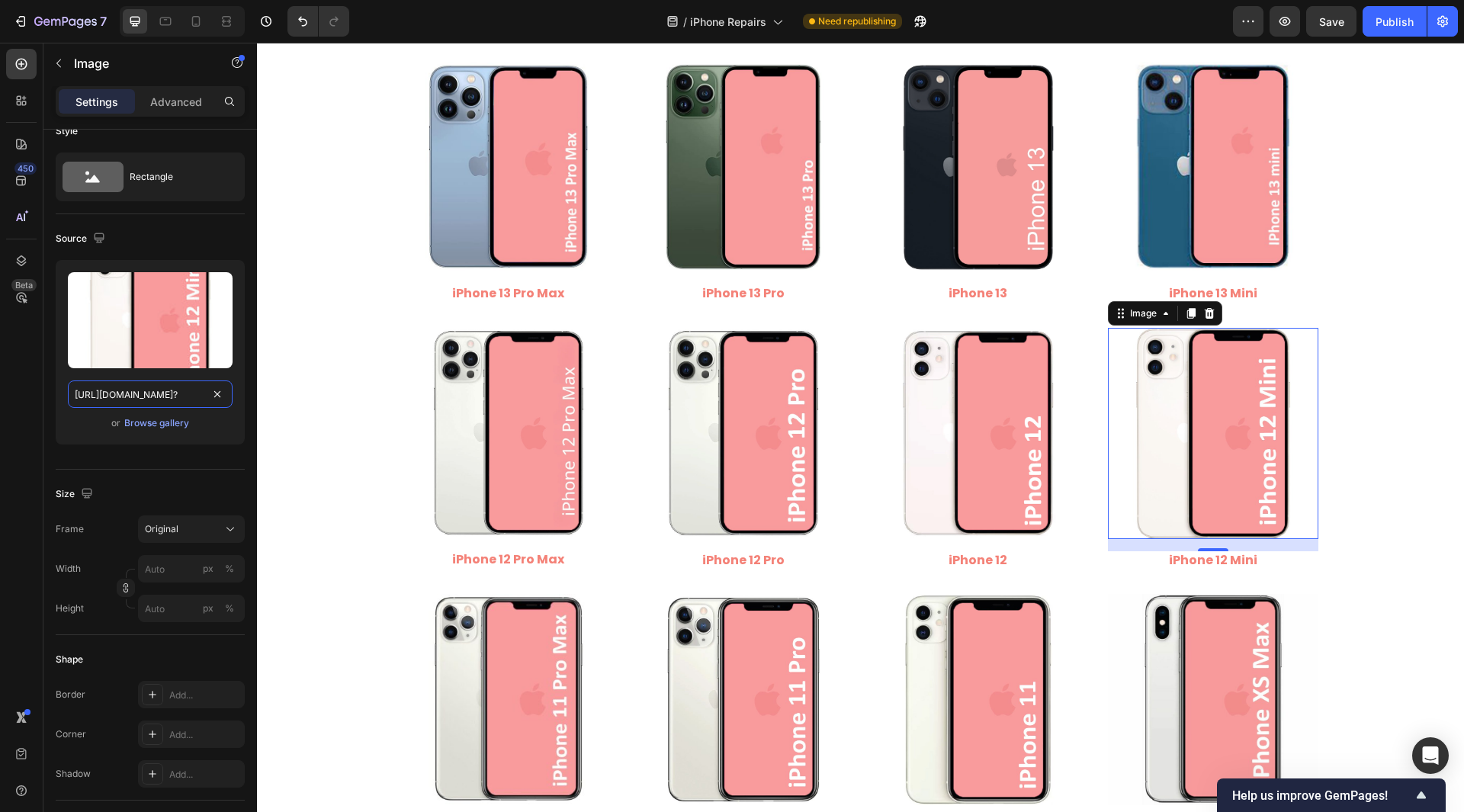
type input "[URL][DOMAIN_NAME]"
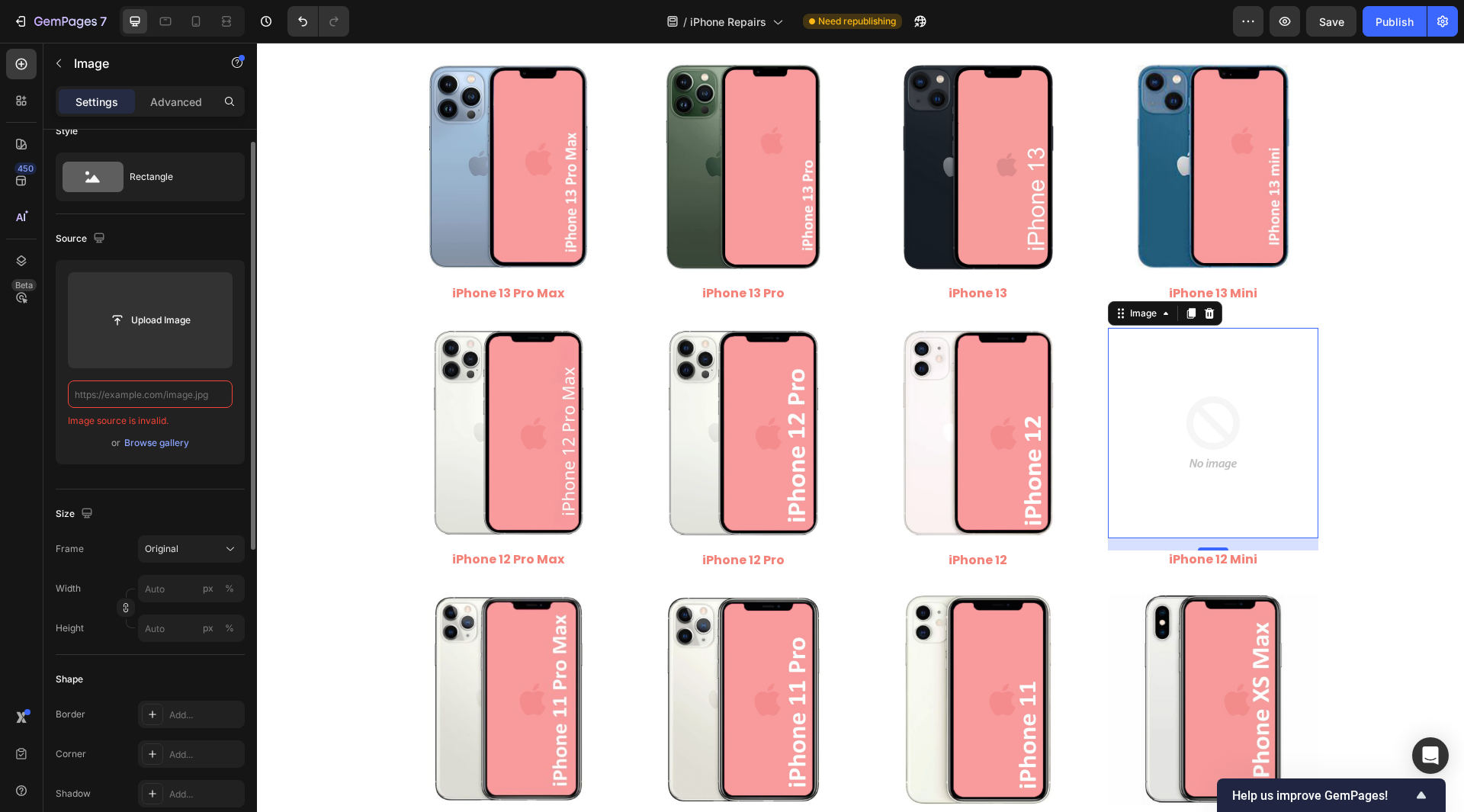
click at [182, 396] on input "text" at bounding box center [150, 394] width 164 height 28
paste input "[URL][DOMAIN_NAME]"
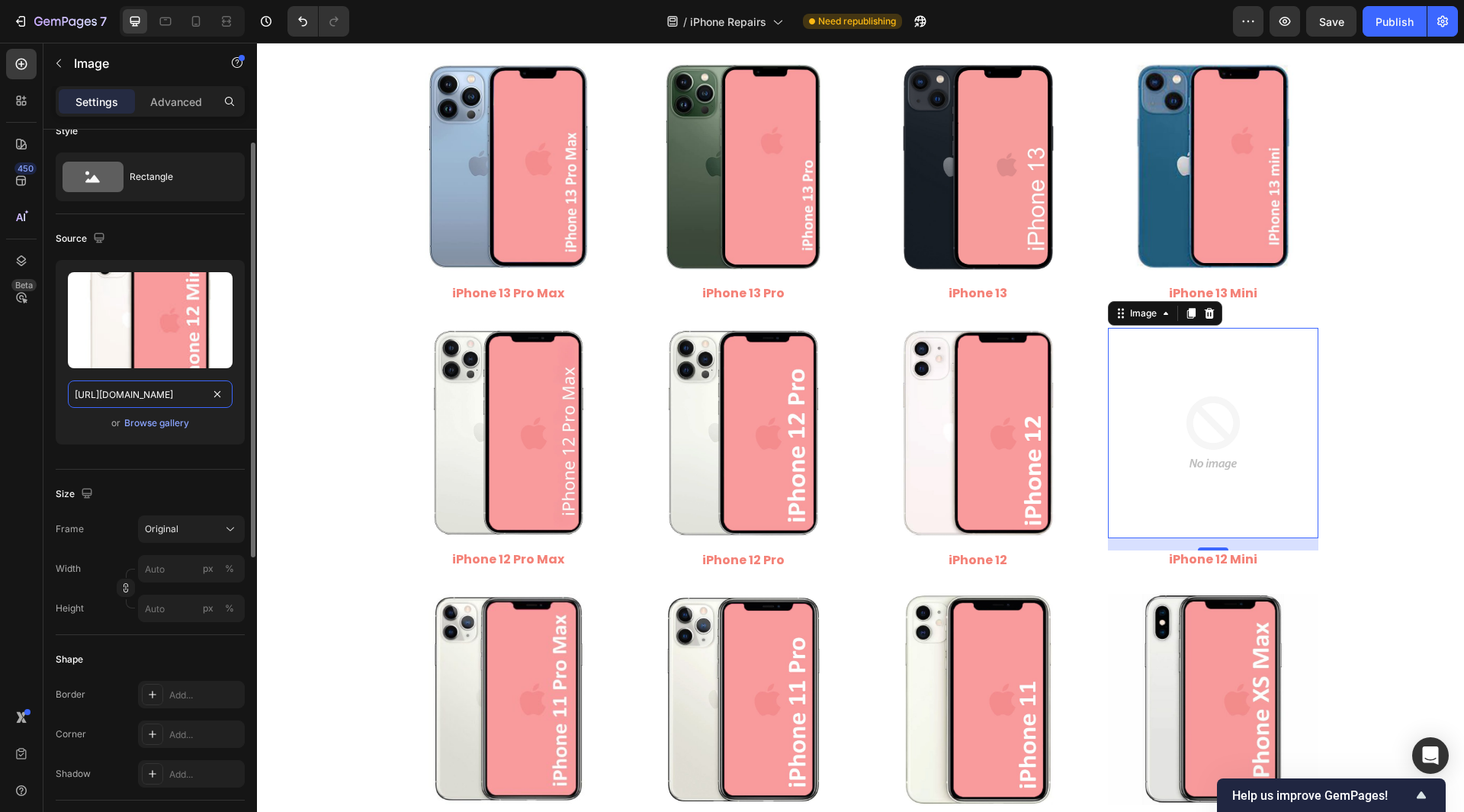
scroll to position [0, 263]
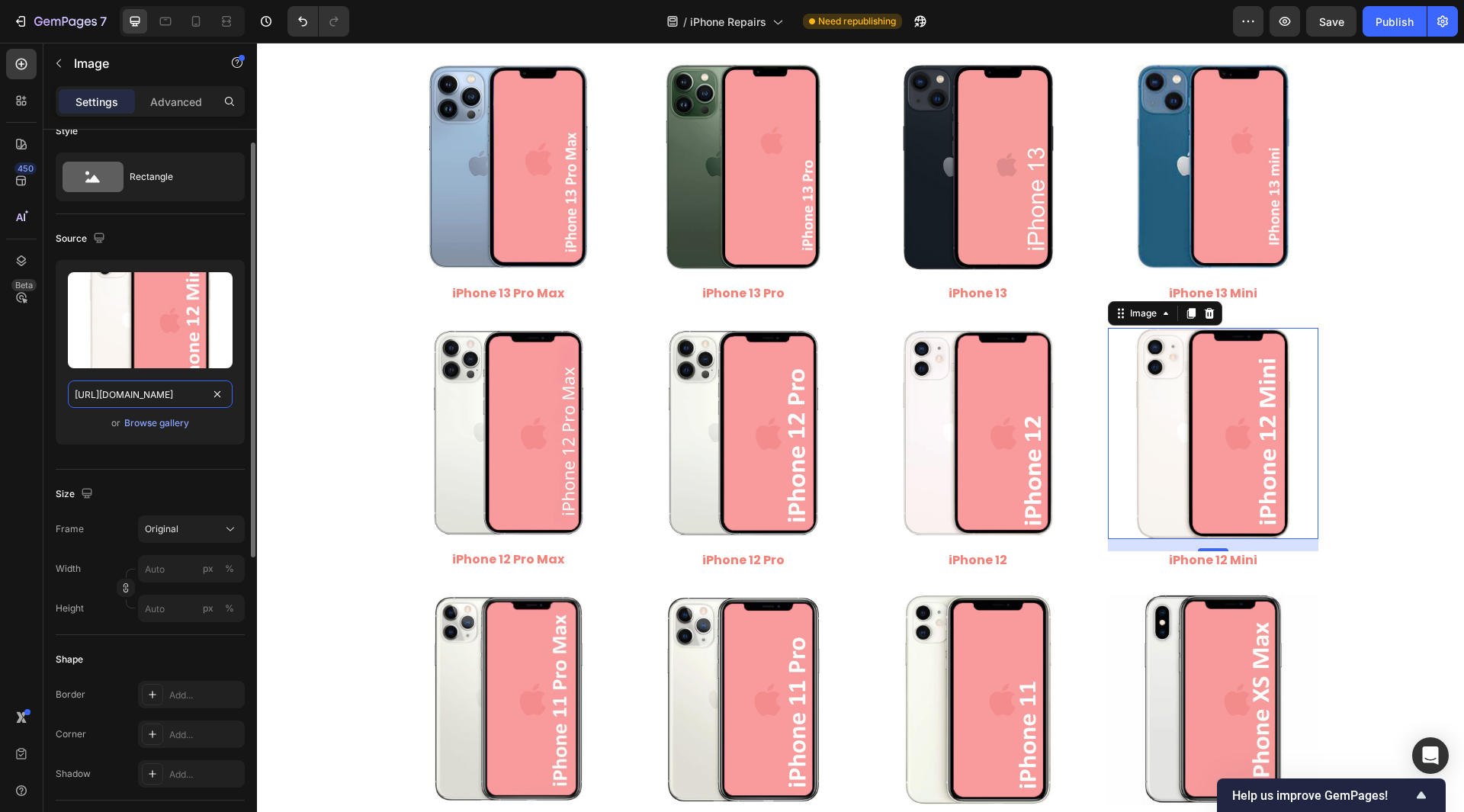
drag, startPoint x: 133, startPoint y: 396, endPoint x: 244, endPoint y: 413, distance: 112.3
click at [244, 413] on div "Style Rectangle Source Upload Image [URL][DOMAIN_NAME] or Browse gallery Size F…" at bounding box center [151, 741] width 213 height 1270
type input "[URL][DOMAIN_NAME]"
click at [23, 440] on div "450 Beta" at bounding box center [21, 375] width 30 height 653
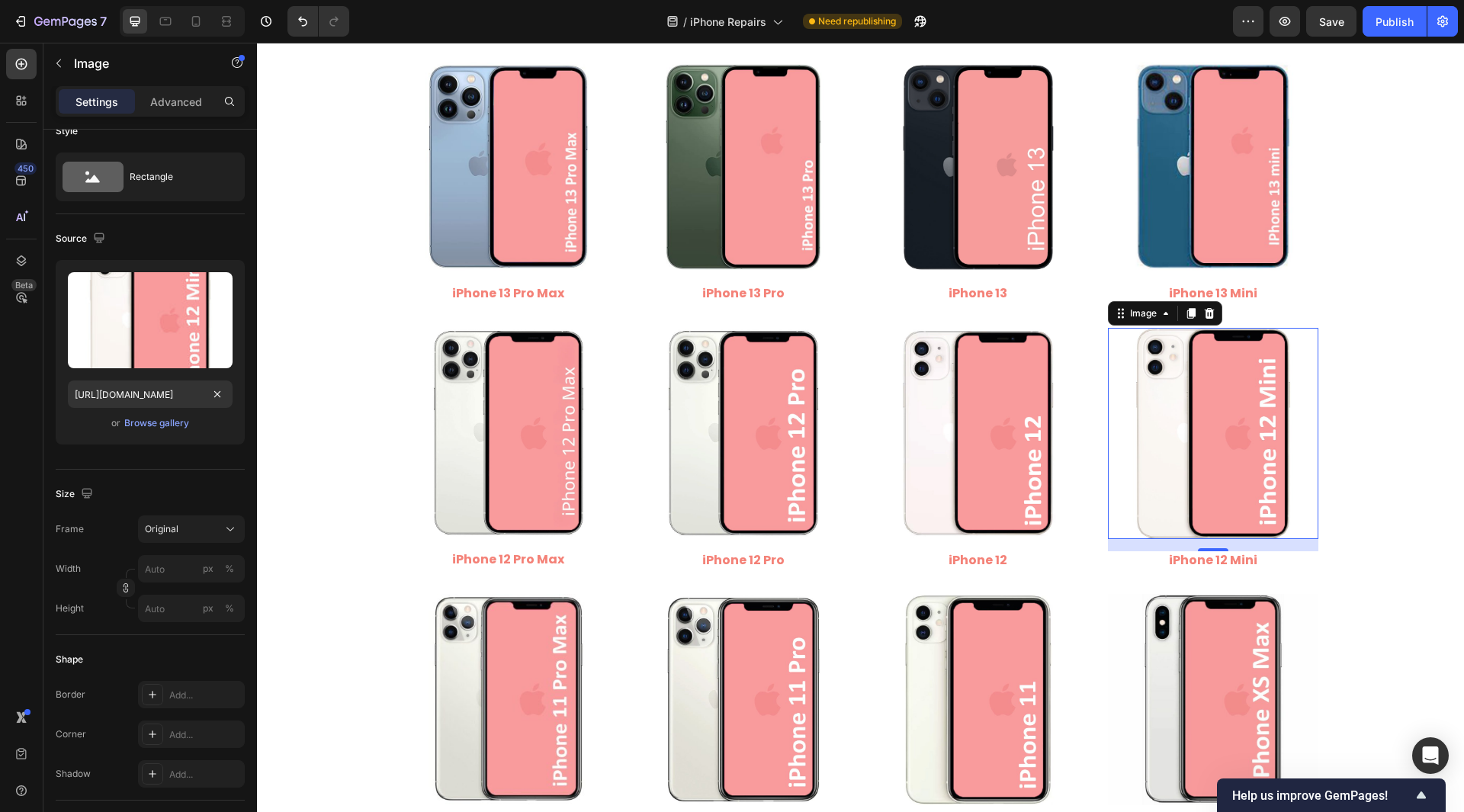
scroll to position [0, 0]
click at [1333, 23] on icon "button" at bounding box center [1331, 22] width 15 height 15
click at [1381, 24] on div "Publish" at bounding box center [1395, 22] width 38 height 16
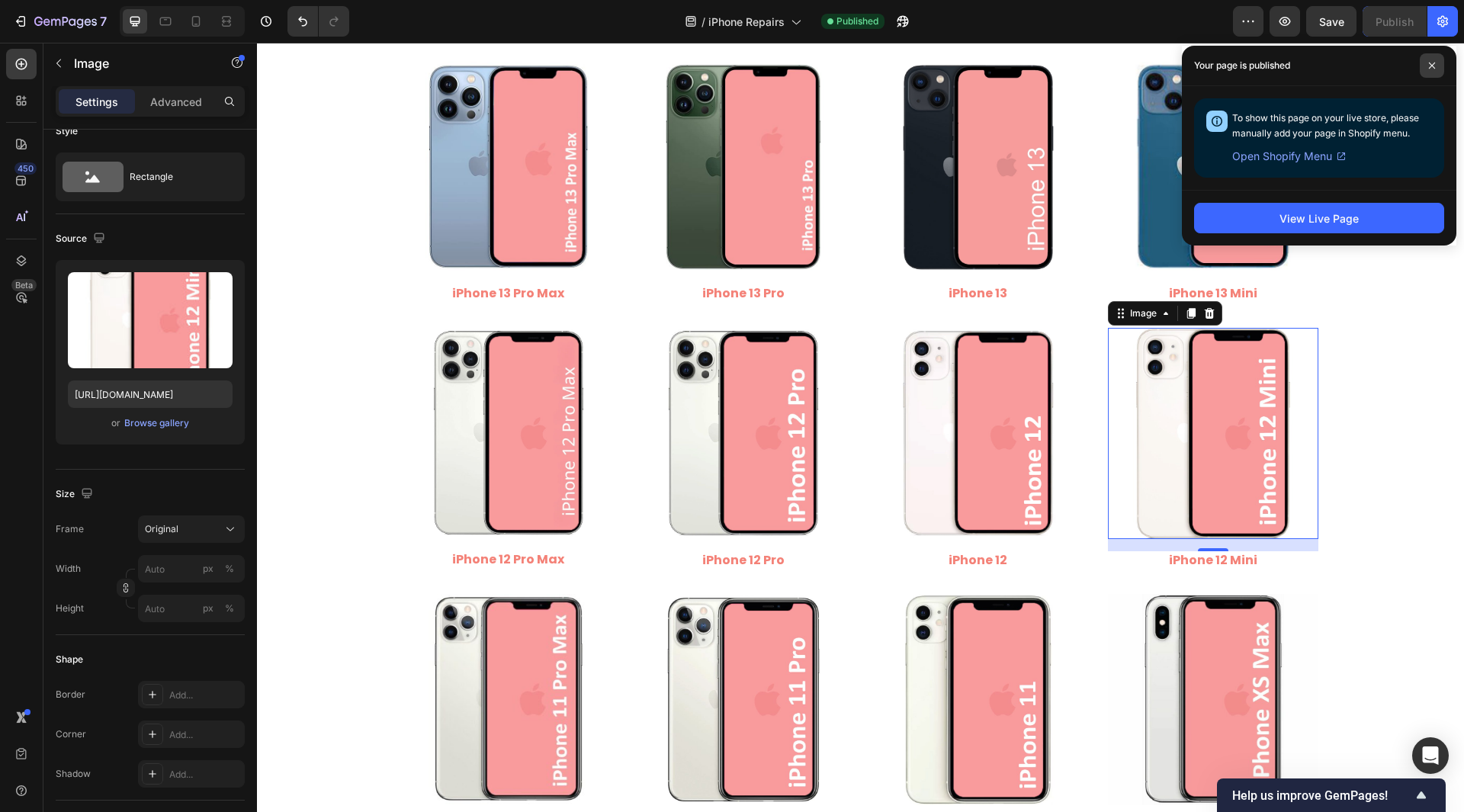
click at [1427, 70] on span at bounding box center [1432, 65] width 24 height 24
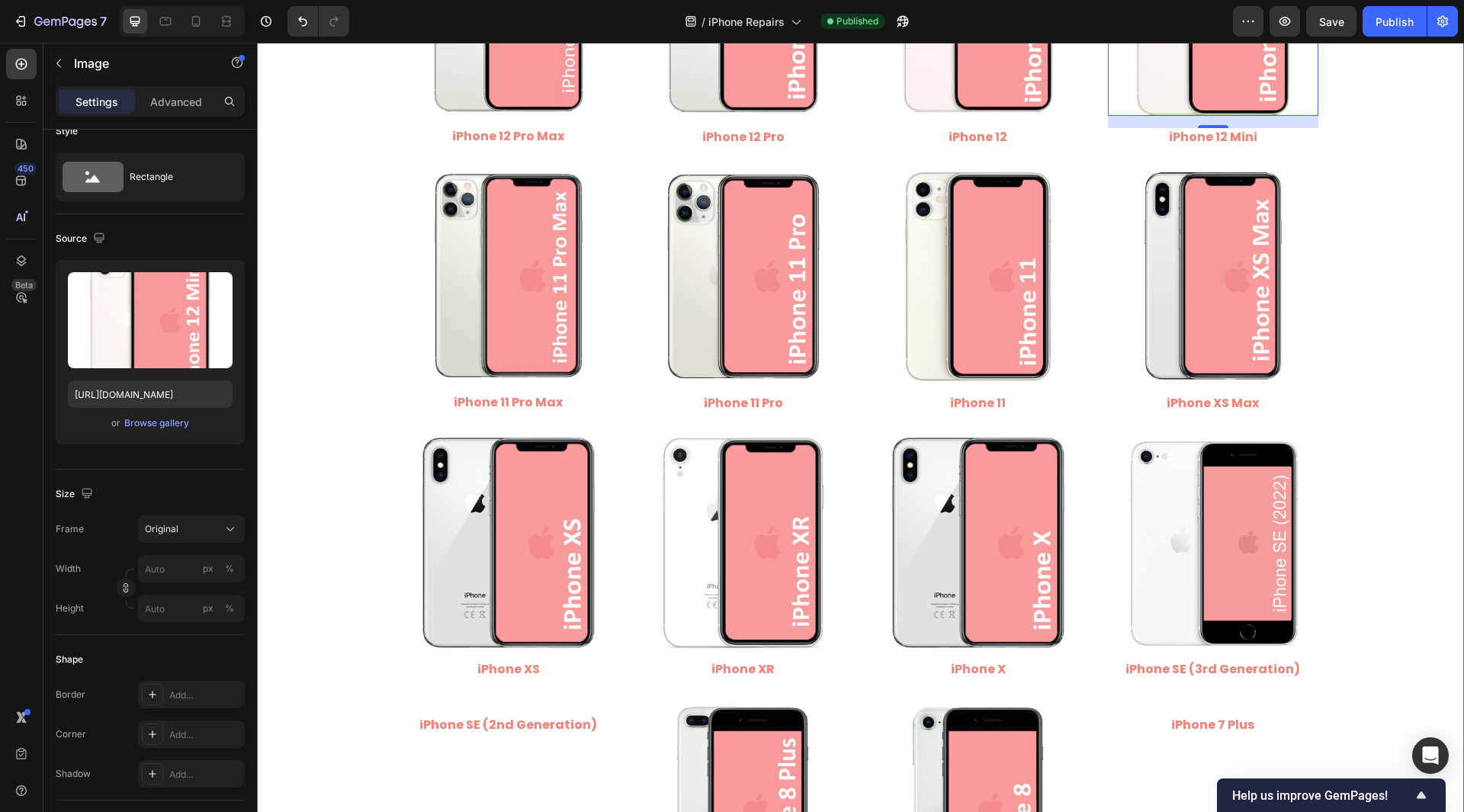
scroll to position [1449, 0]
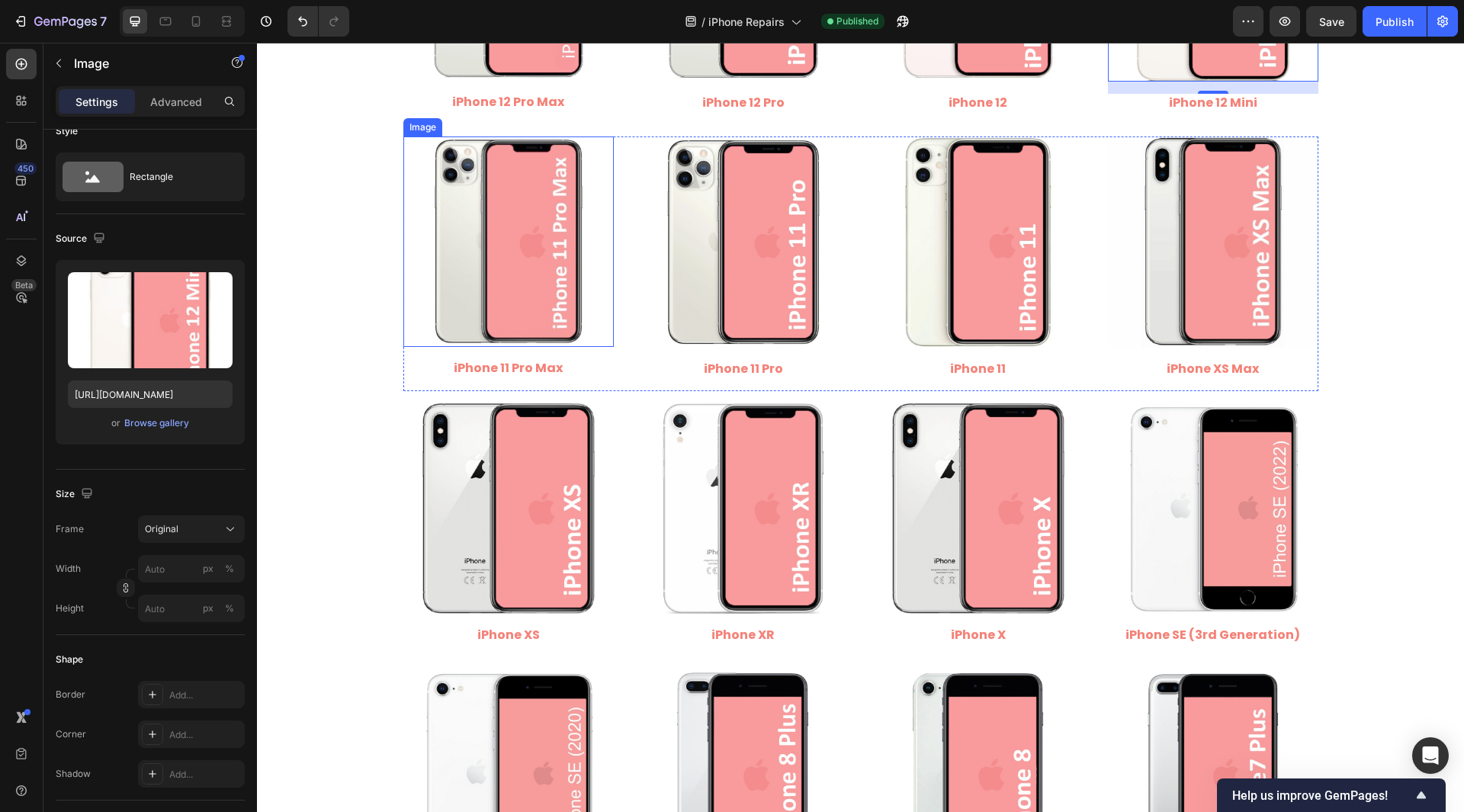
click at [534, 246] on img at bounding box center [509, 242] width 211 height 211
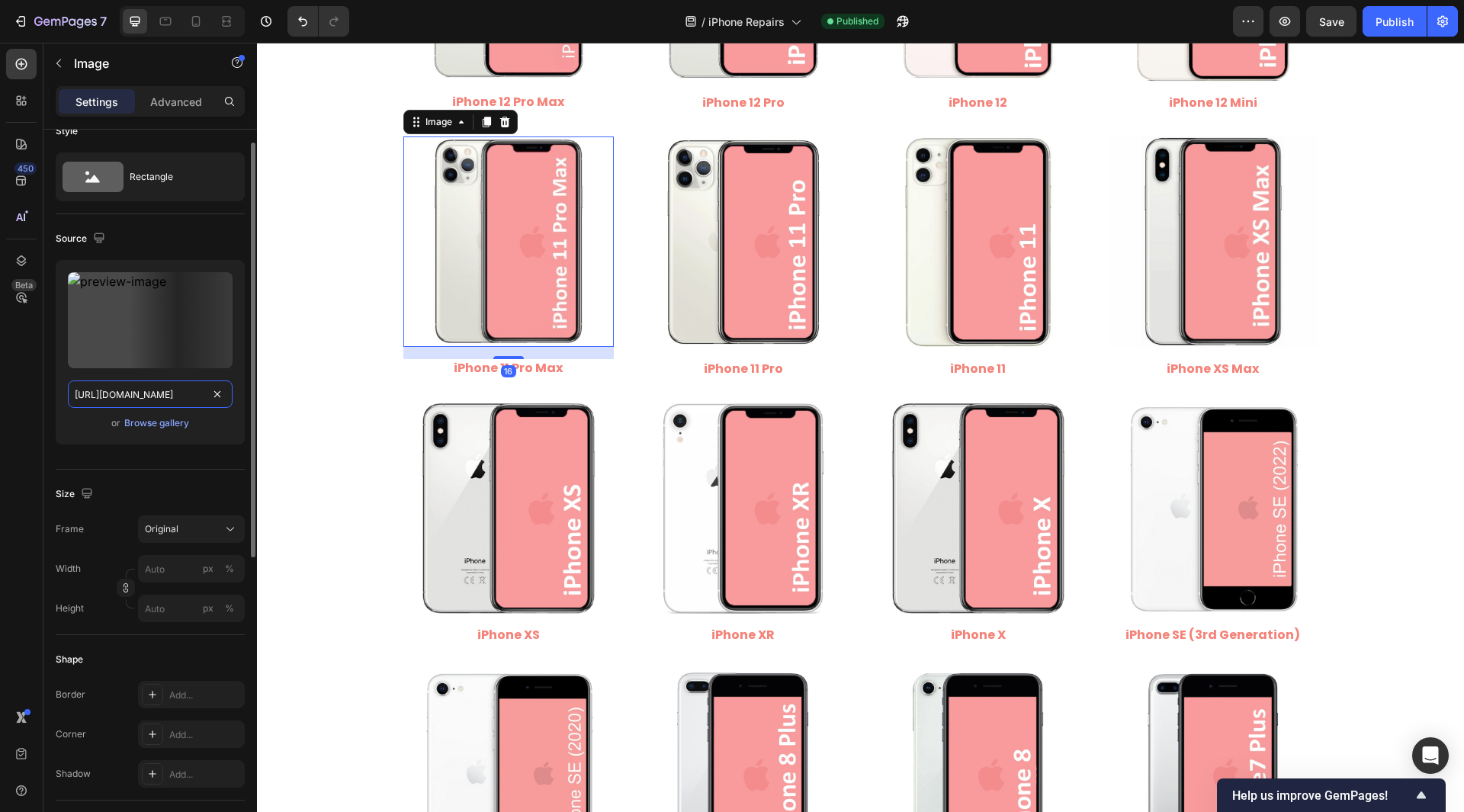
click at [170, 388] on input "[URL][DOMAIN_NAME]" at bounding box center [150, 394] width 164 height 28
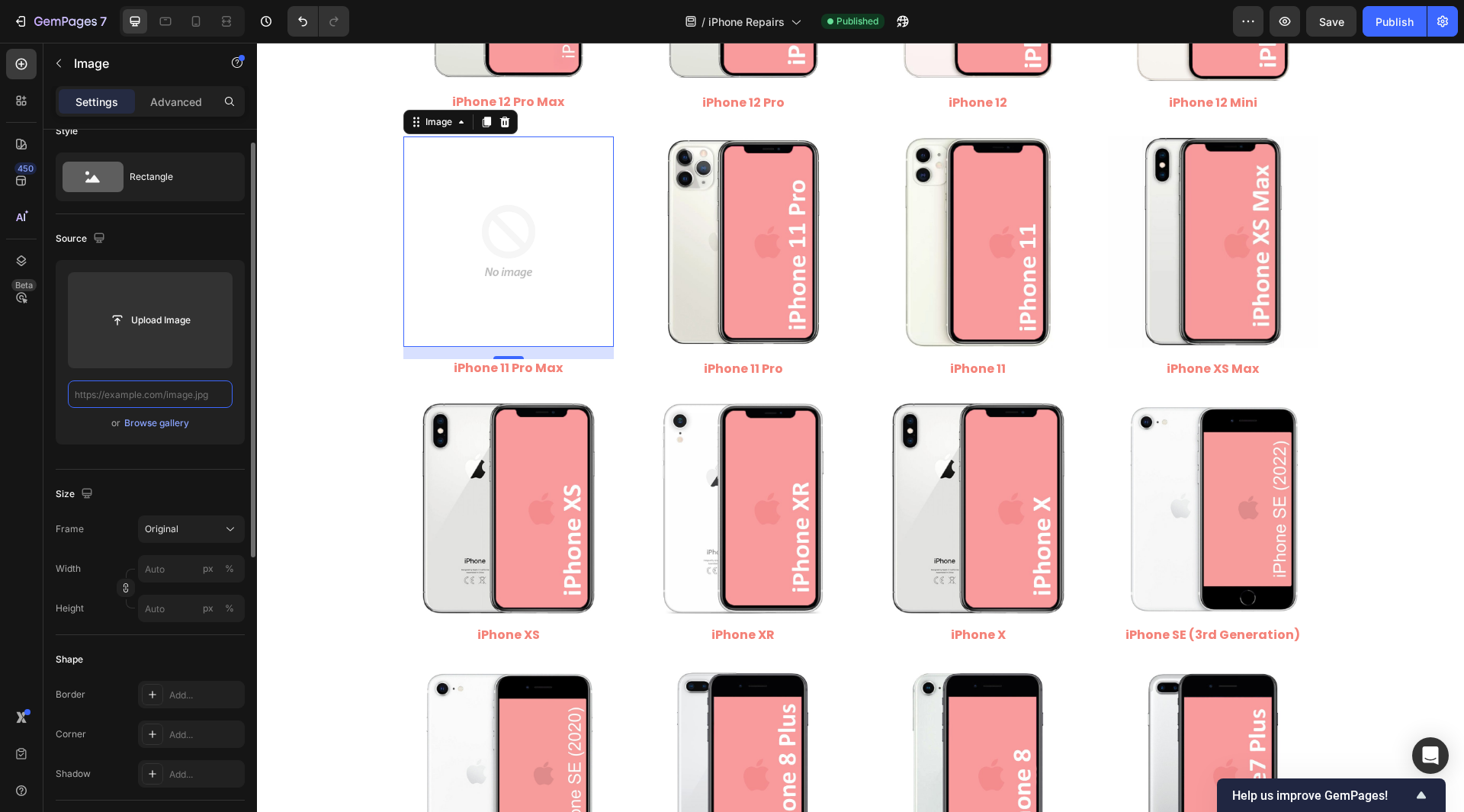
click at [181, 392] on input "text" at bounding box center [150, 394] width 164 height 28
paste input "[URL][DOMAIN_NAME]"
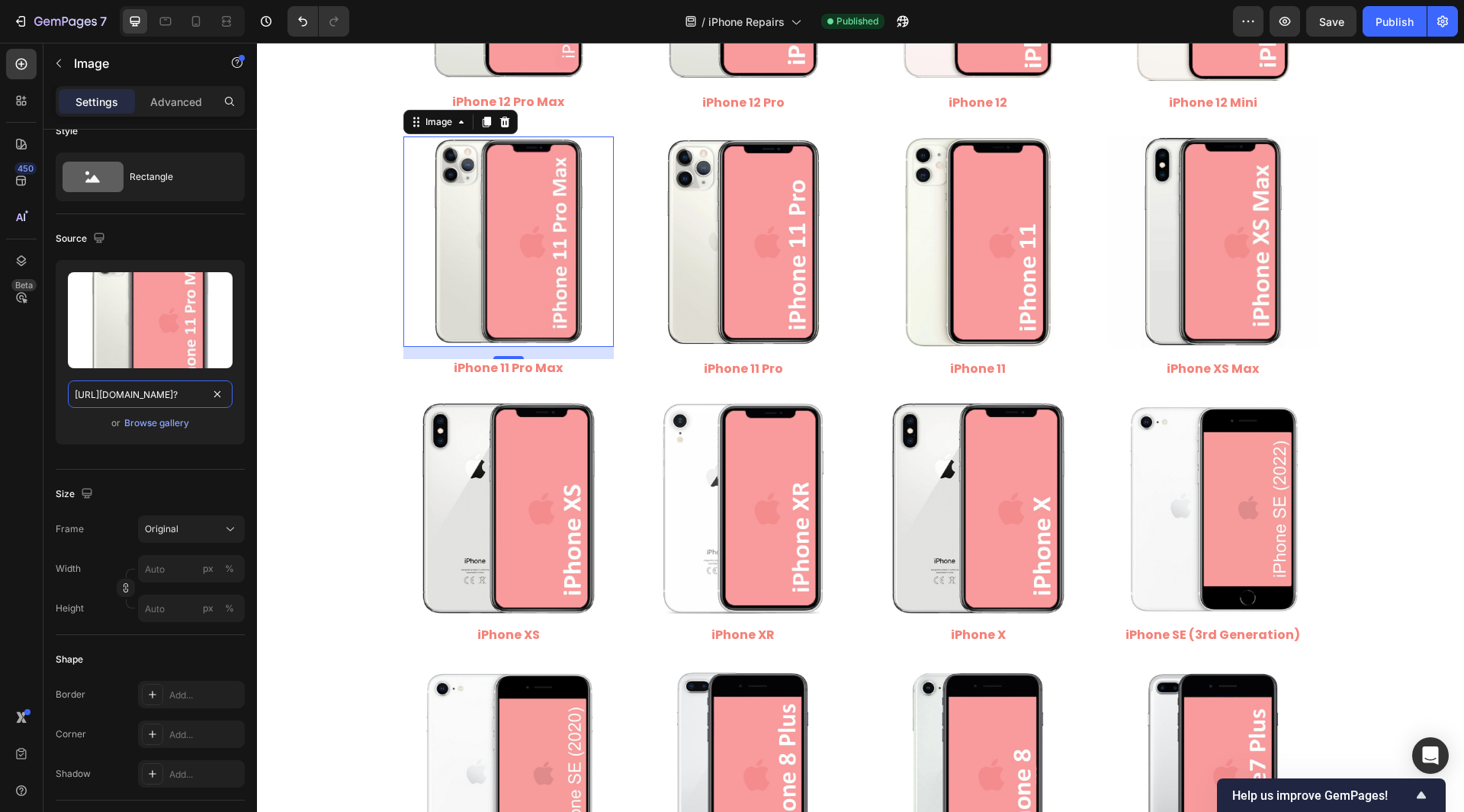
type input "[URL][DOMAIN_NAME]"
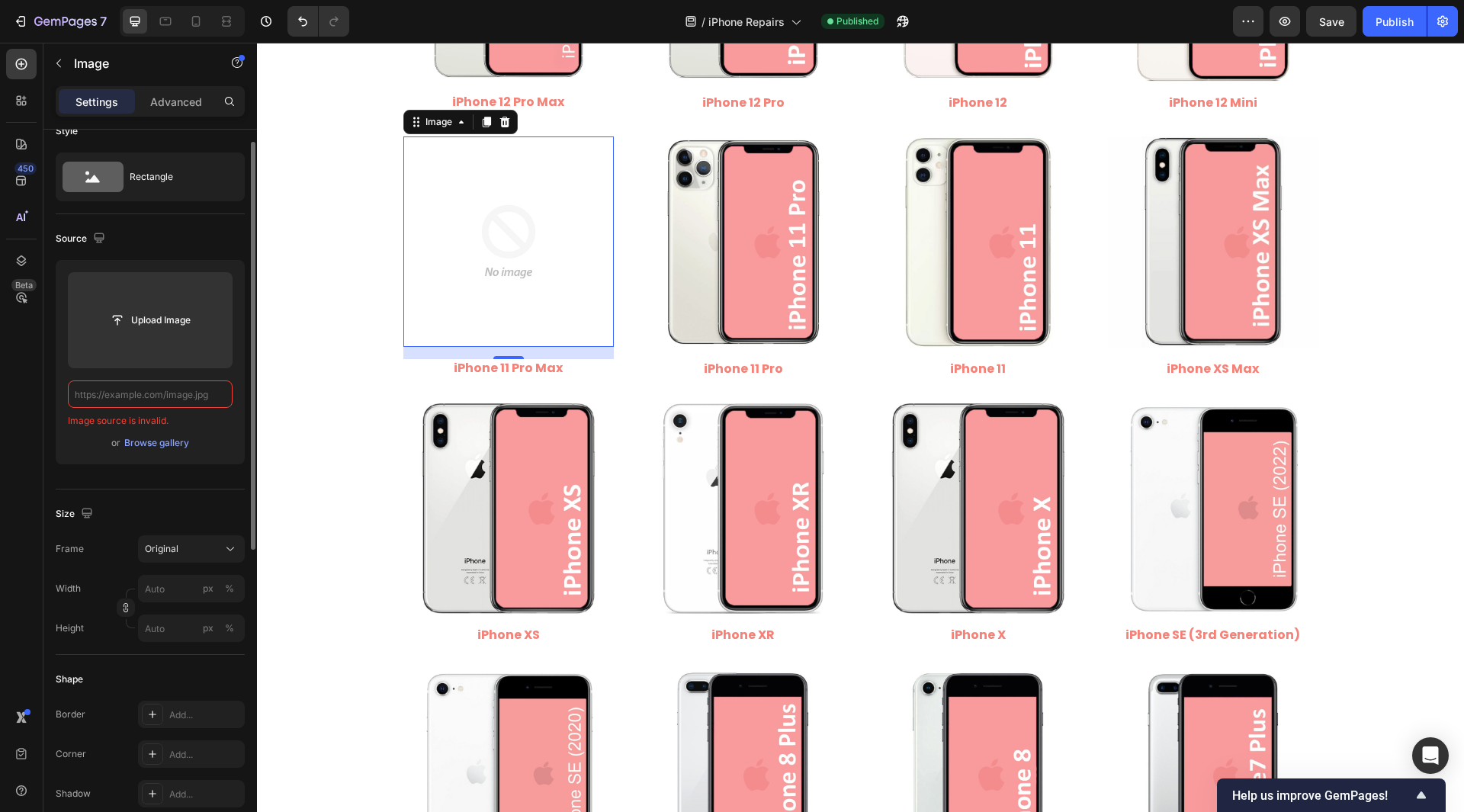
click at [188, 391] on input "text" at bounding box center [150, 394] width 164 height 28
paste input "[URL][DOMAIN_NAME]"
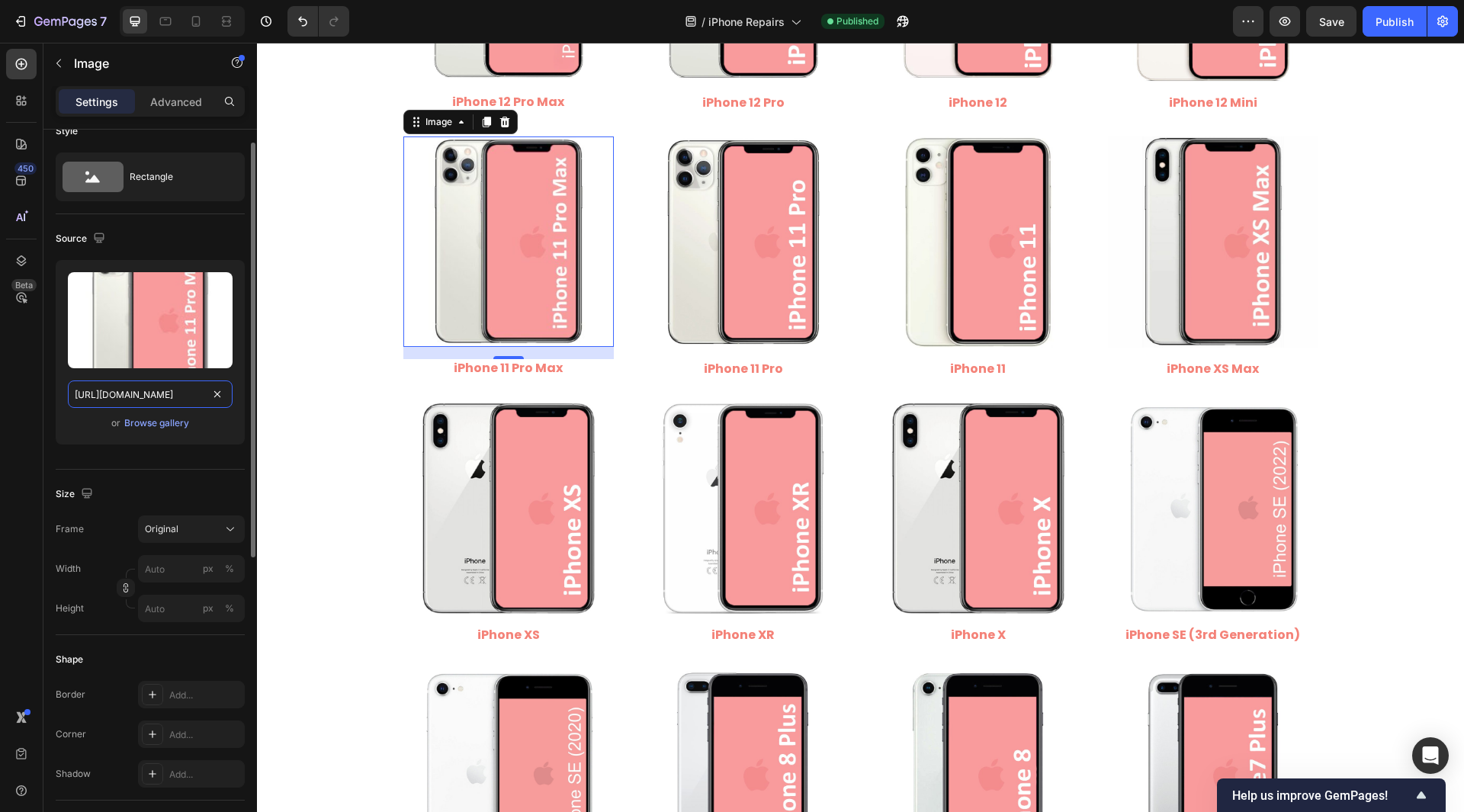
drag, startPoint x: 133, startPoint y: 395, endPoint x: 230, endPoint y: 433, distance: 104.2
click at [230, 433] on div "Upload Image [URL][DOMAIN_NAME] or Browse gallery" at bounding box center [151, 352] width 189 height 184
type input "[URL][DOMAIN_NAME]"
click at [28, 424] on div "450 Beta" at bounding box center [21, 375] width 30 height 653
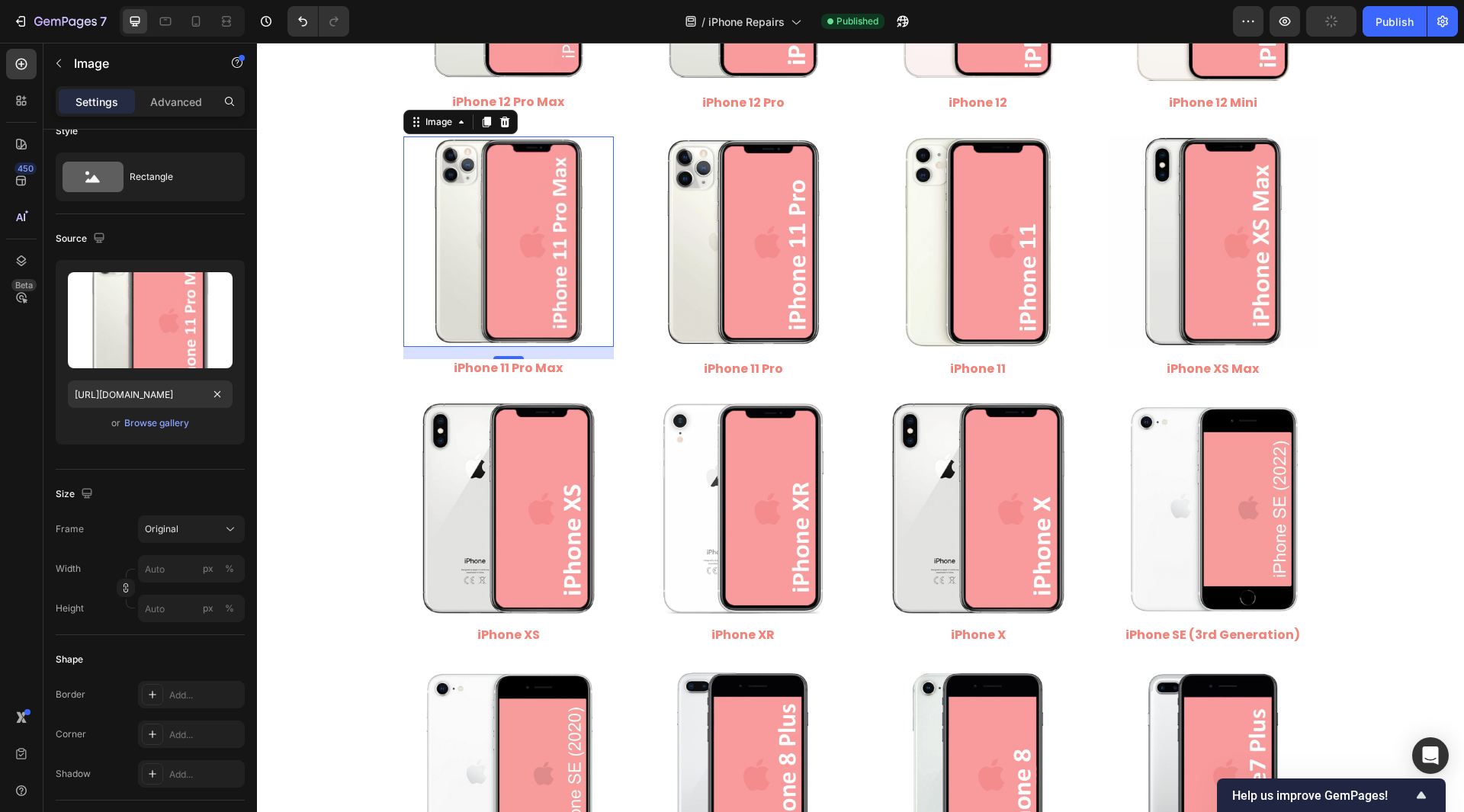
scroll to position [0, 0]
click at [675, 254] on img at bounding box center [744, 242] width 211 height 211
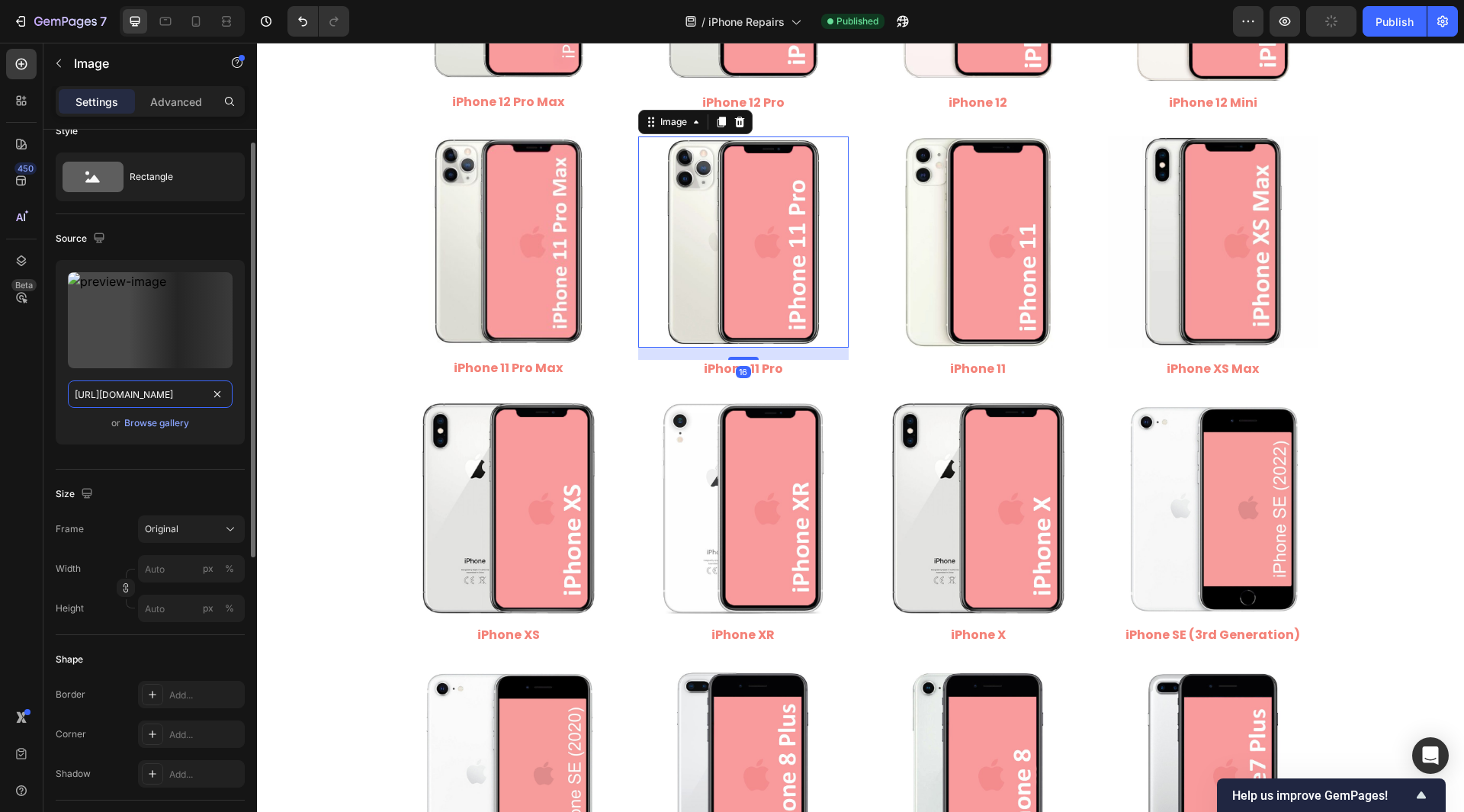
click at [175, 397] on input "[URL][DOMAIN_NAME]" at bounding box center [150, 394] width 164 height 28
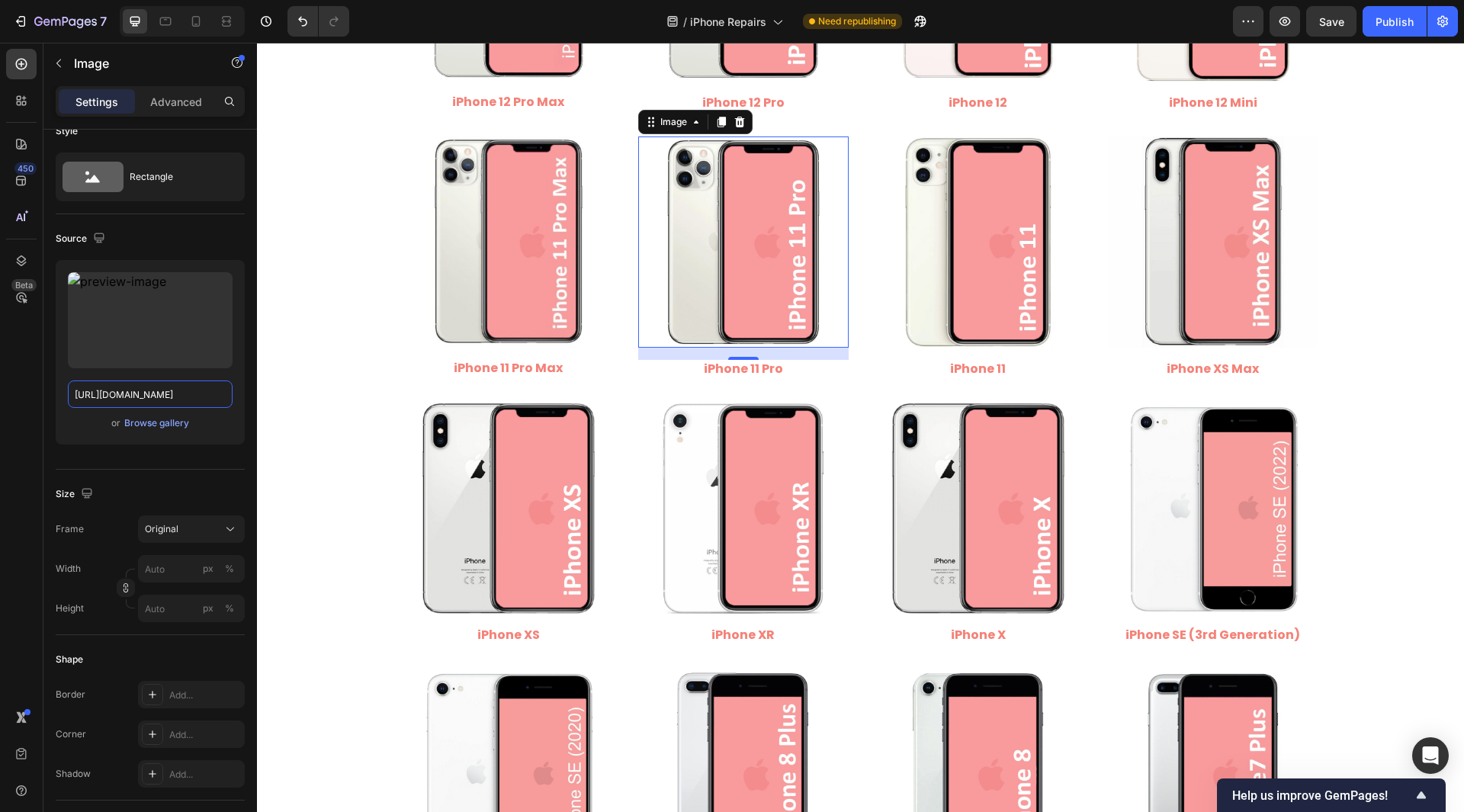
scroll to position [0, 0]
click at [985, 279] on img at bounding box center [979, 242] width 211 height 211
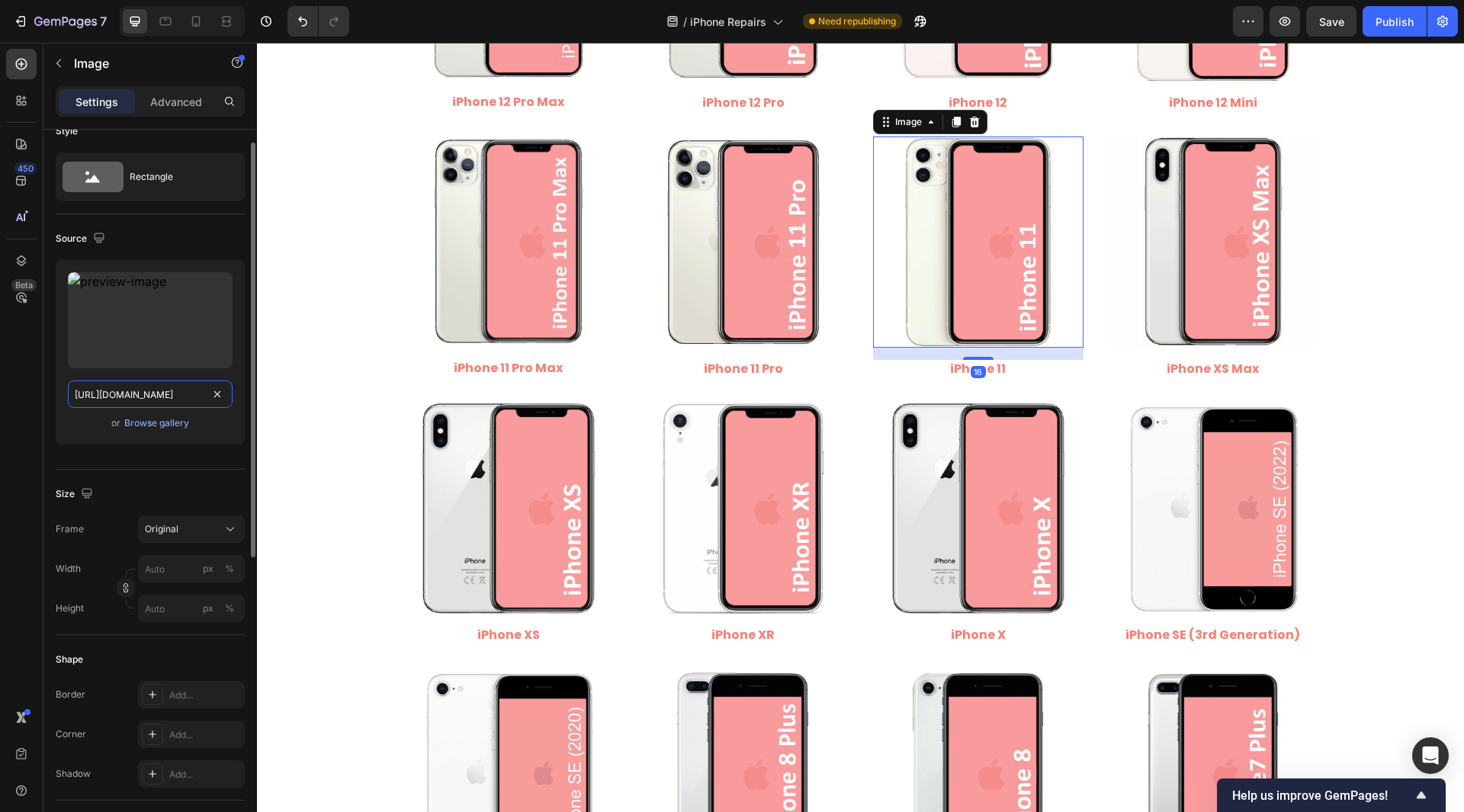
click at [145, 395] on input "[URL][DOMAIN_NAME]" at bounding box center [150, 394] width 164 height 28
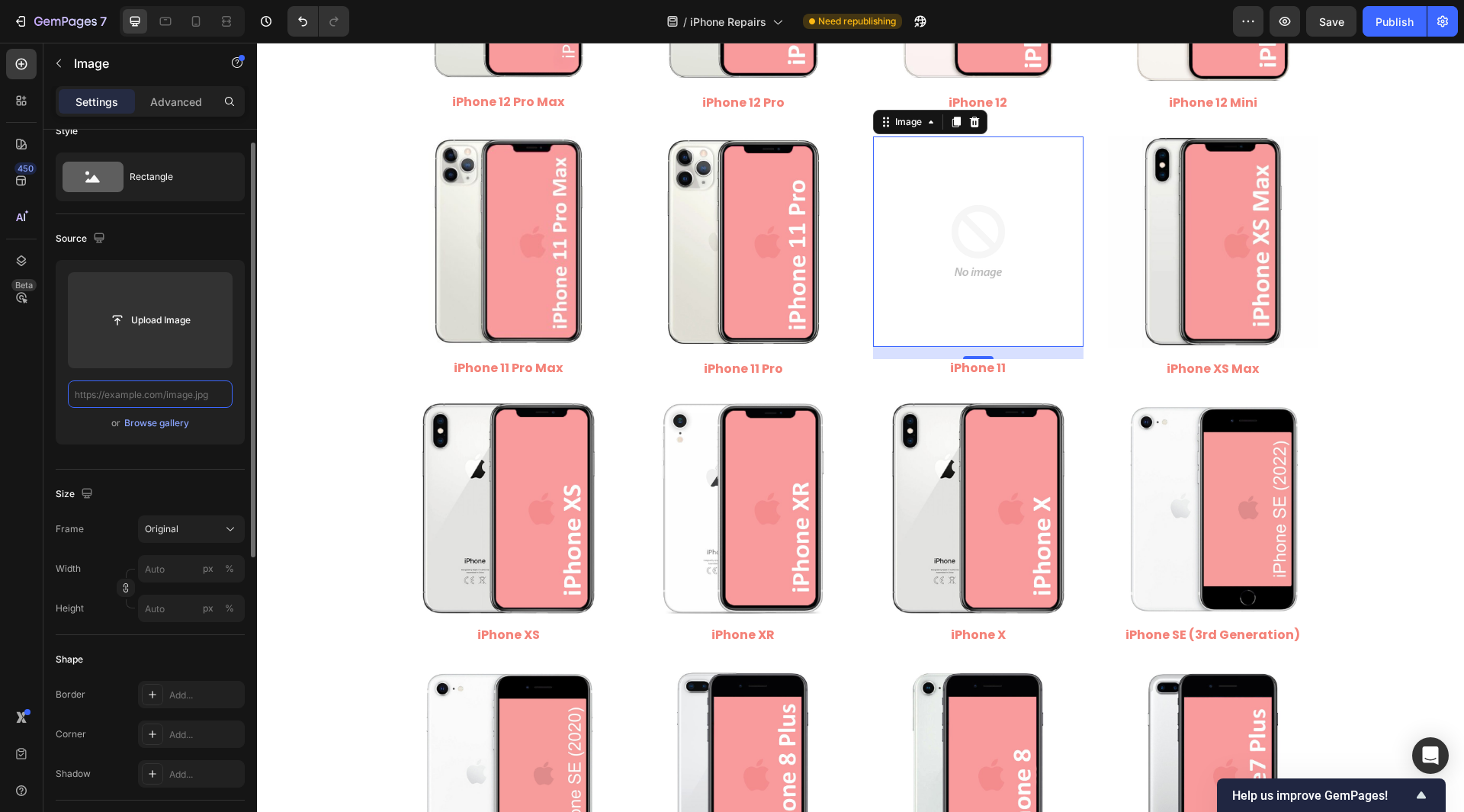
click at [170, 399] on input "text" at bounding box center [150, 394] width 164 height 28
paste input "[URL][DOMAIN_NAME]"
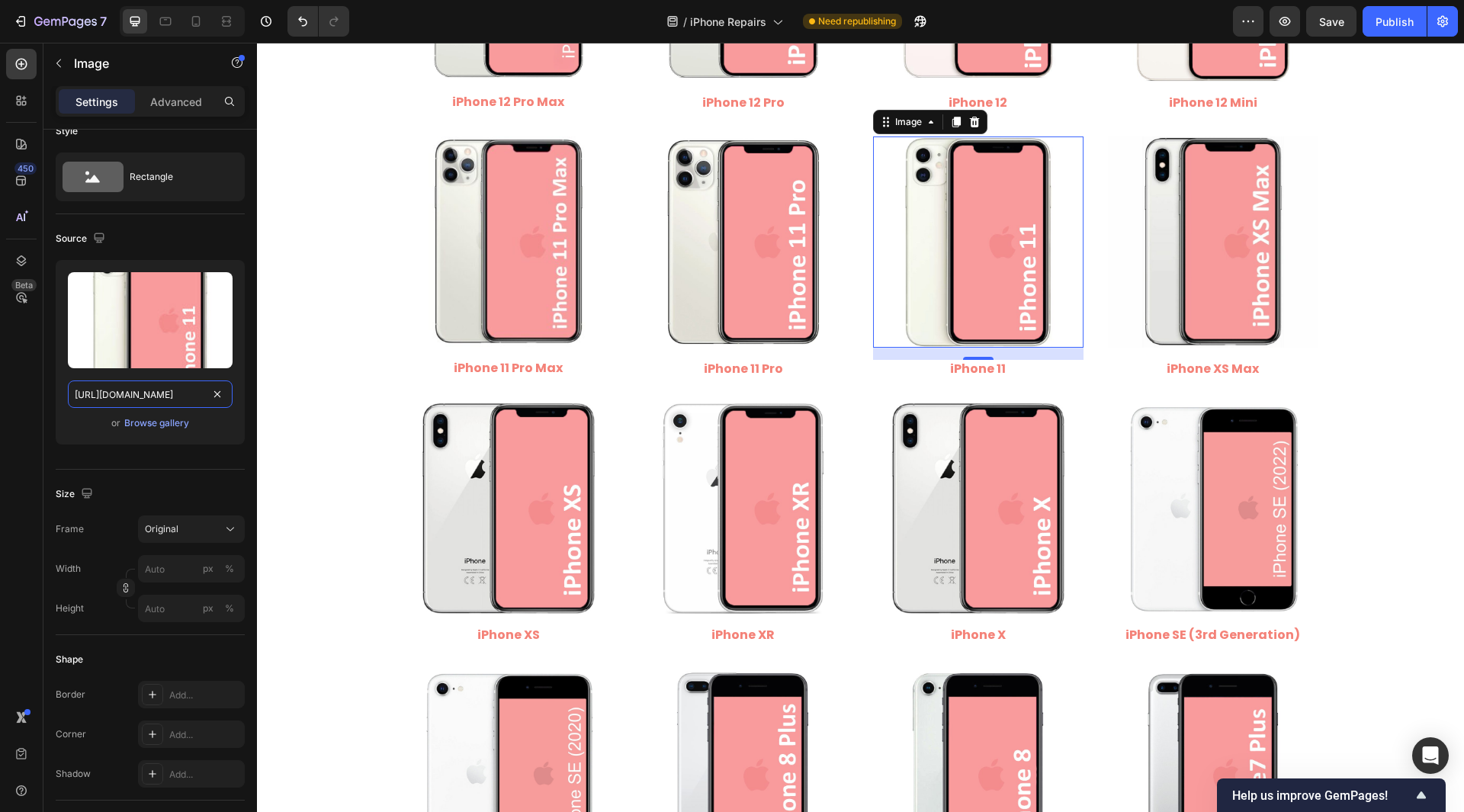
scroll to position [0, 170]
type input "[URL][DOMAIN_NAME]"
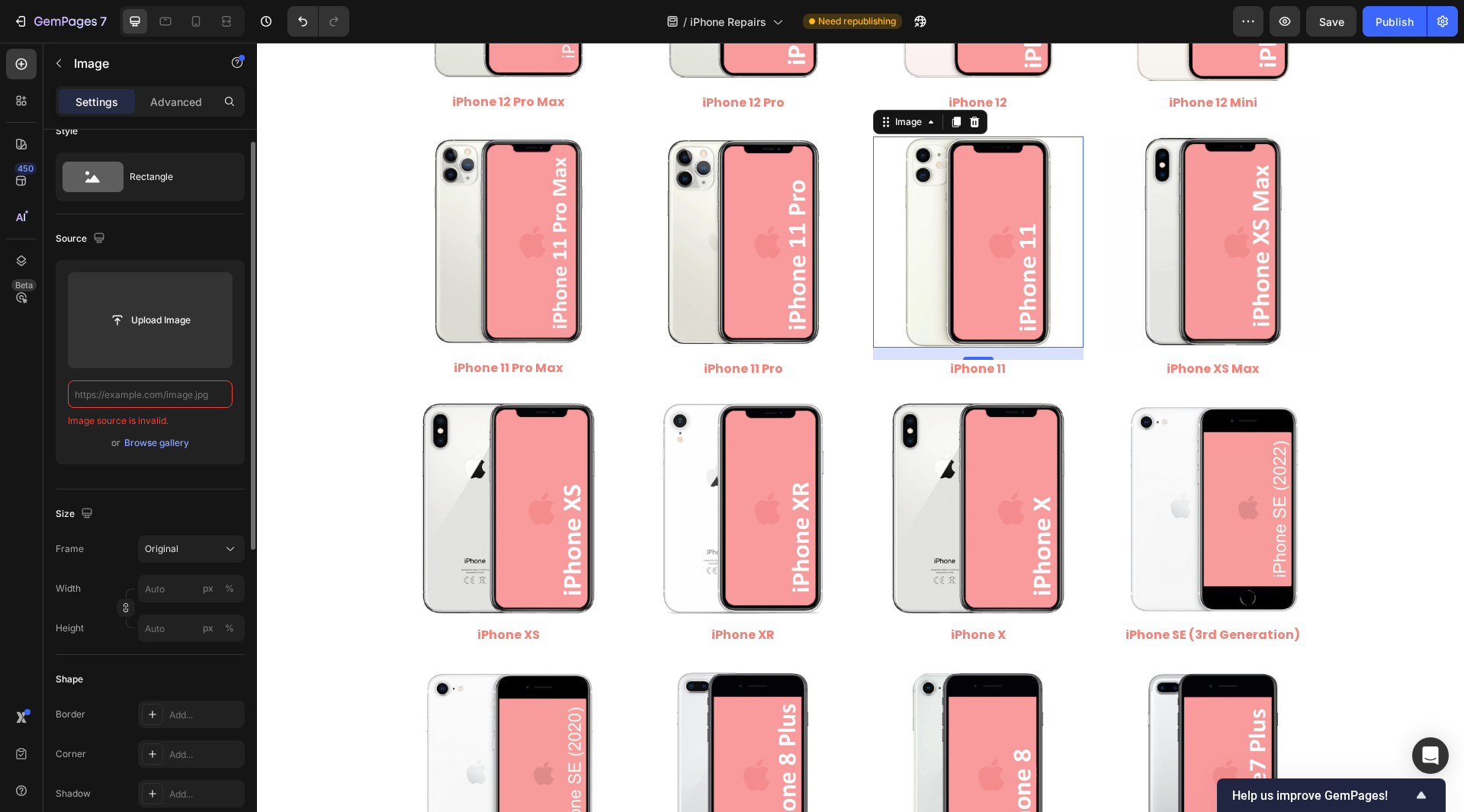
scroll to position [0, 0]
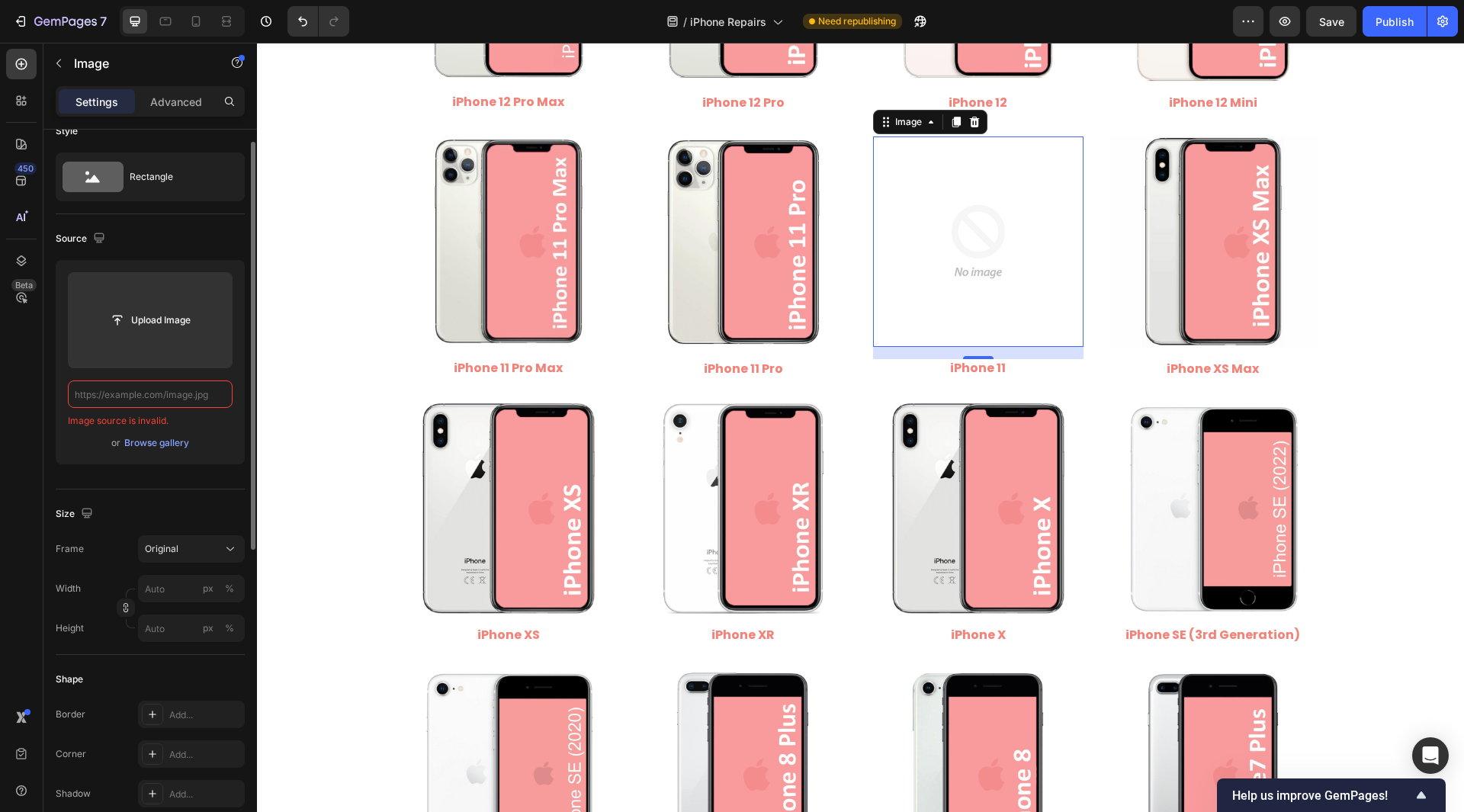
click at [170, 391] on input "text" at bounding box center [150, 394] width 164 height 28
paste input "[URL][DOMAIN_NAME]"
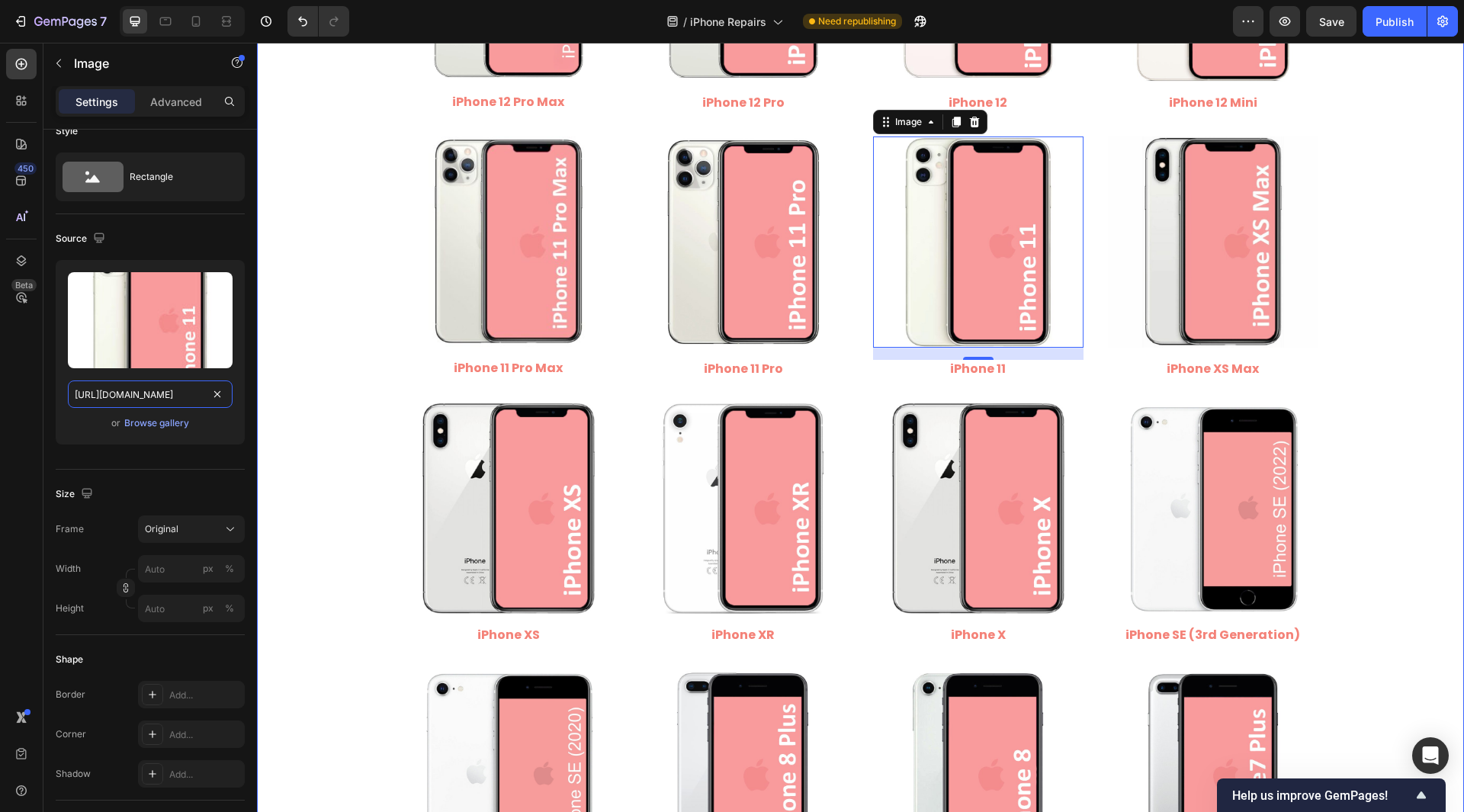
drag, startPoint x: 389, startPoint y: 439, endPoint x: 501, endPoint y: 477, distance: 118.3
type input "[URL][DOMAIN_NAME]"
click at [2, 428] on div "450 Beta" at bounding box center [22, 428] width 44 height 769
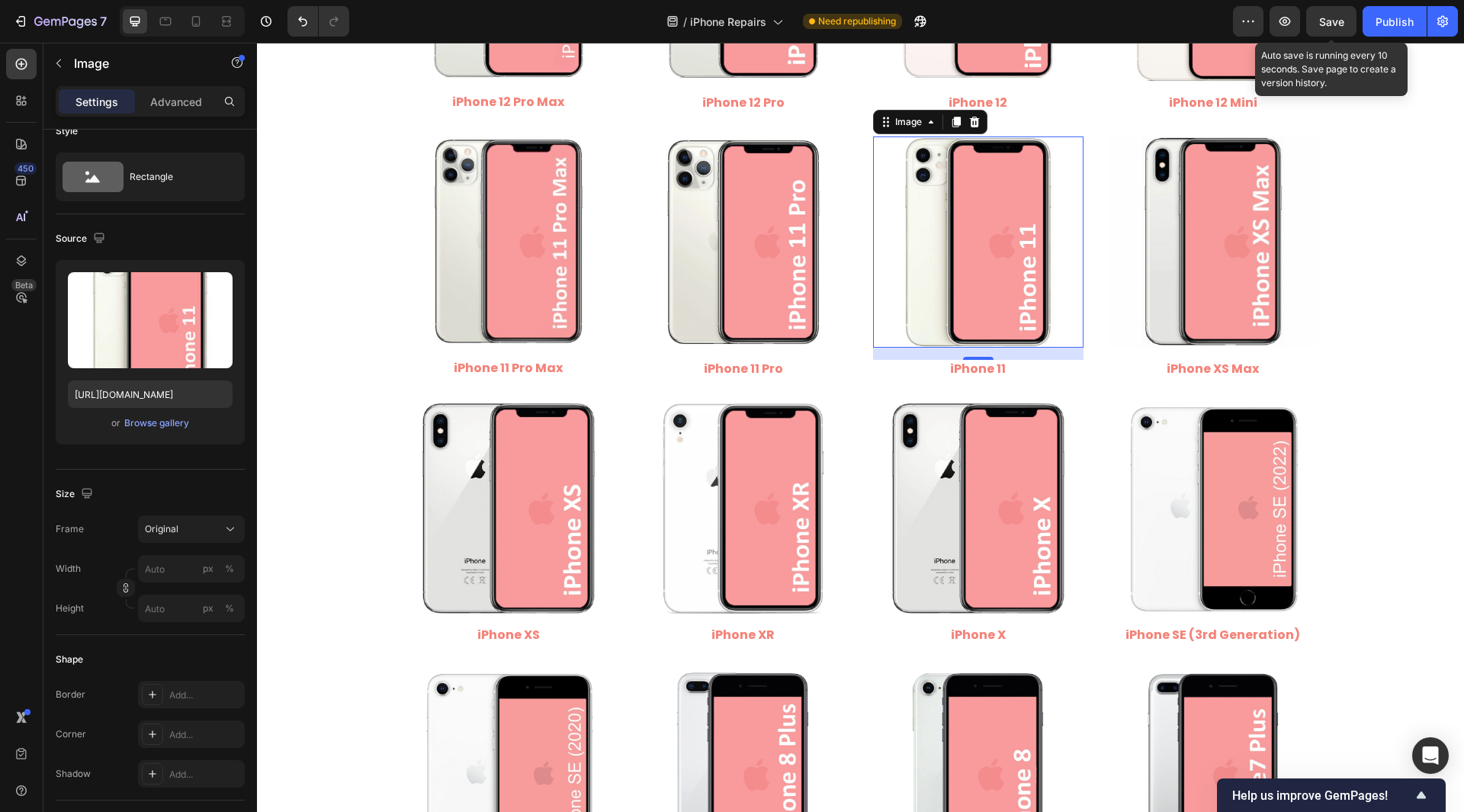
click at [1337, 14] on div "Save" at bounding box center [1331, 22] width 25 height 16
click at [1402, 25] on div "Publish" at bounding box center [1395, 22] width 38 height 16
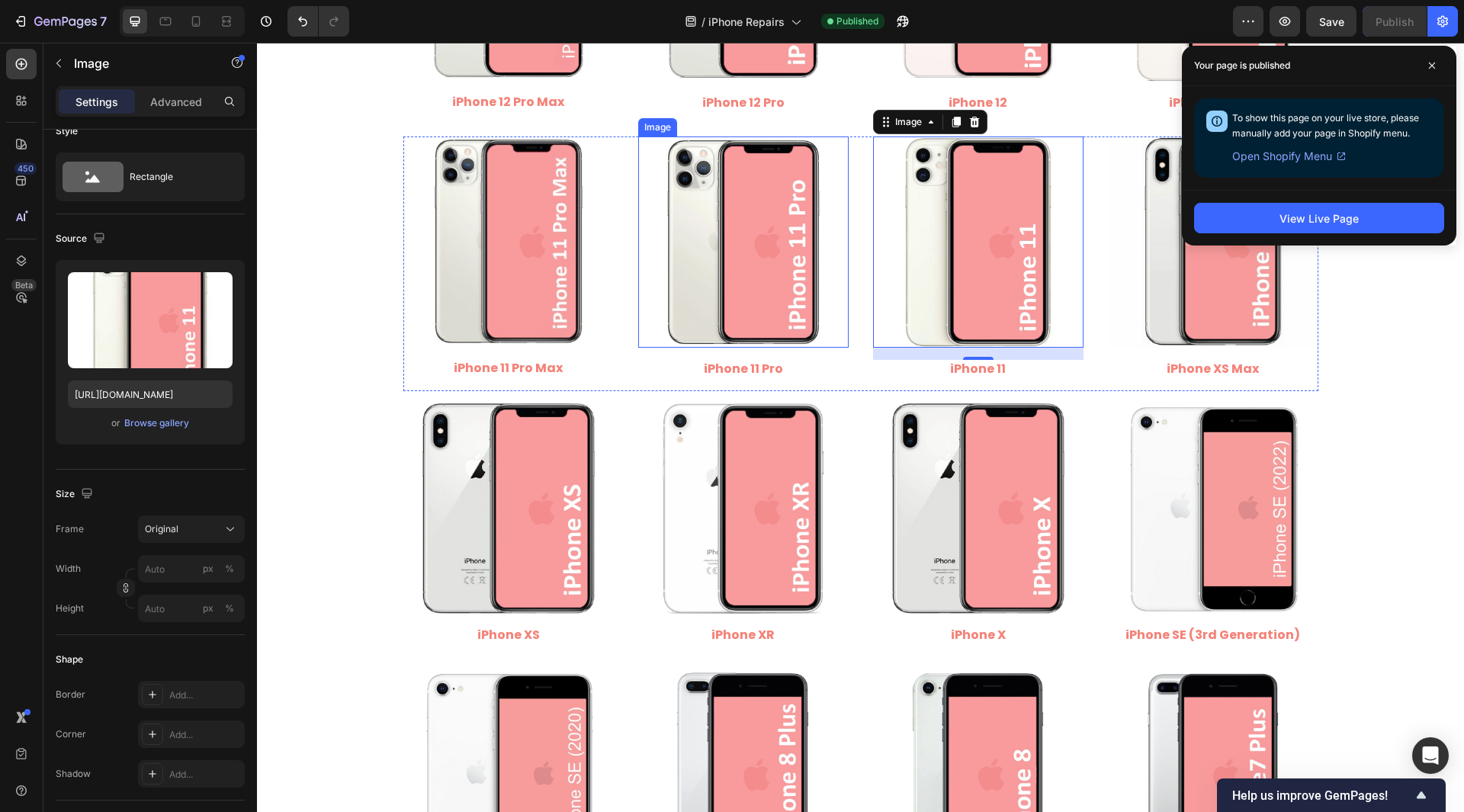
click at [758, 290] on img at bounding box center [744, 242] width 211 height 211
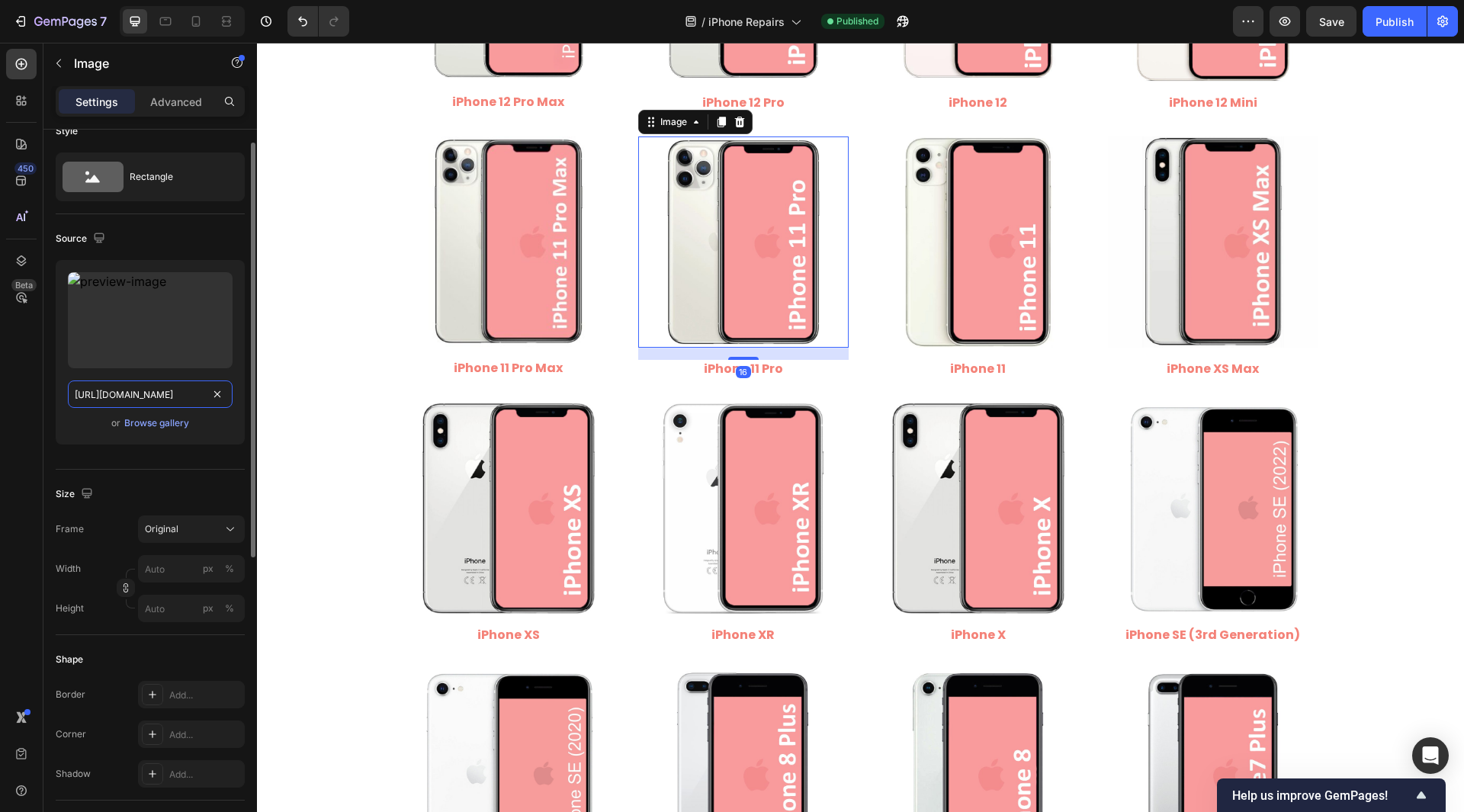
click at [195, 394] on input "[URL][DOMAIN_NAME]" at bounding box center [150, 394] width 164 height 28
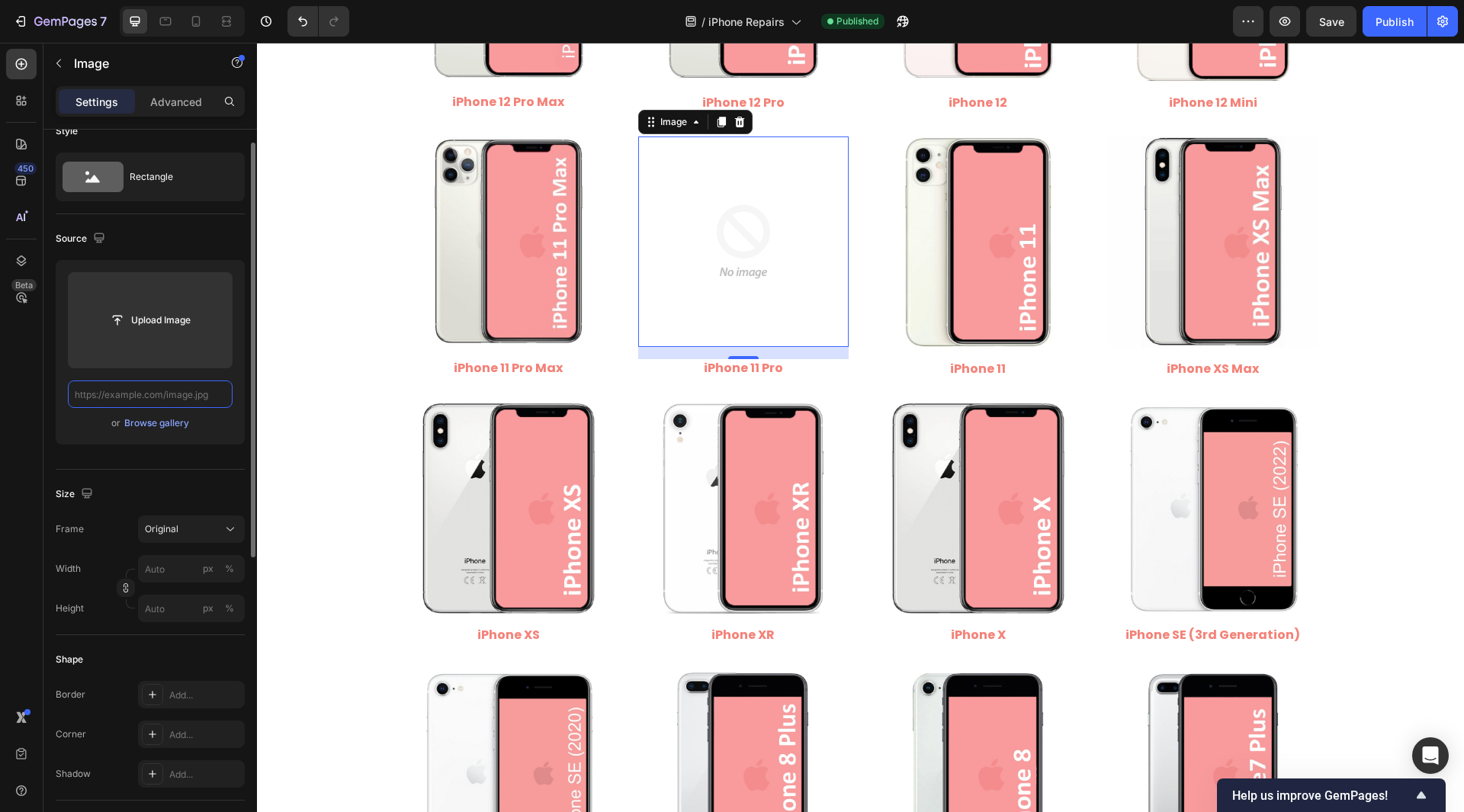
click at [120, 402] on input "text" at bounding box center [150, 394] width 164 height 28
paste input "[URL][DOMAIN_NAME]"
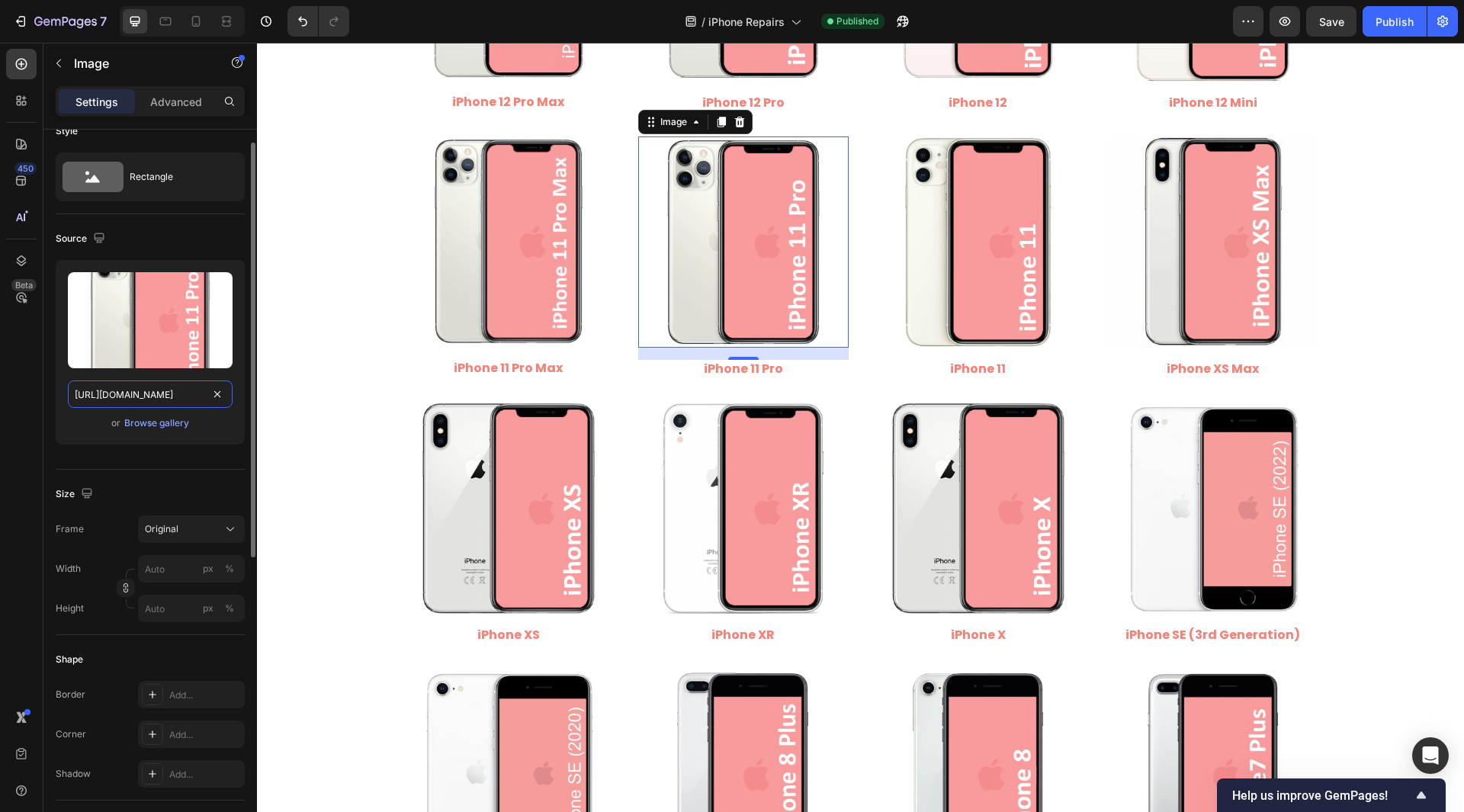
scroll to position [0, 177]
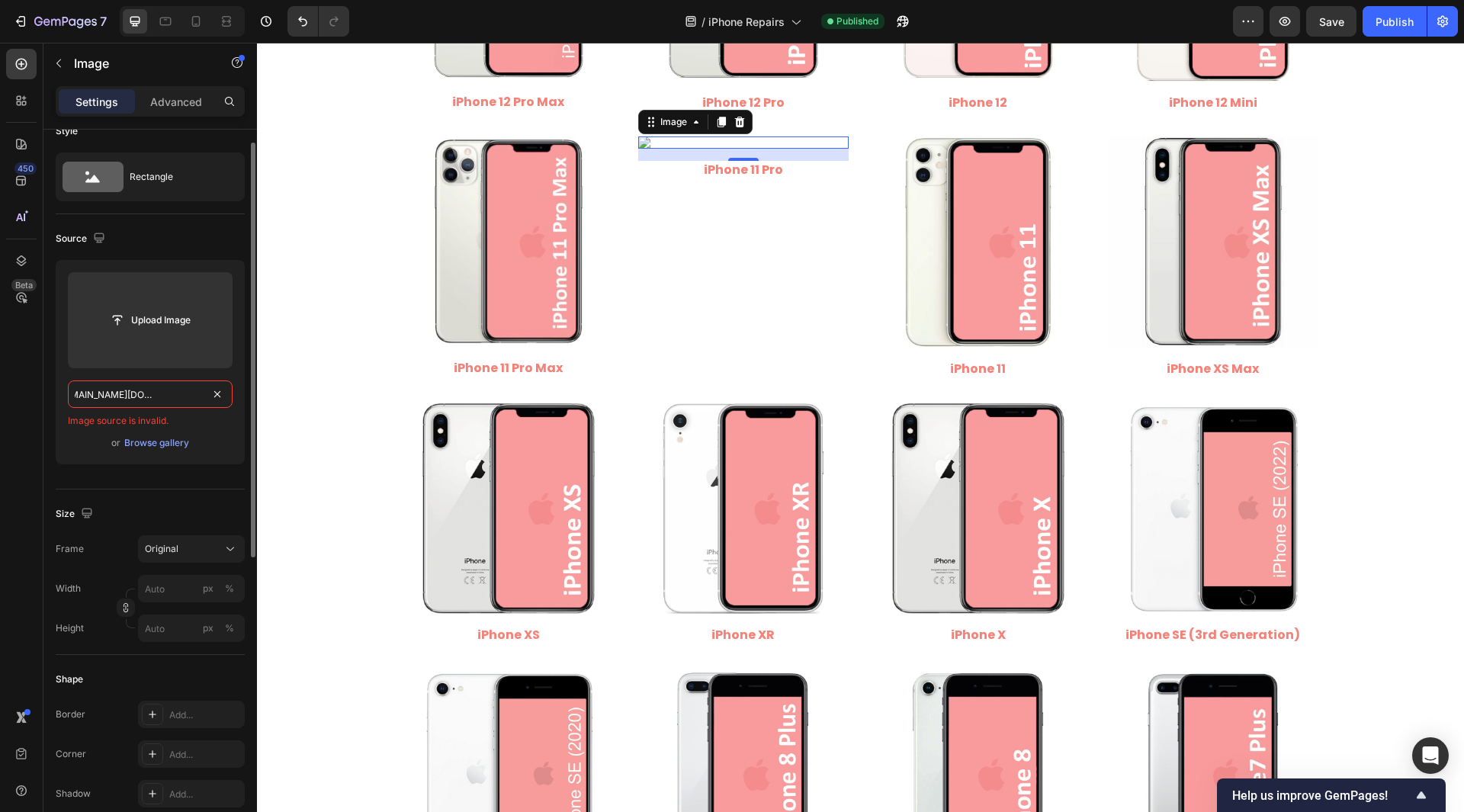
type input "[URL][DOMAIN_NAME]"
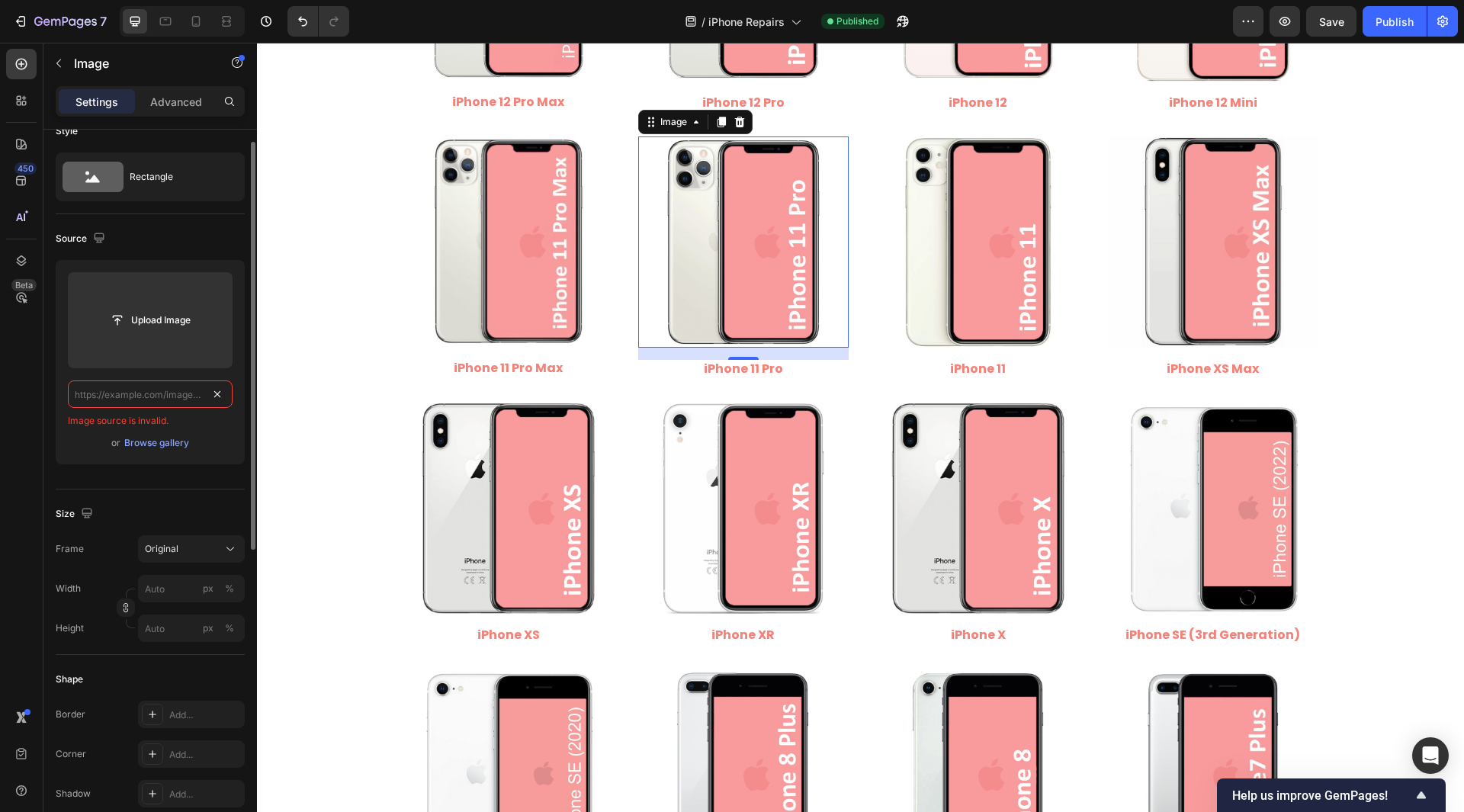
scroll to position [0, 0]
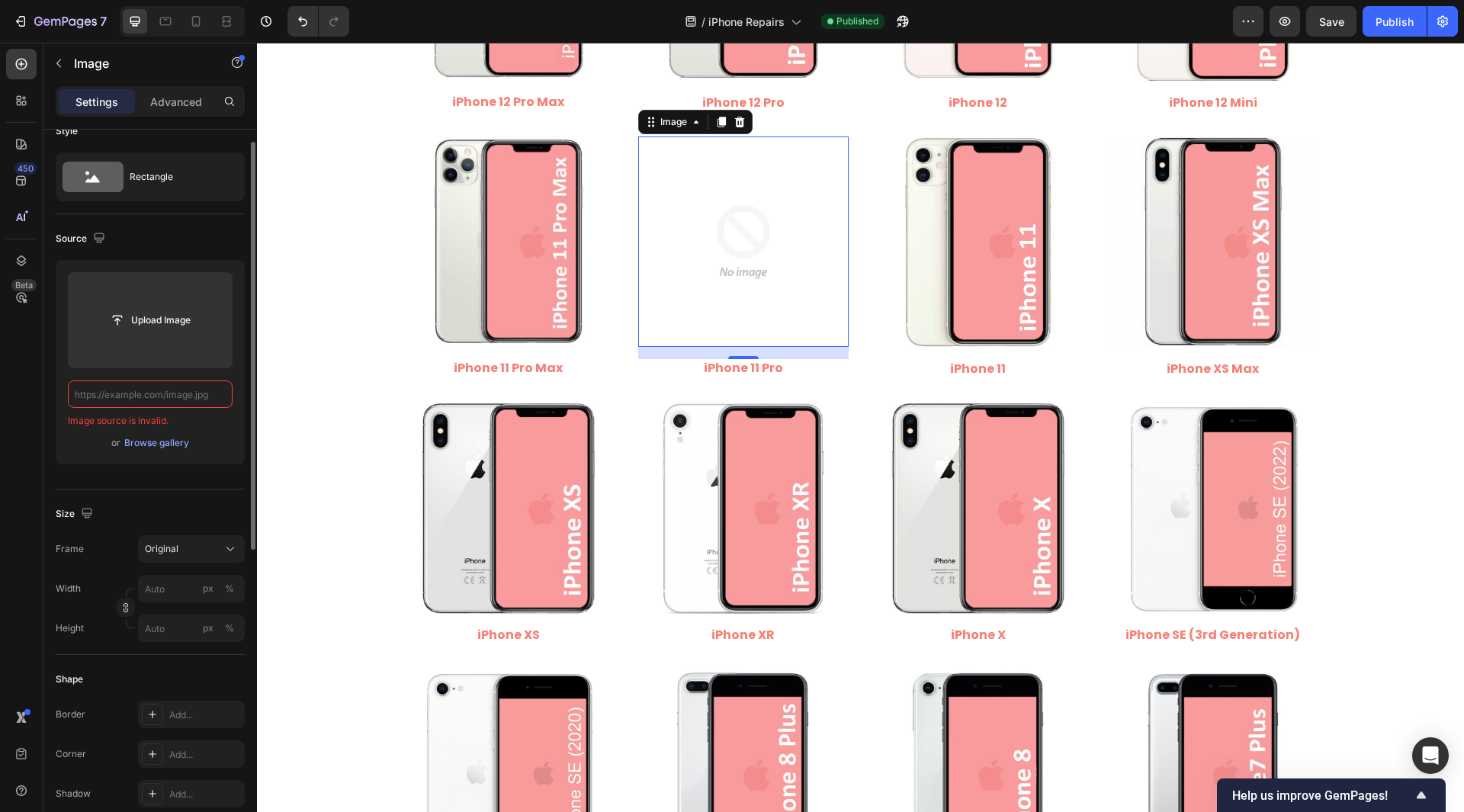
click at [170, 394] on input "text" at bounding box center [150, 394] width 164 height 28
paste input "[URL][DOMAIN_NAME]"
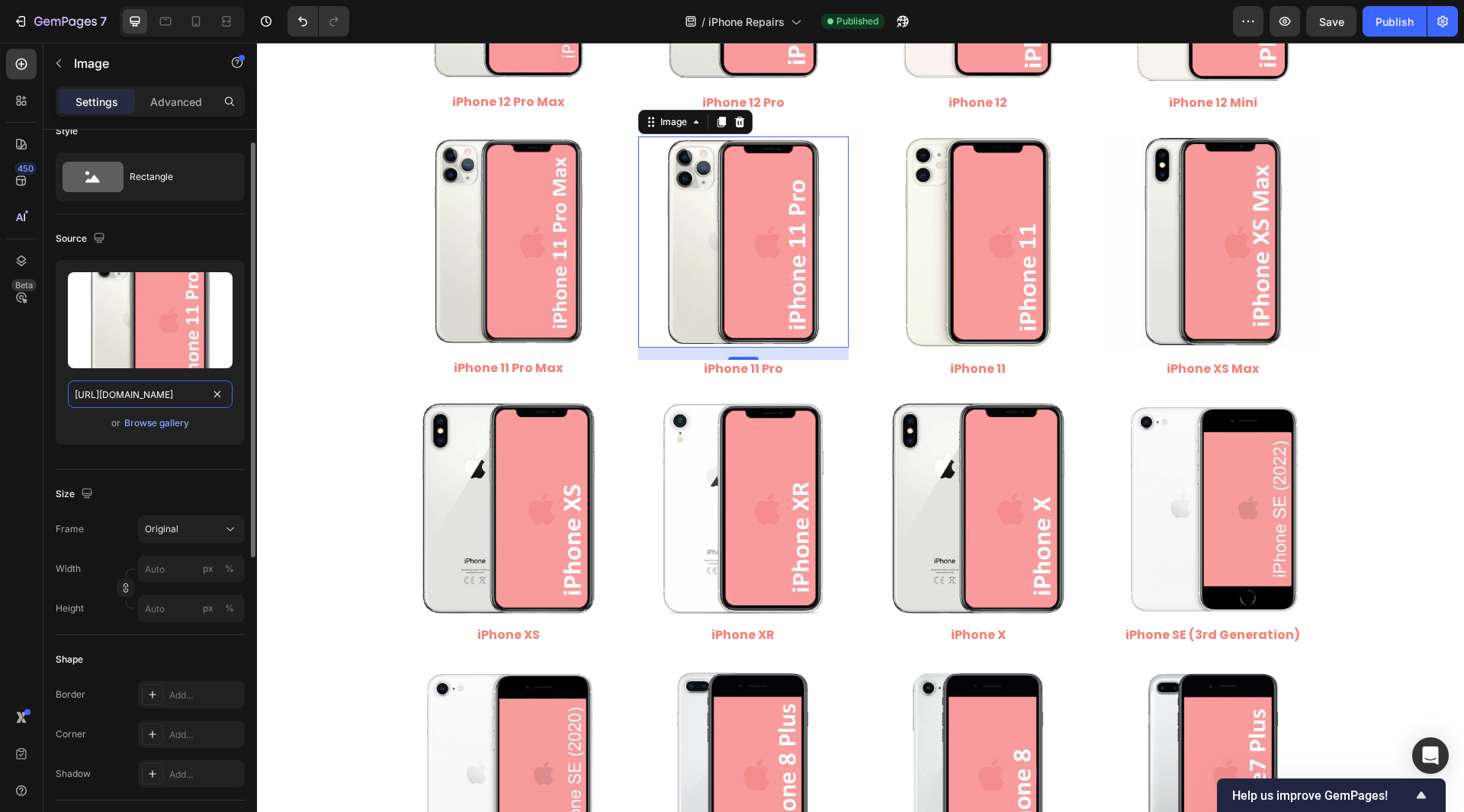
scroll to position [0, 188]
type input "[URL][DOMAIN_NAME]"
click at [42, 409] on div "450 Beta" at bounding box center [22, 428] width 44 height 769
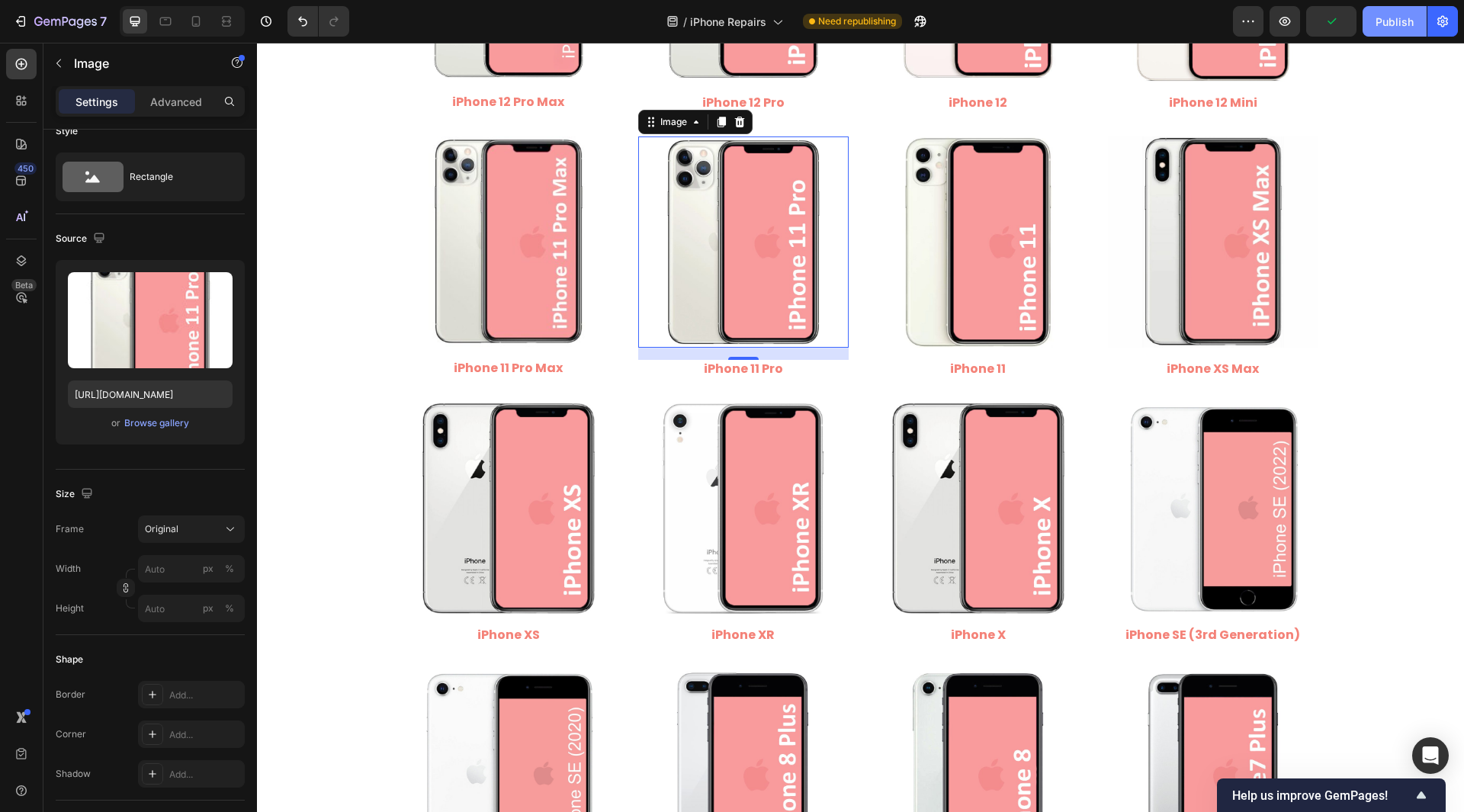
click at [1391, 22] on div "Publish" at bounding box center [1395, 22] width 38 height 16
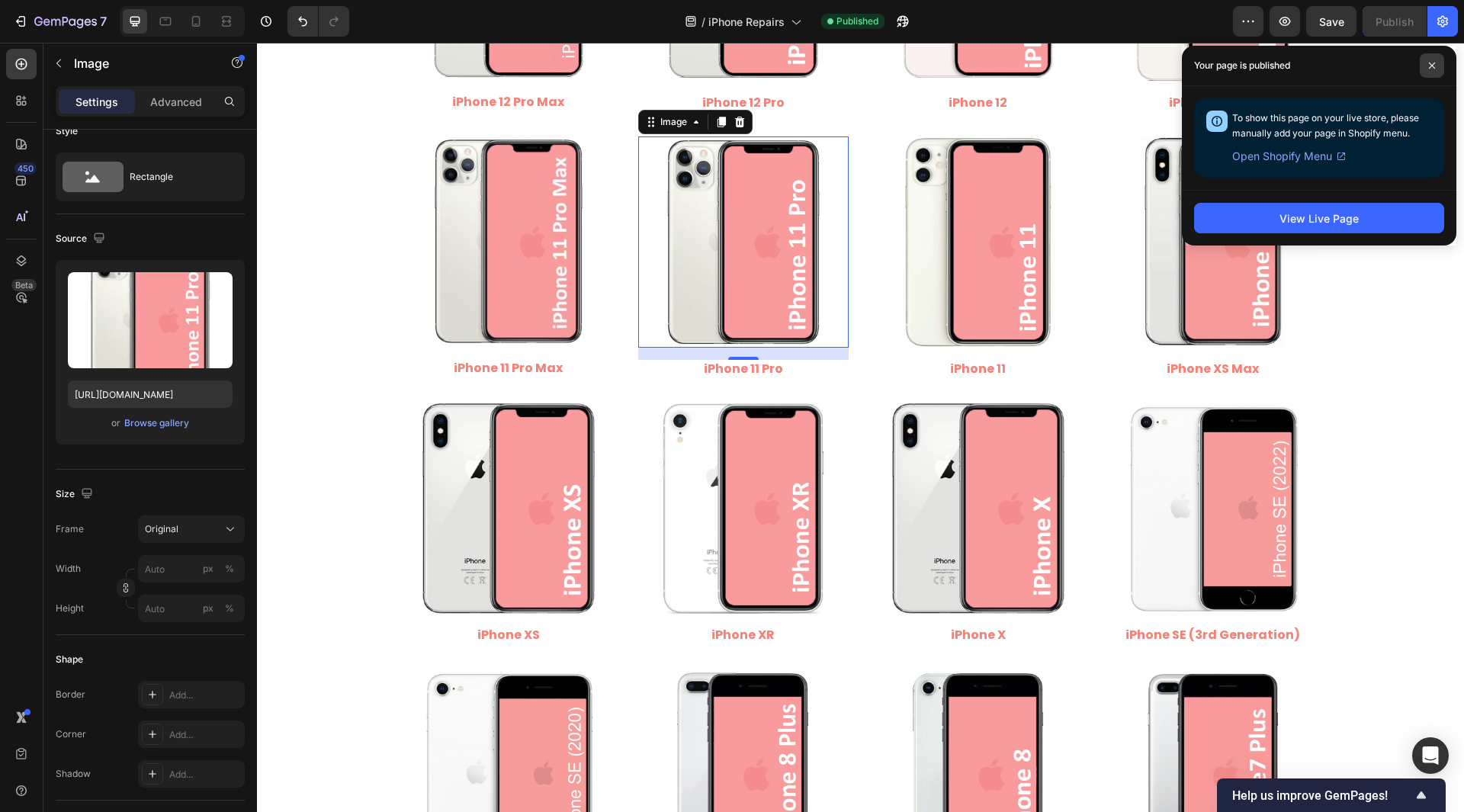
click at [1428, 67] on span at bounding box center [1432, 65] width 24 height 24
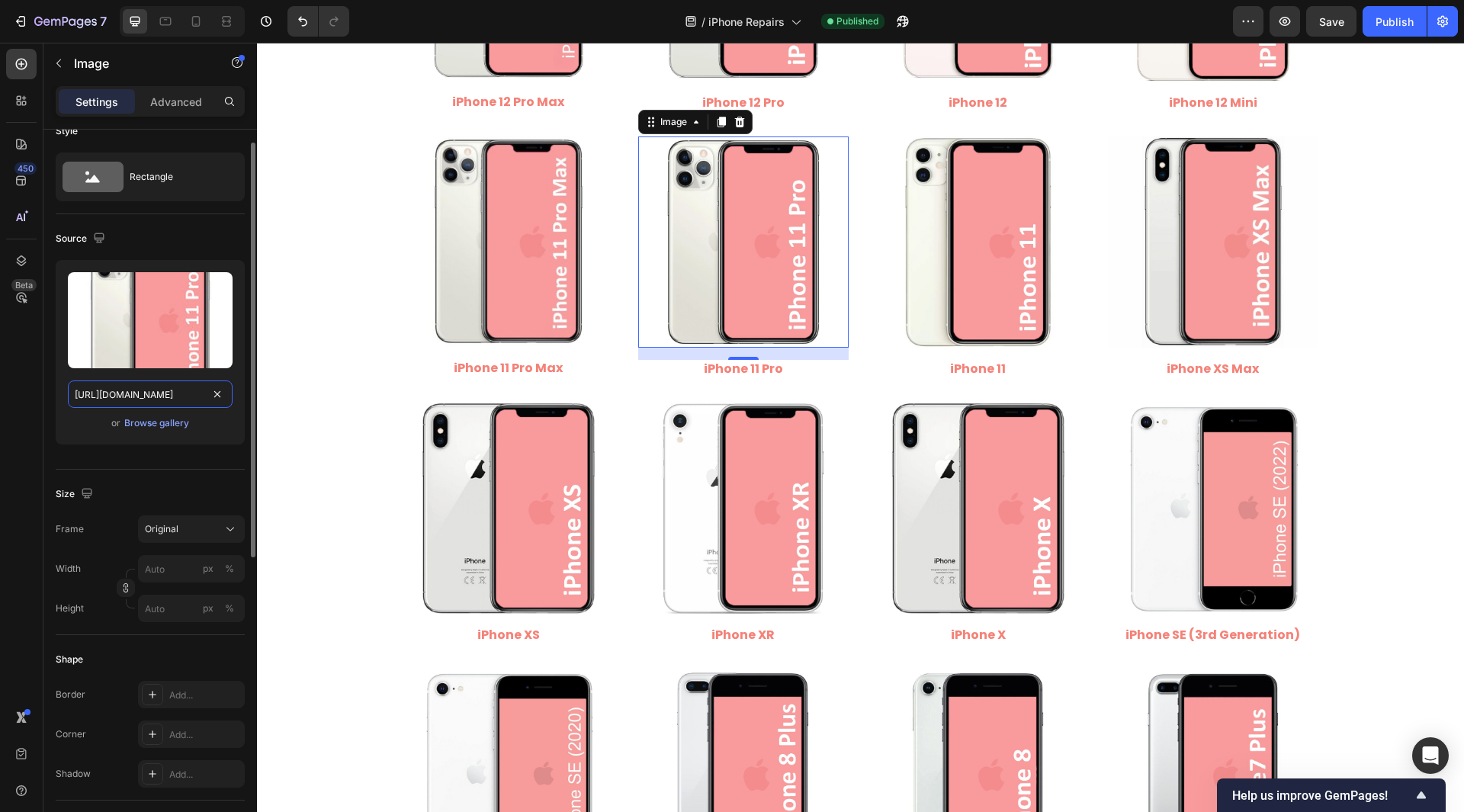
click at [198, 397] on input "[URL][DOMAIN_NAME]" at bounding box center [150, 394] width 164 height 28
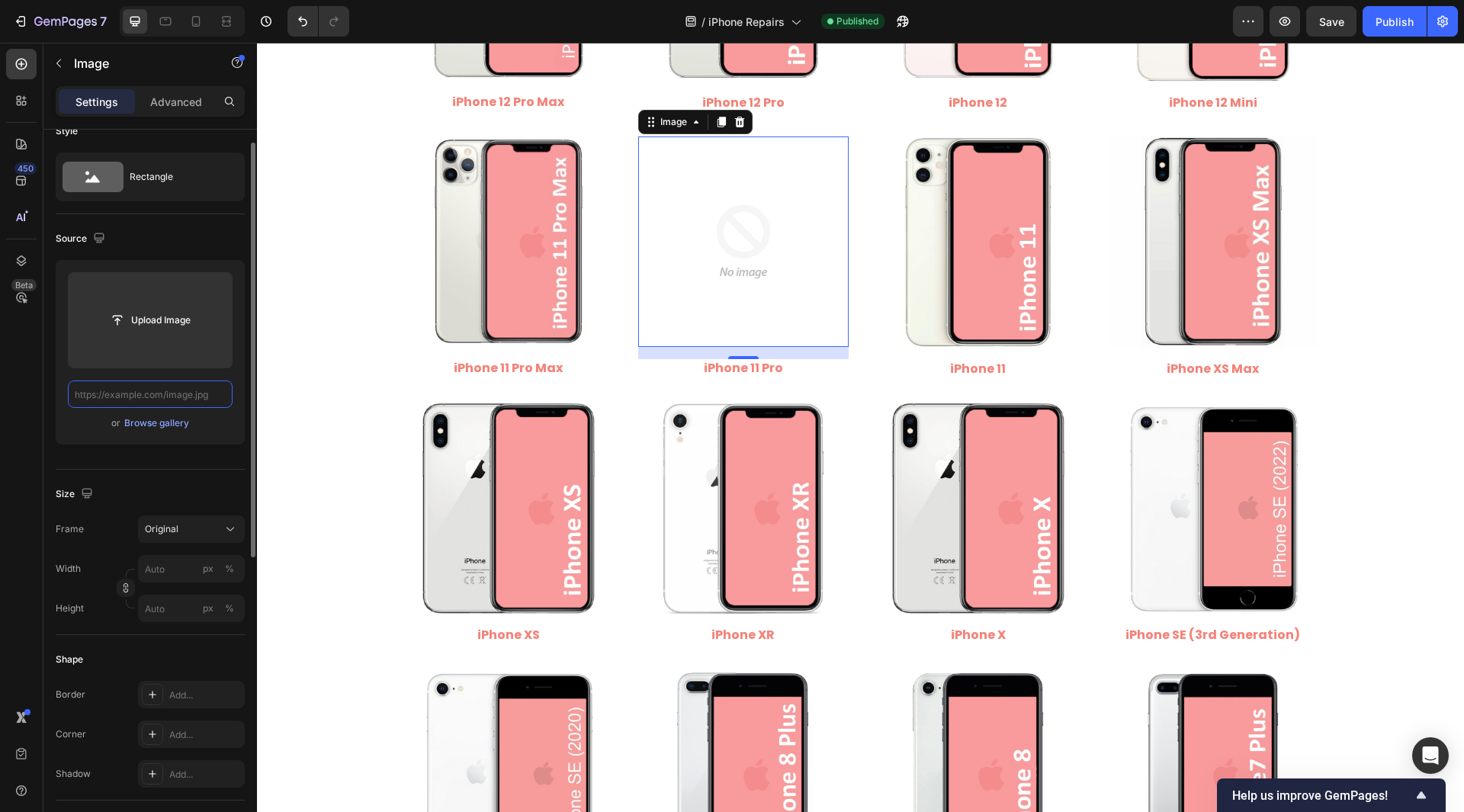
click at [174, 392] on input "text" at bounding box center [150, 394] width 164 height 28
paste input "[URL][DOMAIN_NAME]"
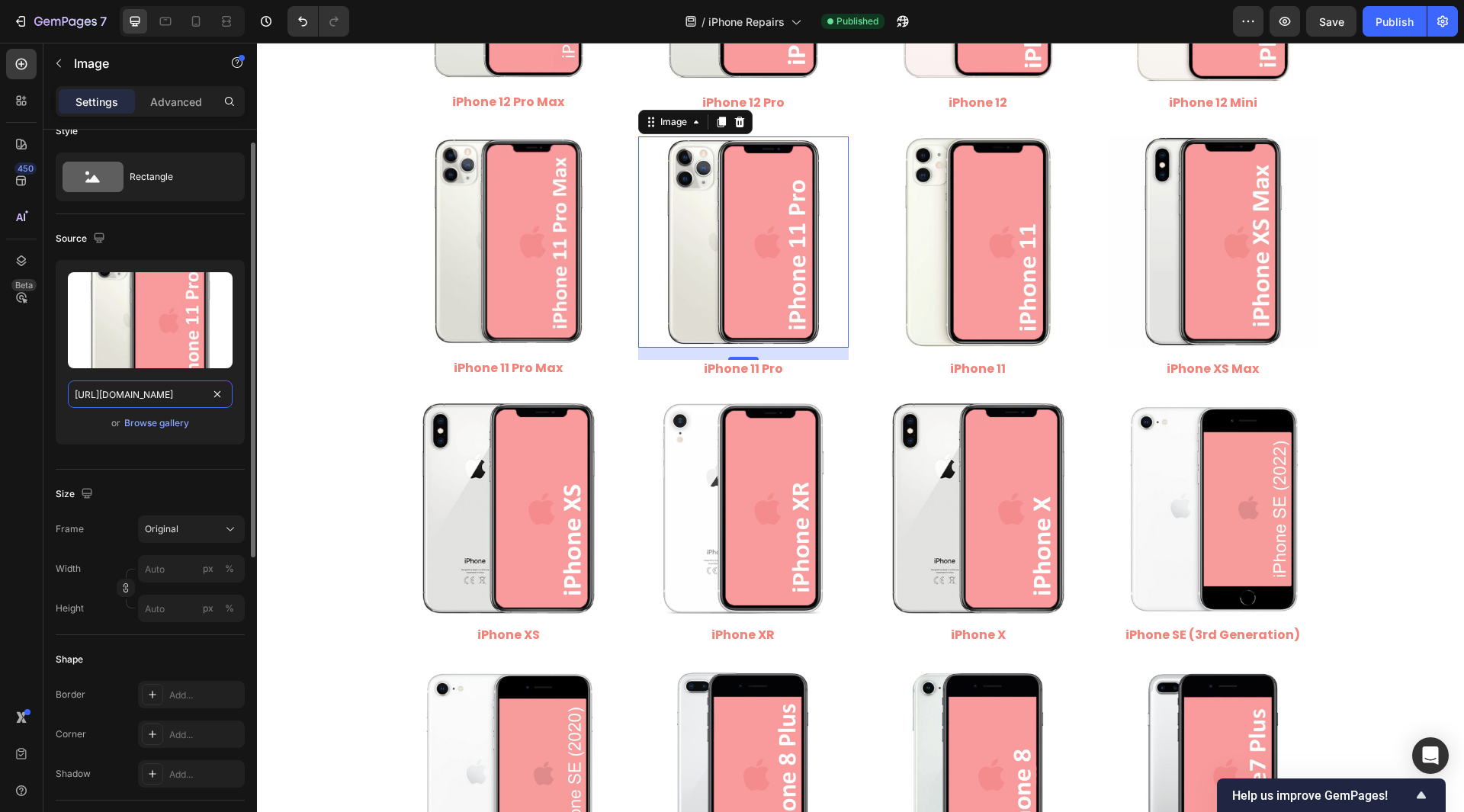
scroll to position [0, 188]
type input "[URL][DOMAIN_NAME]"
click at [21, 398] on div "450 Beta" at bounding box center [21, 375] width 30 height 653
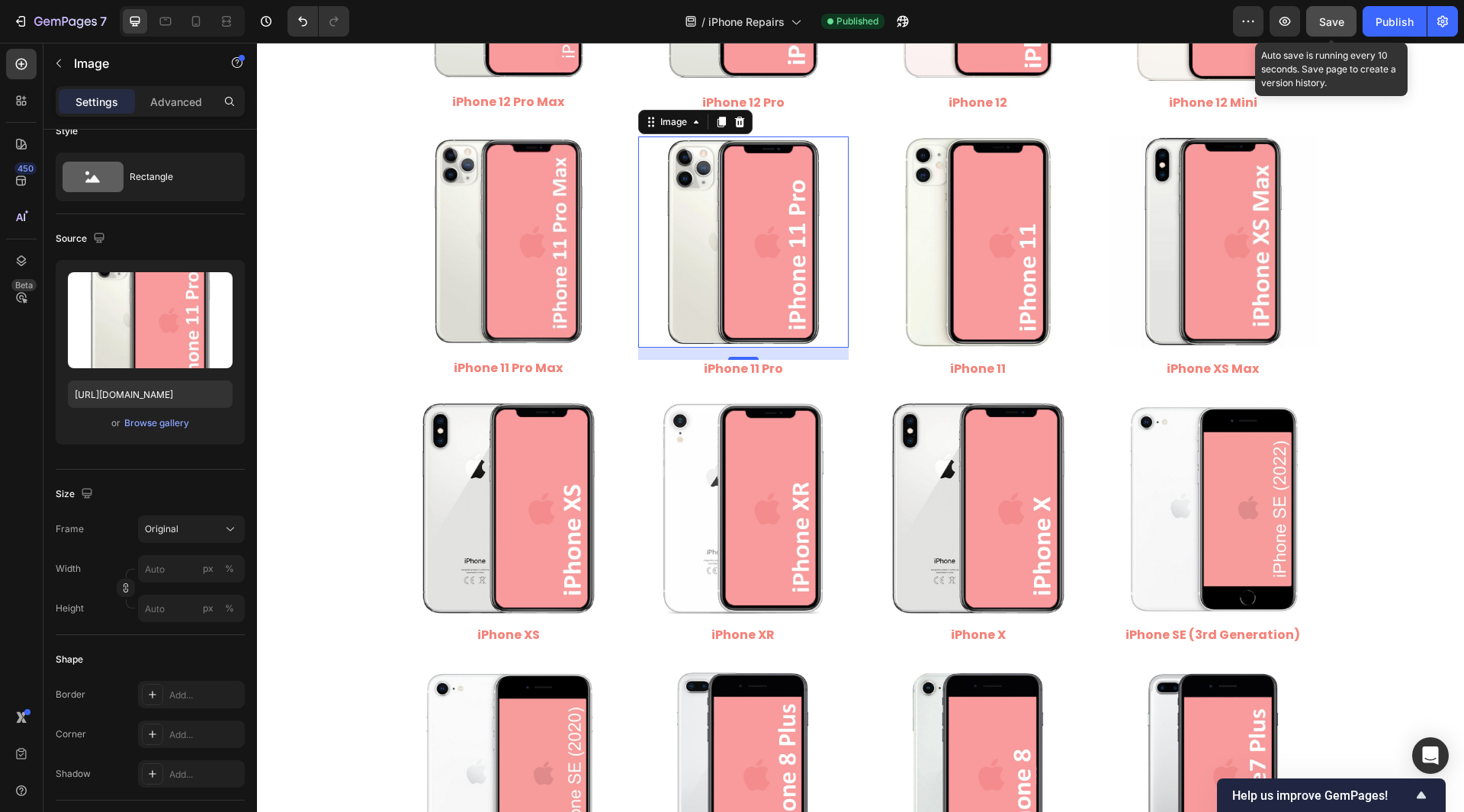
click at [1309, 16] on button "Save" at bounding box center [1331, 21] width 50 height 30
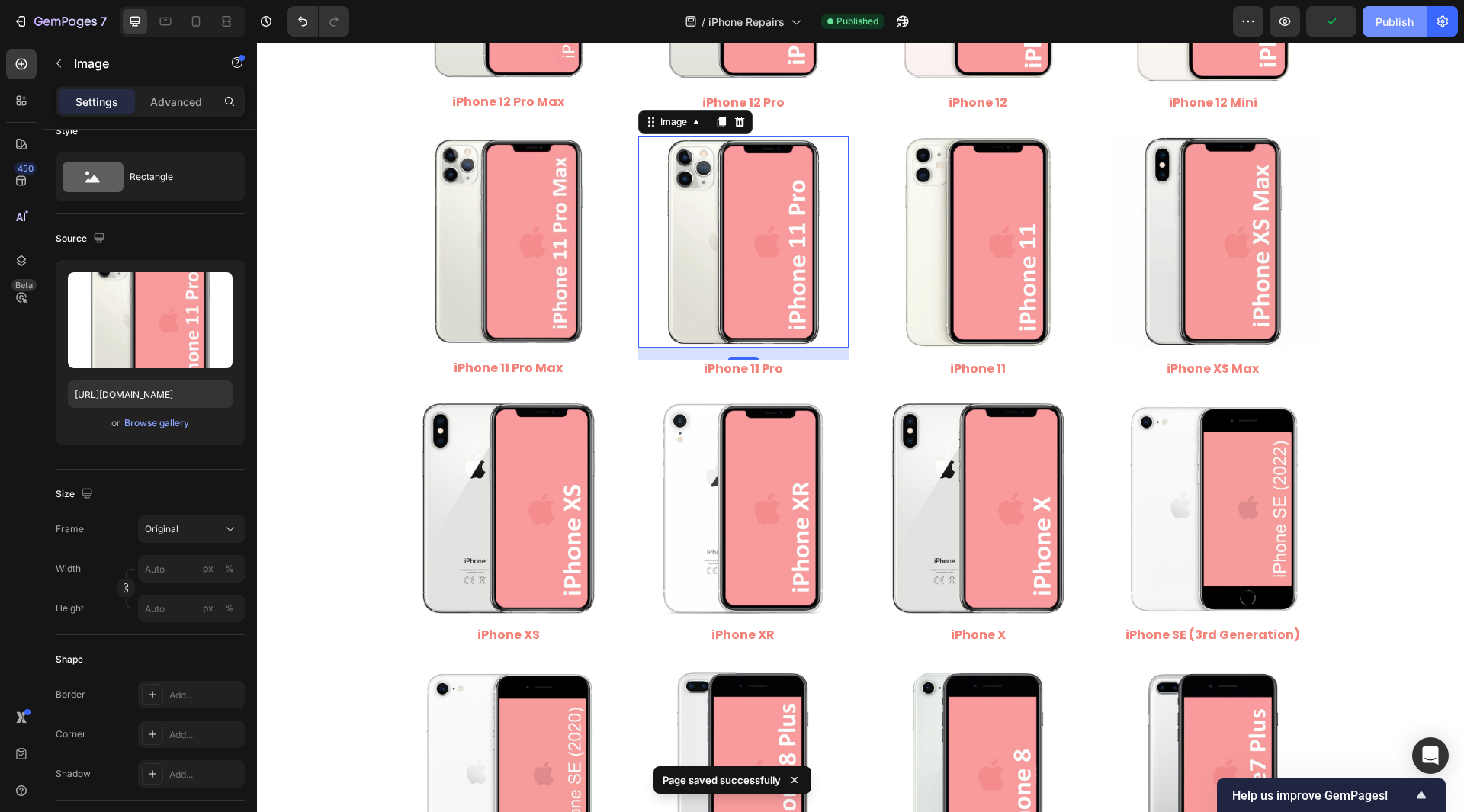
click at [1384, 22] on div "Publish" at bounding box center [1395, 22] width 38 height 16
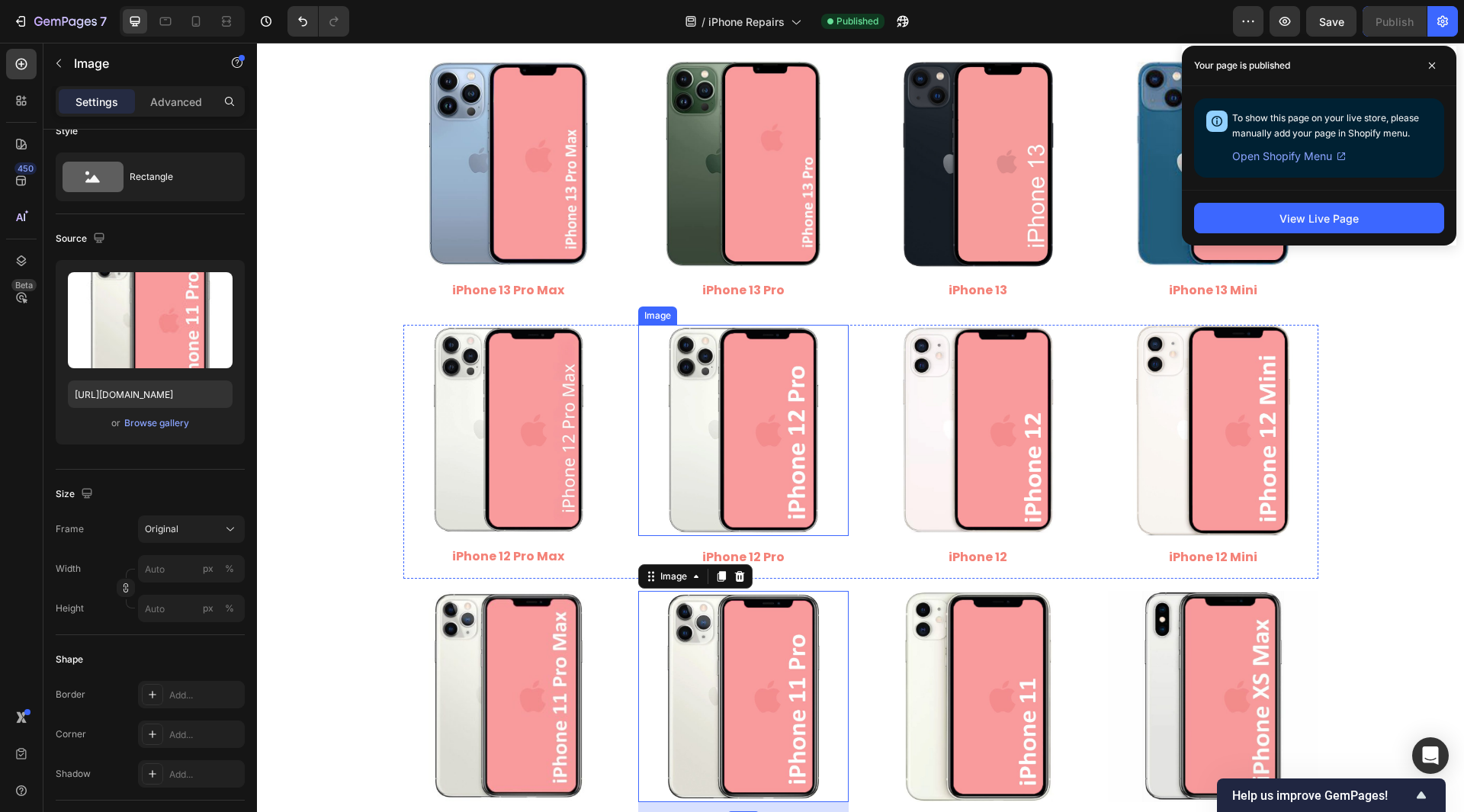
scroll to position [686, 0]
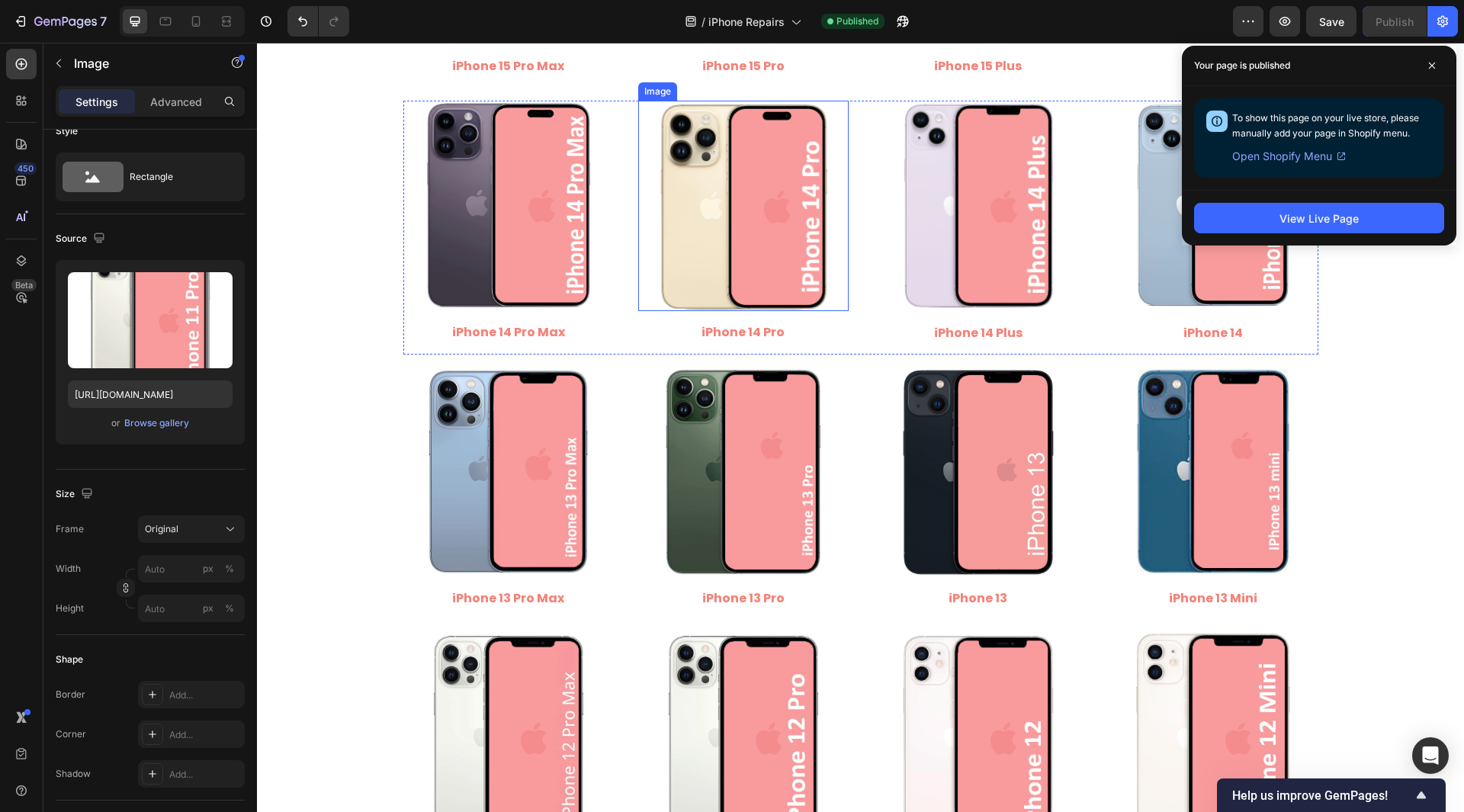
click at [719, 238] on img at bounding box center [744, 206] width 211 height 211
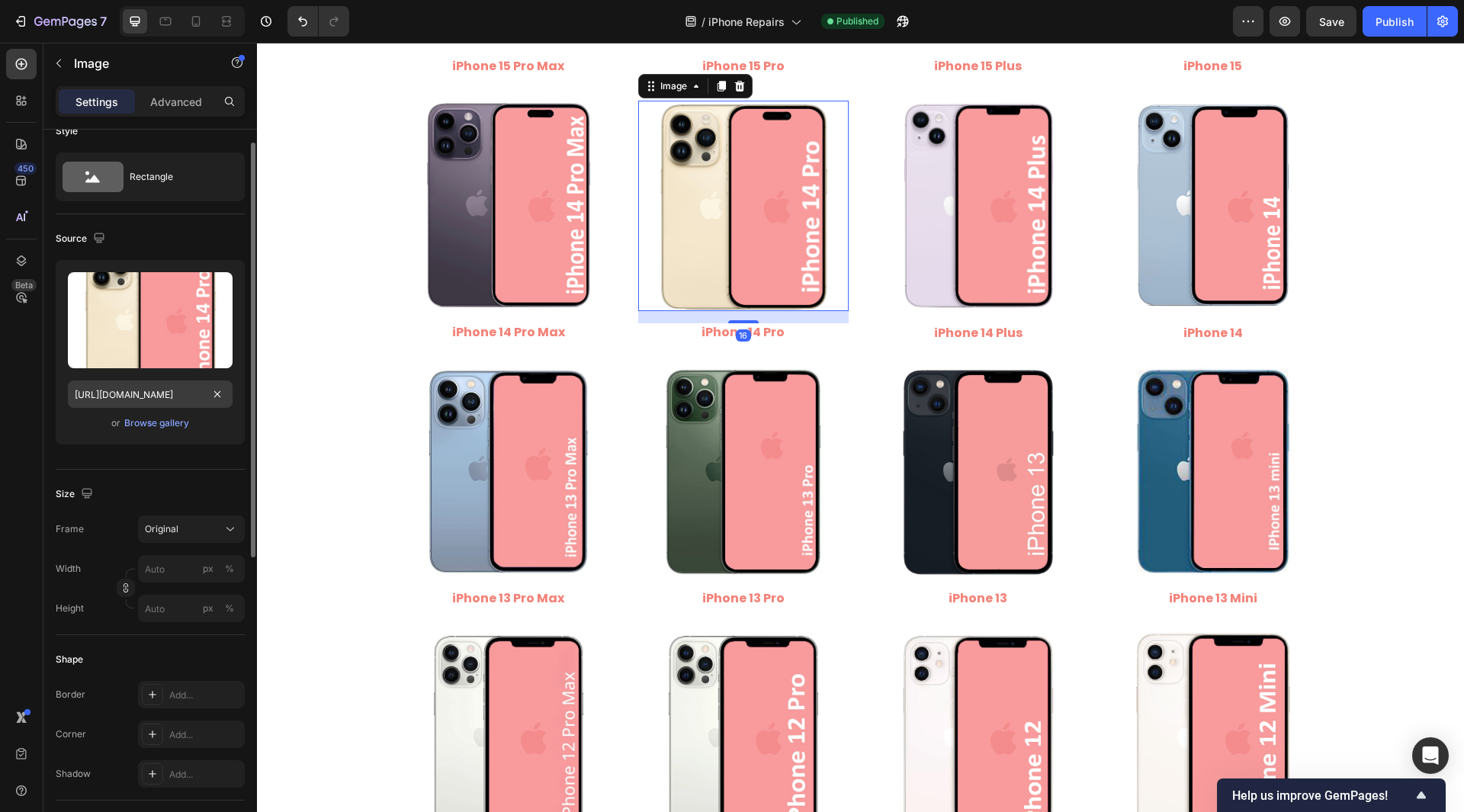
scroll to position [717, 0]
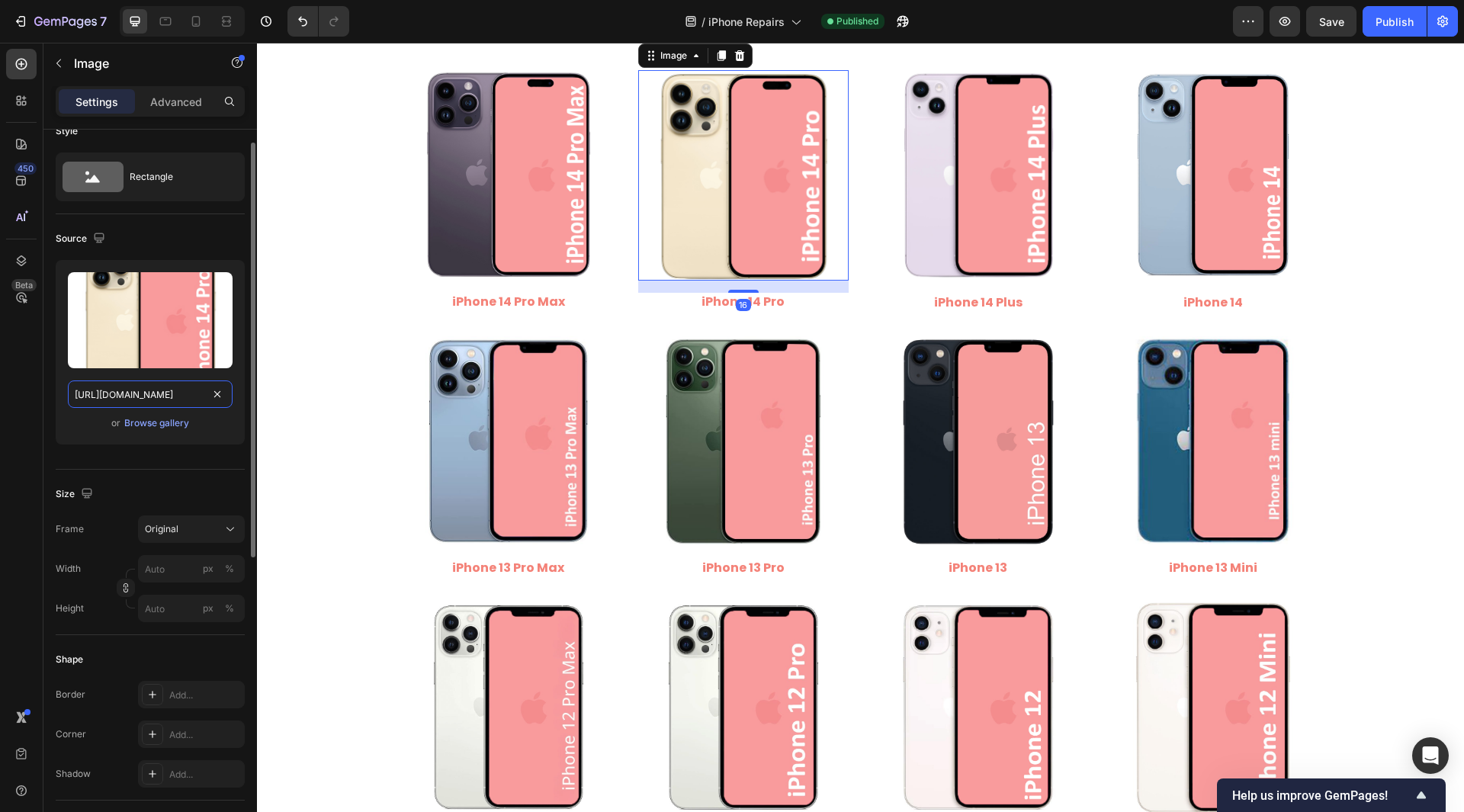
click at [184, 394] on input "[URL][DOMAIN_NAME]" at bounding box center [150, 394] width 164 height 28
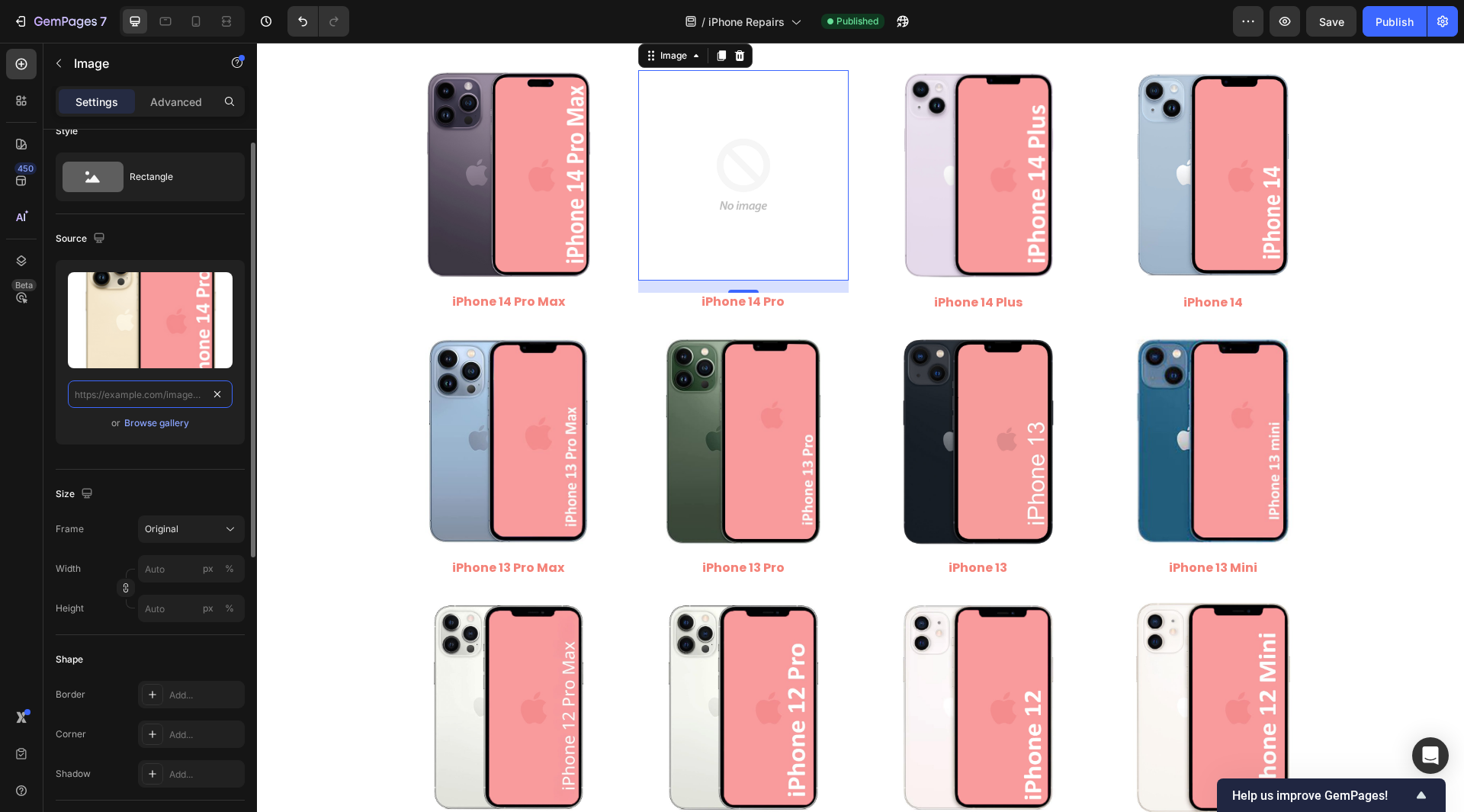
scroll to position [0, 0]
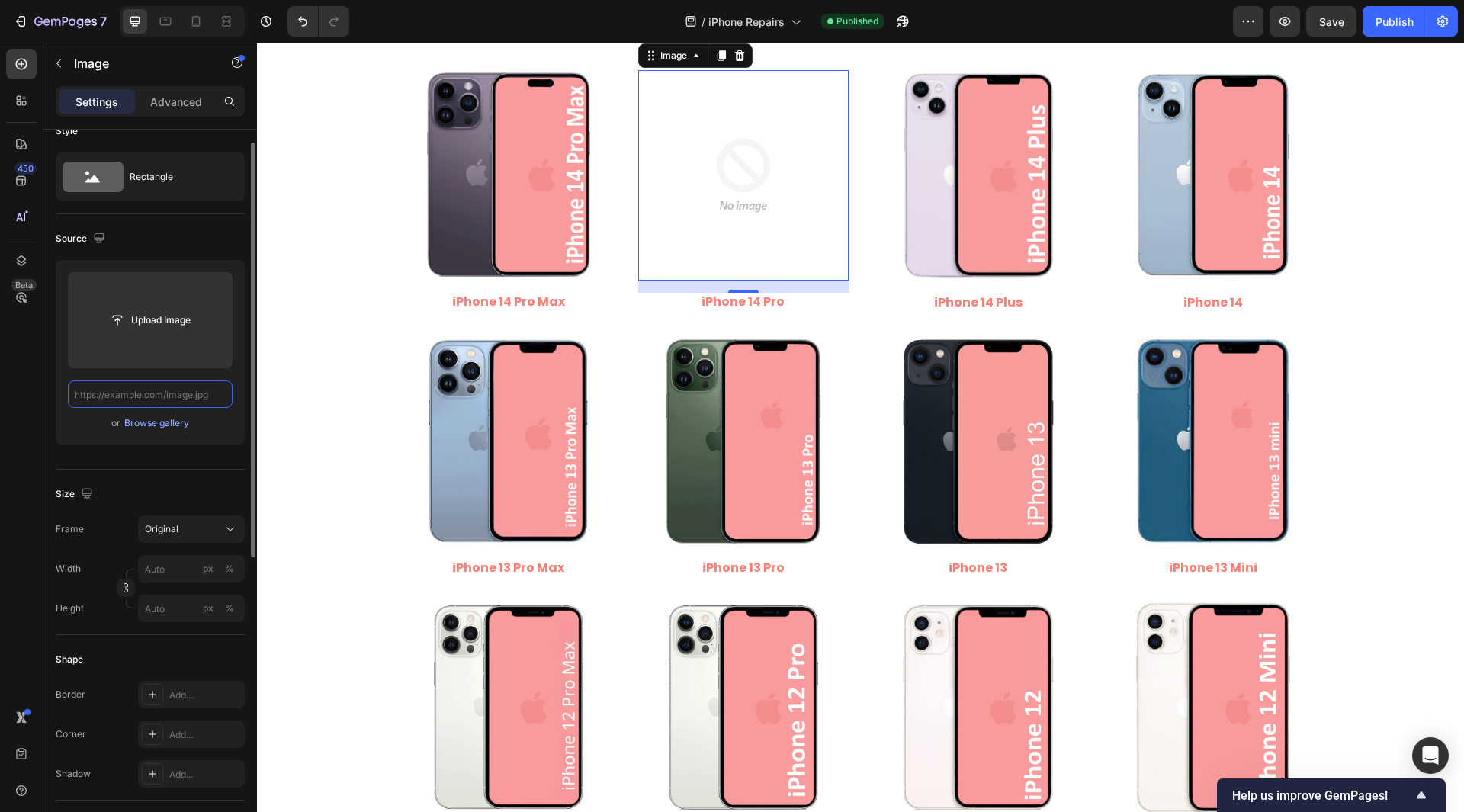
click at [182, 389] on input "text" at bounding box center [150, 394] width 164 height 28
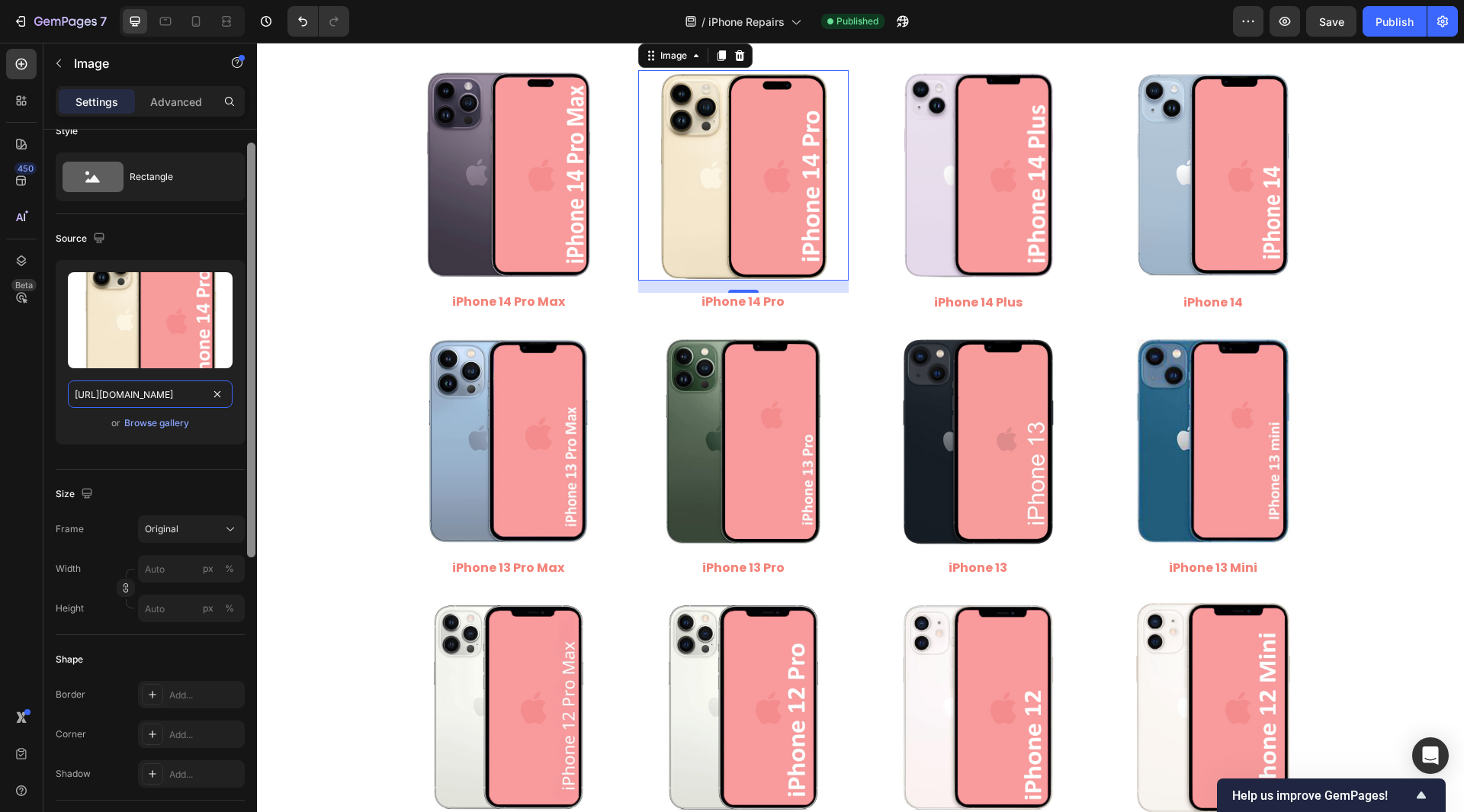
drag, startPoint x: 135, startPoint y: 396, endPoint x: 247, endPoint y: 421, distance: 114.8
click at [247, 421] on div "Style Rectangle Source Upload Image [URL][DOMAIN_NAME] or Browse gallery Size F…" at bounding box center [151, 493] width 213 height 726
type input "[URL][DOMAIN_NAME]"
click at [18, 434] on div "450 Beta" at bounding box center [21, 375] width 30 height 653
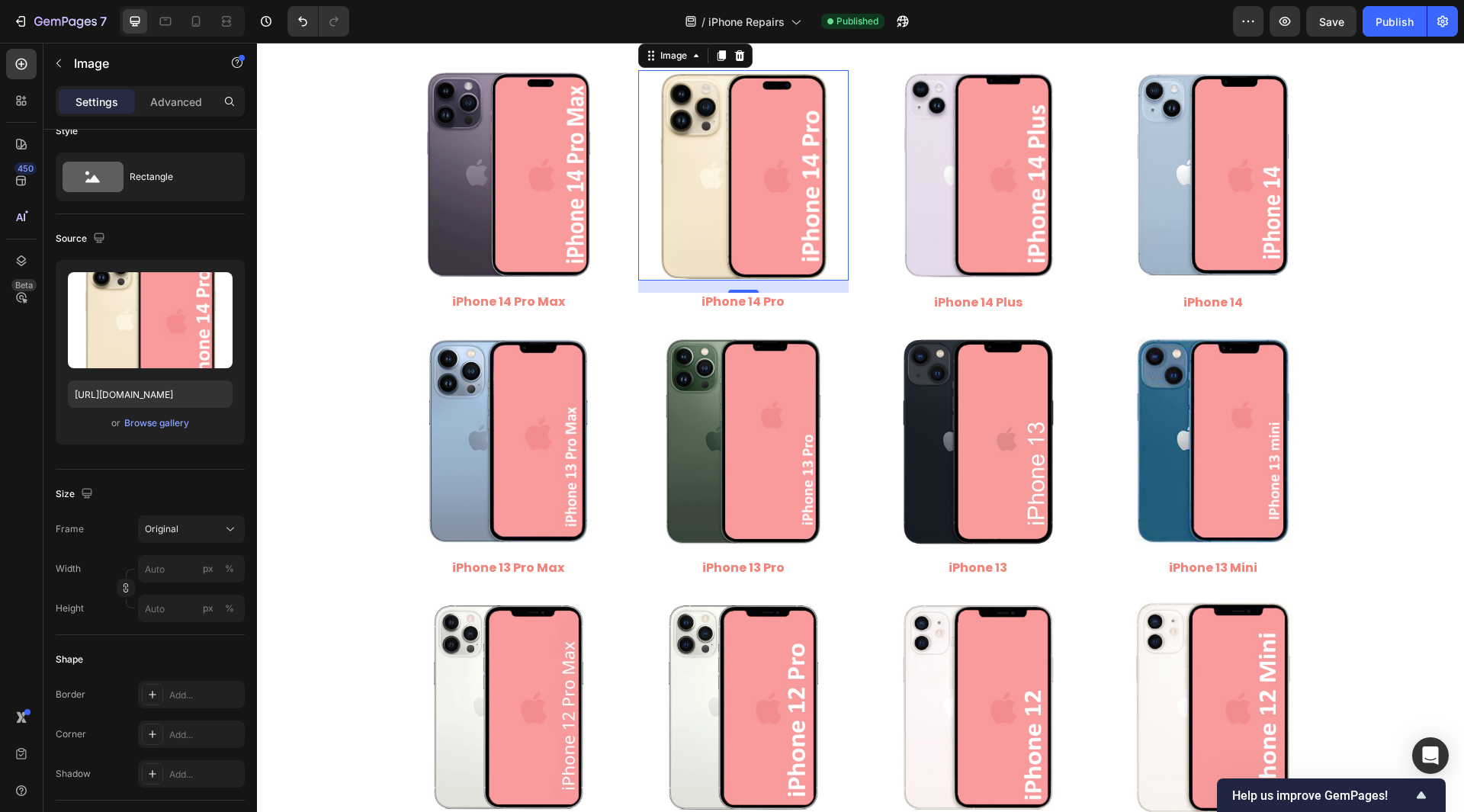
scroll to position [0, 0]
click at [1326, 30] on button "Save" at bounding box center [1331, 21] width 50 height 30
click at [1392, 21] on div "Publish" at bounding box center [1395, 22] width 38 height 16
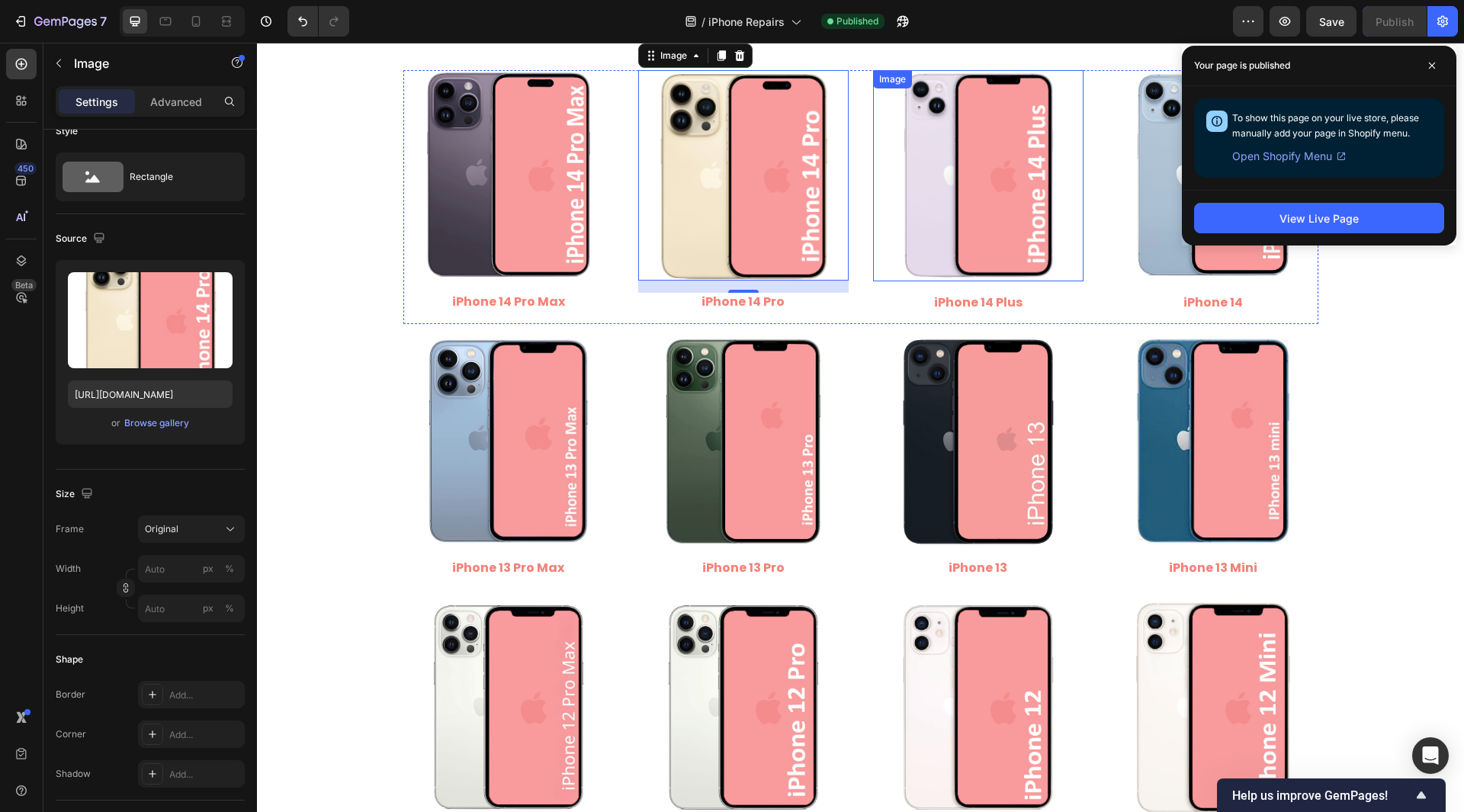
click at [959, 206] on img at bounding box center [979, 175] width 211 height 211
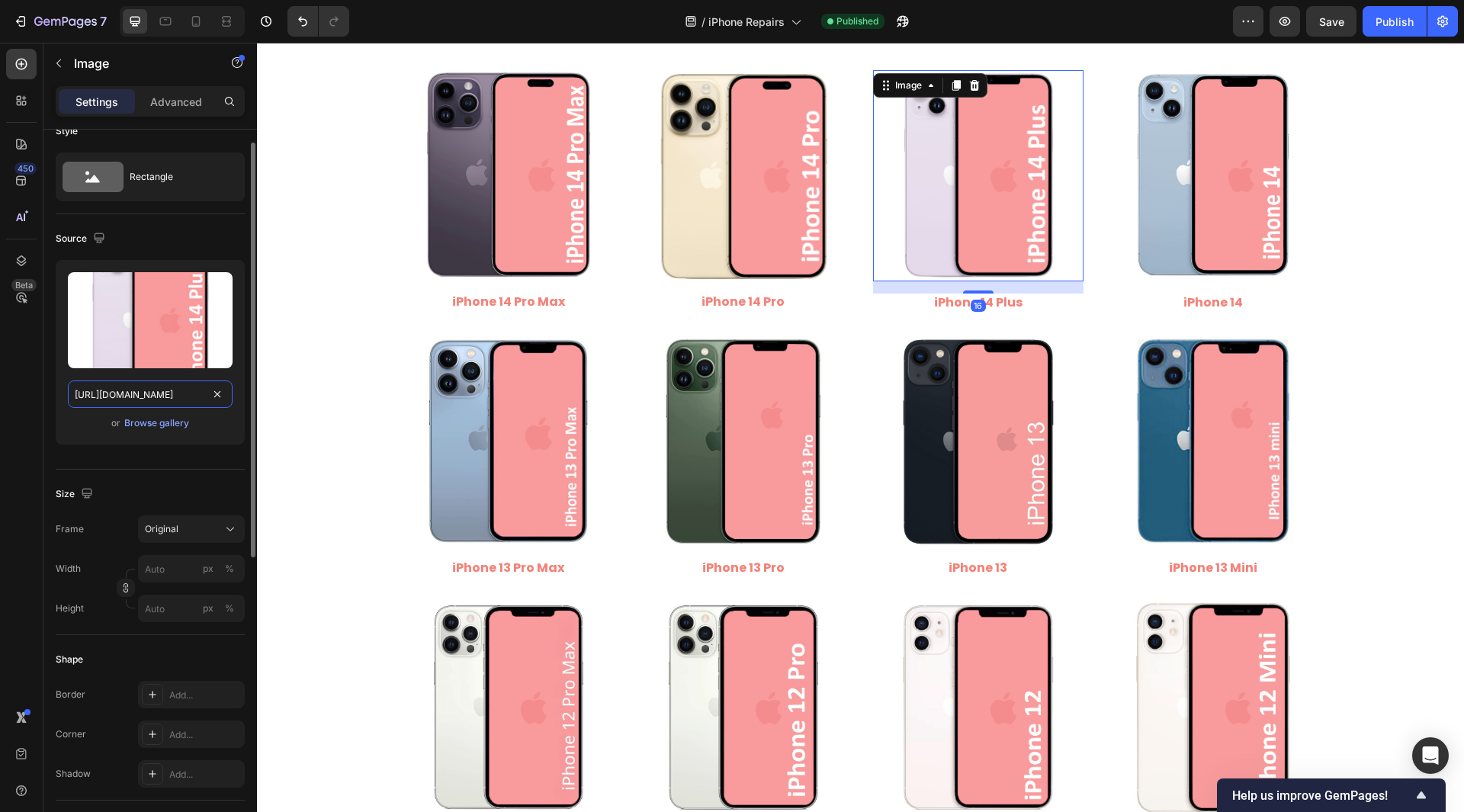
click at [164, 395] on input "[URL][DOMAIN_NAME]" at bounding box center [150, 394] width 164 height 28
drag, startPoint x: 213, startPoint y: 397, endPoint x: 171, endPoint y: 390, distance: 42.6
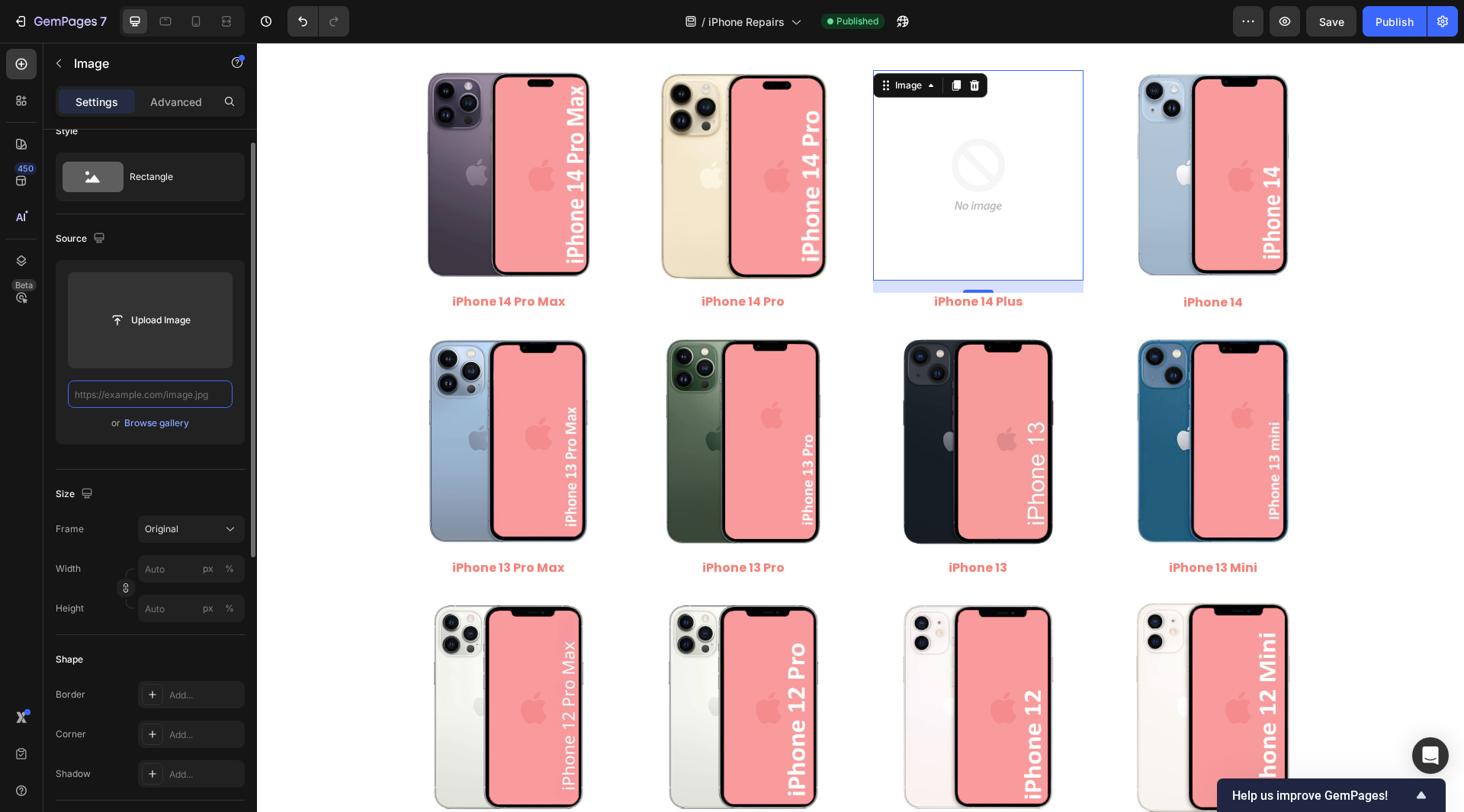
click at [170, 388] on input "text" at bounding box center [150, 394] width 164 height 28
paste input "[URL][DOMAIN_NAME]"
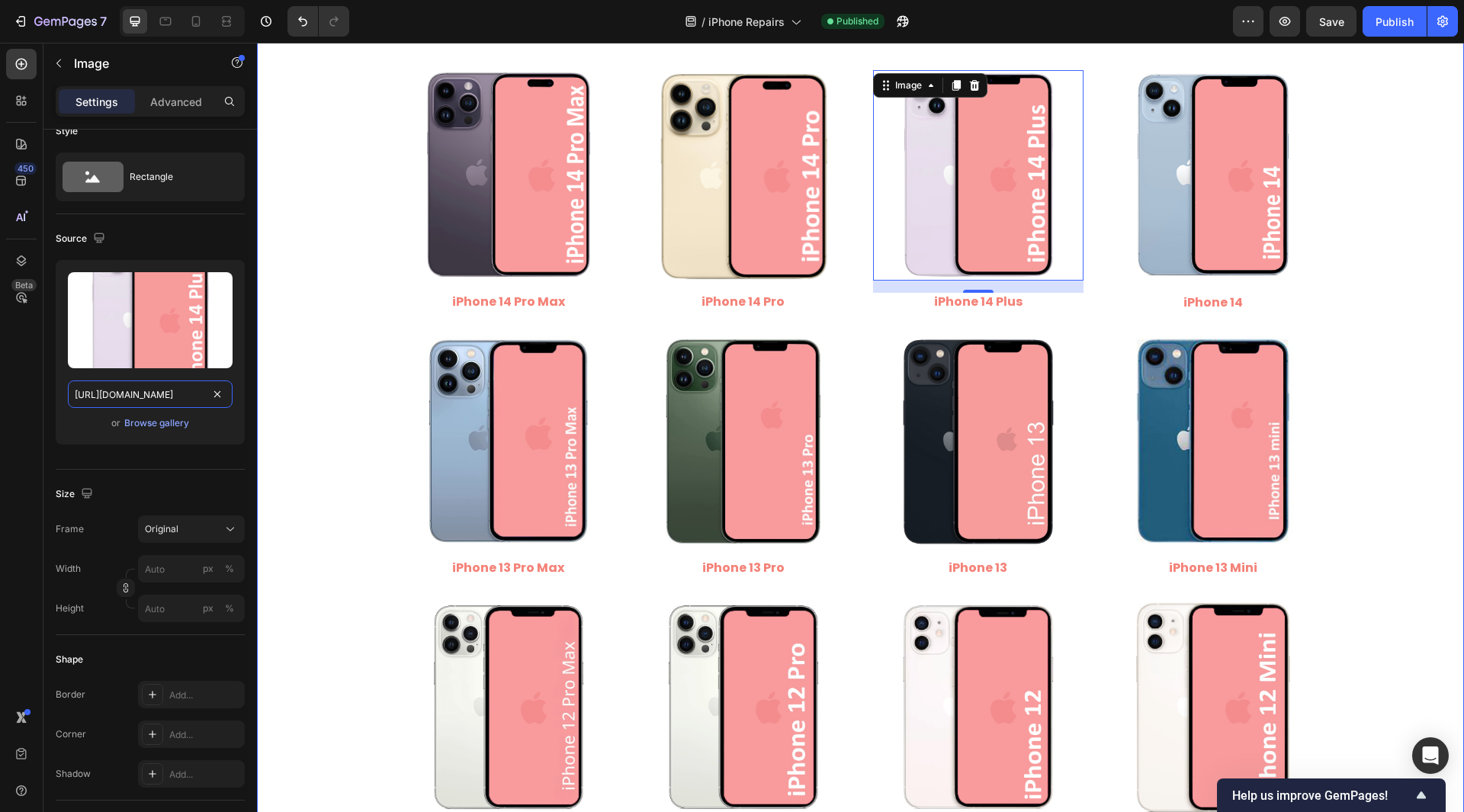
drag, startPoint x: 392, startPoint y: 437, endPoint x: 265, endPoint y: 454, distance: 128.1
type input "[URL][DOMAIN_NAME]"
click at [23, 405] on div "450 Beta" at bounding box center [21, 375] width 30 height 653
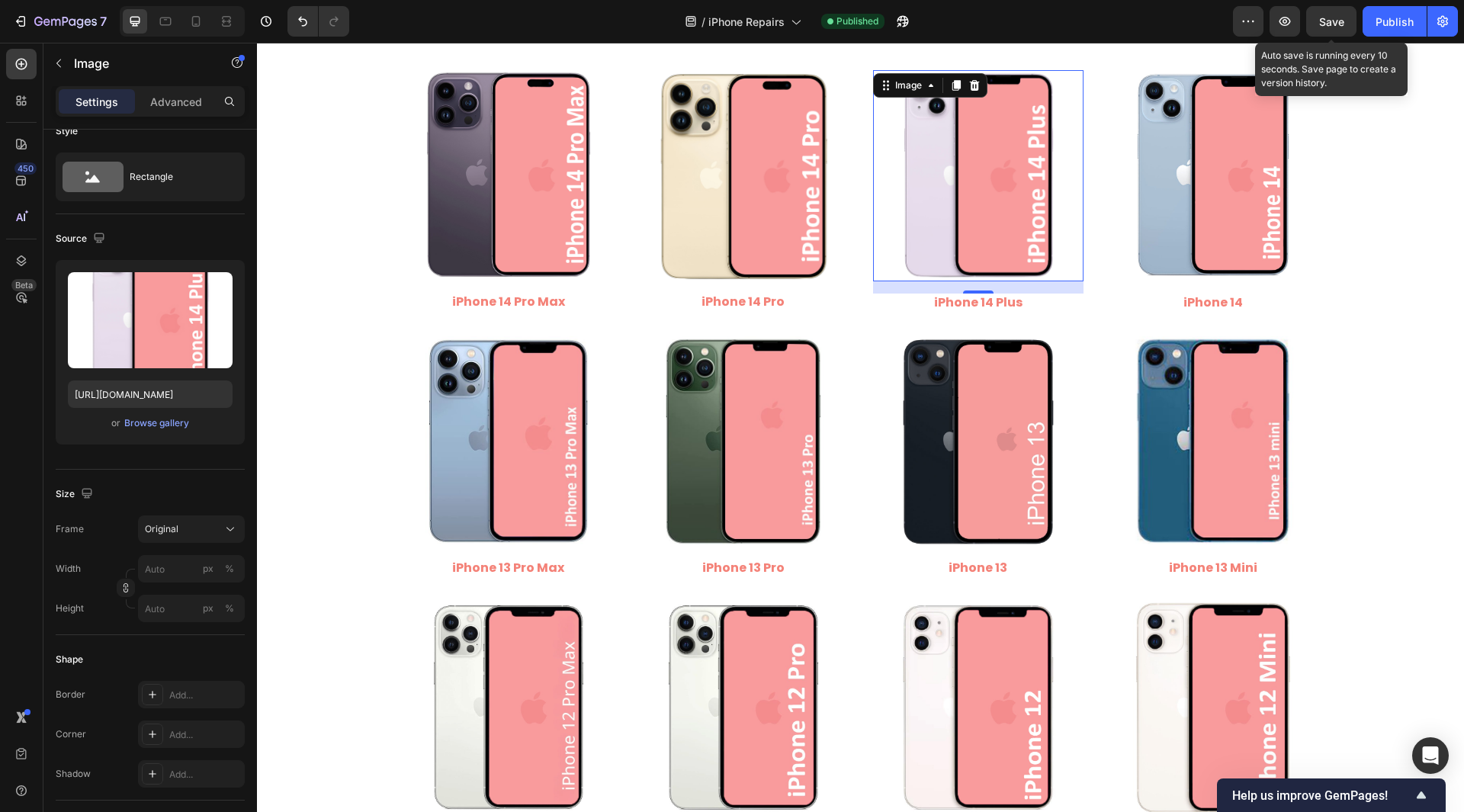
click at [1338, 29] on div "Save" at bounding box center [1331, 22] width 25 height 16
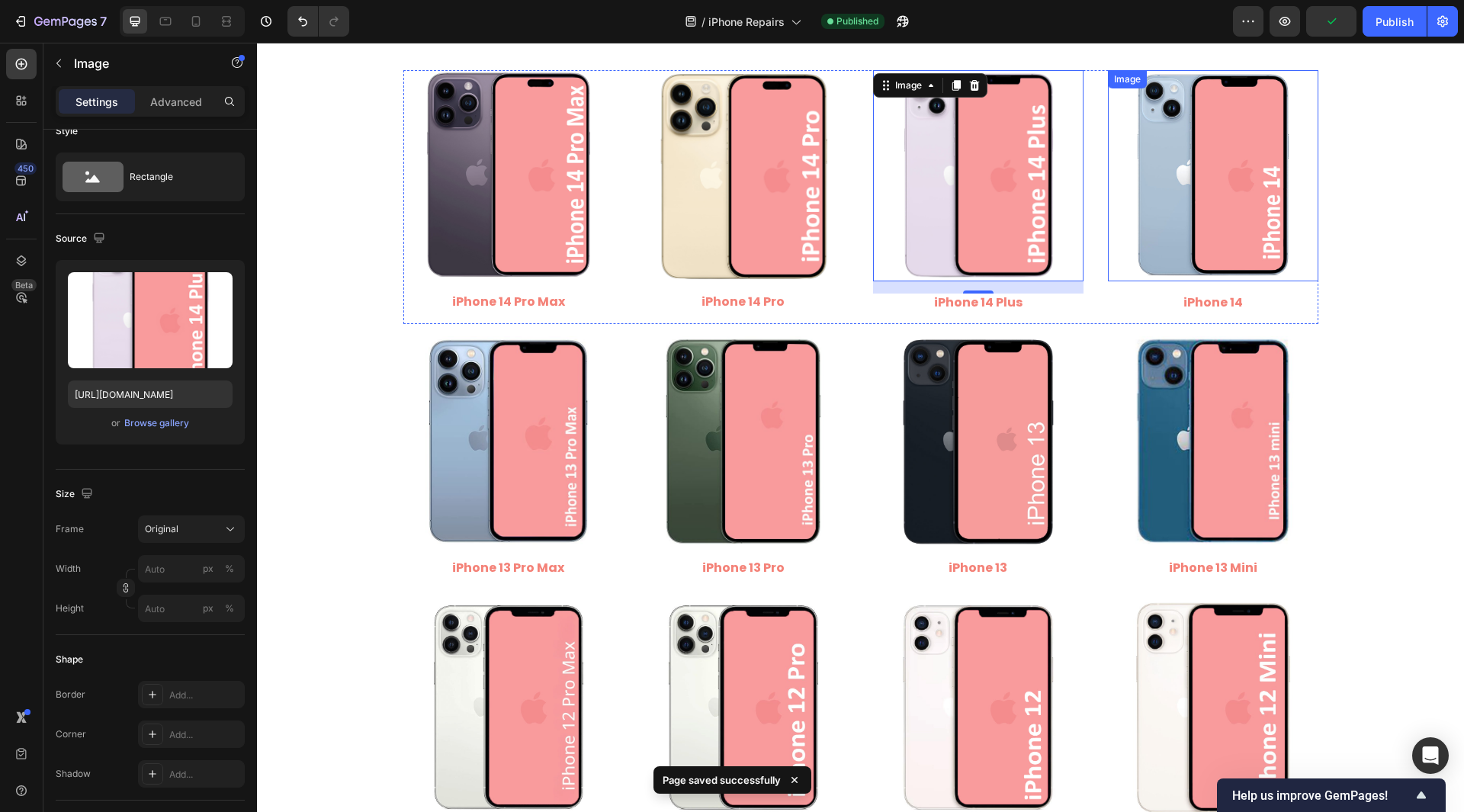
click at [1248, 211] on img at bounding box center [1214, 175] width 211 height 211
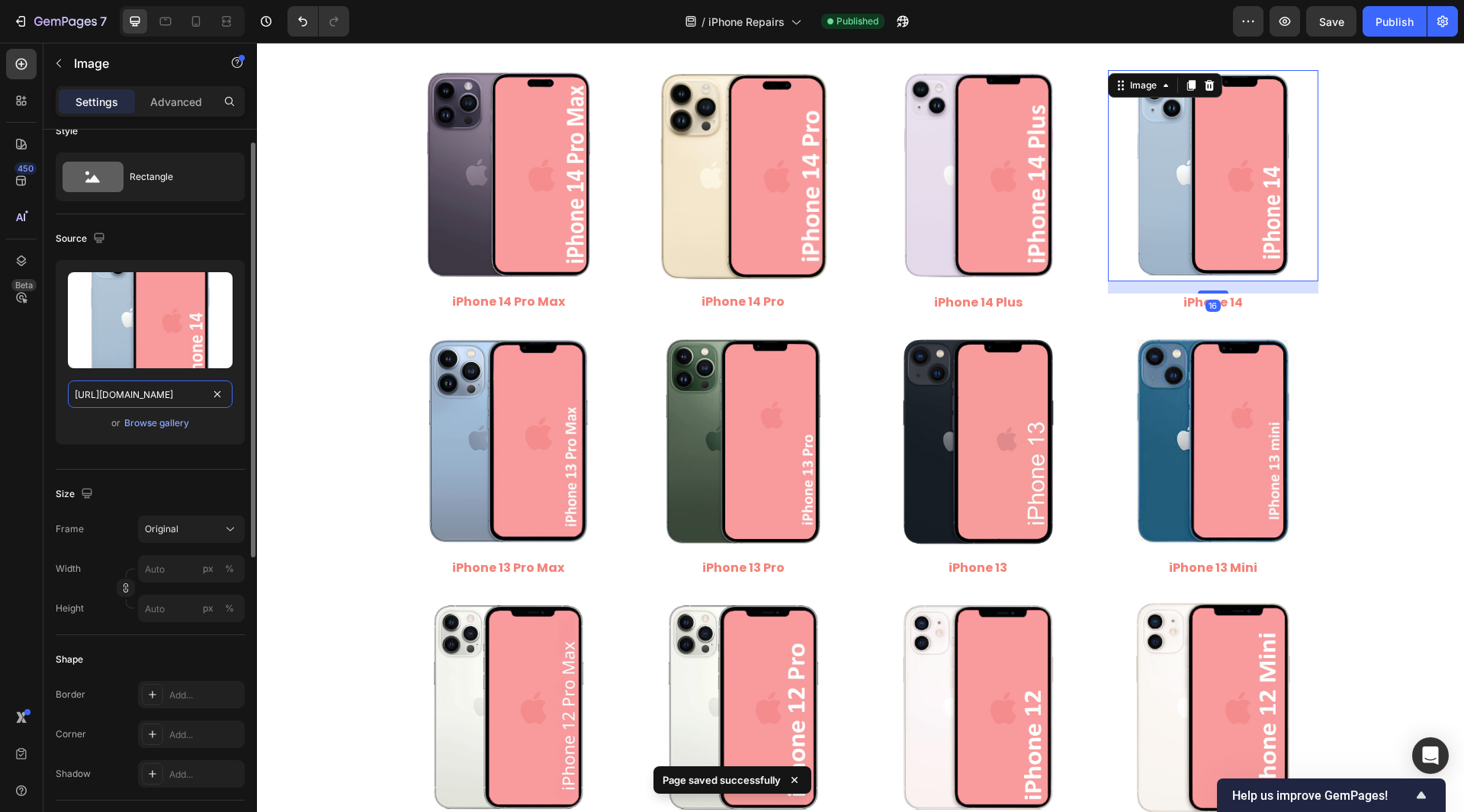
click at [189, 396] on input "[URL][DOMAIN_NAME]" at bounding box center [150, 394] width 164 height 28
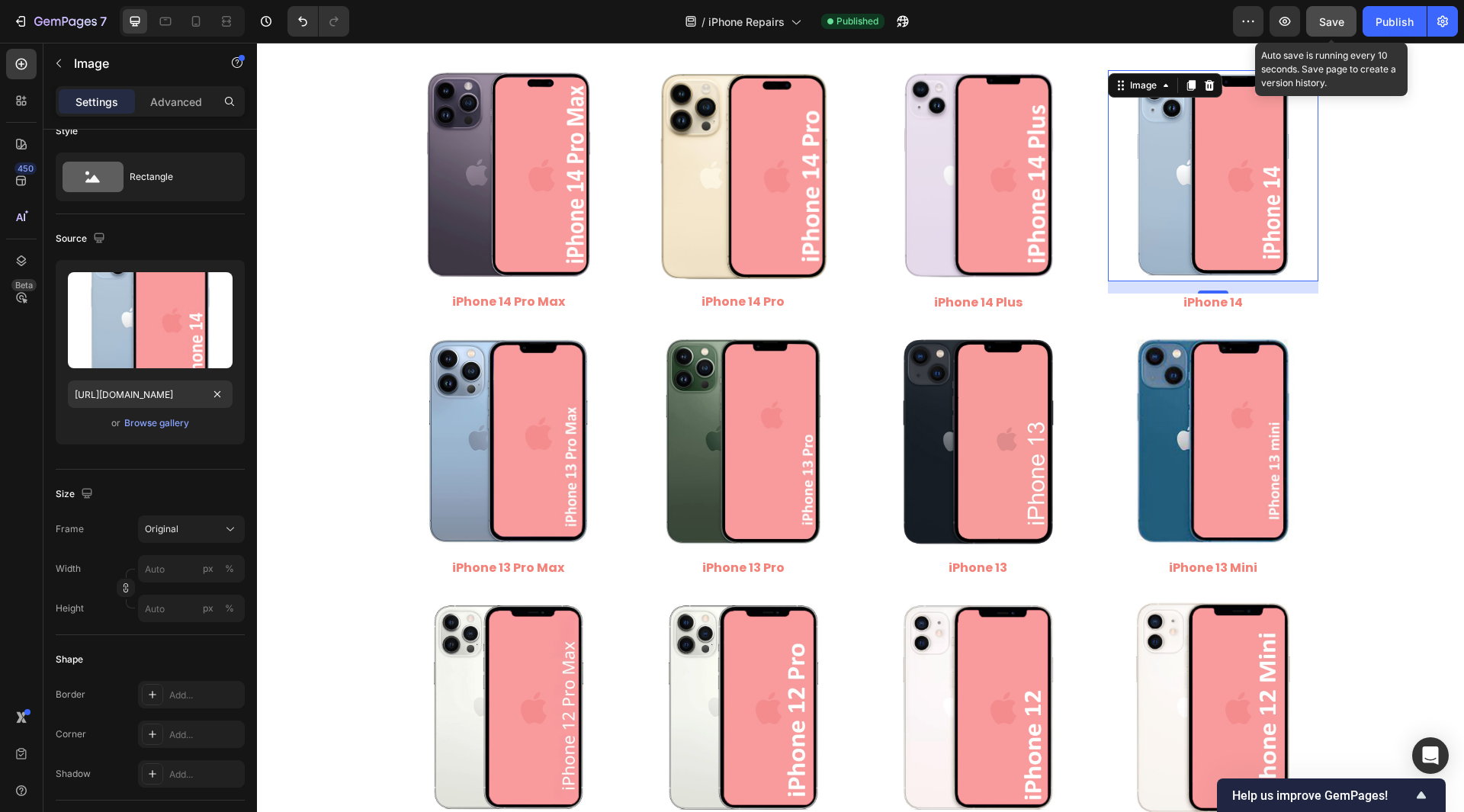
click at [1346, 23] on button "Save" at bounding box center [1331, 21] width 50 height 30
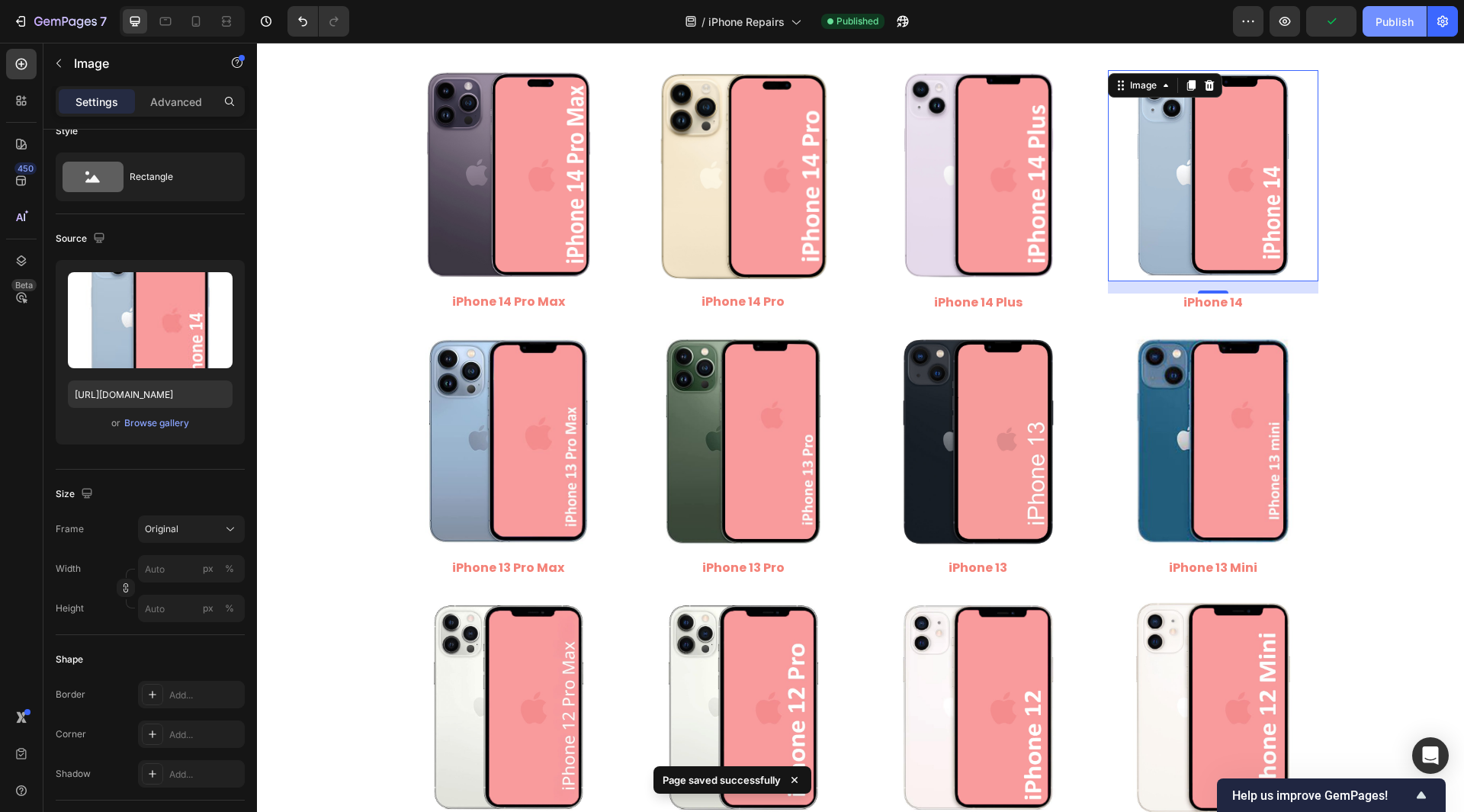
click at [1410, 23] on div "Publish" at bounding box center [1395, 22] width 38 height 16
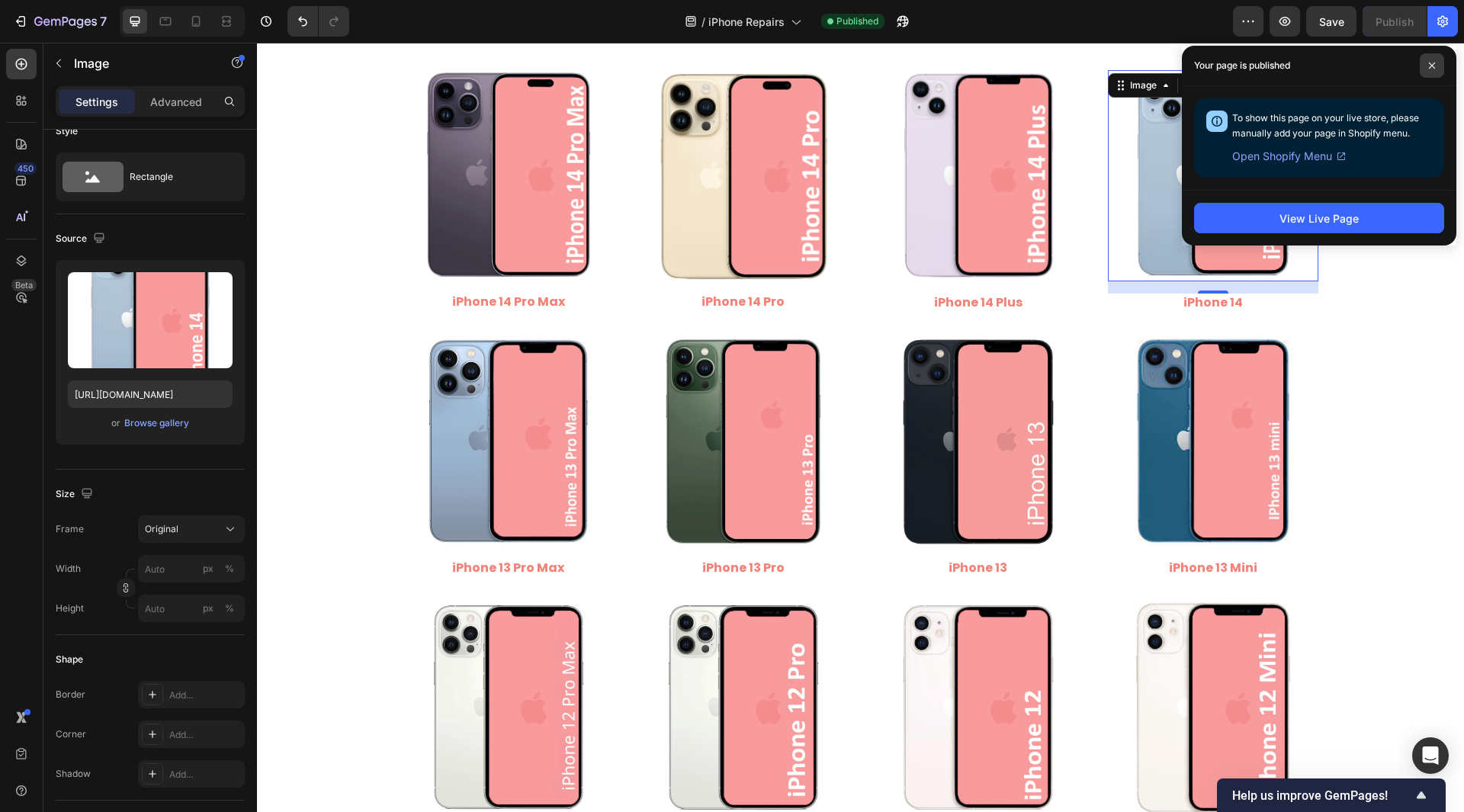
click at [1432, 61] on span at bounding box center [1432, 65] width 24 height 24
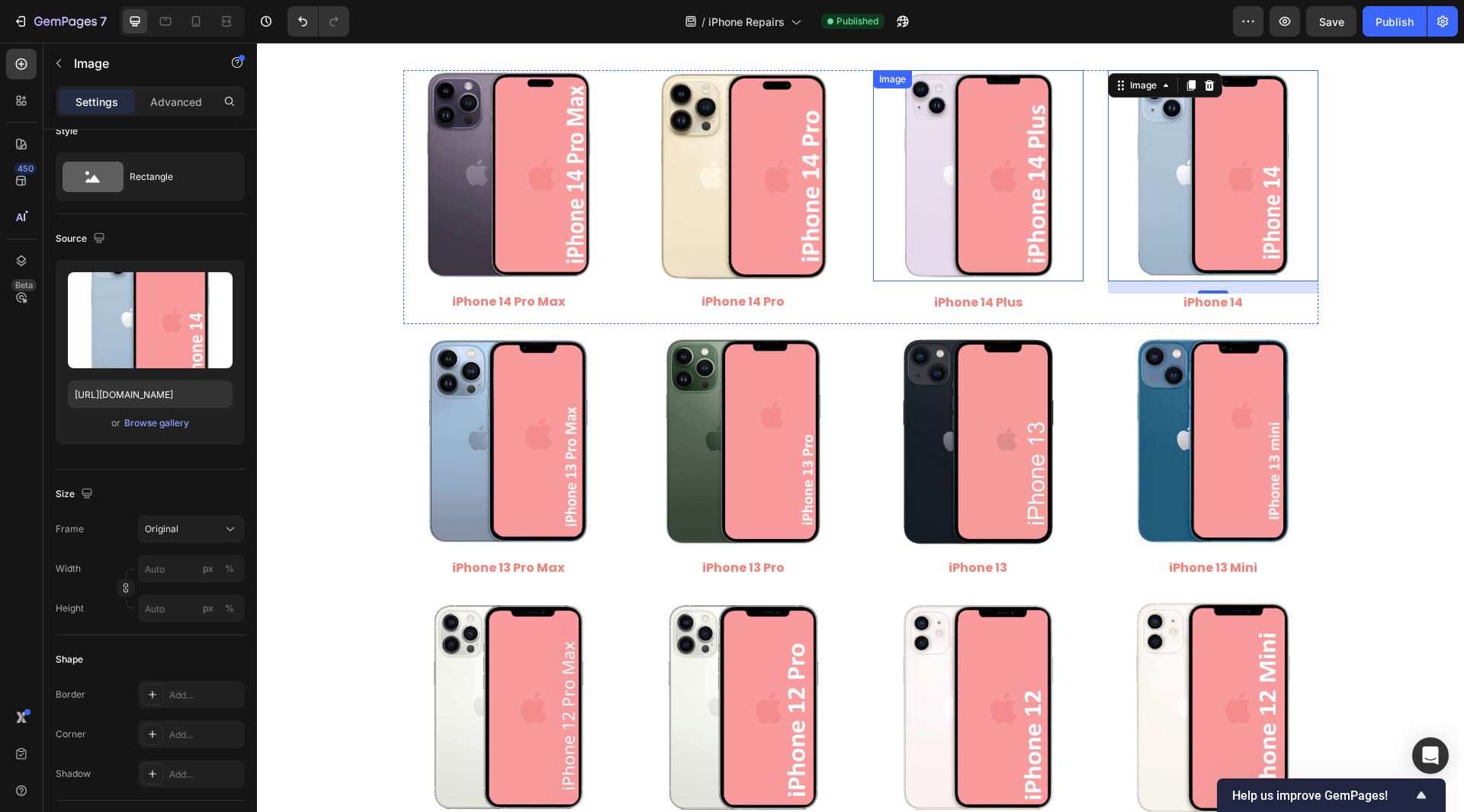
click at [1010, 215] on img at bounding box center [979, 175] width 211 height 211
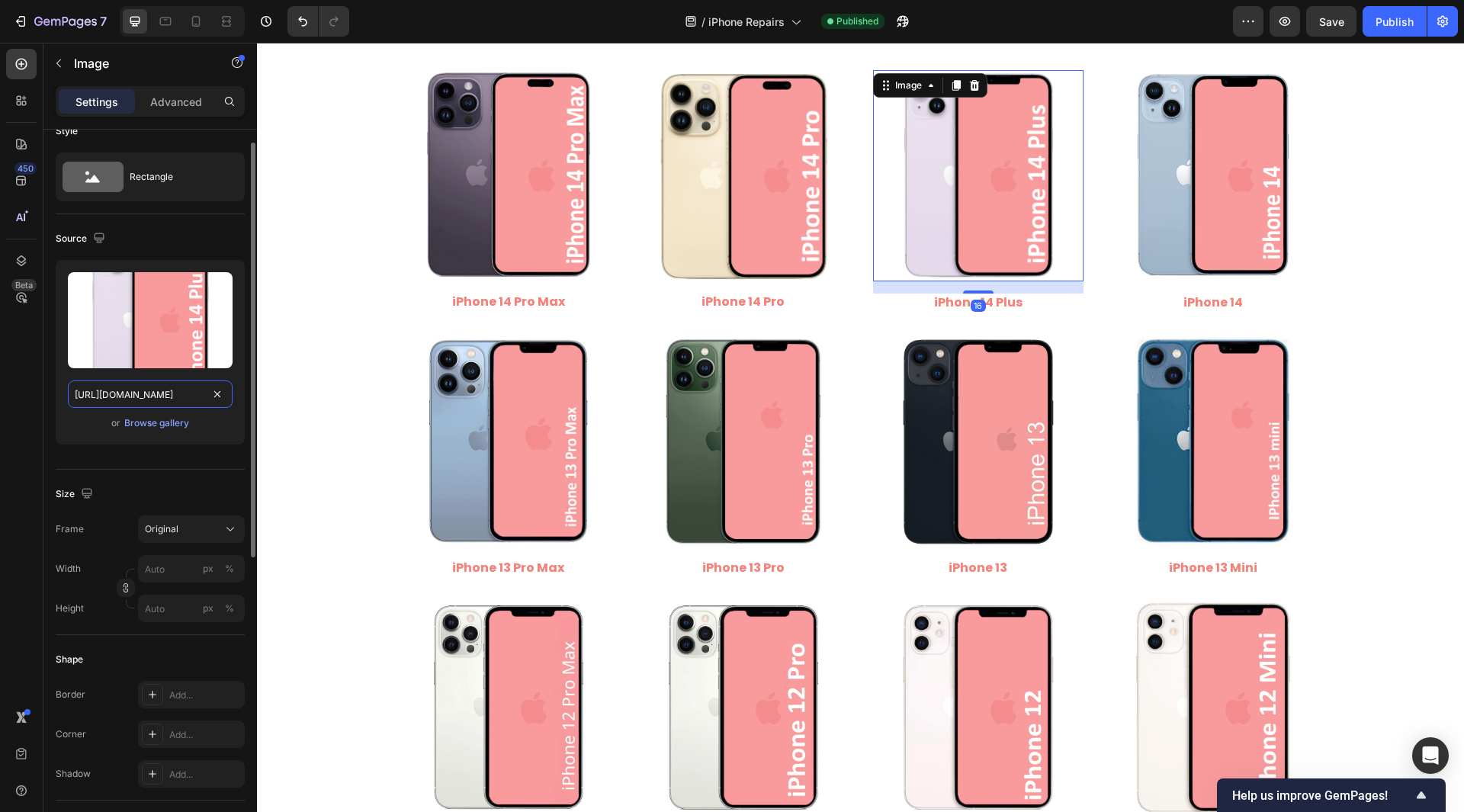
click at [182, 398] on input "[URL][DOMAIN_NAME]" at bounding box center [150, 394] width 164 height 28
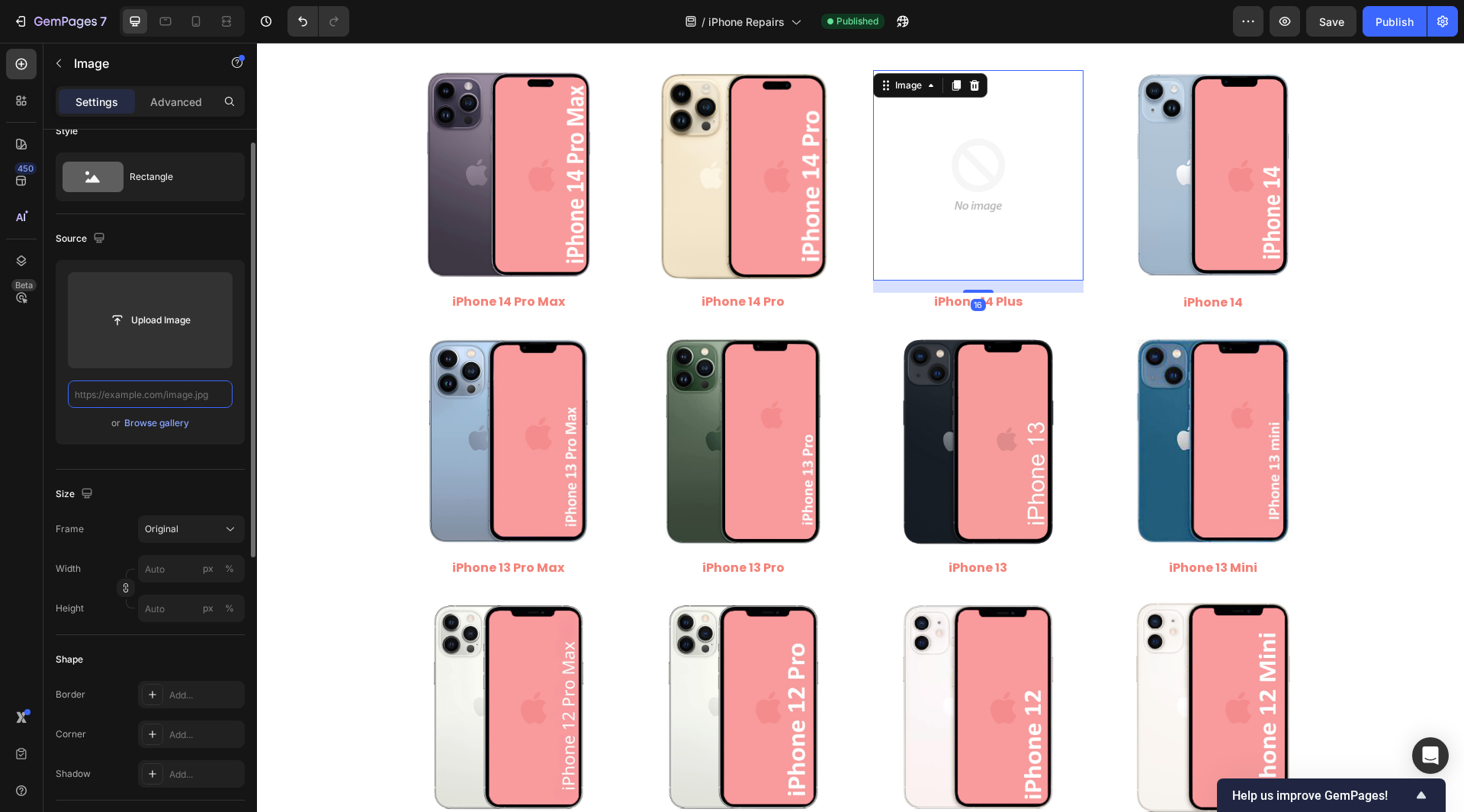
click at [171, 398] on input "text" at bounding box center [150, 394] width 164 height 28
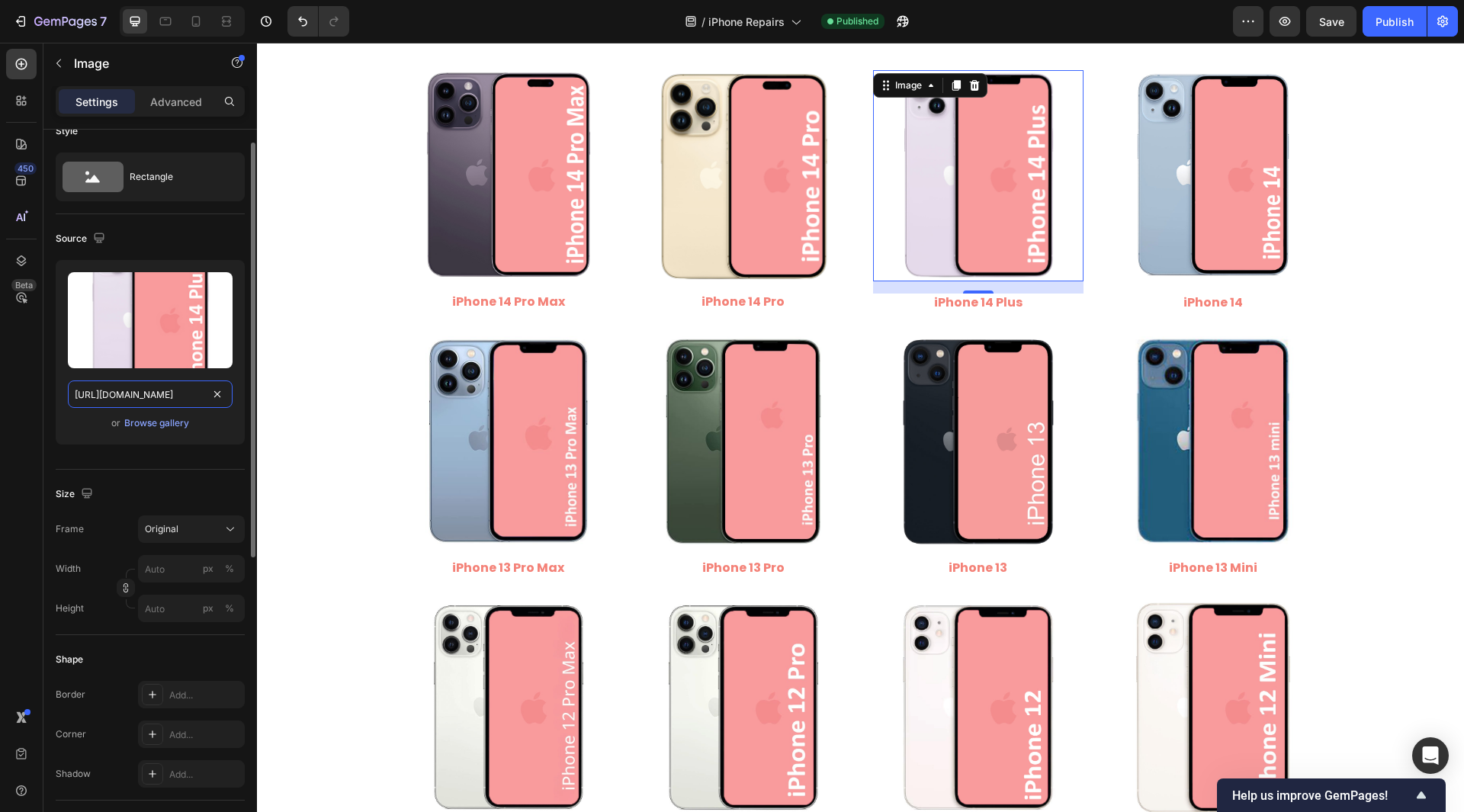
scroll to position [0, 198]
type input "[URL][DOMAIN_NAME]"
click at [34, 409] on div "450 Beta" at bounding box center [21, 375] width 30 height 653
click at [1271, 231] on img at bounding box center [1214, 175] width 211 height 211
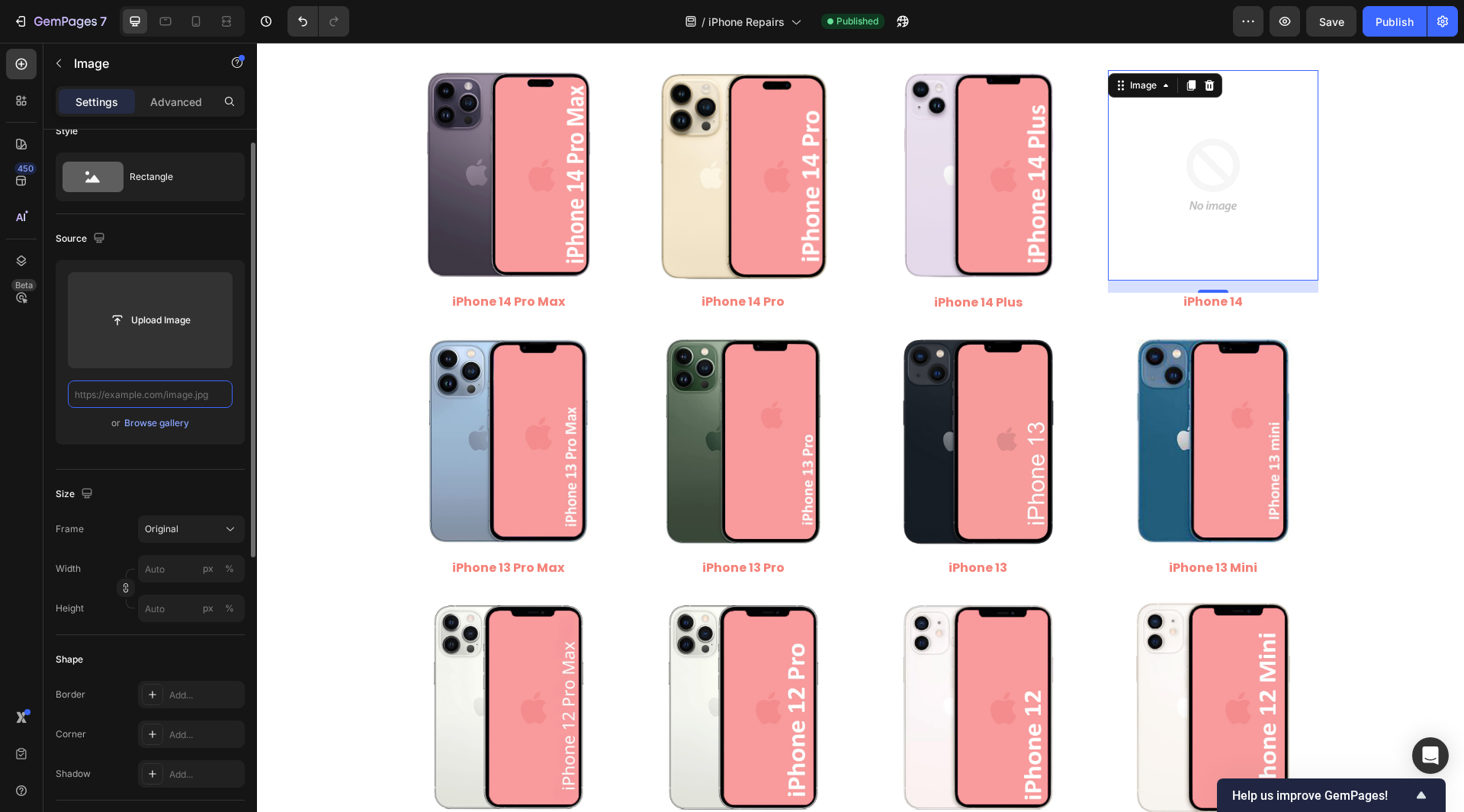
click at [161, 391] on input "text" at bounding box center [150, 394] width 164 height 28
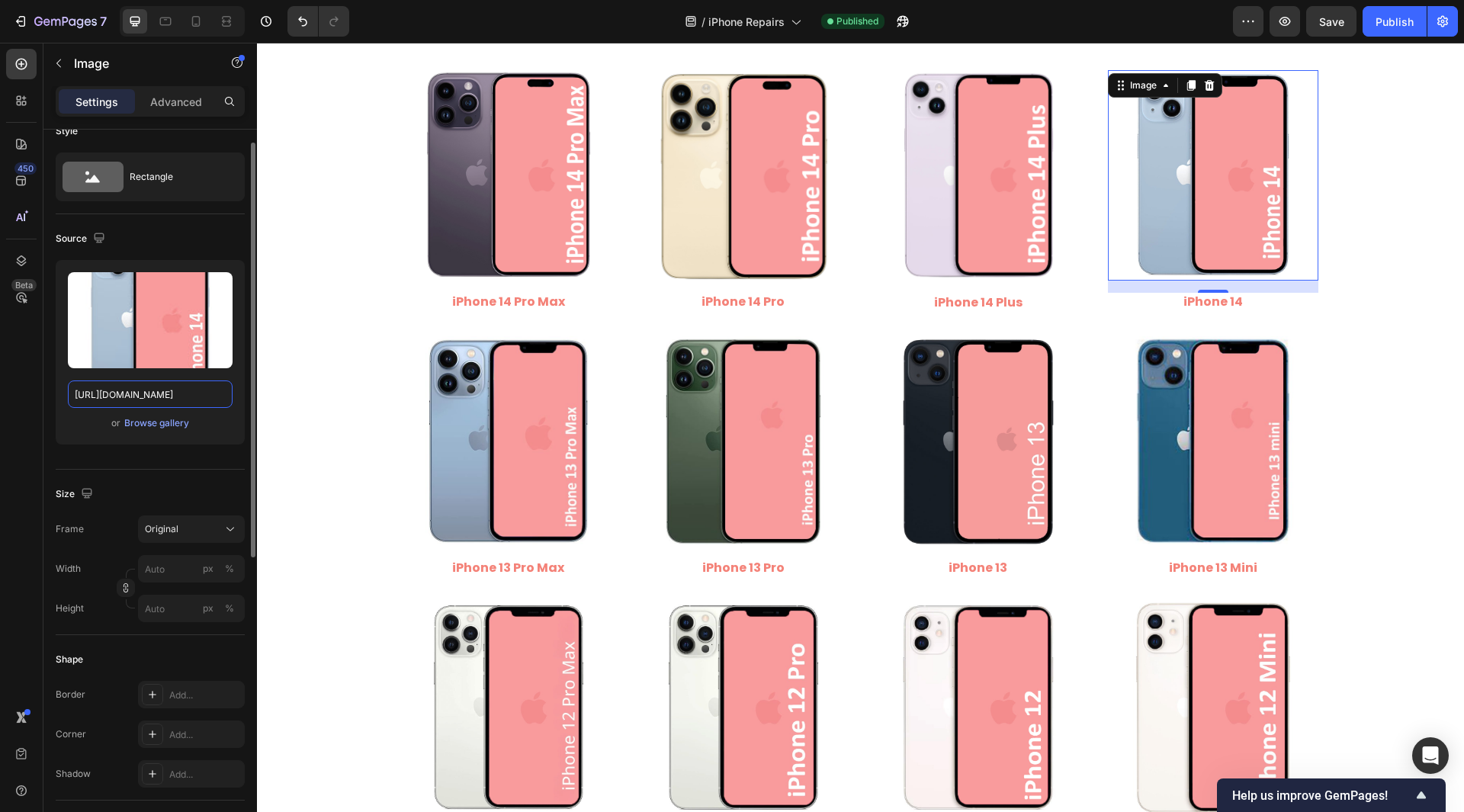
drag, startPoint x: 135, startPoint y: 400, endPoint x: 227, endPoint y: 418, distance: 93.7
click at [227, 418] on div "Upload Image [URL][DOMAIN_NAME] or Browse gallery" at bounding box center [151, 352] width 189 height 184
type input "[URL][DOMAIN_NAME]"
click at [9, 444] on div "450 Beta" at bounding box center [21, 375] width 30 height 653
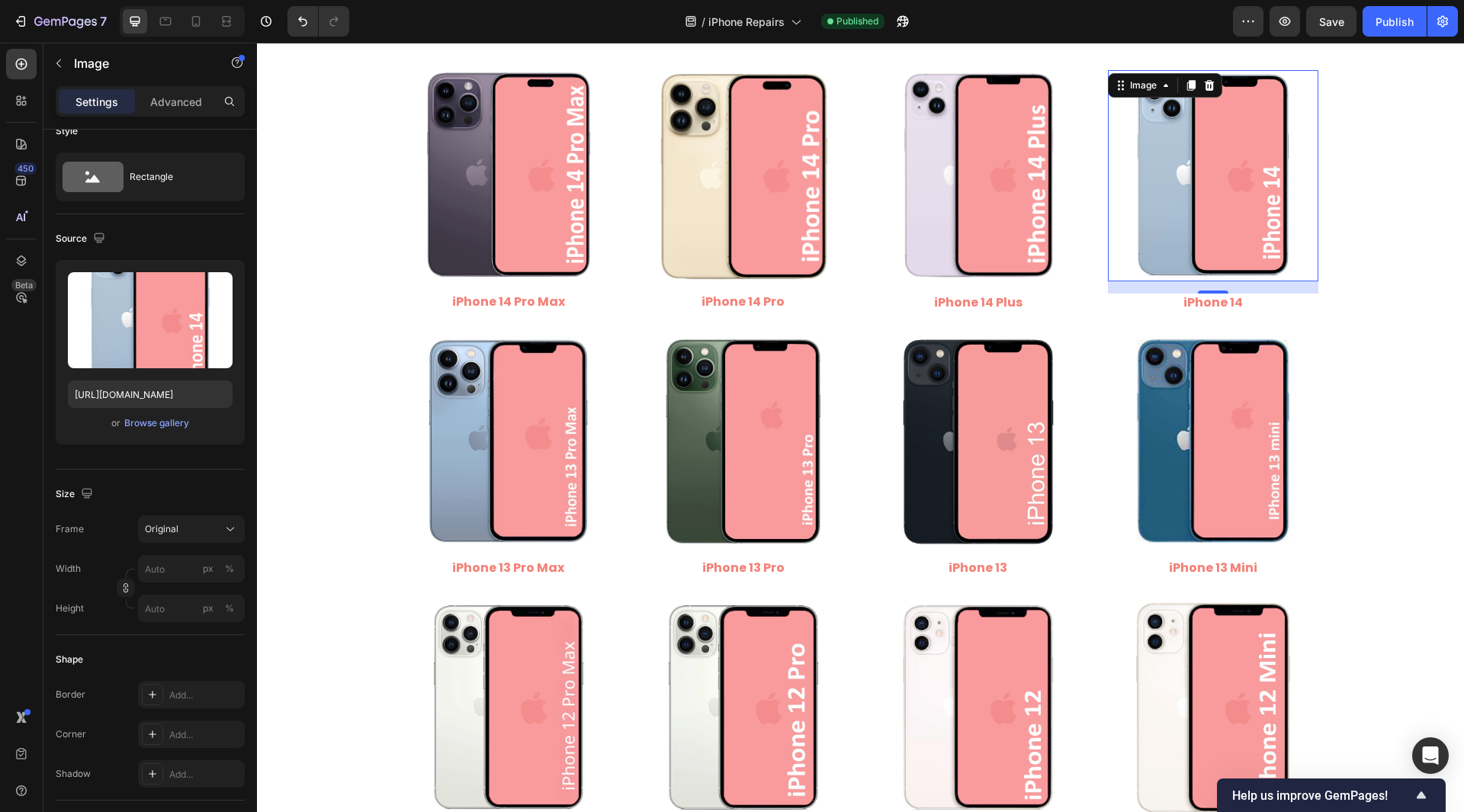
scroll to position [0, 0]
click at [1334, 28] on div "Save" at bounding box center [1331, 22] width 25 height 16
click at [1388, 26] on div "Publish" at bounding box center [1395, 22] width 38 height 16
click at [1010, 236] on img at bounding box center [979, 175] width 211 height 211
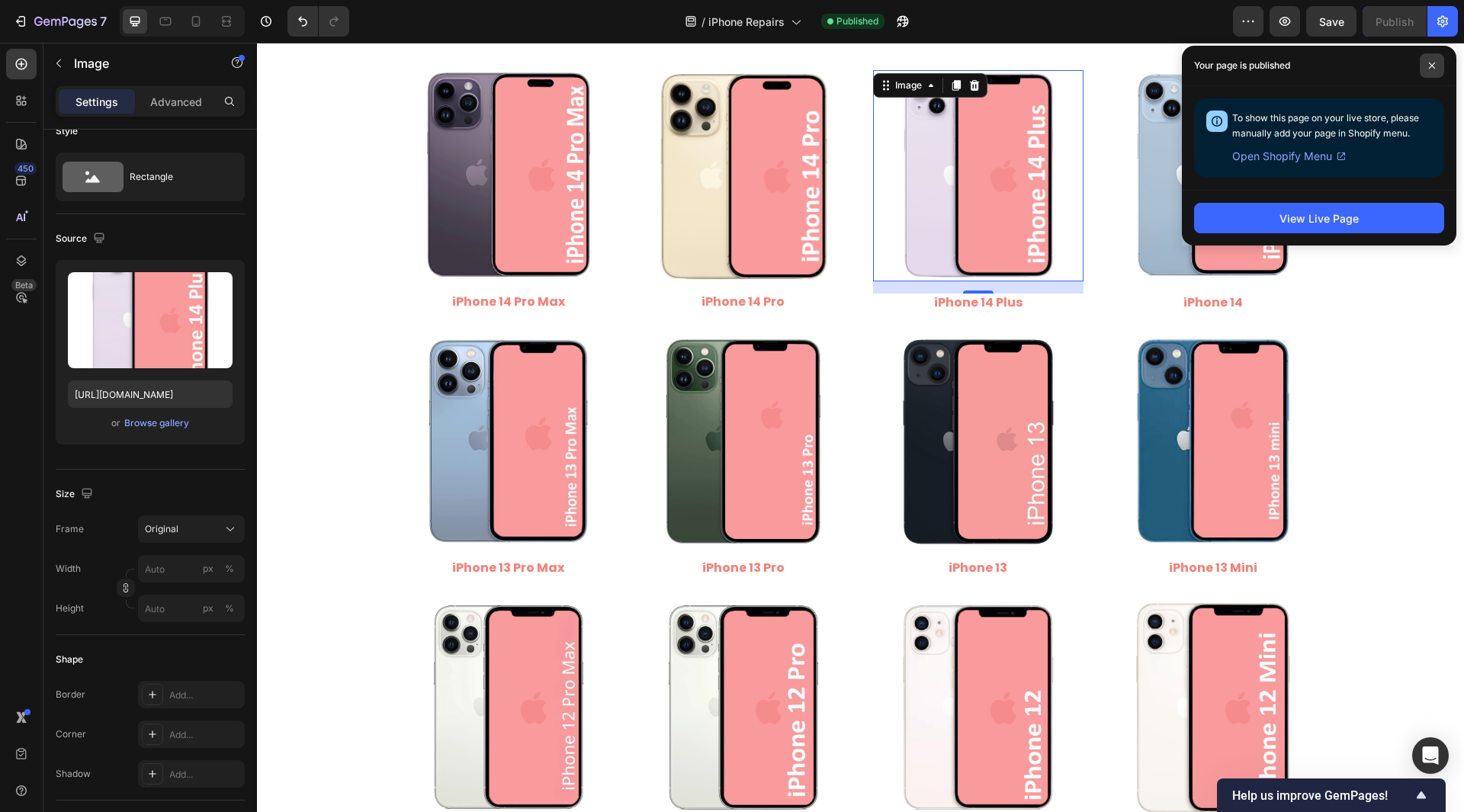
click at [1434, 58] on span at bounding box center [1432, 65] width 24 height 24
